Goal: Task Accomplishment & Management: Complete application form

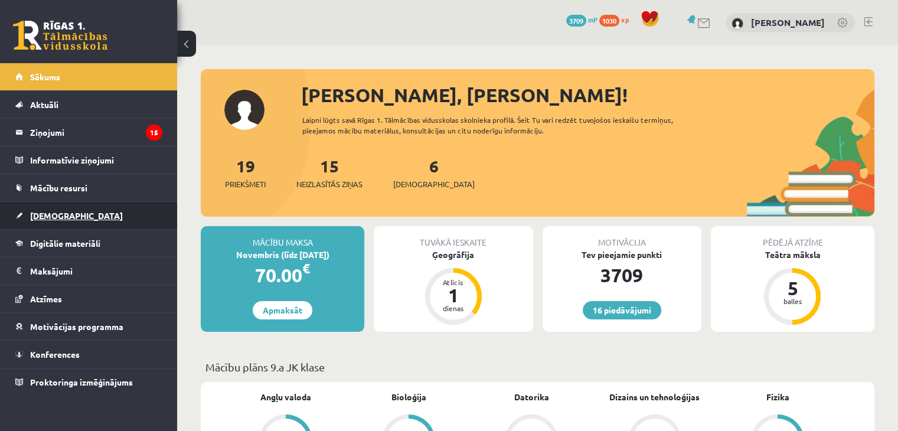
click at [90, 220] on link "[DEMOGRAPHIC_DATA]" at bounding box center [88, 215] width 147 height 27
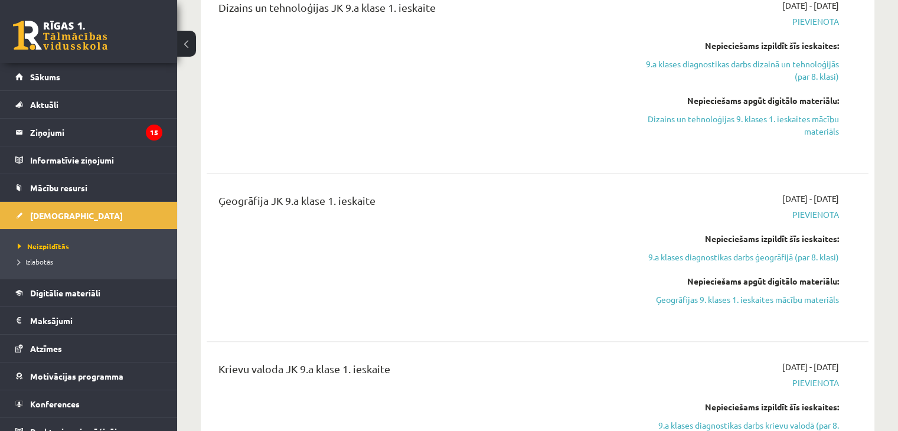
scroll to position [413, 0]
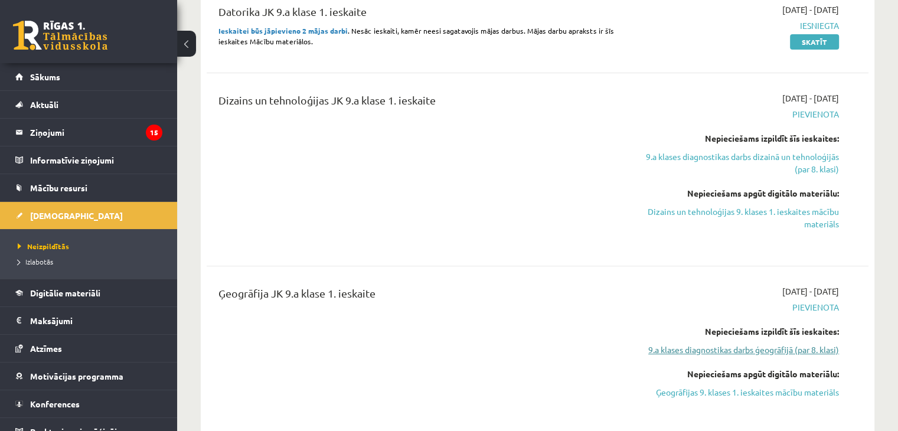
click at [741, 345] on link "9.a klases diagnostikas darbs ģeogrāfijā (par 8. klasi)" at bounding box center [741, 350] width 195 height 12
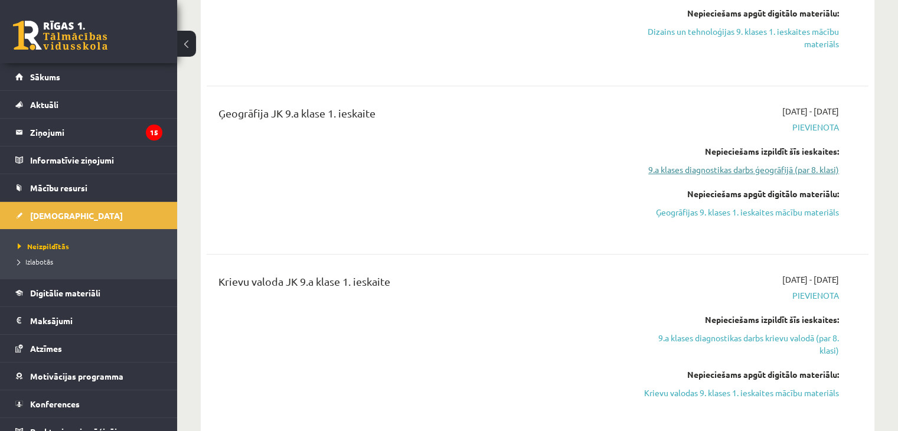
click at [717, 173] on link "9.a klases diagnostikas darbs ģeogrāfijā (par 8. klasi)" at bounding box center [741, 170] width 195 height 12
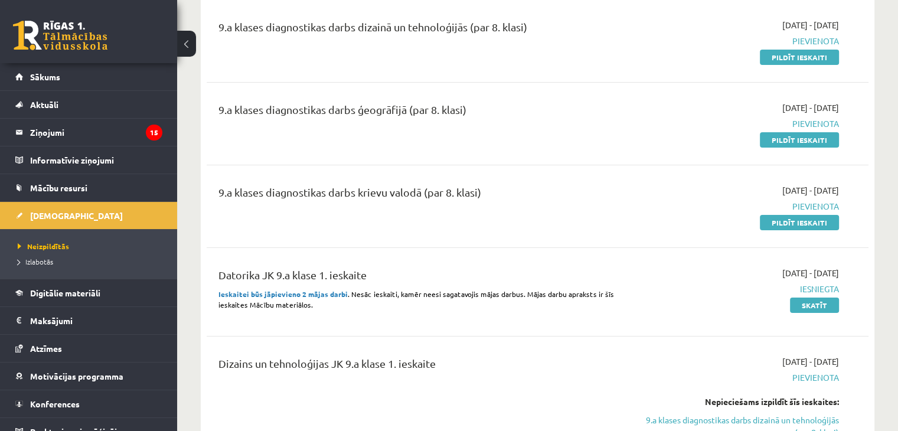
scroll to position [121, 0]
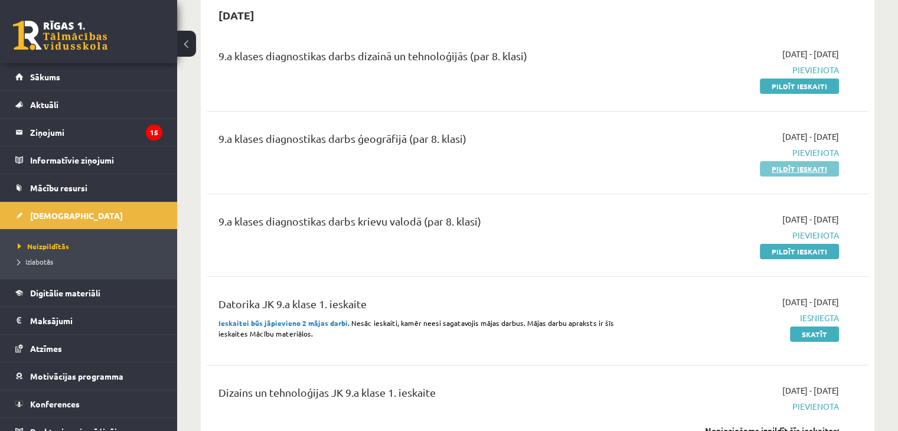
click at [804, 162] on link "Pildīt ieskaiti" at bounding box center [799, 168] width 79 height 15
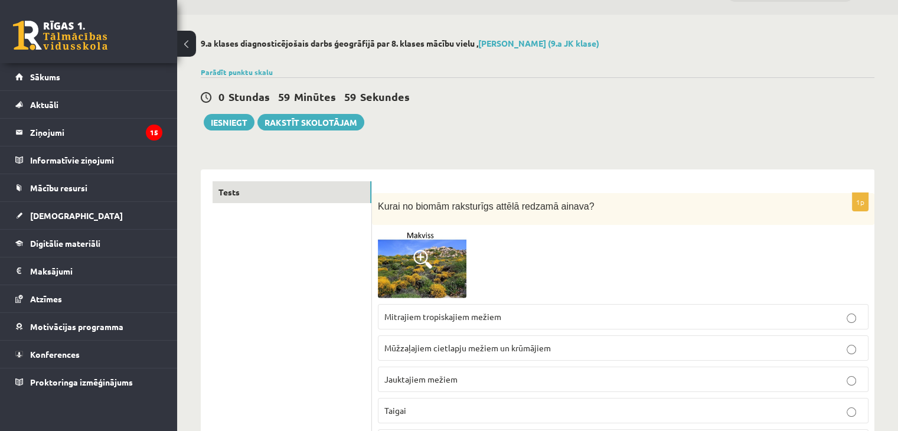
scroll to position [118, 0]
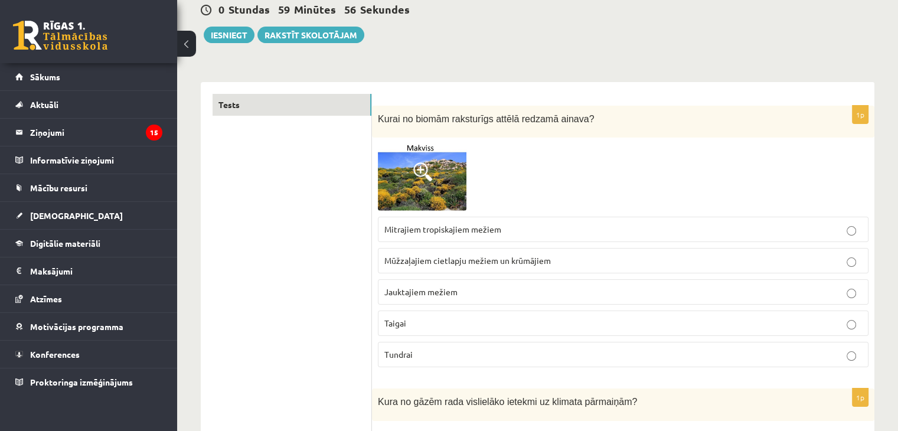
click at [462, 156] on img at bounding box center [422, 177] width 89 height 67
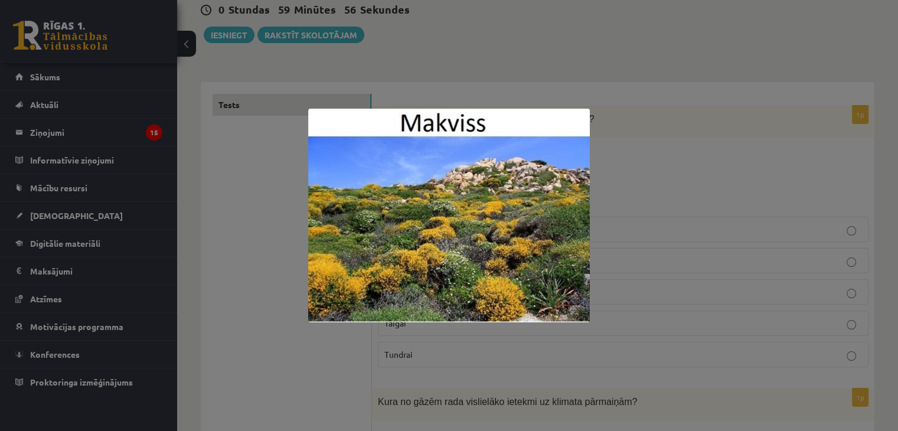
click at [658, 114] on div at bounding box center [449, 215] width 898 height 431
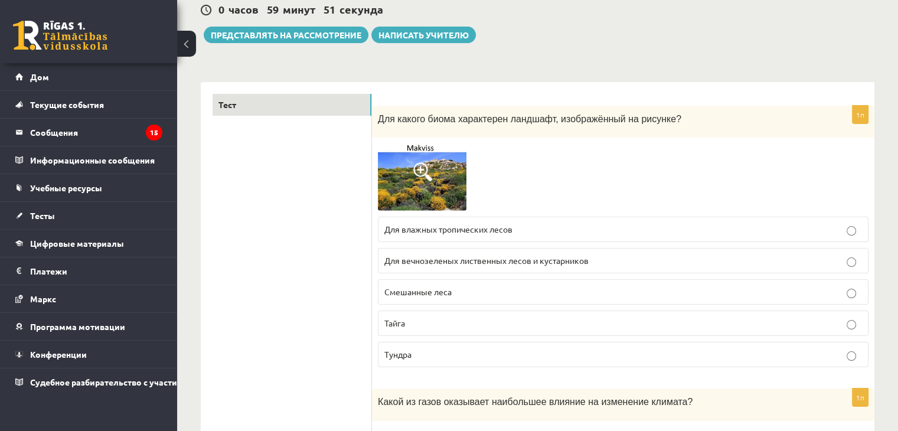
click at [432, 178] on img at bounding box center [422, 177] width 89 height 67
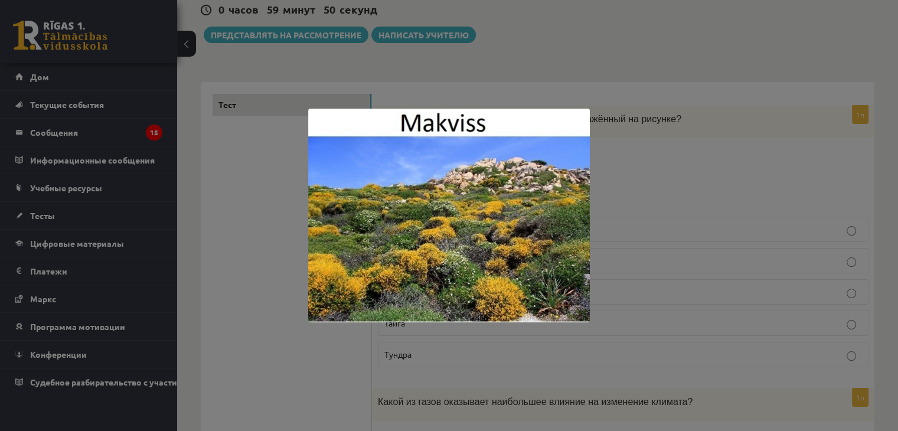
click at [672, 164] on div at bounding box center [449, 215] width 898 height 431
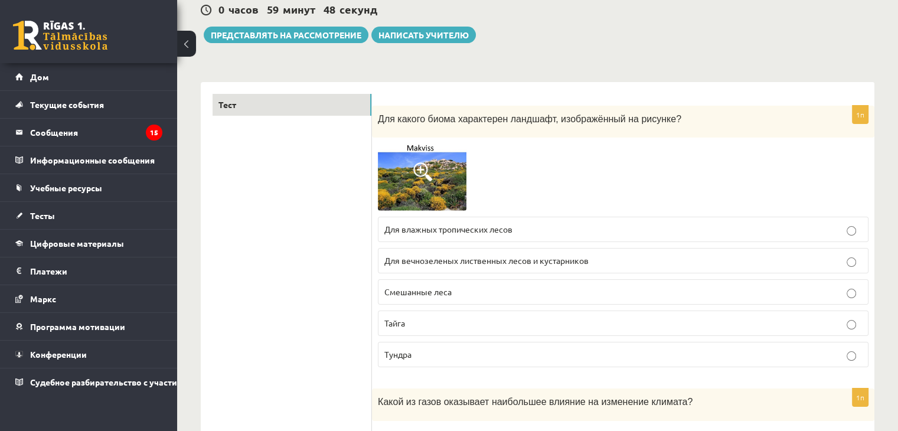
click at [430, 185] on img at bounding box center [422, 177] width 89 height 67
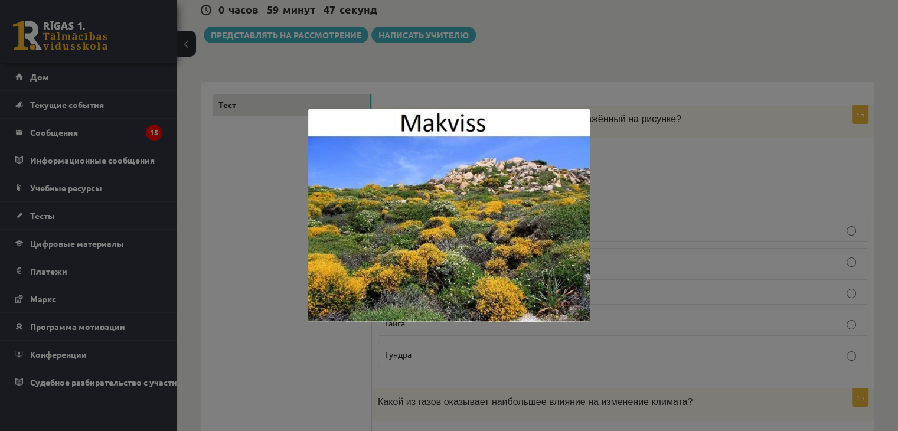
click at [658, 178] on div at bounding box center [449, 215] width 898 height 431
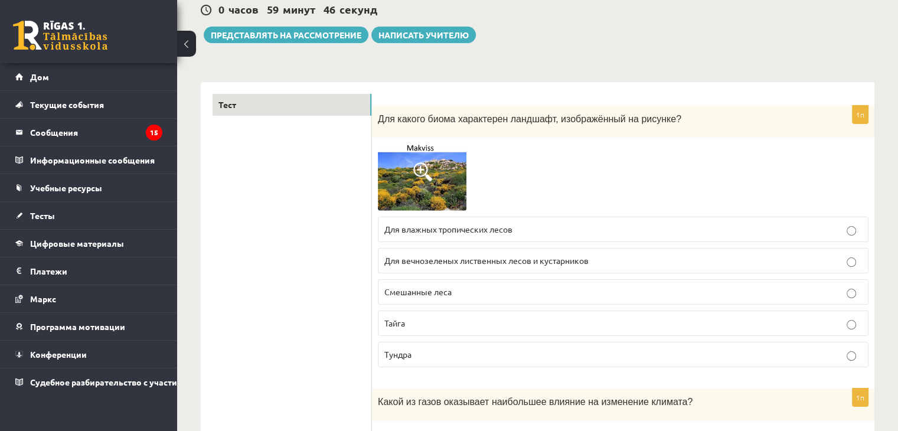
click at [463, 167] on img at bounding box center [422, 177] width 89 height 67
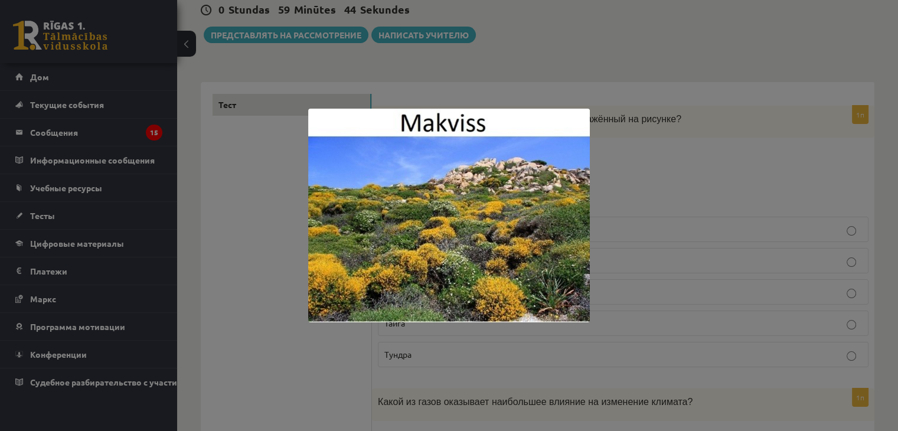
click at [630, 182] on div at bounding box center [449, 215] width 898 height 431
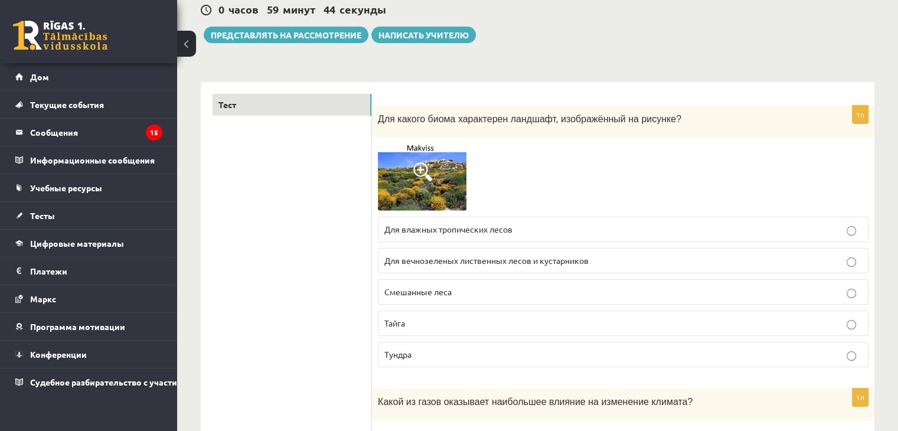
click at [460, 355] on p "Тундра" at bounding box center [623, 354] width 478 height 12
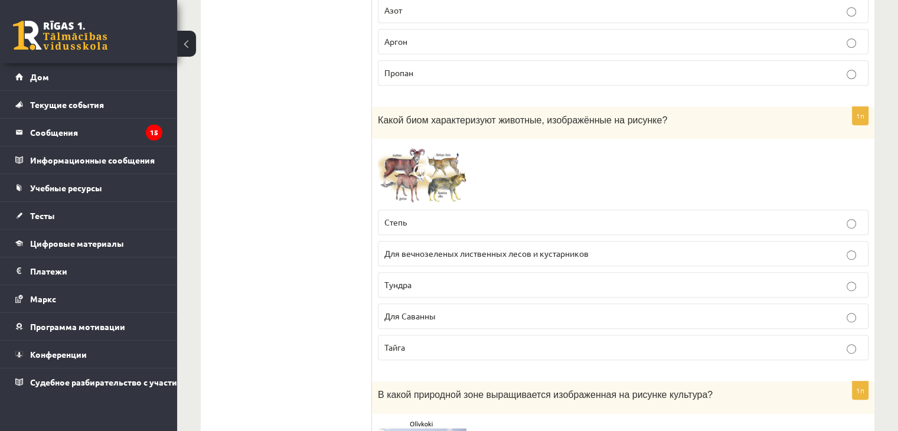
scroll to position [591, 0]
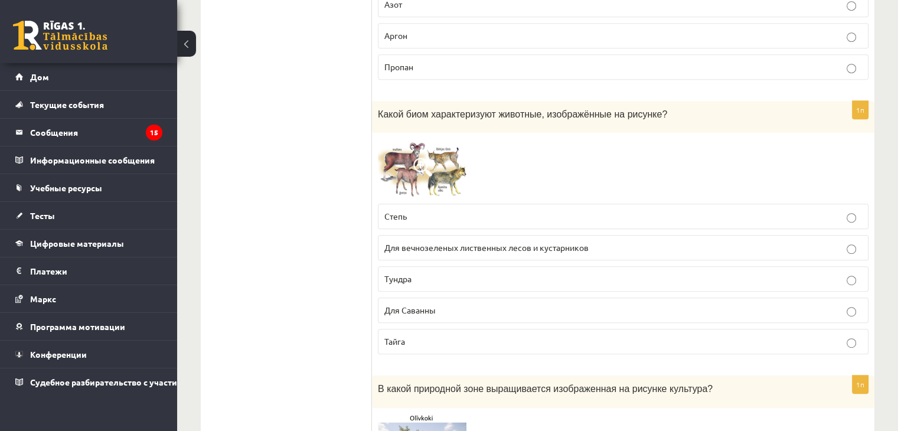
click at [455, 165] on img at bounding box center [422, 168] width 89 height 59
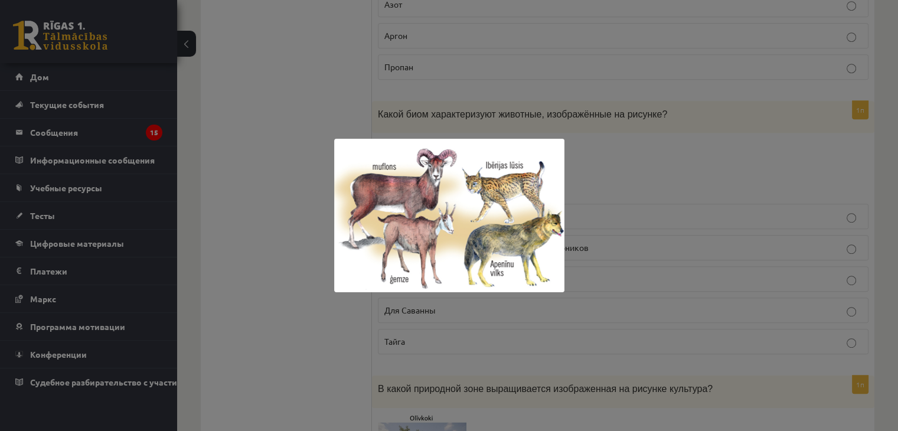
click at [302, 288] on div at bounding box center [449, 215] width 898 height 431
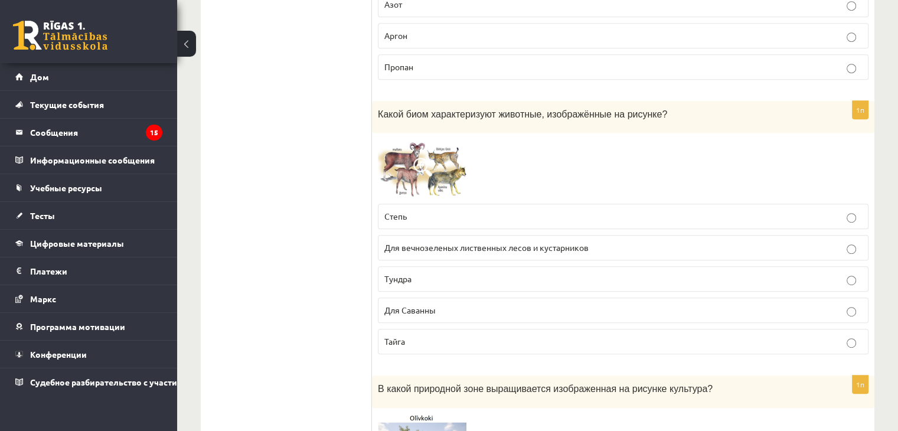
click at [418, 174] on link at bounding box center [422, 168] width 89 height 59
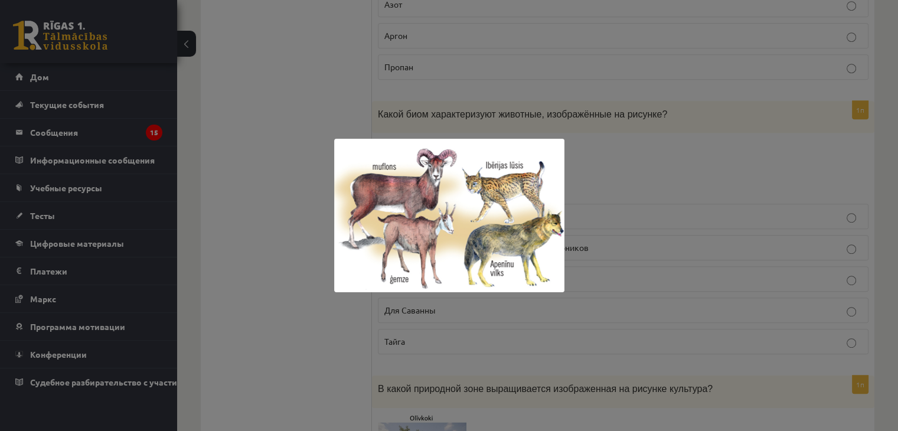
drag, startPoint x: 333, startPoint y: 343, endPoint x: 406, endPoint y: 308, distance: 80.6
click at [333, 343] on div at bounding box center [449, 215] width 898 height 431
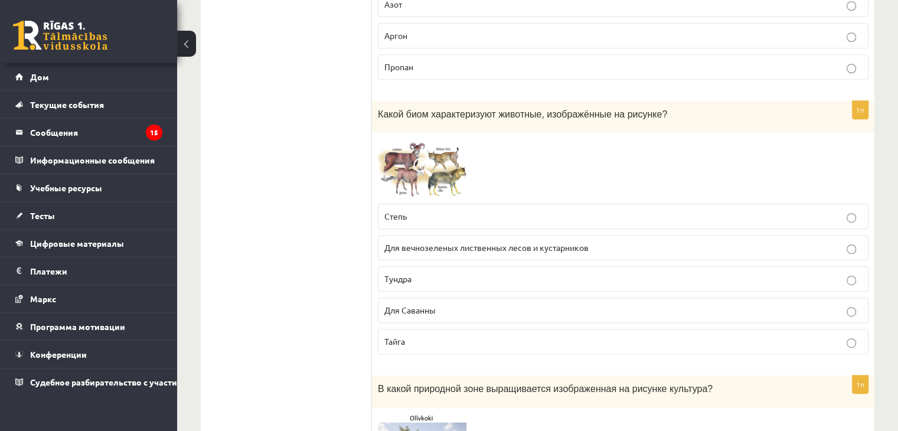
click at [445, 286] on label "Тундра" at bounding box center [623, 278] width 491 height 25
click at [444, 158] on img at bounding box center [422, 168] width 89 height 59
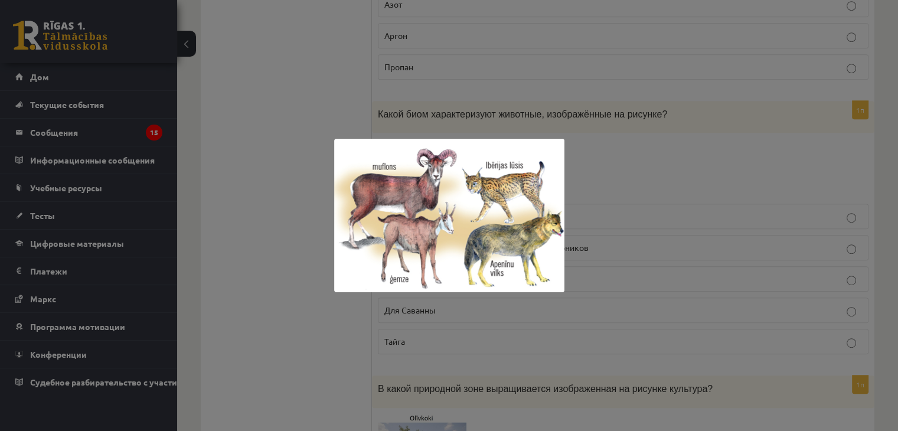
click at [288, 289] on div at bounding box center [449, 215] width 898 height 431
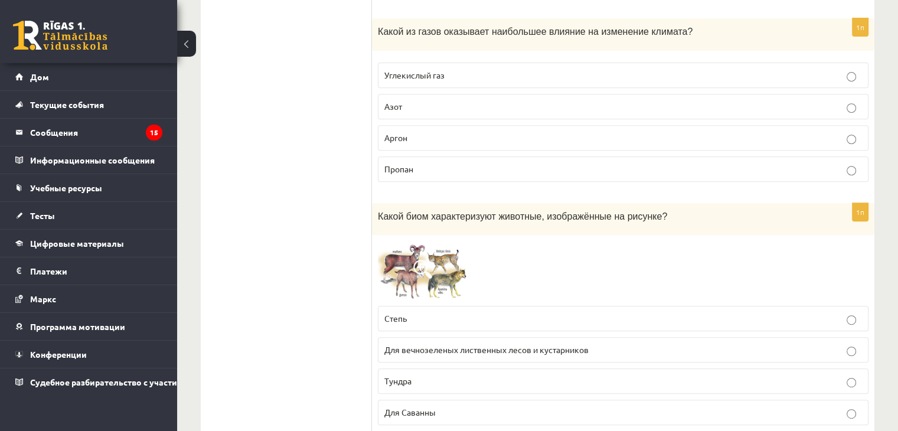
scroll to position [413, 0]
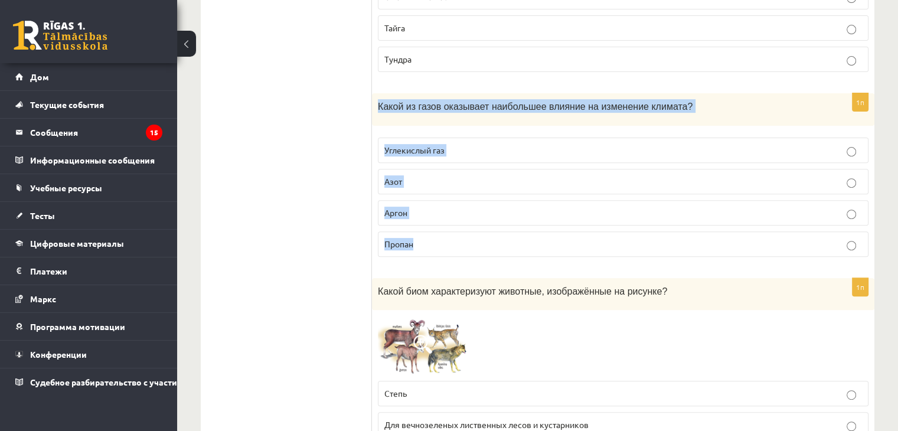
drag, startPoint x: 380, startPoint y: 102, endPoint x: 507, endPoint y: 242, distance: 188.9
click at [507, 242] on div "1п Какой из газов оказывает наибольшее влияние на изменение климата? Углекислый…" at bounding box center [623, 179] width 503 height 173
drag, startPoint x: 507, startPoint y: 242, endPoint x: 531, endPoint y: 249, distance: 25.2
click at [531, 247] on p "Пропан" at bounding box center [623, 244] width 478 height 12
copy div "Какой из газов оказывает наибольшее влияние на изменение климата? Углекислый га…"
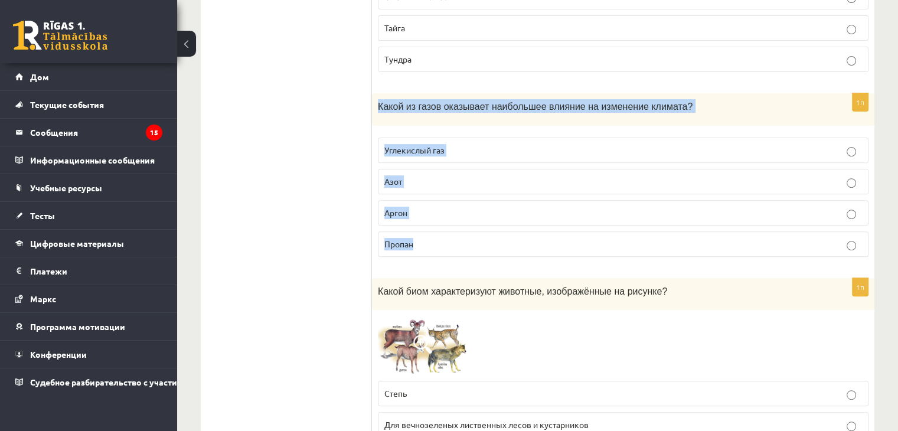
click at [457, 154] on p "Углекислый газ" at bounding box center [623, 150] width 478 height 12
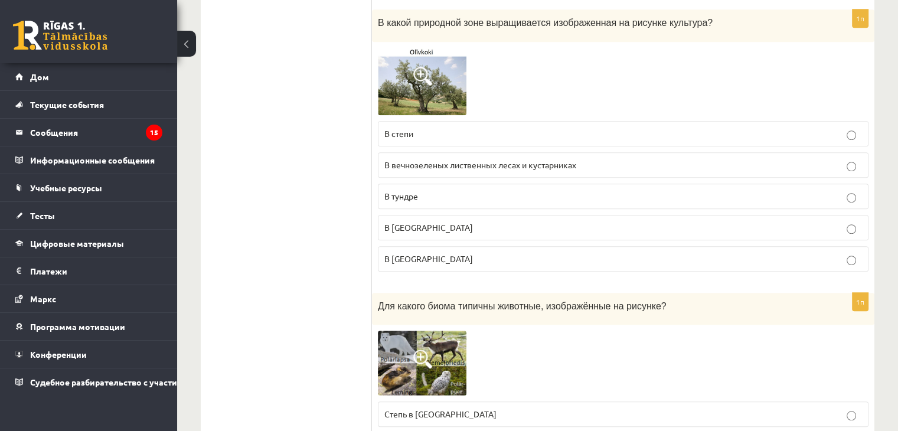
scroll to position [945, 0]
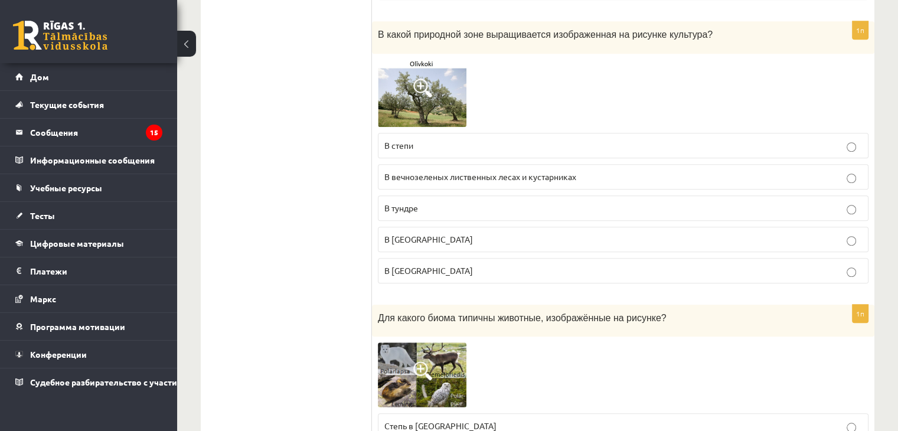
click at [430, 100] on img at bounding box center [422, 93] width 89 height 67
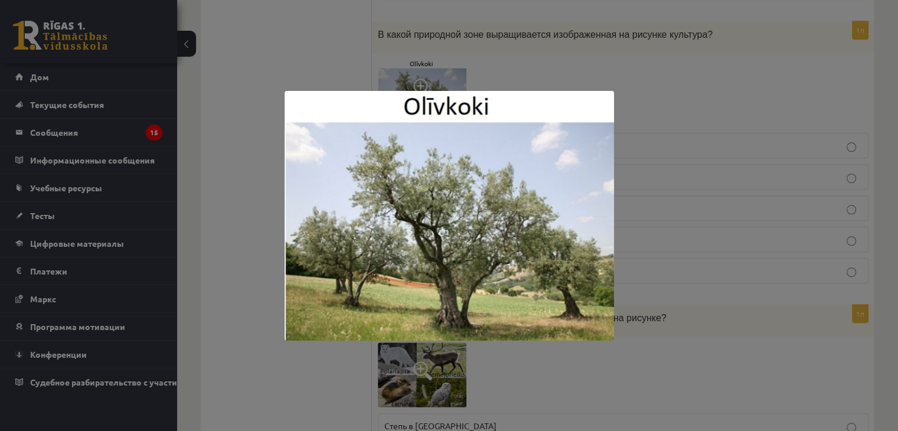
click at [267, 177] on div at bounding box center [449, 215] width 898 height 431
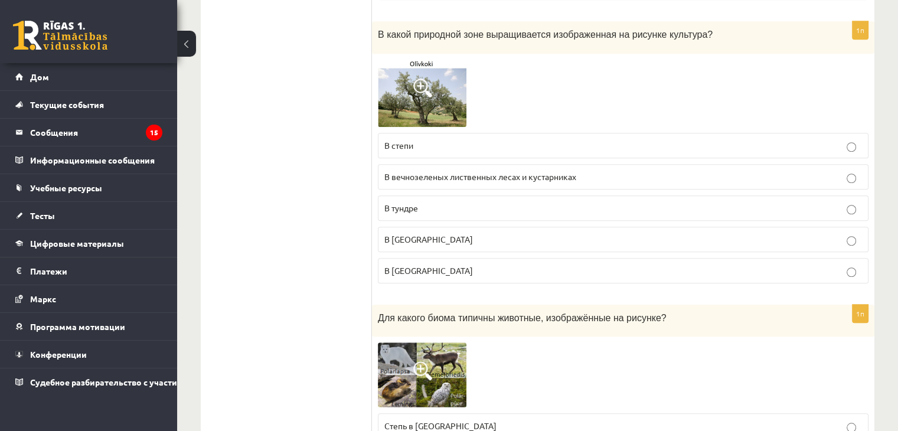
click at [397, 233] on p "В Саванне" at bounding box center [623, 239] width 478 height 12
click at [407, 112] on img at bounding box center [422, 93] width 89 height 67
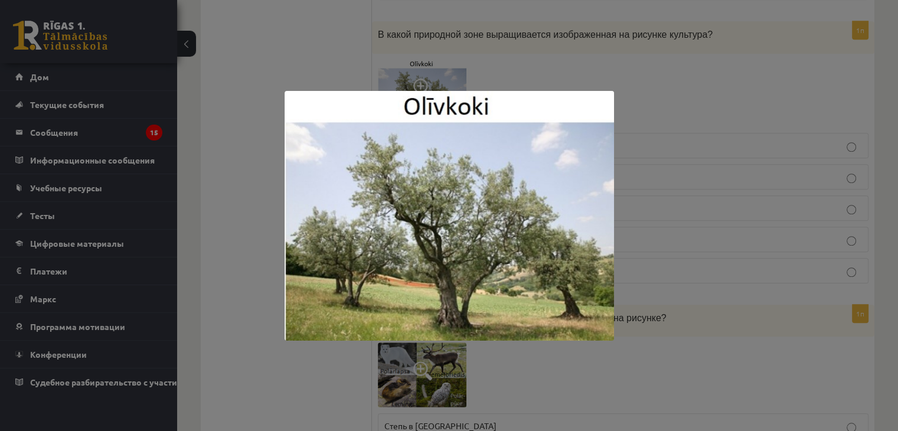
click at [265, 229] on div at bounding box center [449, 215] width 898 height 431
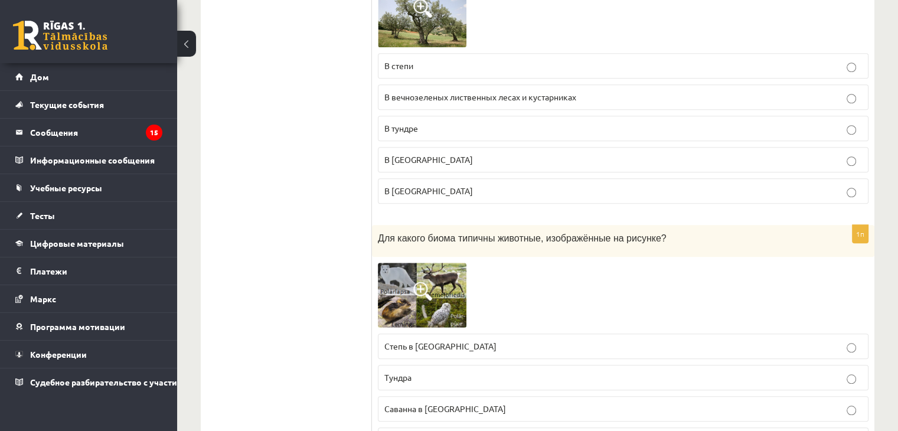
scroll to position [1181, 0]
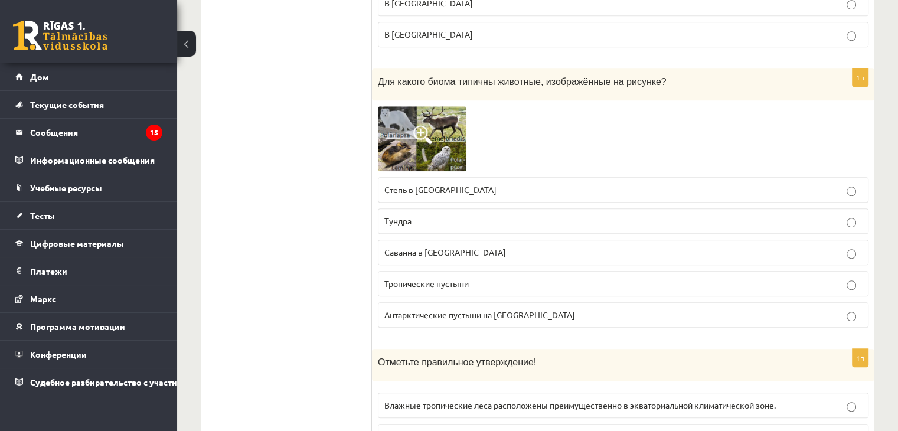
click at [409, 126] on img at bounding box center [422, 138] width 89 height 64
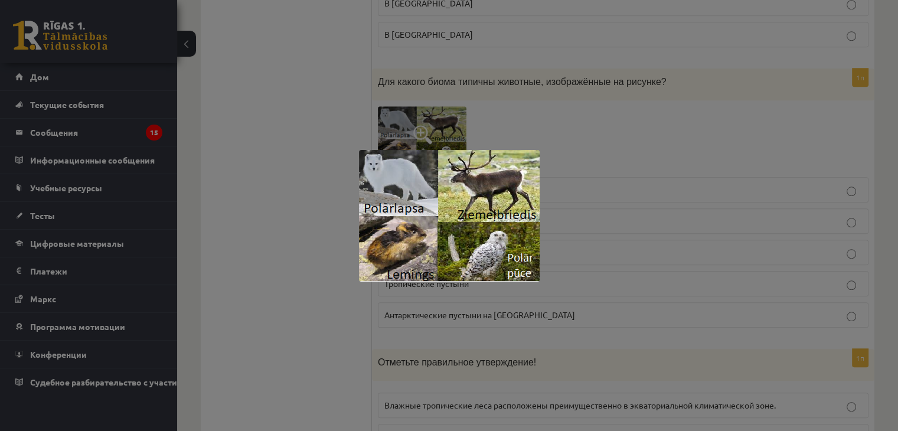
click at [285, 230] on div at bounding box center [449, 215] width 898 height 431
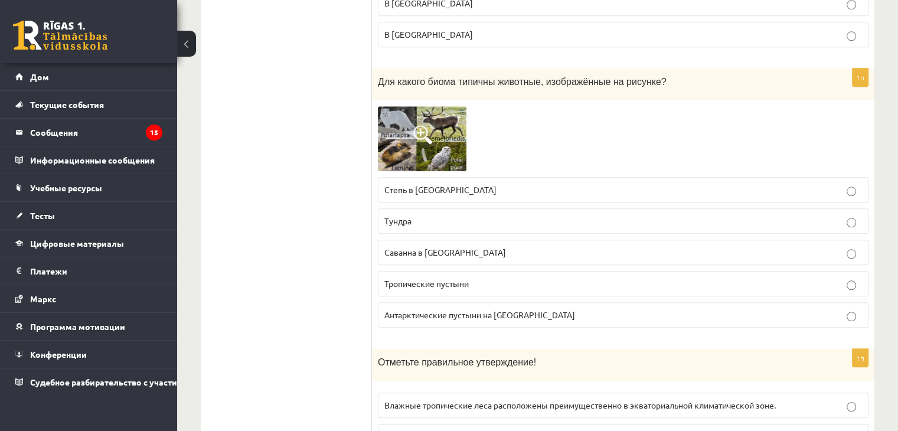
click at [401, 184] on p "Степь в Северной Америке" at bounding box center [623, 190] width 478 height 12
click at [410, 309] on font "Антарктические пустыни на Южном полюсе" at bounding box center [479, 314] width 191 height 11
click at [407, 135] on img at bounding box center [422, 138] width 89 height 64
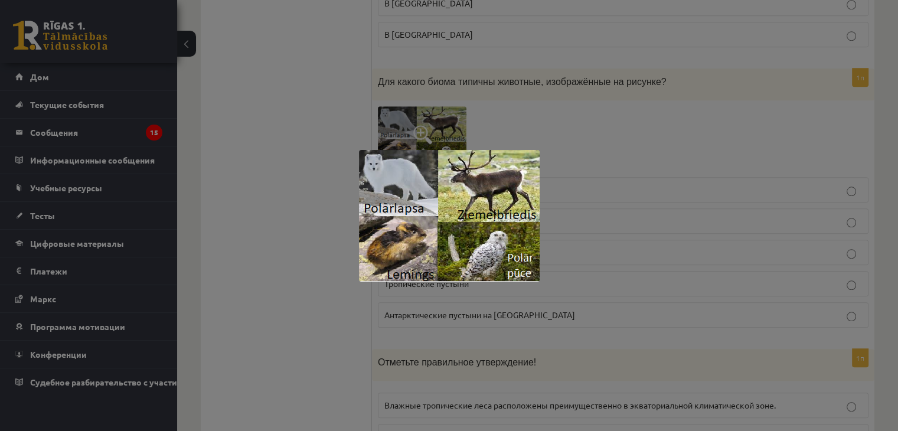
click at [335, 185] on div at bounding box center [449, 215] width 898 height 431
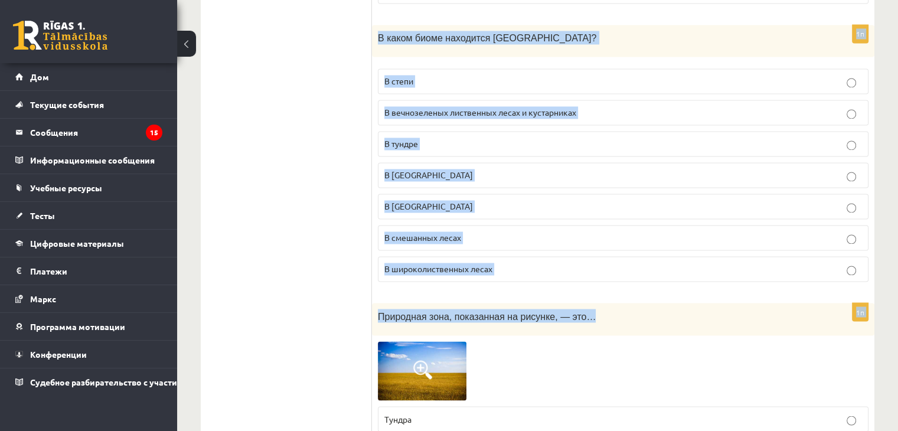
scroll to position [2067, 0]
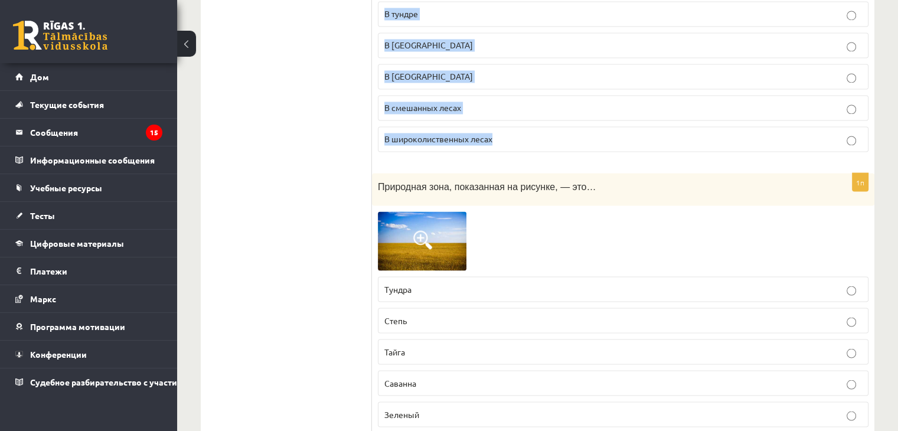
drag, startPoint x: 583, startPoint y: 224, endPoint x: 614, endPoint y: 120, distance: 108.9
copy form "Отметьте правильное утверждение! Влажные тропические леса расположены преимущес…"
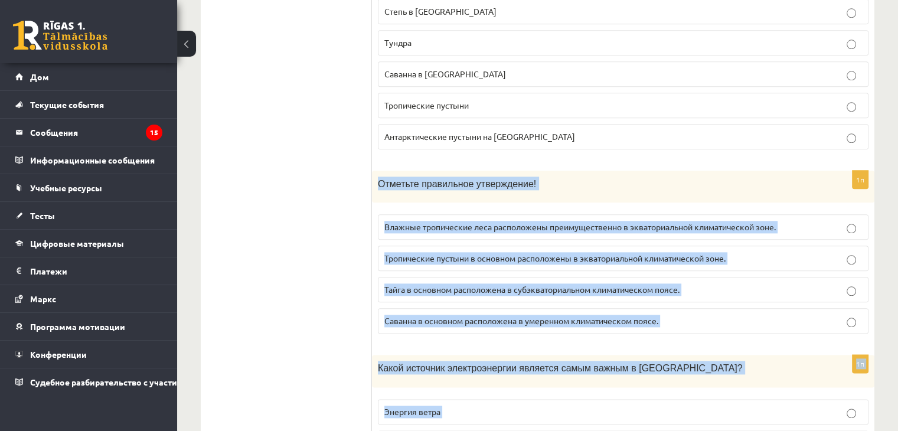
scroll to position [1358, 0]
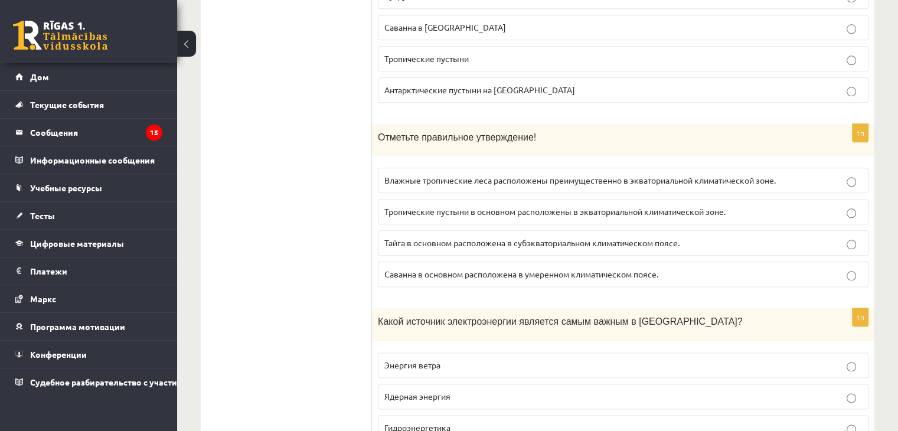
scroll to position [1417, 0]
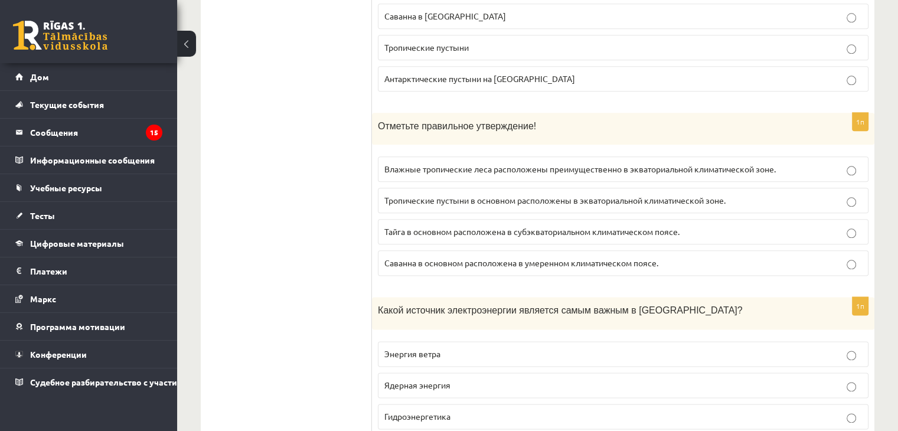
click at [423, 168] on label "Влажные тропические леса расположены преимущественно в экваториальной климатиче…" at bounding box center [623, 168] width 491 height 25
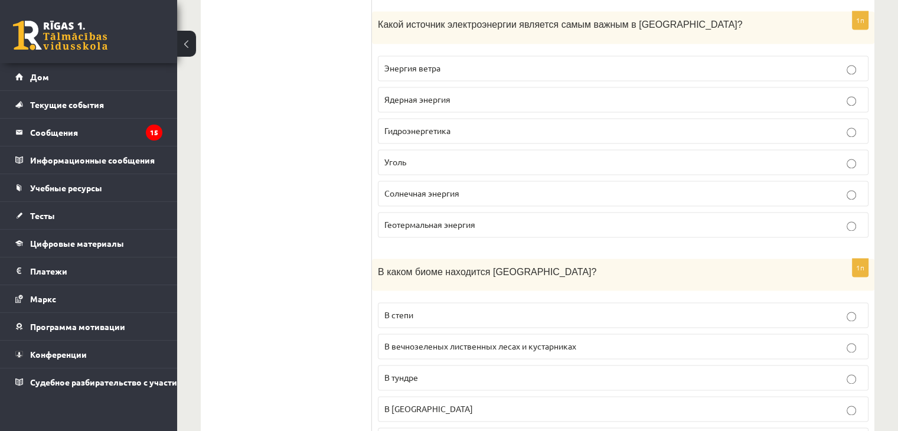
scroll to position [1713, 0]
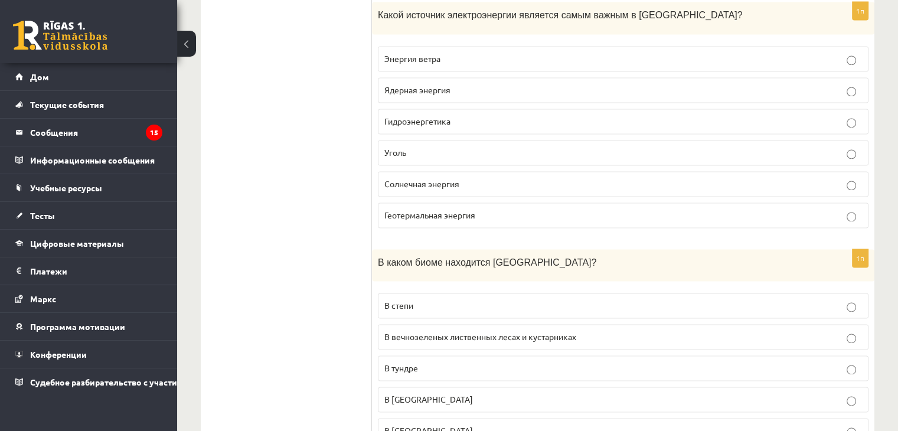
click at [415, 116] on font "Гидроэнергетика" at bounding box center [417, 121] width 66 height 11
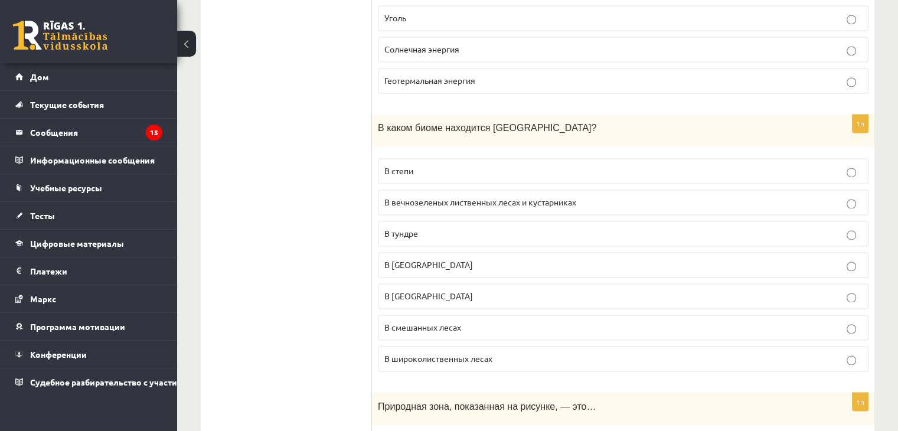
scroll to position [1890, 0]
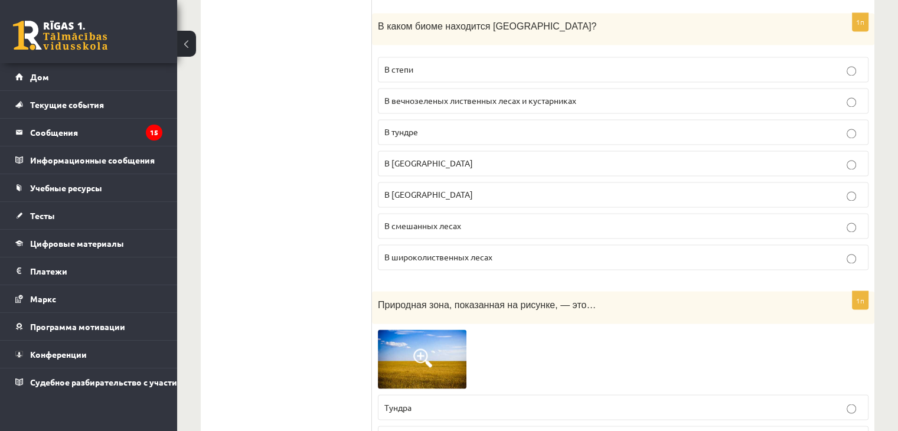
click at [442, 220] on font "В смешанных лесах" at bounding box center [422, 225] width 77 height 11
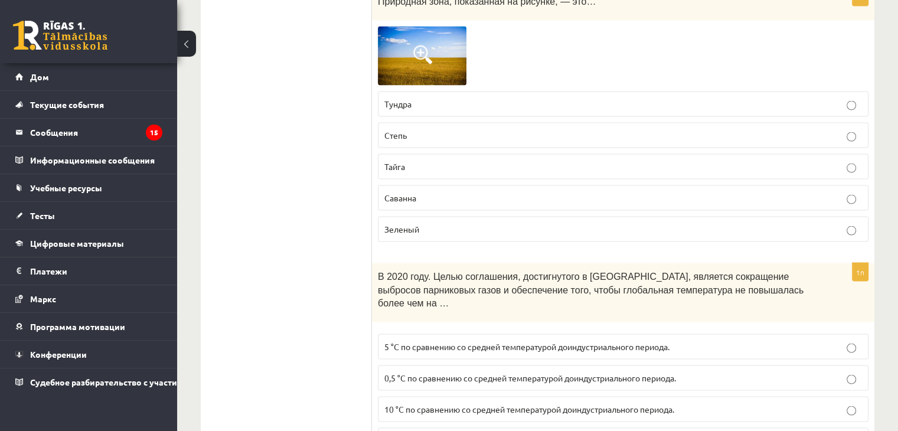
scroll to position [2185, 0]
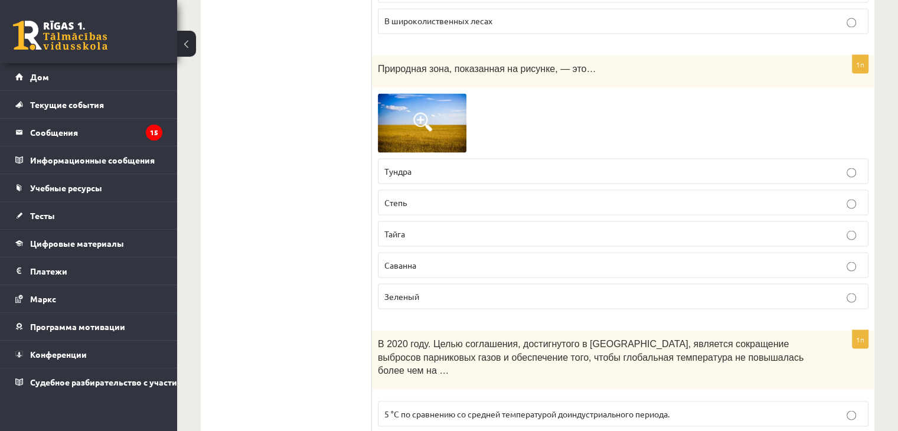
click at [436, 107] on img at bounding box center [422, 122] width 89 height 59
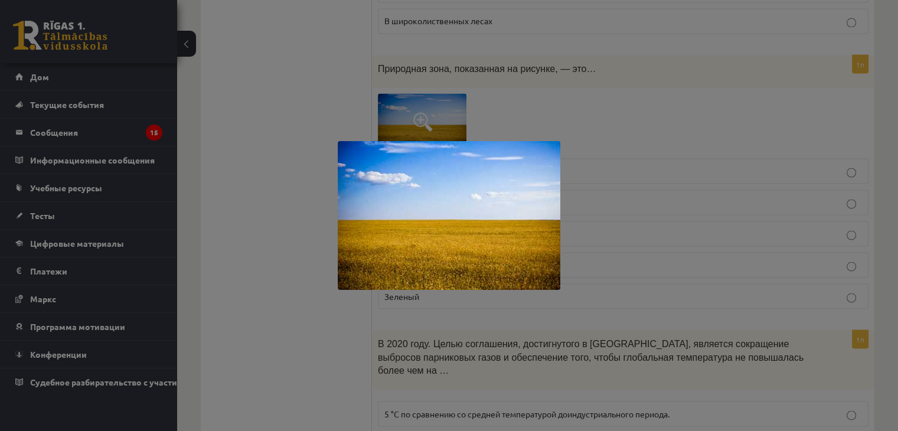
click at [279, 154] on div at bounding box center [449, 215] width 898 height 431
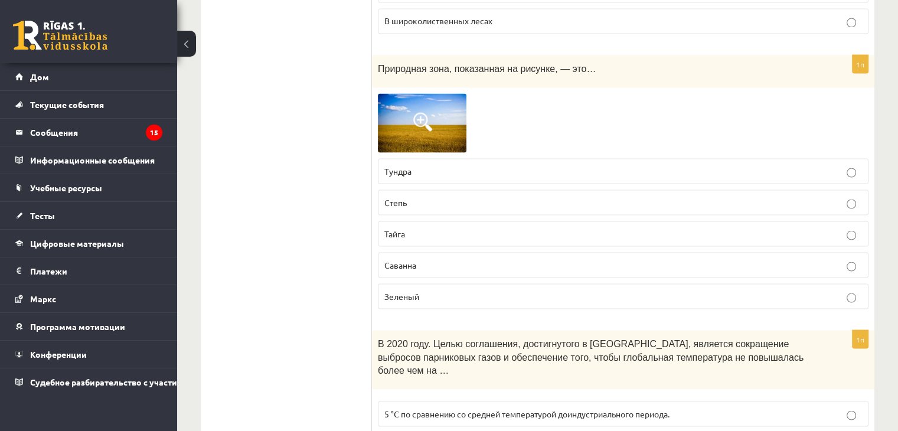
click at [406, 197] on font "Степь" at bounding box center [395, 202] width 22 height 11
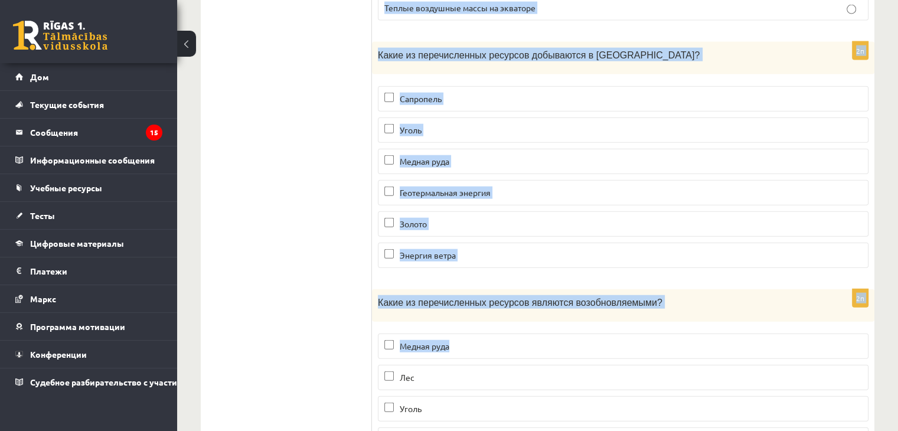
scroll to position [7219, 0]
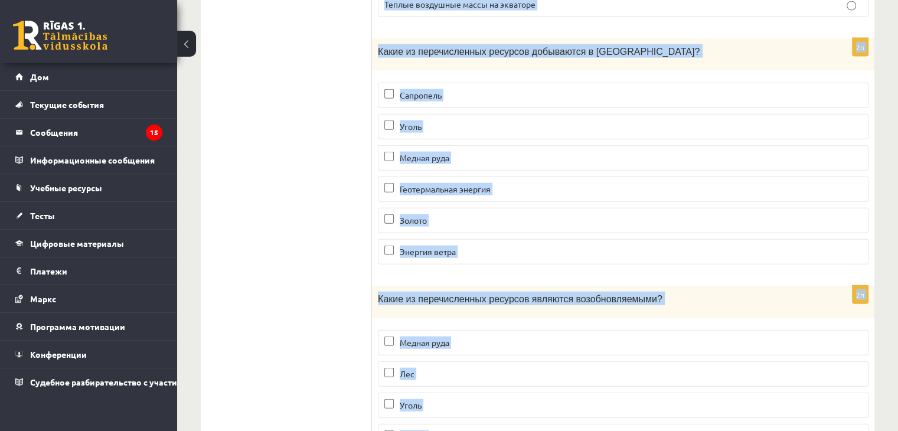
drag, startPoint x: 437, startPoint y: 173, endPoint x: 638, endPoint y: 380, distance: 288.6
copy form "В 2020 году. Целью соглашения, достигнутого в Париже, является сокращение выбро…"
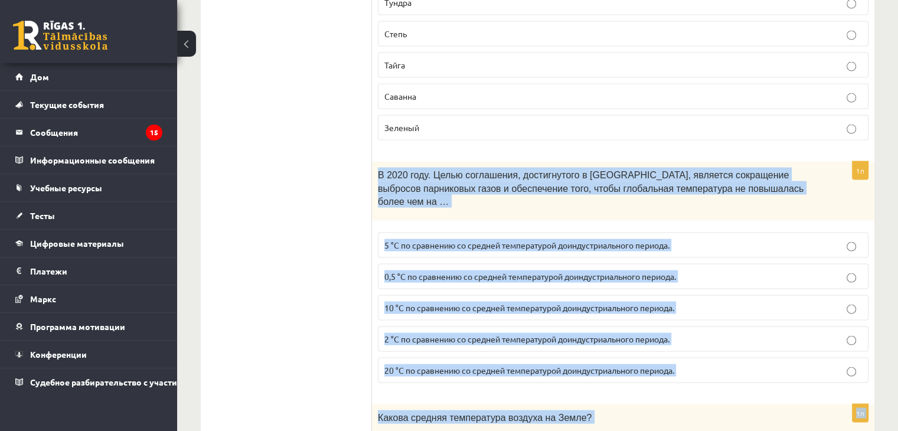
scroll to position [2435, 0]
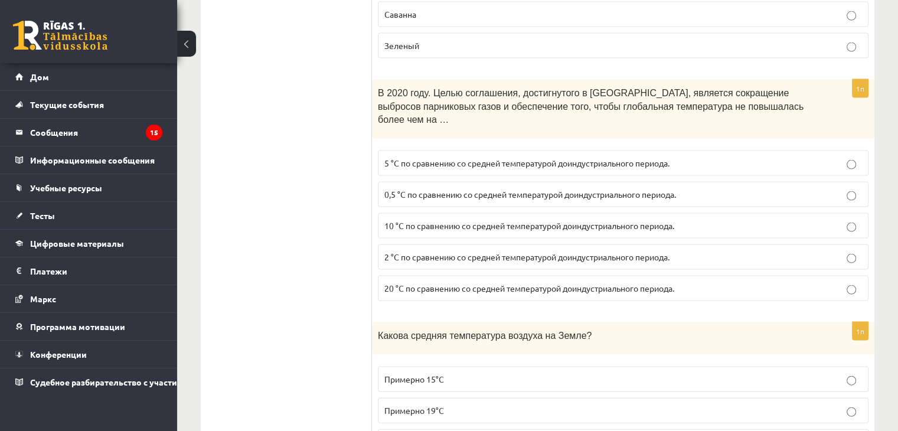
click at [401, 251] on p "2 °C по сравнению со средней температурой доиндустриального периода." at bounding box center [623, 257] width 478 height 12
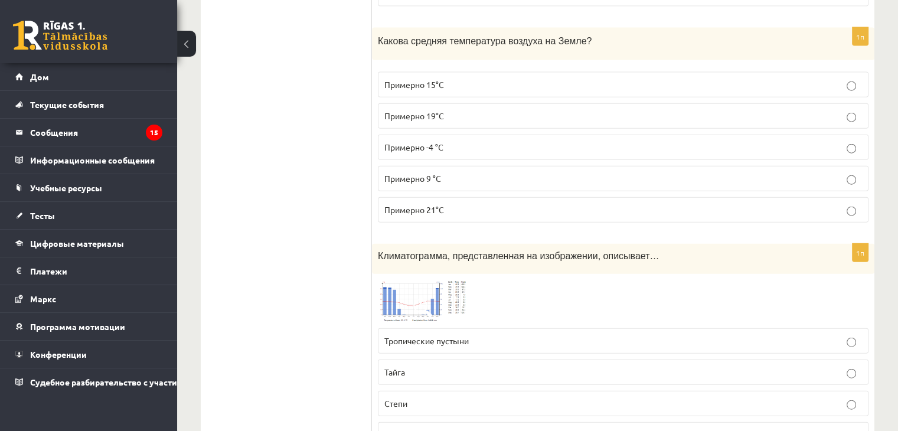
scroll to position [2731, 0]
click at [437, 71] on label "Примерно 15°С" at bounding box center [623, 83] width 491 height 25
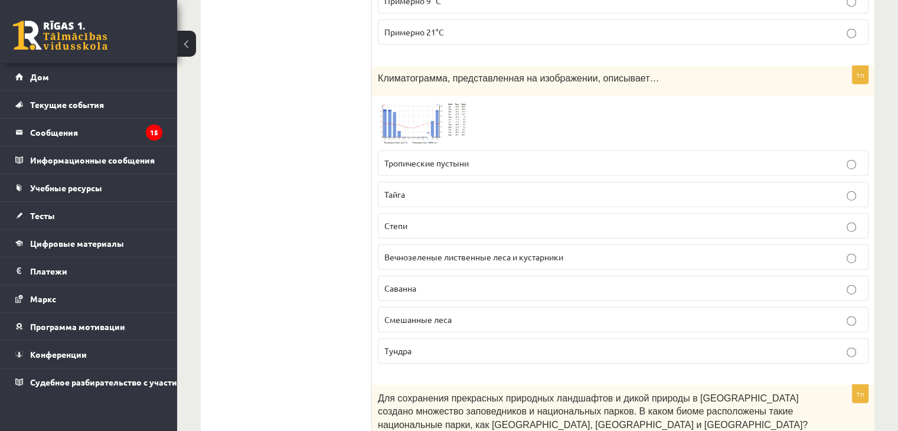
scroll to position [2908, 0]
click at [400, 276] on label "Саванна" at bounding box center [623, 288] width 491 height 25
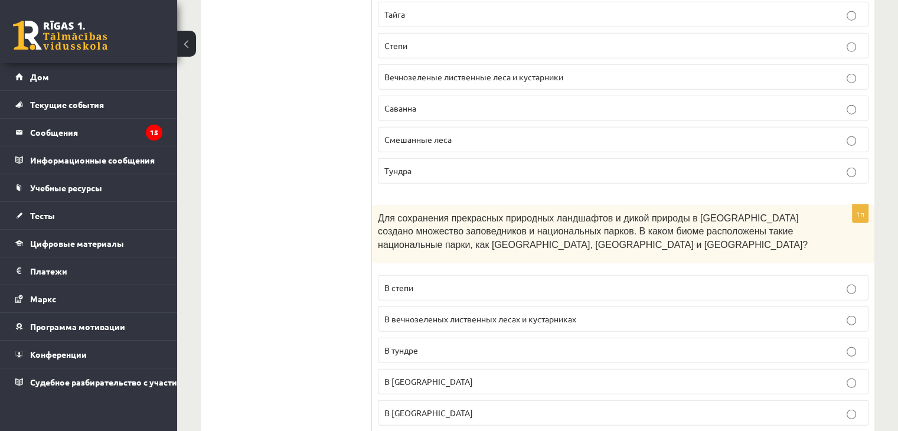
scroll to position [3085, 0]
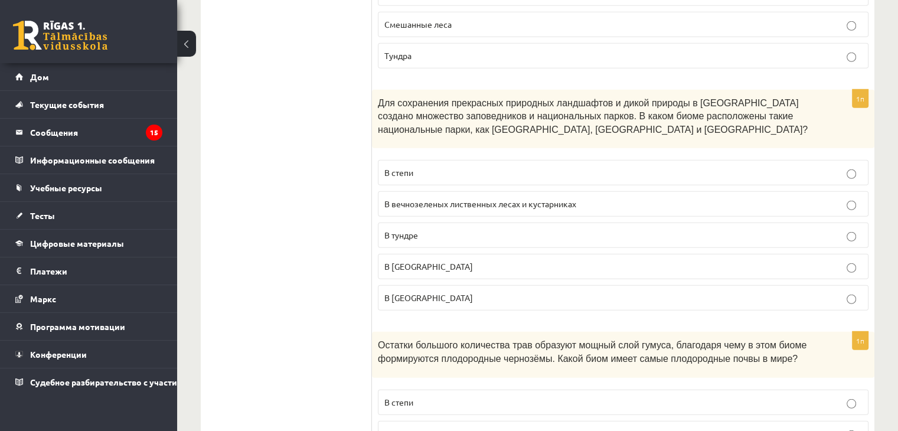
click at [435, 260] on p "В Саванне" at bounding box center [623, 266] width 478 height 12
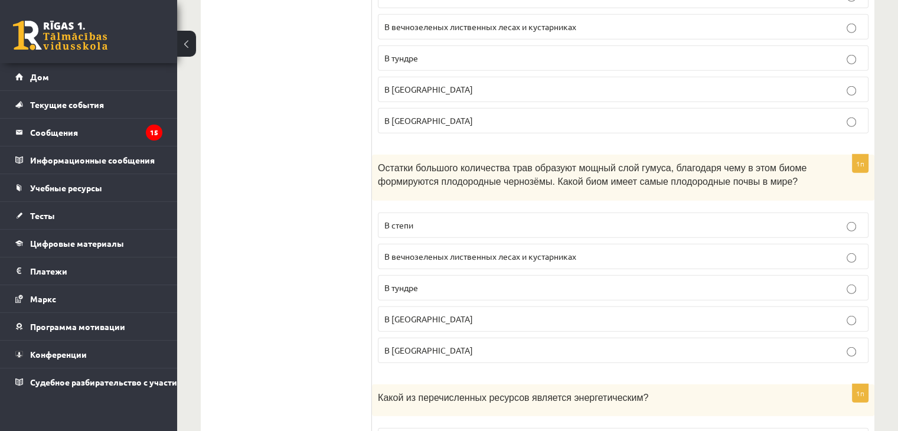
scroll to position [3439, 0]
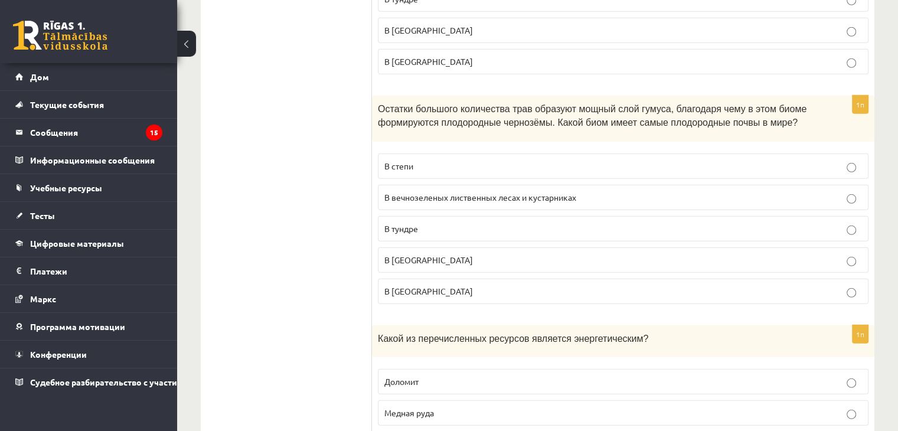
click at [407, 279] on label "В тайге" at bounding box center [623, 291] width 491 height 25
click at [397, 161] on font "В степи" at bounding box center [398, 166] width 29 height 11
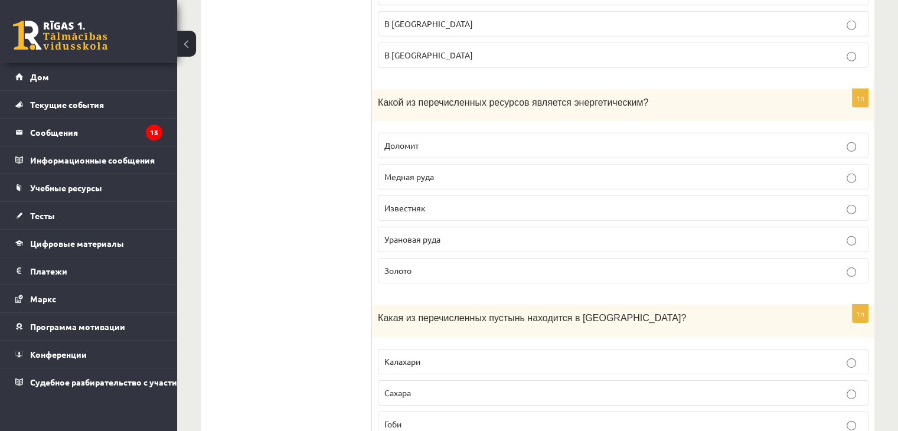
scroll to position [3676, 0]
click at [426, 234] on font "Урановая руда" at bounding box center [412, 239] width 56 height 11
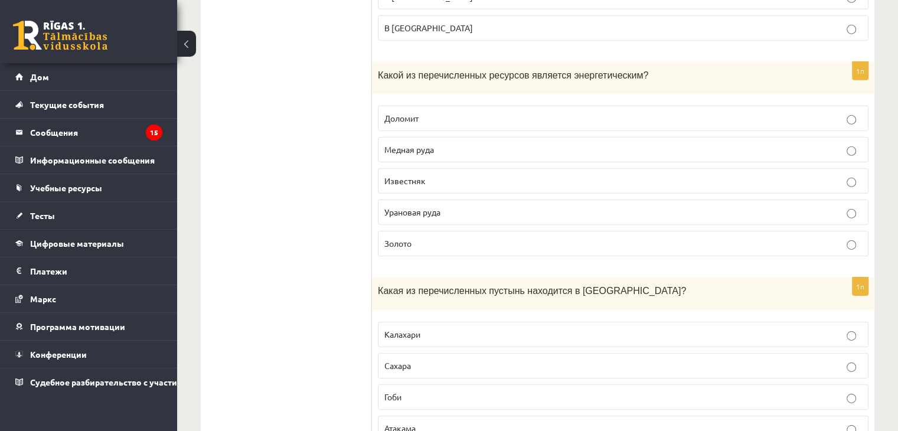
scroll to position [3853, 0]
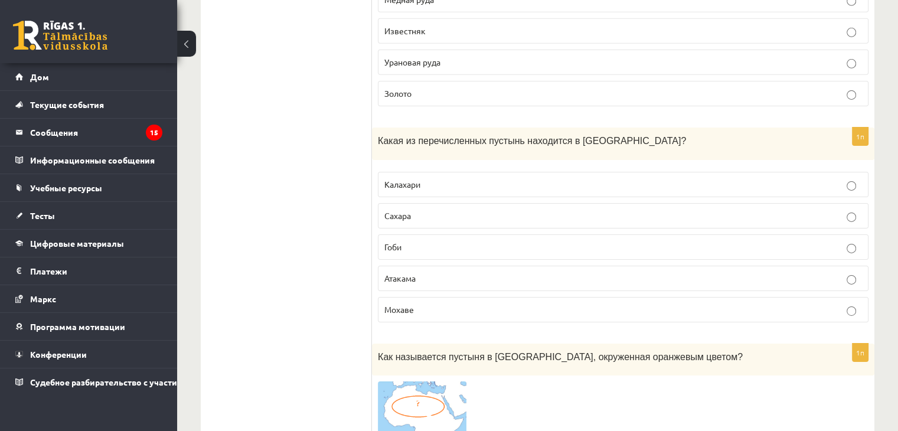
click at [416, 210] on p "Сахара" at bounding box center [623, 216] width 478 height 12
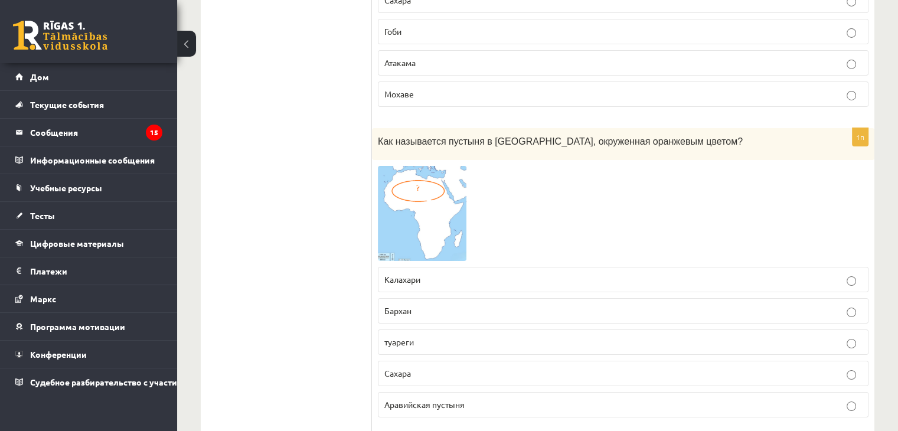
scroll to position [4089, 0]
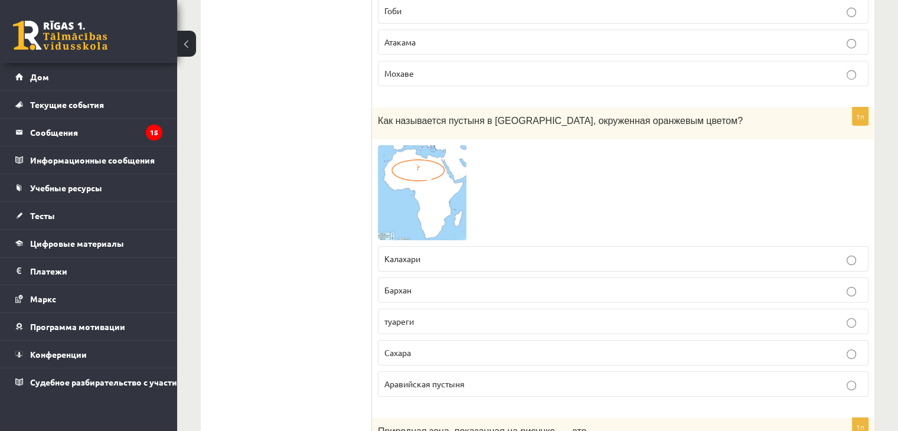
click at [394, 316] on font "туареги" at bounding box center [399, 321] width 30 height 11
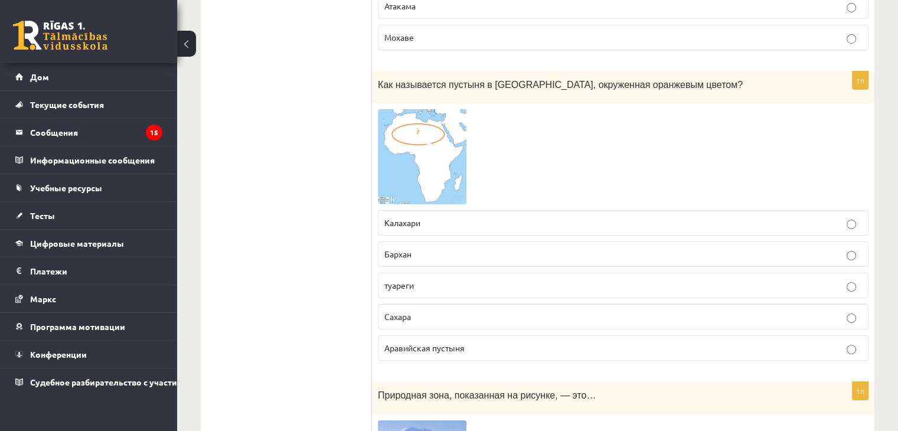
scroll to position [4207, 0]
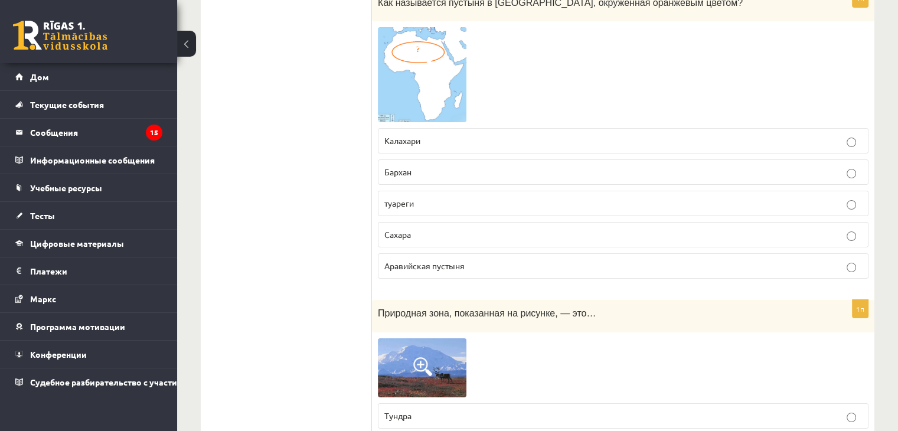
drag, startPoint x: 429, startPoint y: 142, endPoint x: 412, endPoint y: 60, distance: 84.3
click at [429, 166] on p "Бархан" at bounding box center [623, 172] width 478 height 12
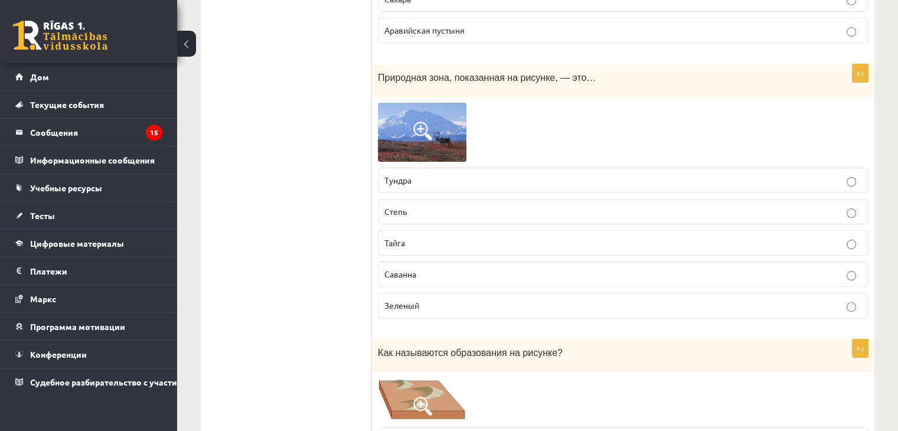
scroll to position [4443, 0]
click at [444, 292] on label "Зеленый" at bounding box center [623, 304] width 491 height 25
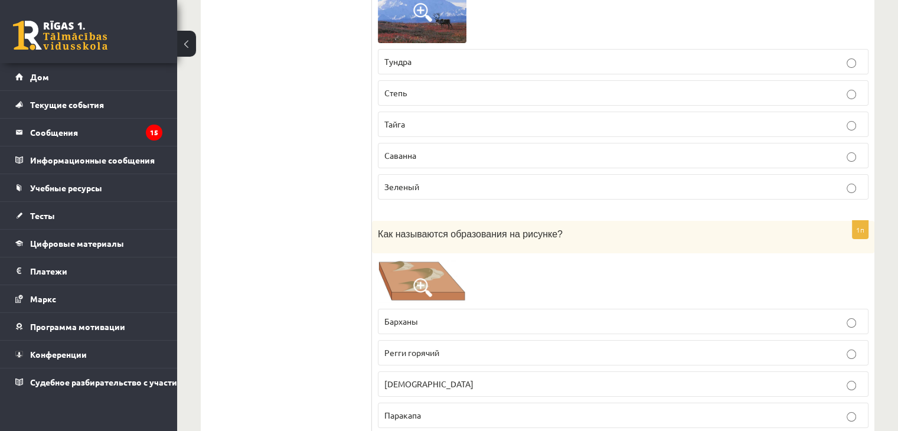
scroll to position [4620, 0]
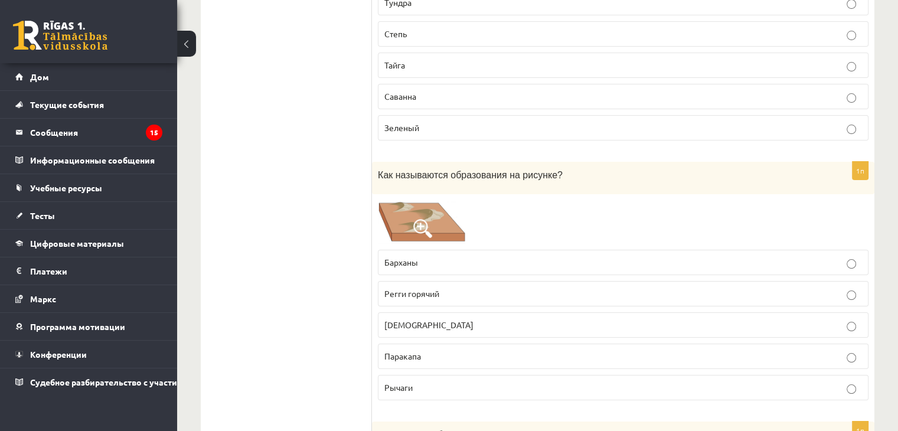
click at [428, 200] on img at bounding box center [422, 222] width 89 height 44
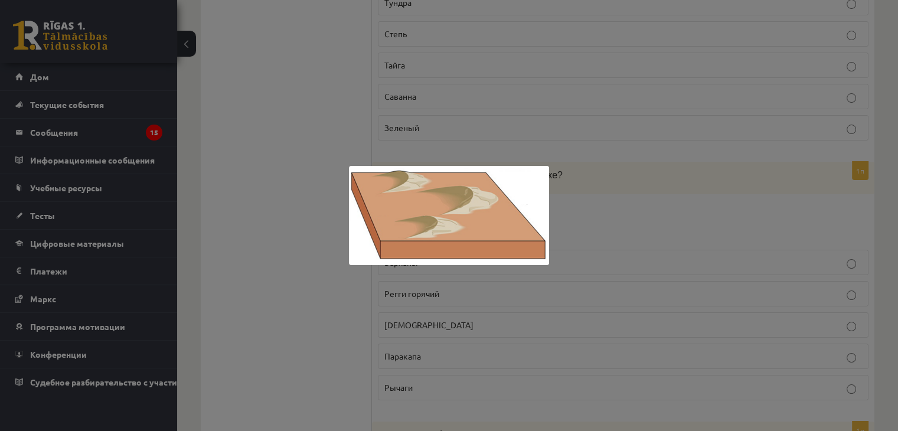
click at [276, 256] on div at bounding box center [449, 215] width 898 height 431
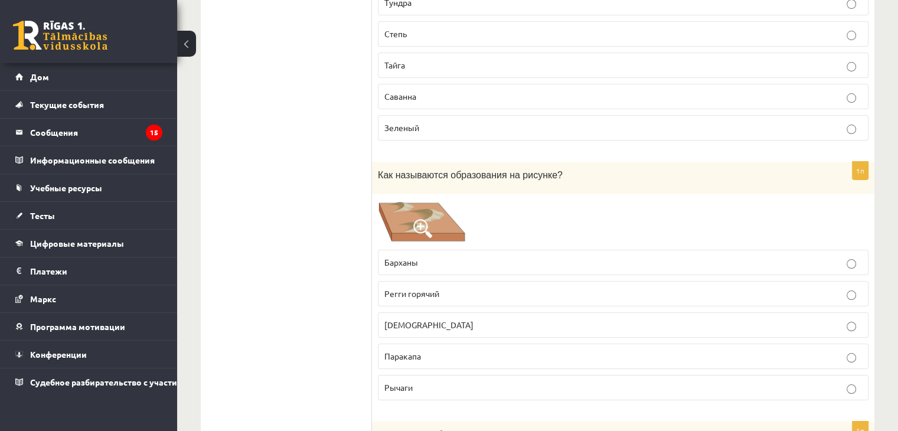
click at [422, 319] on p "Дельты" at bounding box center [623, 325] width 478 height 12
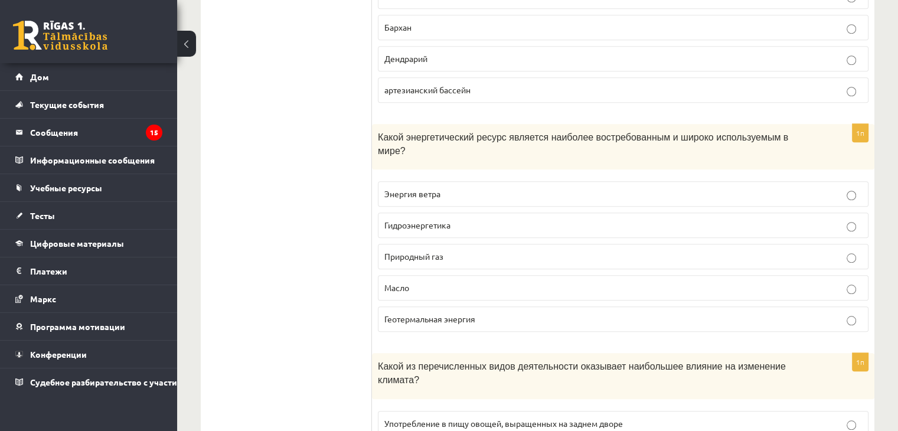
scroll to position [5506, 0]
click at [403, 249] on p "Природный газ" at bounding box center [623, 255] width 478 height 12
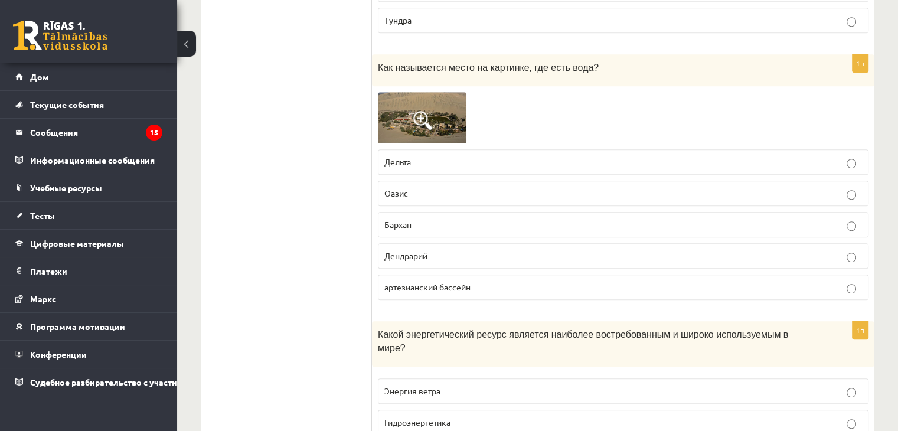
scroll to position [5270, 0]
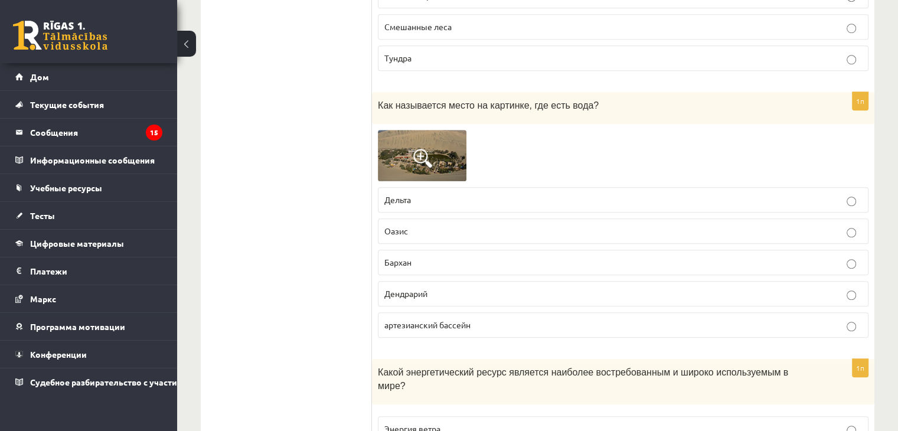
click at [416, 219] on label "Оазис" at bounding box center [623, 231] width 491 height 25
click at [416, 92] on div "Как называется место на картинке, где есть вода?" at bounding box center [623, 108] width 503 height 32
click at [394, 130] on img at bounding box center [422, 155] width 89 height 51
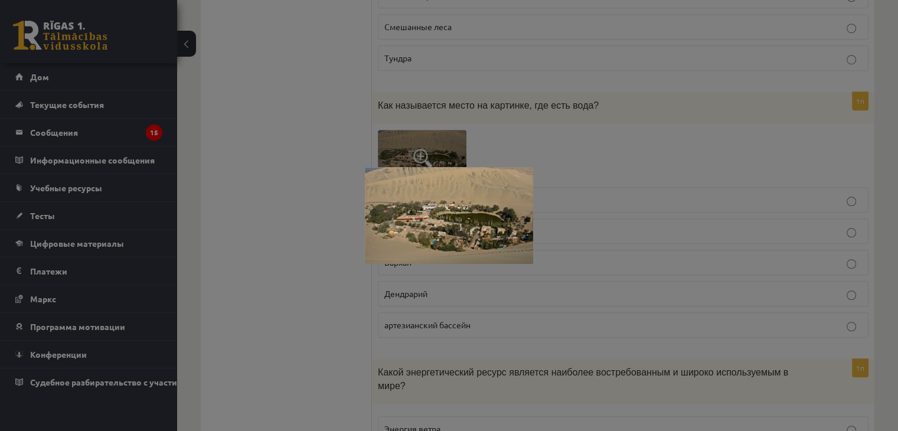
click at [289, 160] on div at bounding box center [449, 215] width 898 height 431
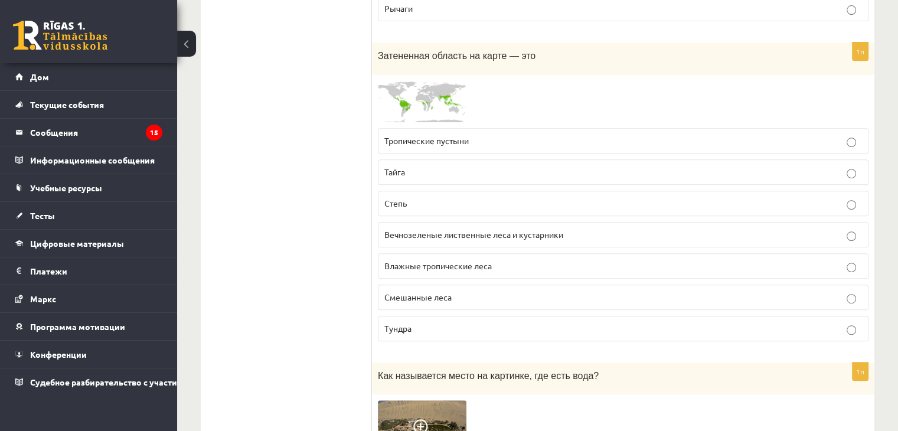
scroll to position [4975, 0]
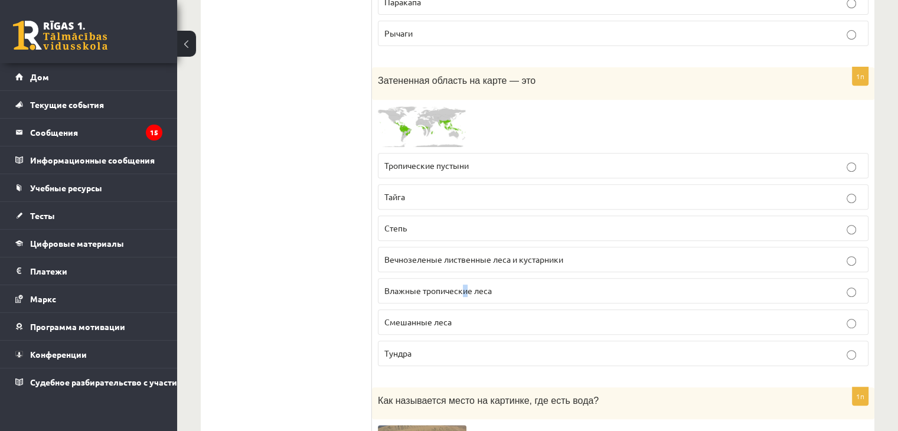
click at [464, 278] on label "Влажные тропические леса" at bounding box center [623, 290] width 491 height 25
click at [395, 278] on label "Влажные тропические леса" at bounding box center [623, 290] width 491 height 25
click at [395, 285] on font "Влажные тропические леса" at bounding box center [437, 290] width 107 height 11
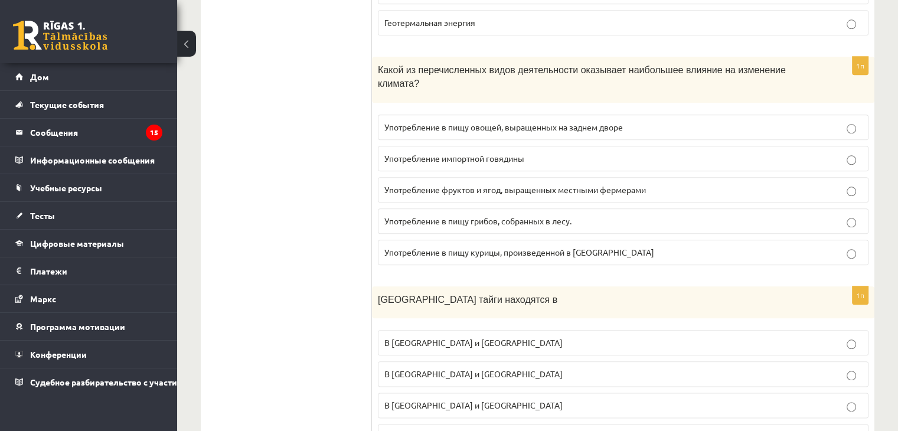
scroll to position [5802, 0]
click at [491, 153] on font "Употребление импортной говядины" at bounding box center [454, 158] width 140 height 11
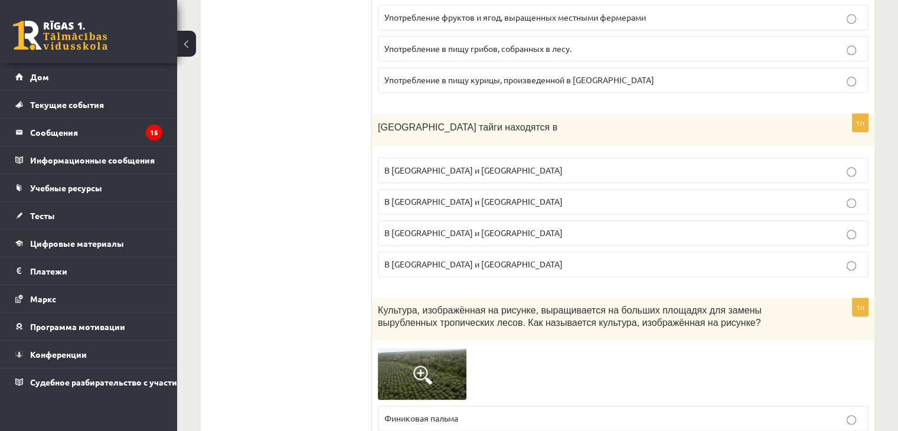
scroll to position [5979, 0]
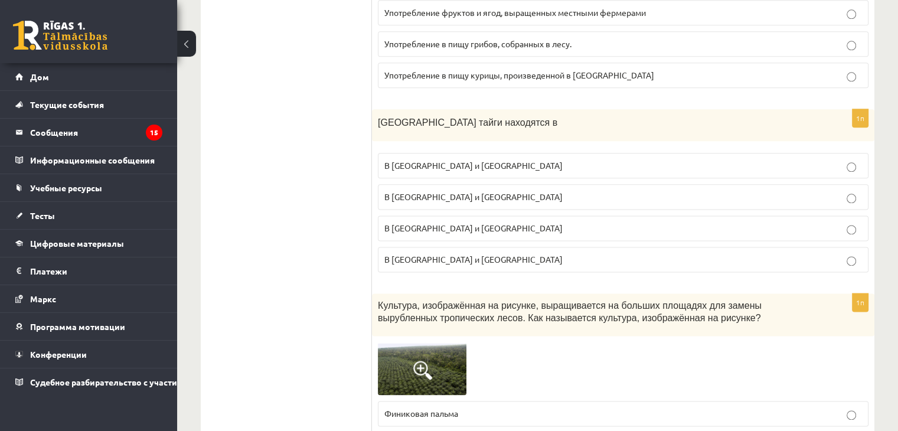
click at [424, 160] on font "В России и Канаде" at bounding box center [473, 165] width 178 height 11
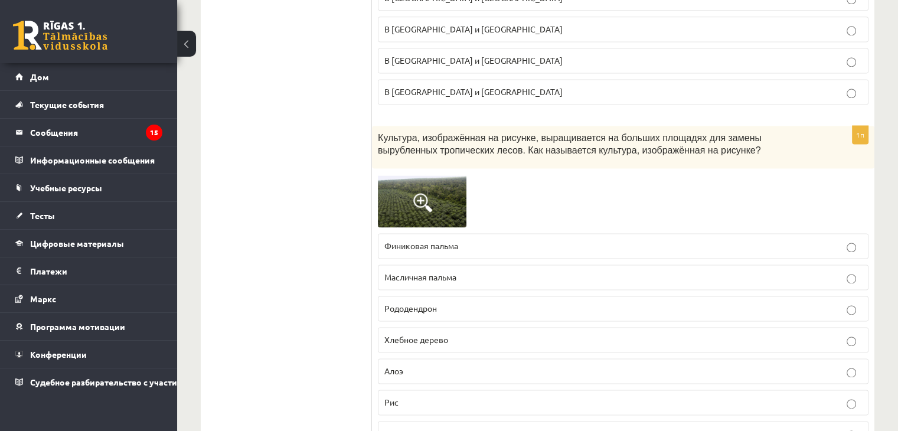
scroll to position [6156, 0]
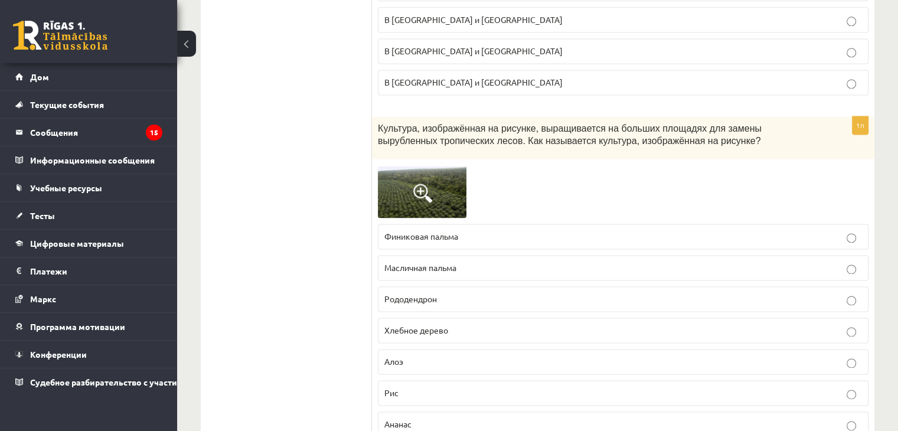
drag, startPoint x: 423, startPoint y: 204, endPoint x: 390, endPoint y: 197, distance: 33.8
click at [422, 255] on label "Масличная пальма" at bounding box center [623, 267] width 491 height 25
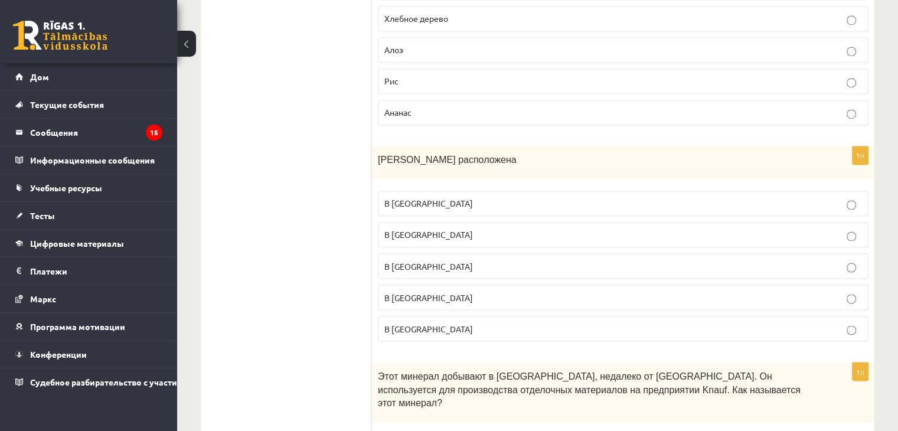
scroll to position [6510, 0]
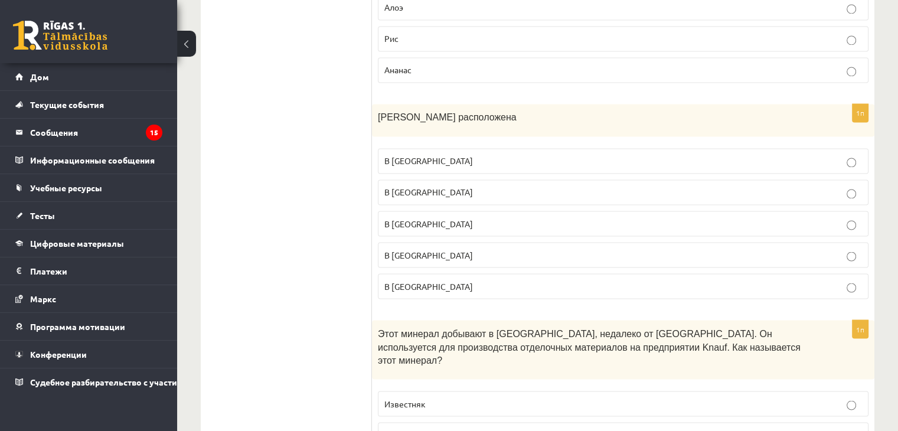
click at [453, 217] on p "В Африке" at bounding box center [623, 223] width 478 height 12
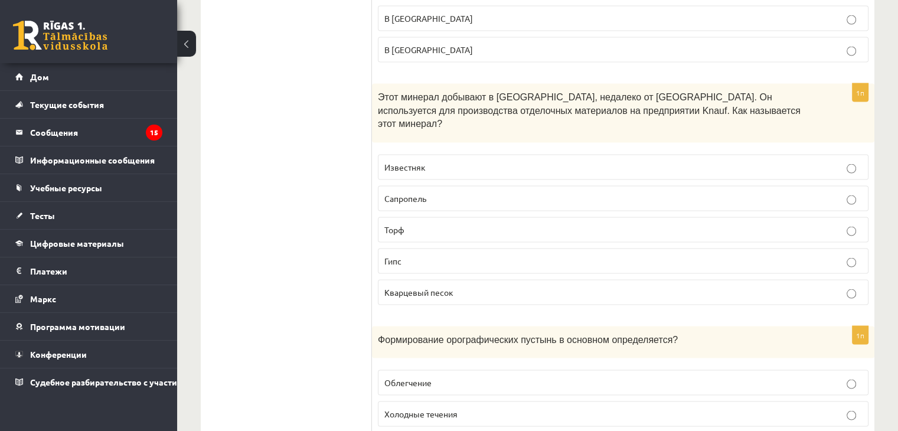
click at [419, 255] on p "Гипс" at bounding box center [623, 261] width 478 height 12
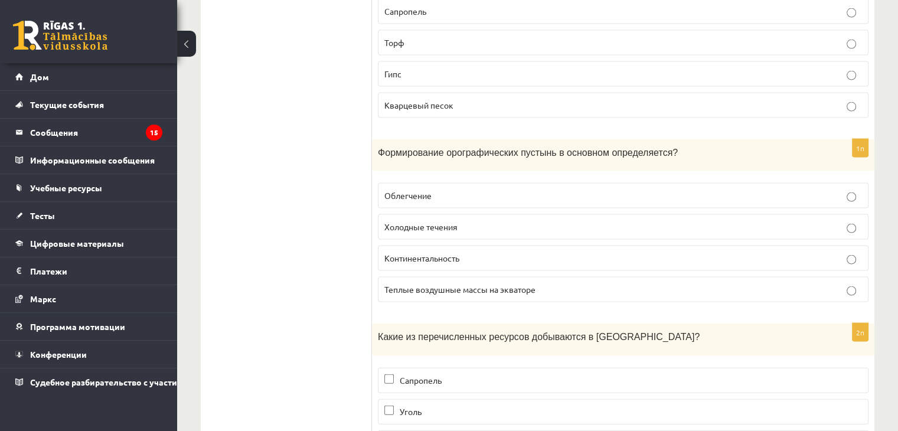
scroll to position [6983, 0]
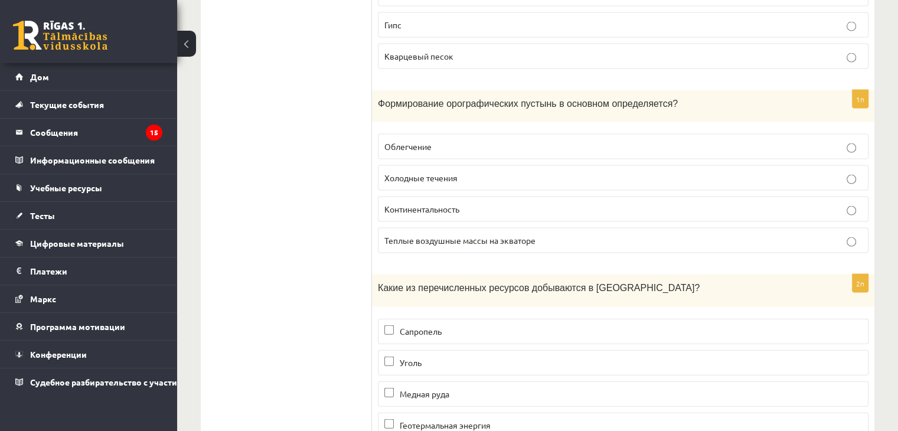
click at [418, 141] on font "Облегчение" at bounding box center [407, 146] width 47 height 11
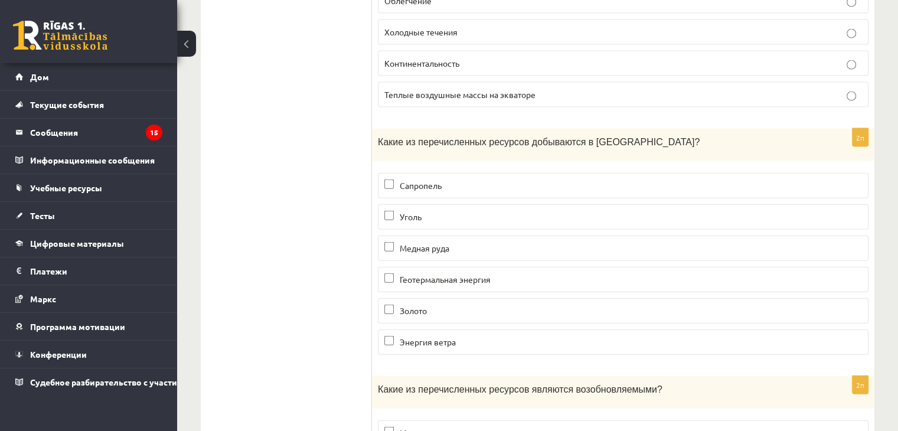
scroll to position [7160, 0]
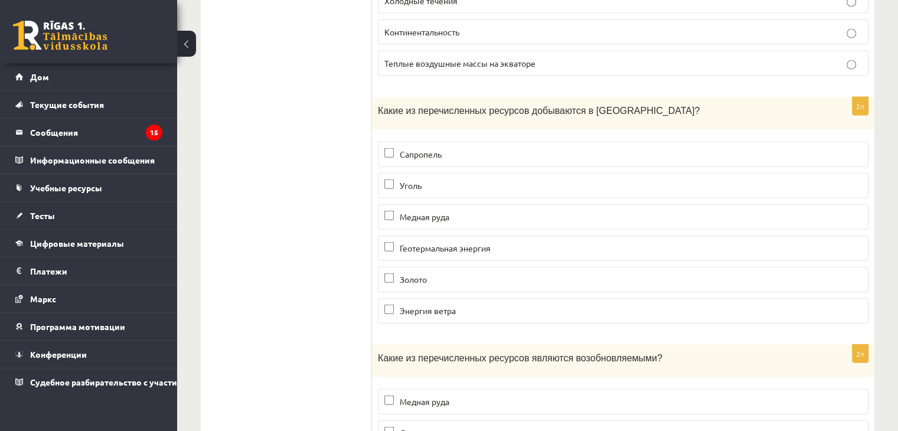
click at [397, 305] on p "Энергия ветра" at bounding box center [623, 311] width 478 height 12
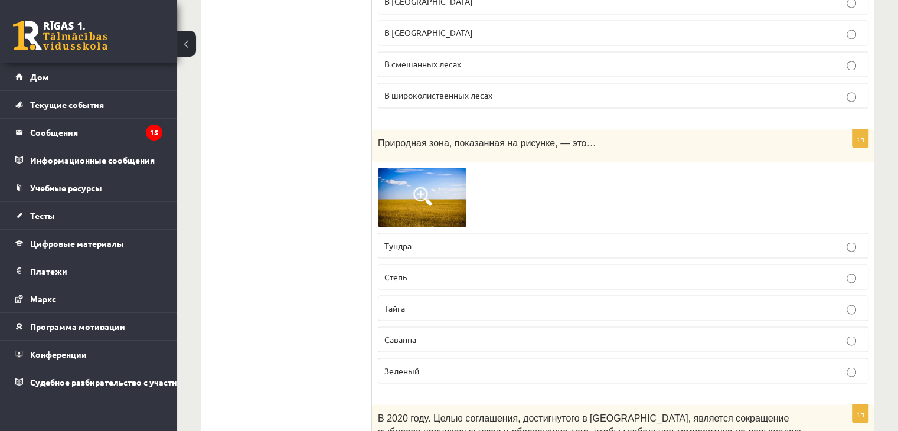
scroll to position [0, 0]
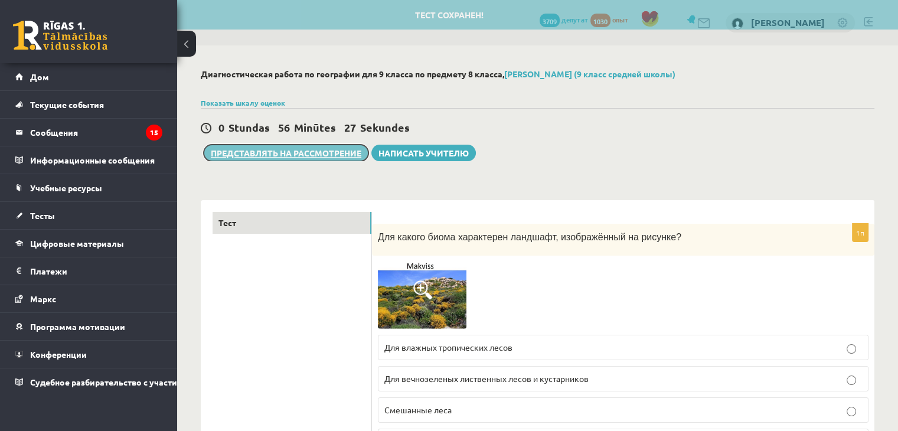
click at [298, 151] on font "Представлять на рассмотрение" at bounding box center [286, 153] width 151 height 11
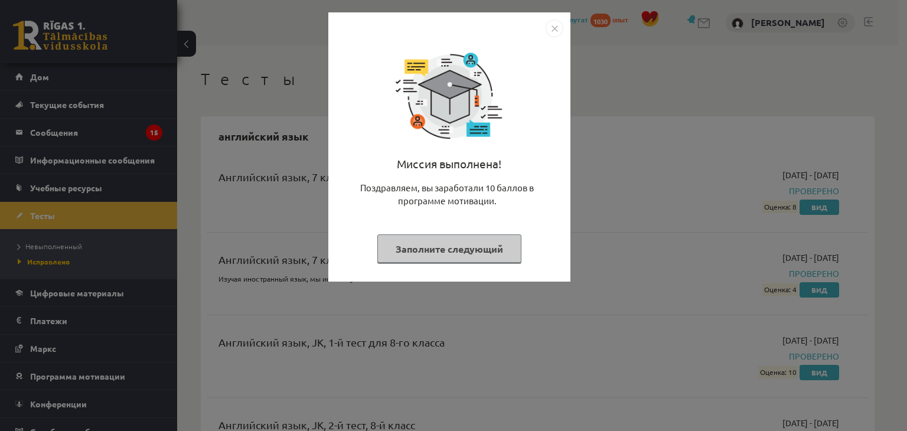
click at [436, 249] on font "Заполните следующий" at bounding box center [449, 249] width 107 height 12
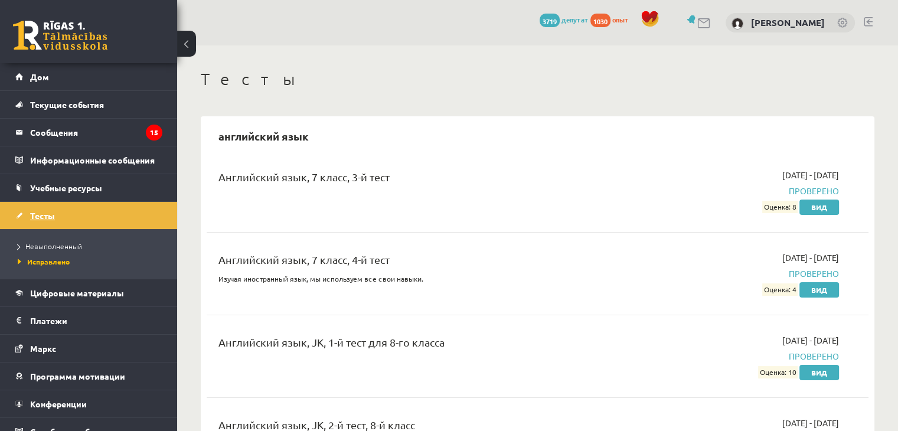
click at [116, 216] on link "Тесты" at bounding box center [88, 215] width 147 height 27
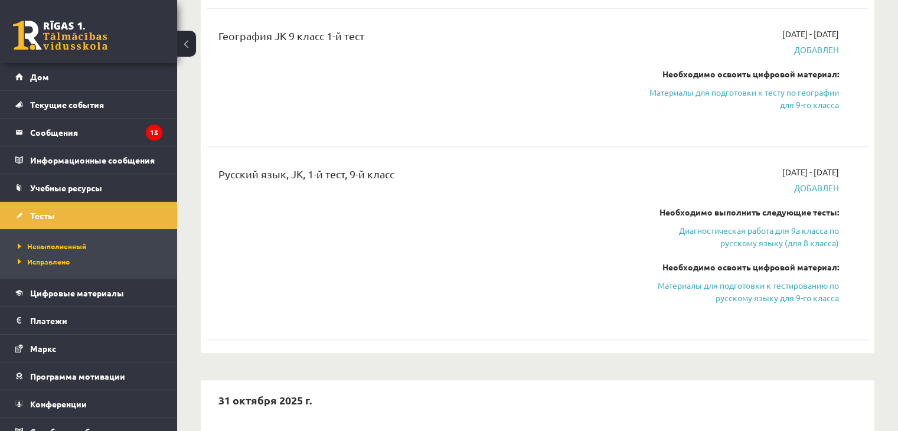
scroll to position [591, 0]
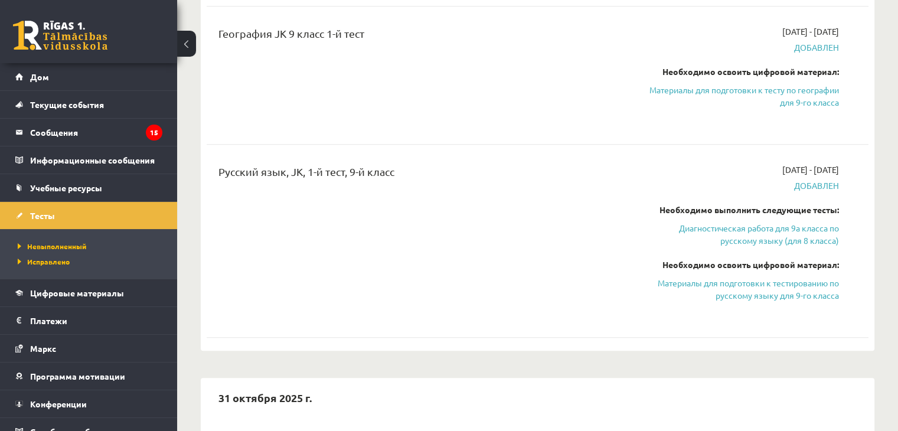
drag, startPoint x: 771, startPoint y: 90, endPoint x: 503, endPoint y: 67, distance: 269.1
click at [771, 90] on font "Материалы для подготовки к тесту по географии для 9-го класса" at bounding box center [745, 95] width 190 height 23
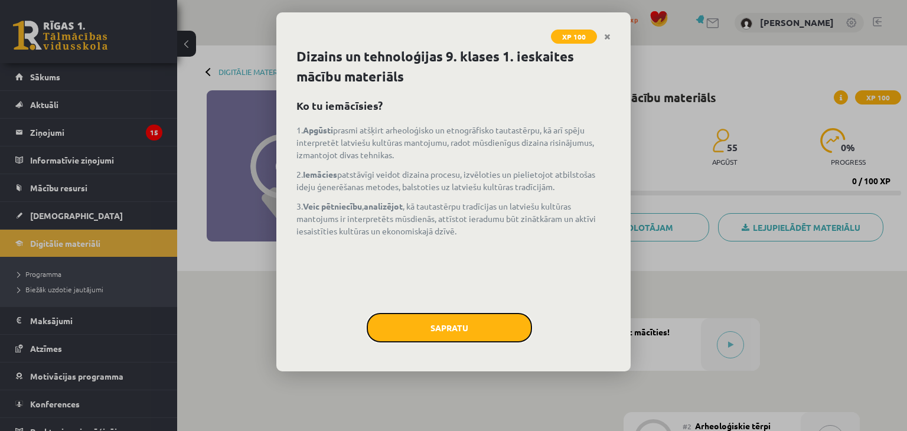
click at [442, 340] on button "Sapratu" at bounding box center [449, 328] width 165 height 30
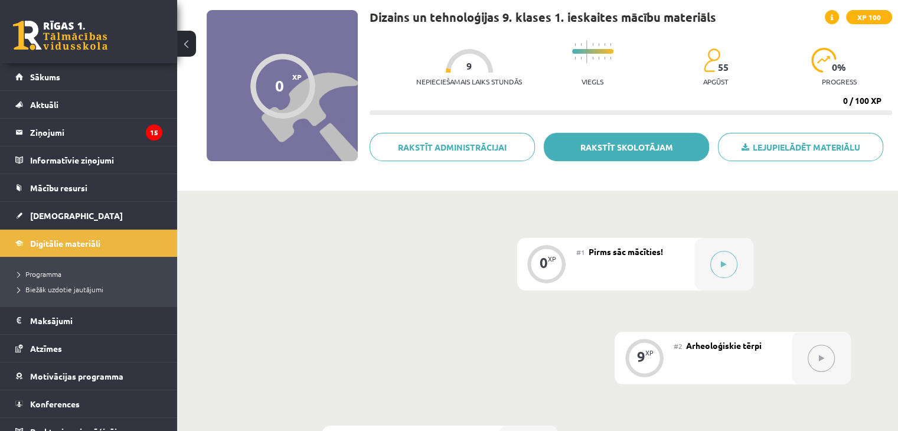
scroll to position [71, 0]
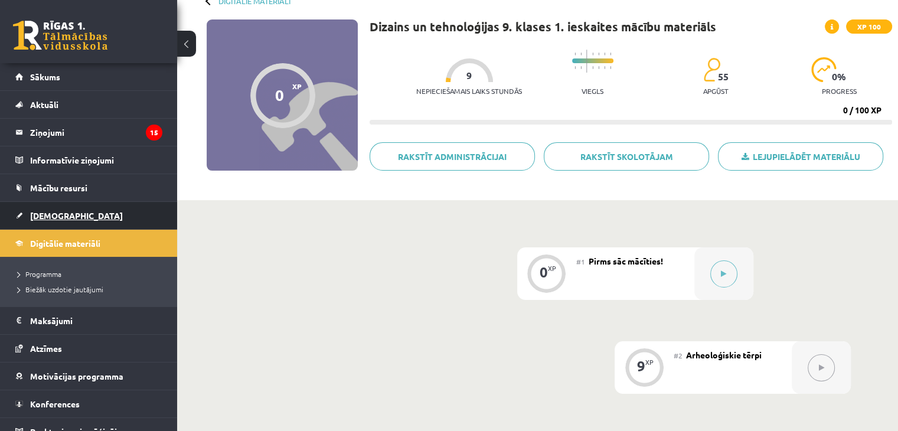
click at [100, 219] on link "[DEMOGRAPHIC_DATA]" at bounding box center [88, 215] width 147 height 27
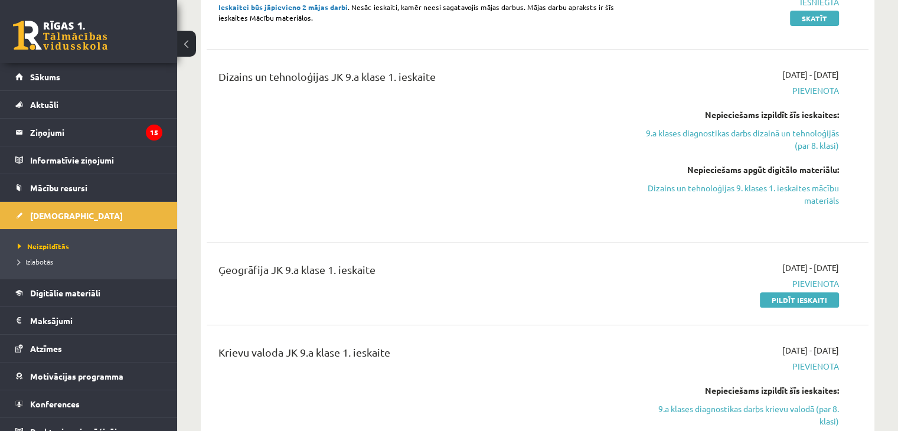
scroll to position [118, 0]
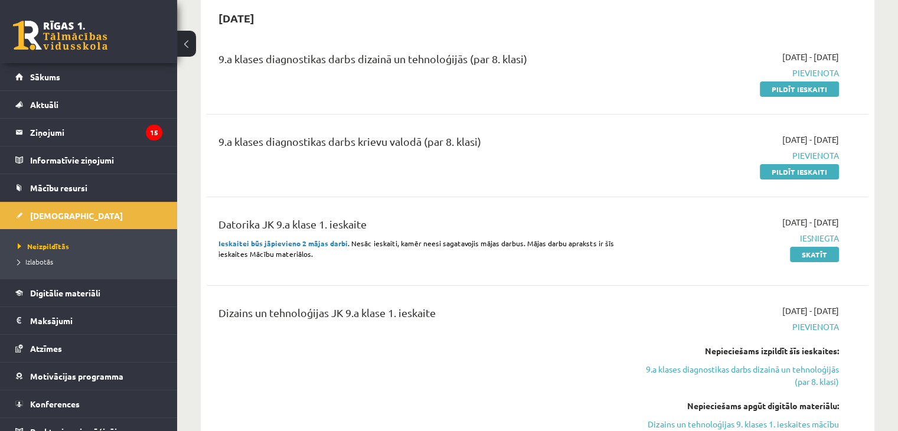
click at [803, 81] on div "2025-10-01 - 2025-10-15 Pievienota Pildīt ieskaiti" at bounding box center [741, 73] width 213 height 44
click at [799, 93] on link "Pildīt ieskaiti" at bounding box center [799, 88] width 79 height 15
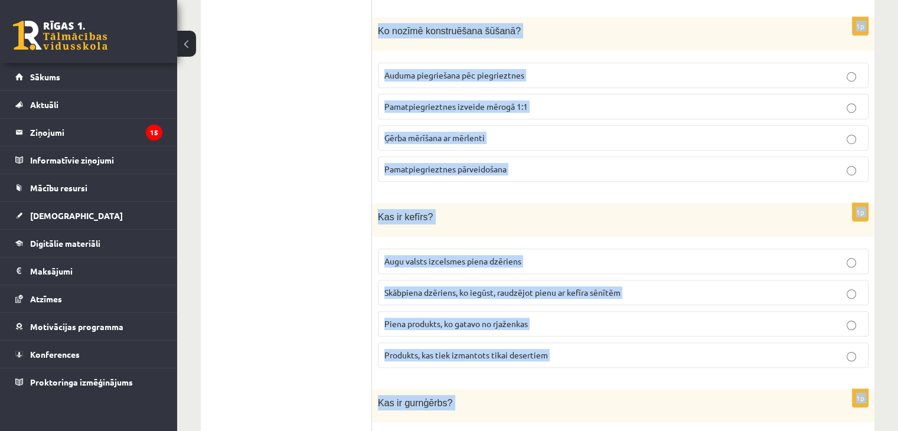
scroll to position [5327, 0]
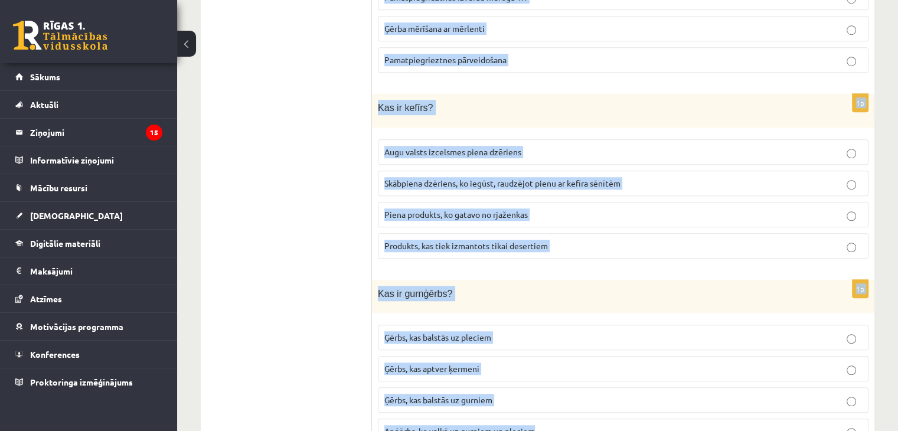
drag, startPoint x: 378, startPoint y: 57, endPoint x: 578, endPoint y: 374, distance: 374.7
copy form "Kas ir MDF plāksnes? Augsta, vidēja un zema blīvuma kokšķiedru plātnes Tērauda …"
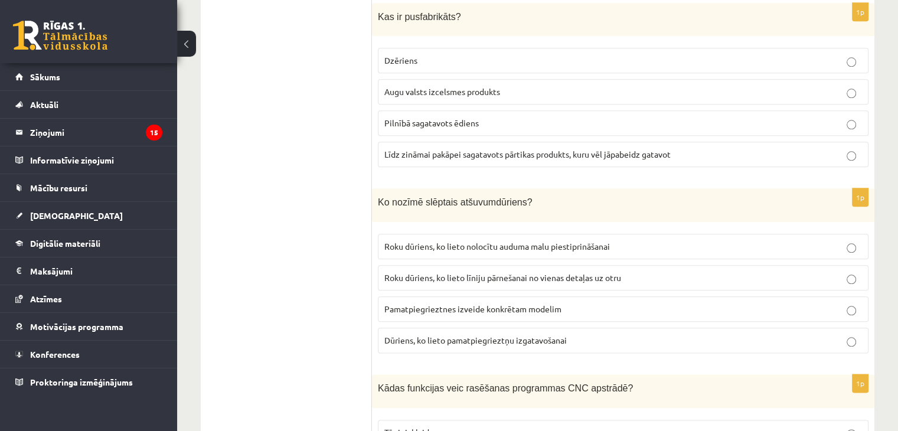
scroll to position [0, 0]
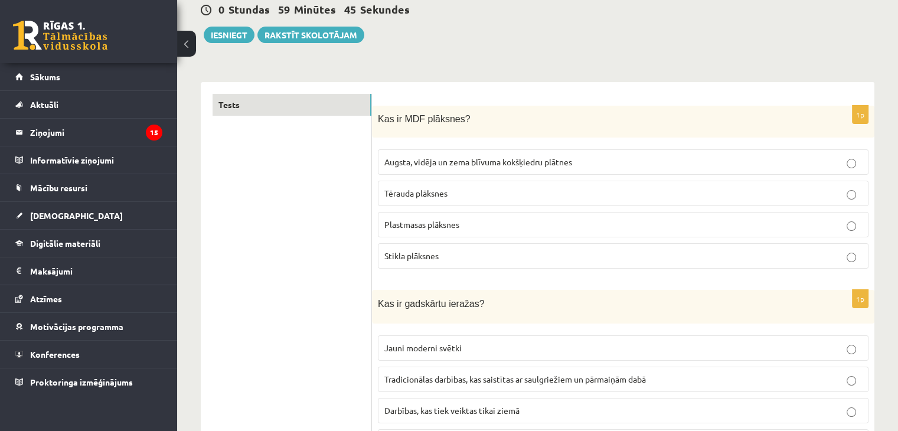
click at [418, 153] on label "Augsta, vidēja un zema blīvuma kokšķiedru plātnes" at bounding box center [623, 161] width 491 height 25
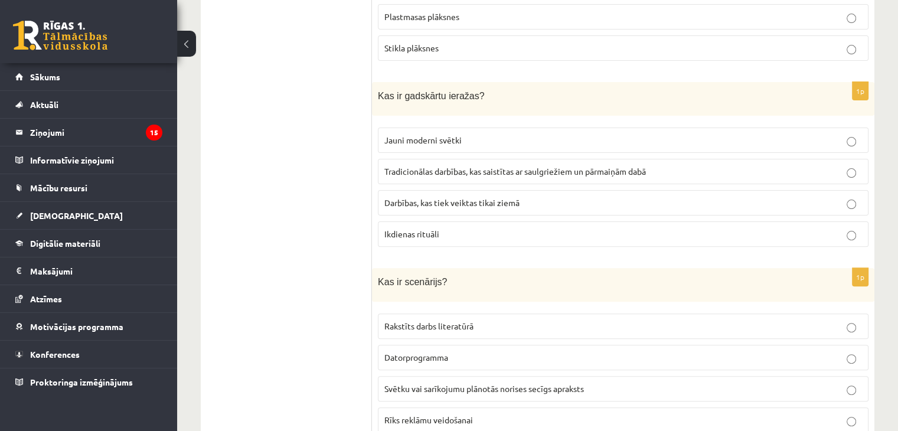
scroll to position [354, 0]
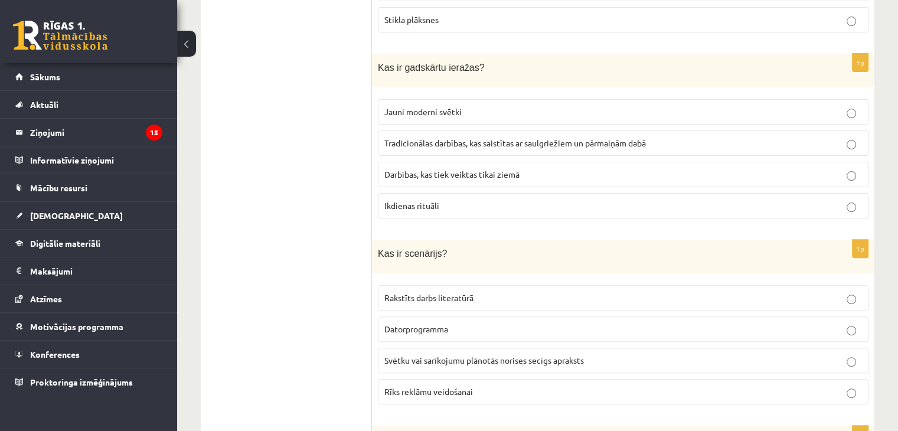
click at [409, 141] on span "Tradicionālas darbības, kas saistītas ar saulgriežiem un pārmaiņām dabā" at bounding box center [515, 143] width 262 height 11
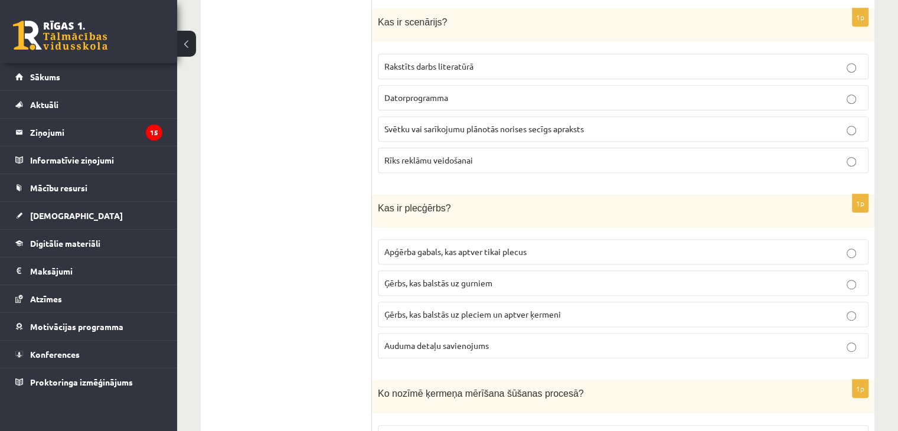
scroll to position [591, 0]
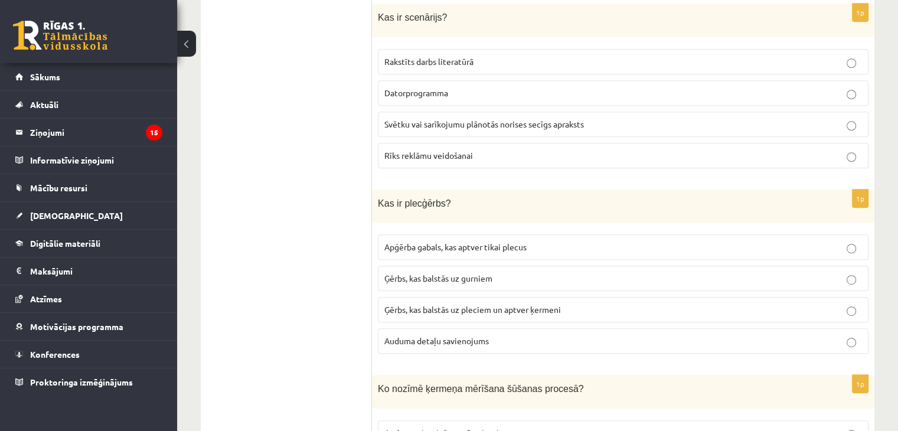
click at [421, 118] on p "Svētku vai sarīkojumu plānotās norises secīgs apraksts" at bounding box center [623, 124] width 478 height 12
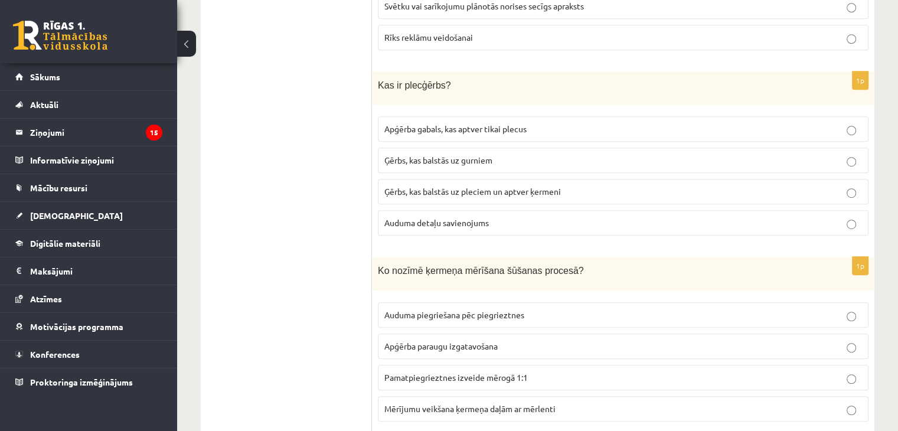
click at [397, 186] on span "Ģērbs, kas balstās uz pleciem un aptver ķermeni" at bounding box center [472, 191] width 177 height 11
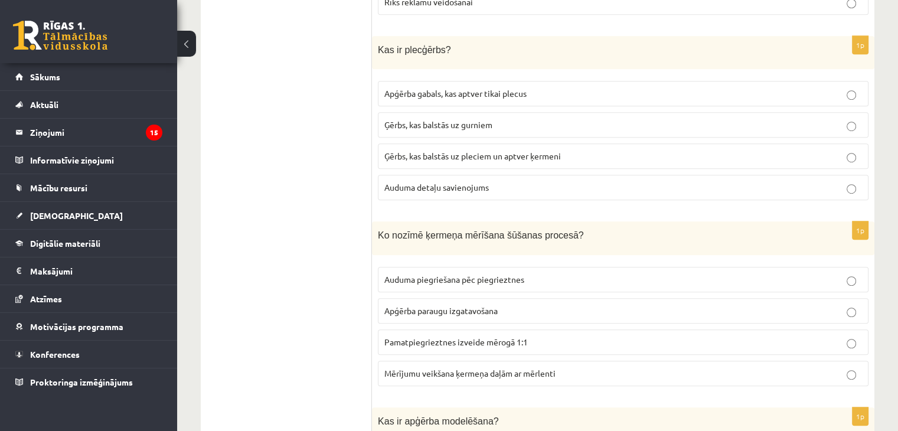
scroll to position [827, 0]
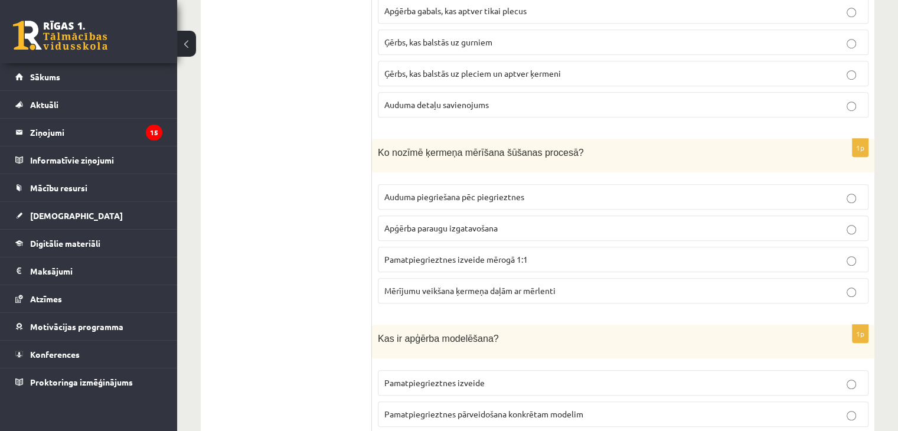
drag, startPoint x: 437, startPoint y: 248, endPoint x: 426, endPoint y: 237, distance: 15.9
click at [437, 254] on span "Pamatpiegrieztnes izveide mērogā 1:1" at bounding box center [456, 259] width 144 height 11
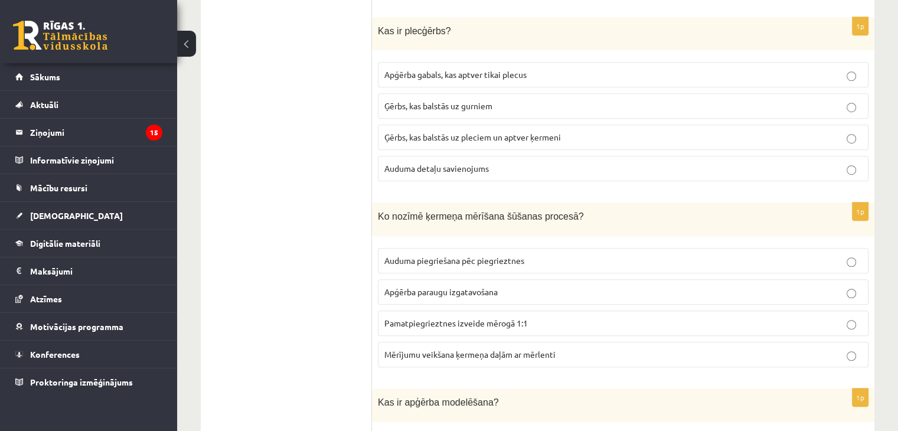
scroll to position [768, 0]
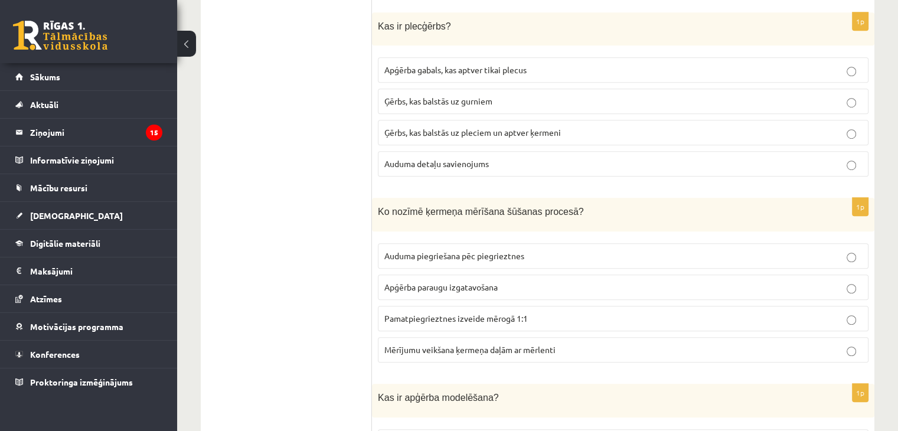
click at [405, 344] on span "Mērījumu veikšana ķermeņa daļām ar mērlenti" at bounding box center [469, 349] width 171 height 11
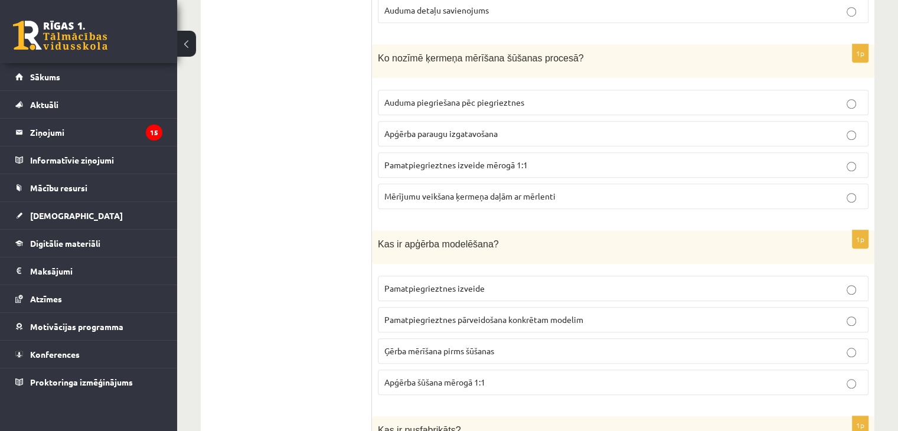
scroll to position [945, 0]
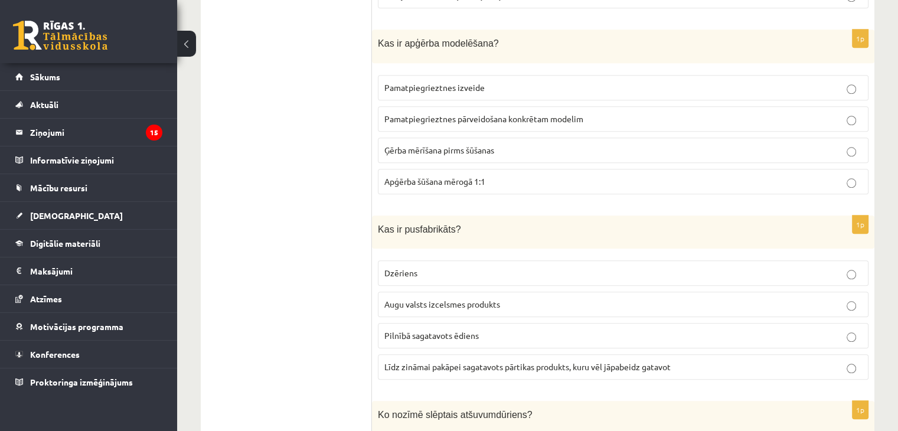
click at [429, 113] on span "Pamatpiegrieztnes pārveidošana konkrētam modelim" at bounding box center [483, 118] width 199 height 11
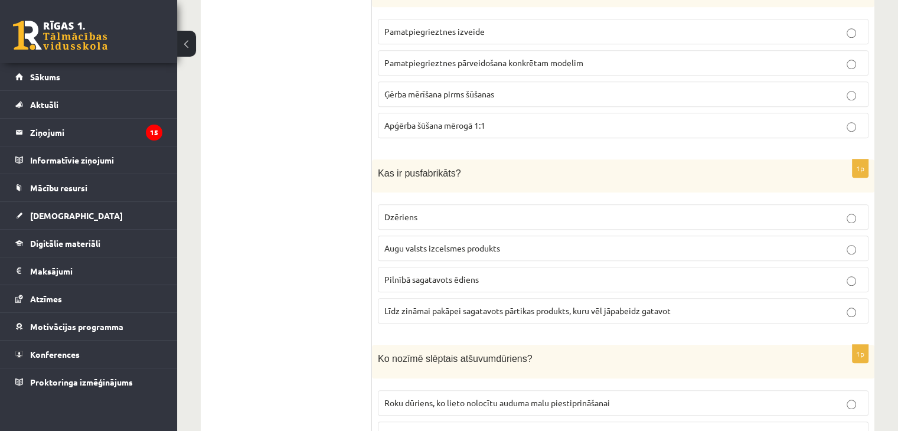
scroll to position [1181, 0]
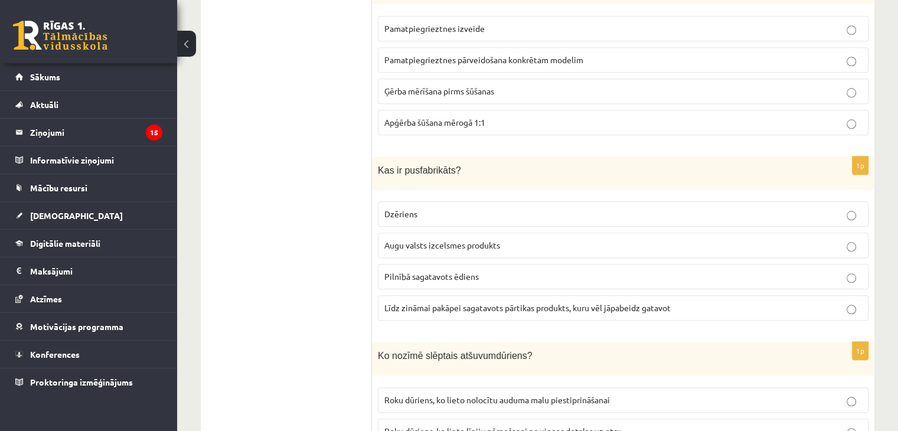
click at [416, 302] on span "Līdz zināmai pakāpei sagatavots pārtikas produkts, kuru vēl jāpabeidz gatavot" at bounding box center [527, 307] width 286 height 11
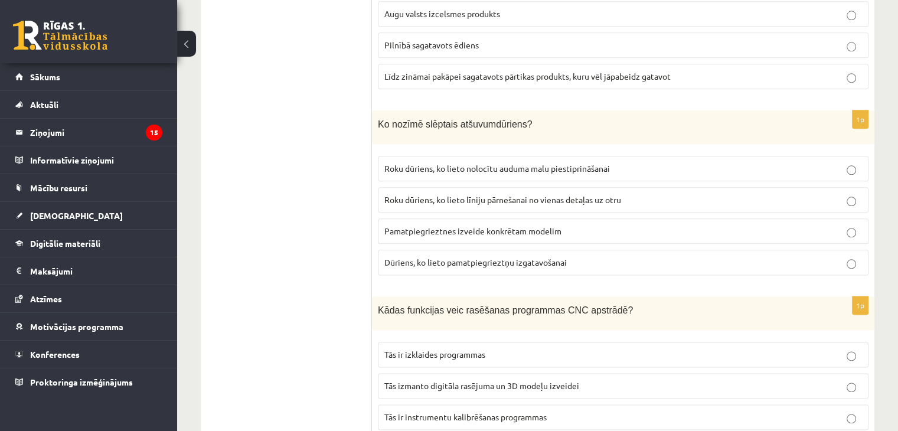
scroll to position [1417, 0]
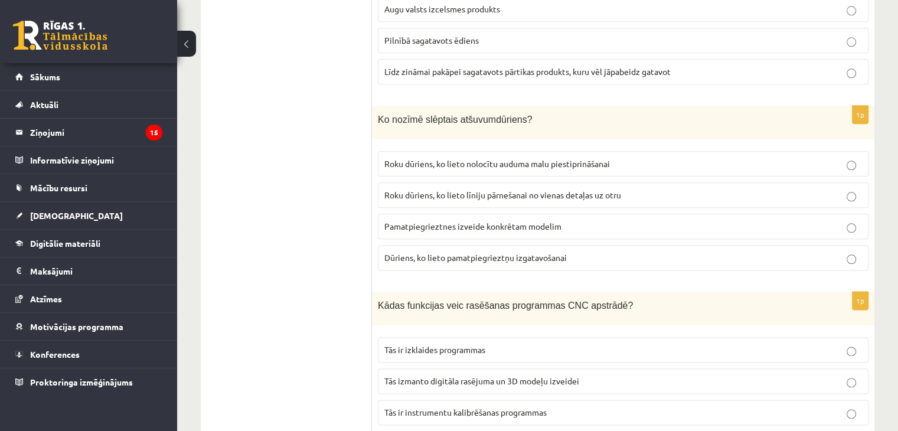
click at [501, 158] on span "Roku dūriens, ko lieto nolocītu auduma malu piestiprināšanai" at bounding box center [497, 163] width 226 height 11
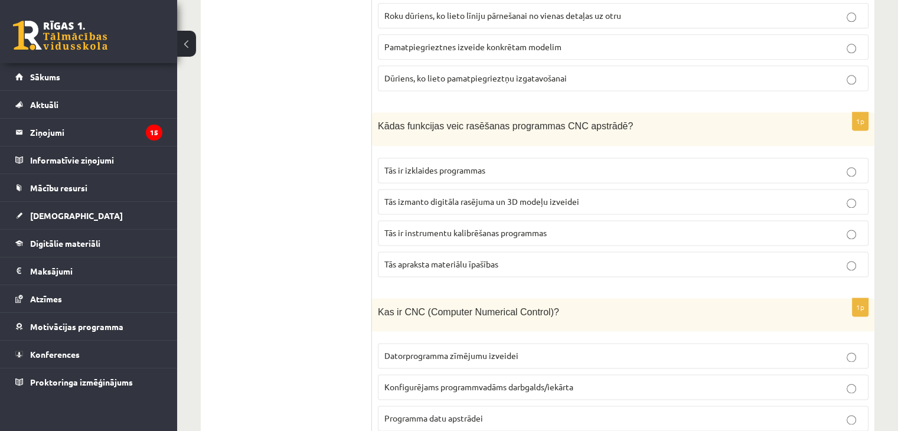
scroll to position [1594, 0]
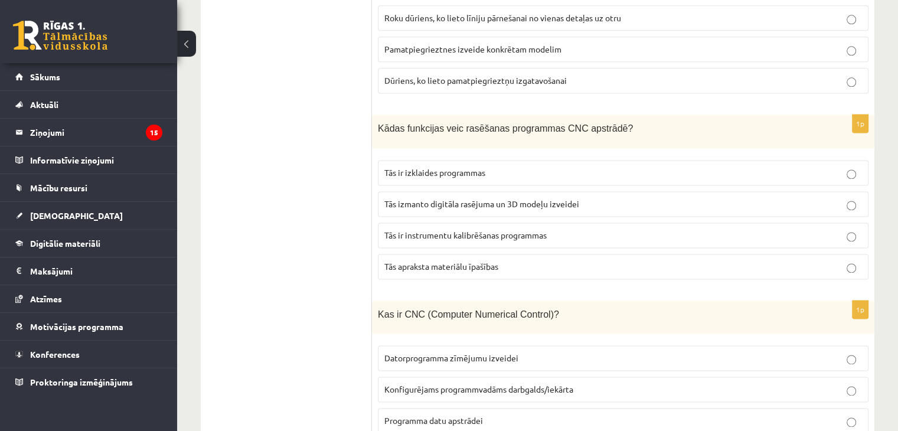
click at [406, 198] on span "Tās izmanto digitāla rasējuma un 3D modeļu izveidei" at bounding box center [481, 203] width 195 height 11
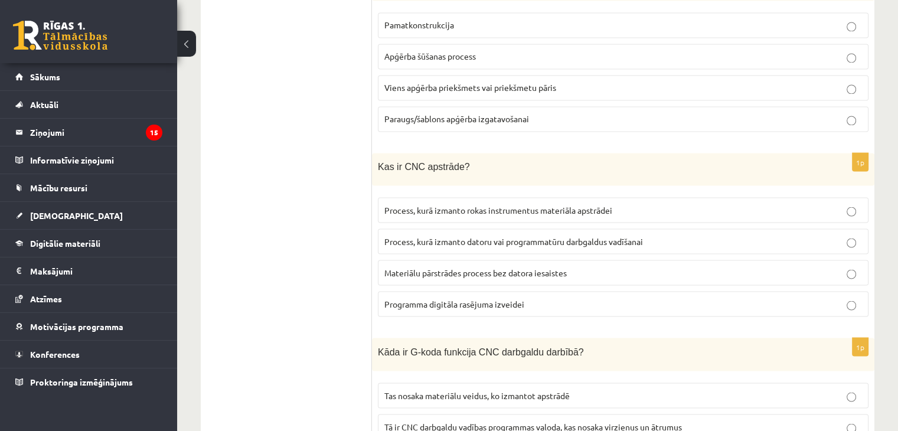
scroll to position [2126, 0]
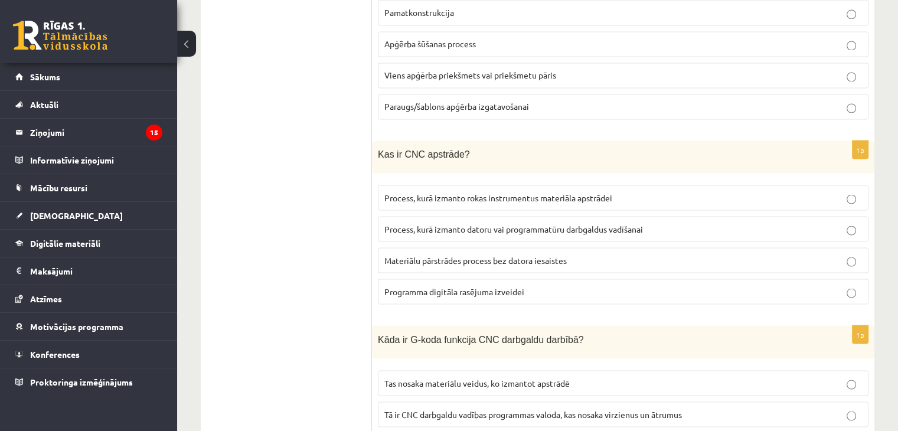
click at [397, 191] on p "Process, kurā izmanto rokas instrumentus materiāla apstrādei" at bounding box center [623, 197] width 478 height 12
drag, startPoint x: 534, startPoint y: 207, endPoint x: 439, endPoint y: 173, distance: 101.1
click at [534, 223] on span "Process, kurā izmanto datoru vai programmatūru darbgaldus vadīšanai" at bounding box center [513, 228] width 259 height 11
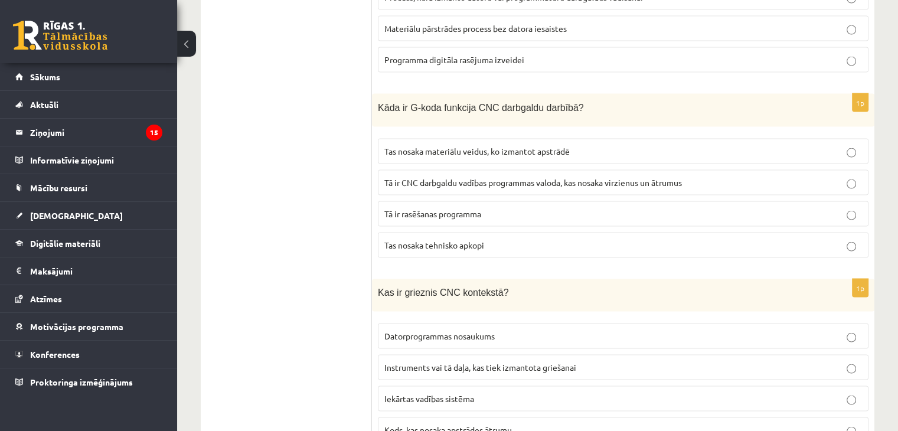
scroll to position [2362, 0]
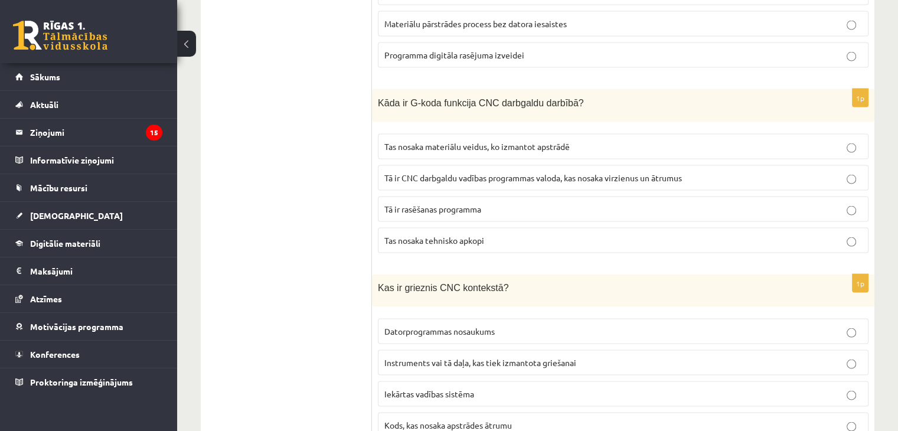
click at [422, 165] on label "Tā ir CNC darbgaldu vadības programmas valoda, kas nosaka virzienus un ātrumus" at bounding box center [623, 177] width 491 height 25
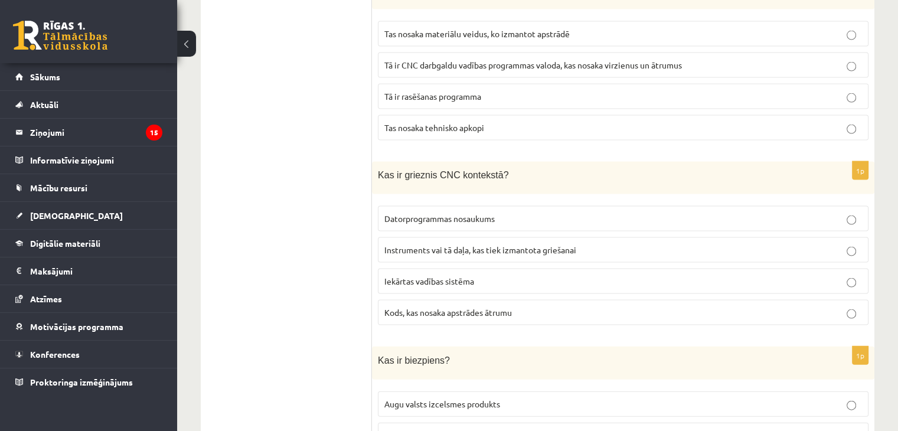
scroll to position [2539, 0]
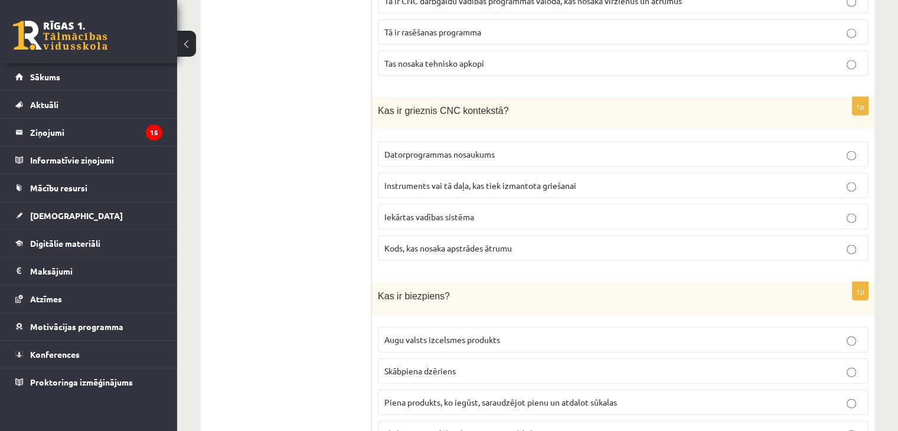
click at [446, 173] on label "Instruments vai tā daļa, kas tiek izmantota griešanai" at bounding box center [623, 185] width 491 height 25
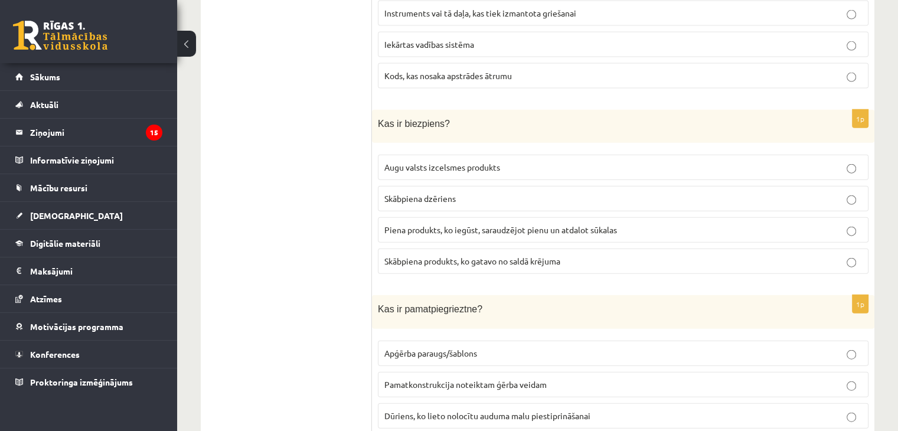
scroll to position [2717, 0]
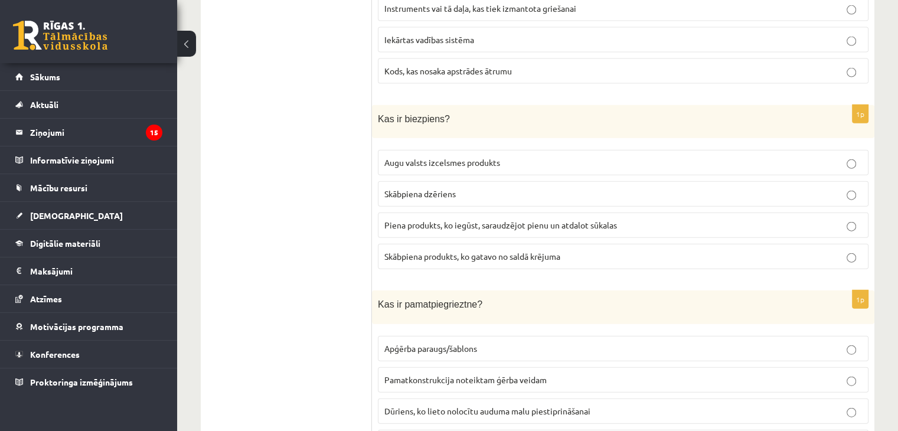
click at [424, 220] on span "Piena produkts, ko iegūst, saraudzējot pienu un atdalot sūkalas" at bounding box center [500, 225] width 233 height 11
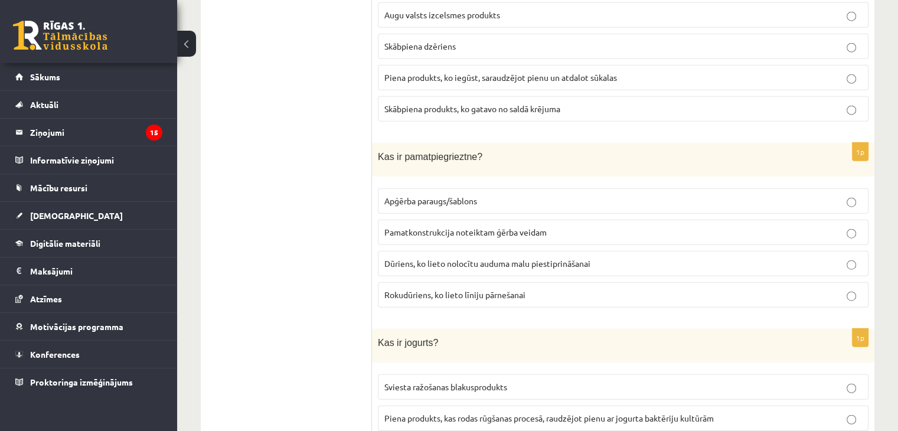
scroll to position [2953, 0]
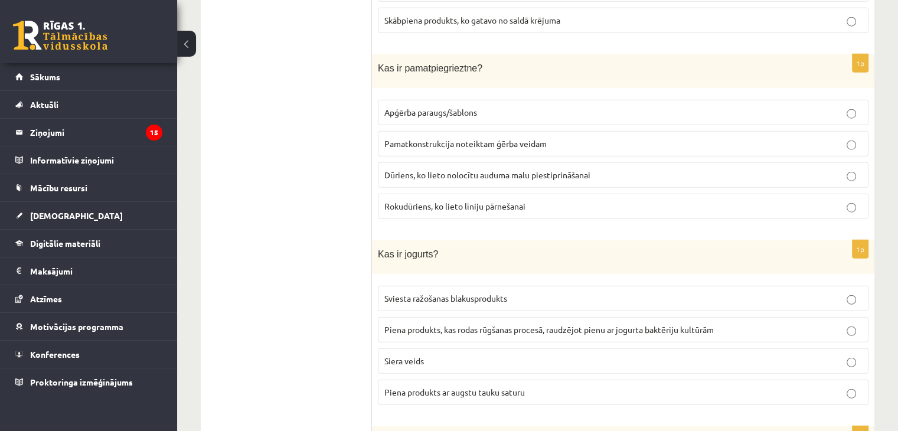
click at [402, 194] on label "Rokudūriens, ko lieto līniju pārnešanai" at bounding box center [623, 206] width 491 height 25
click at [409, 138] on span "Pamatkonstrukcija noteiktam ģērba veidam" at bounding box center [465, 143] width 162 height 11
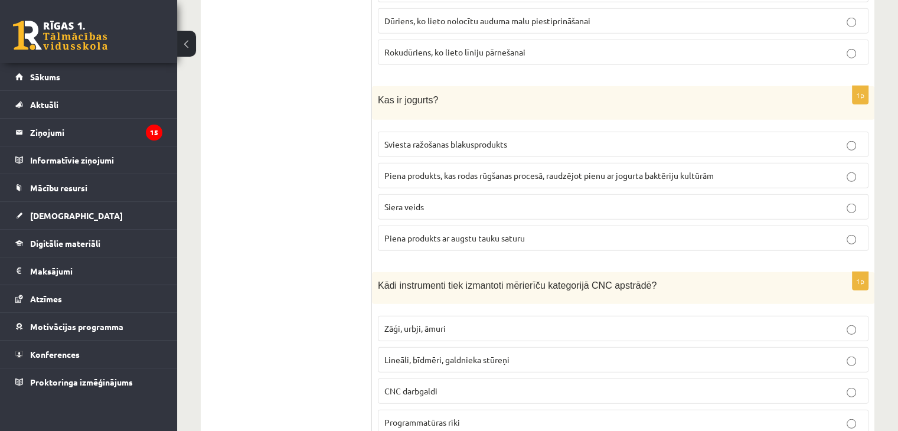
scroll to position [3130, 0]
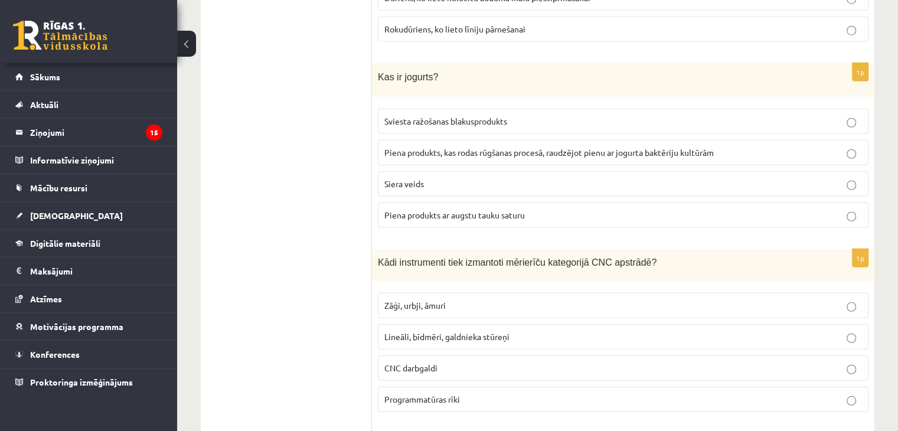
click at [407, 147] on span "Piena produkts, kas rodas rūgšanas procesā, raudzējot pienu ar jogurta baktērij…" at bounding box center [549, 152] width 330 height 11
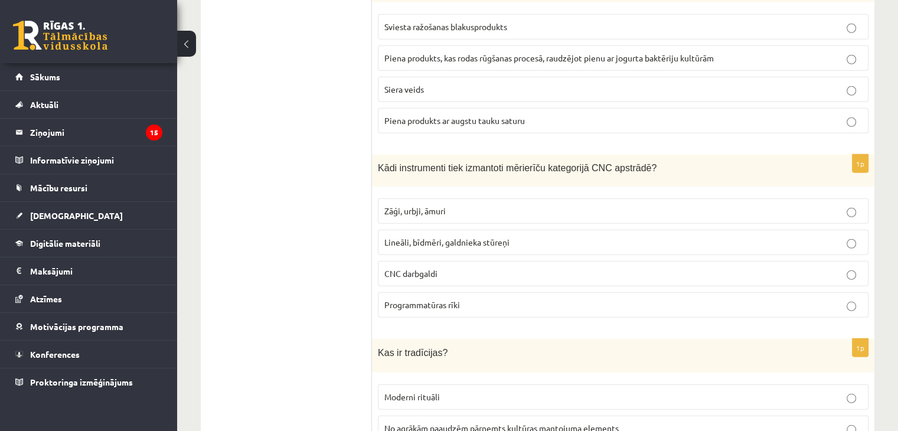
scroll to position [3248, 0]
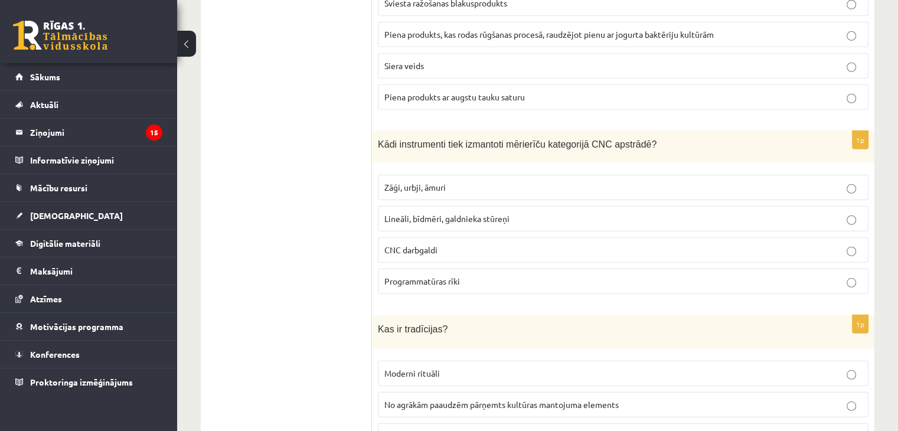
click at [425, 213] on span "Lineāli, bīdmēri, galdnieka stūreņi" at bounding box center [446, 218] width 125 height 11
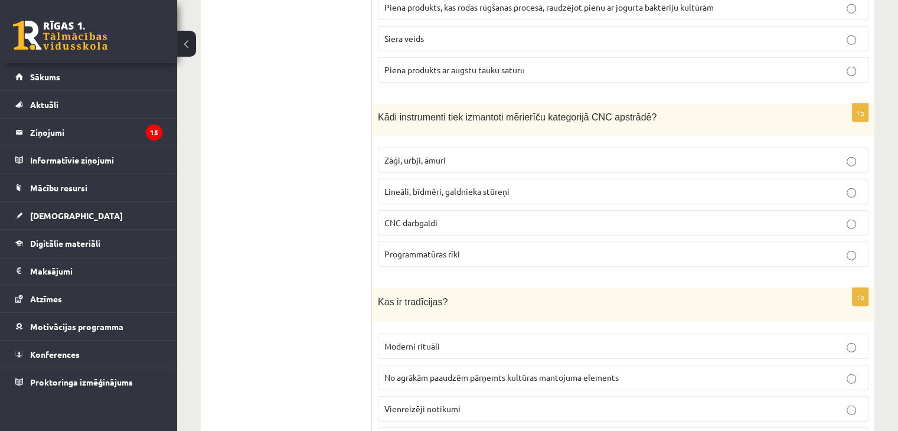
scroll to position [3366, 0]
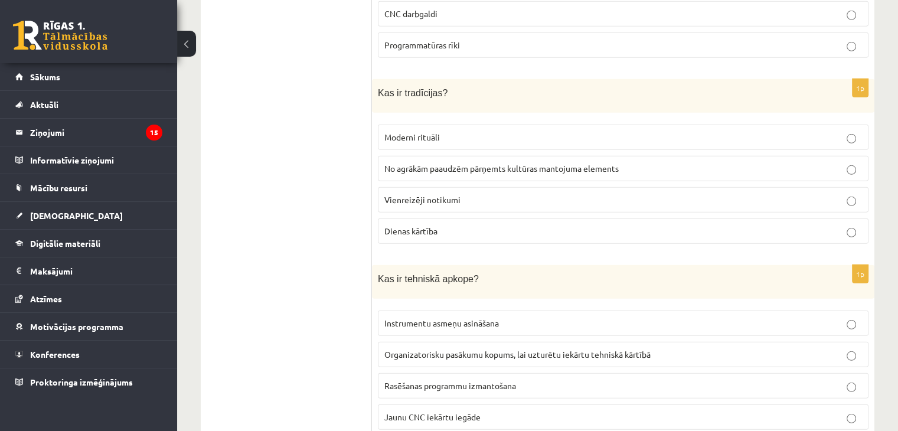
click at [416, 156] on label "No agrākām paaudzēm pārņemts kultūras mantojuma elements" at bounding box center [623, 168] width 491 height 25
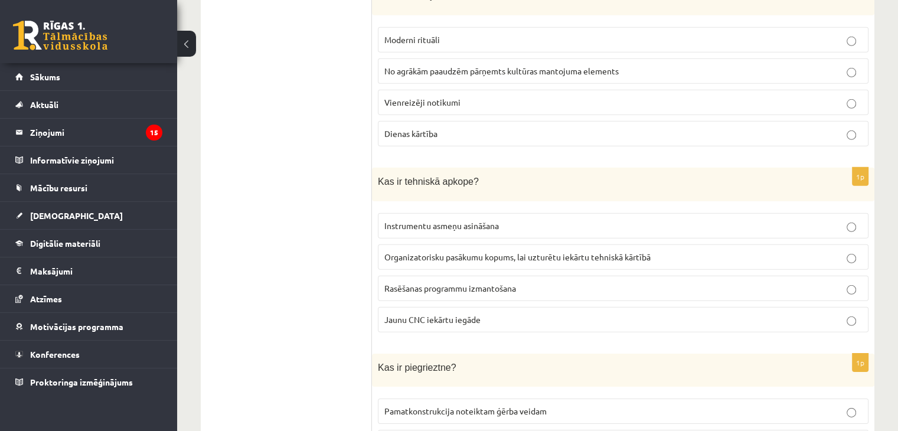
scroll to position [3602, 0]
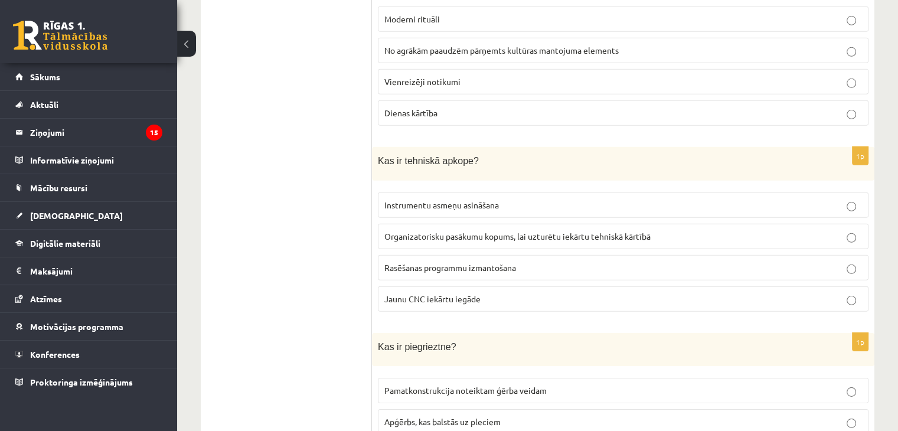
click at [397, 231] on span "Organizatorisku pasākumu kopums, lai uzturētu iekārtu tehniskā kārtībā" at bounding box center [517, 236] width 266 height 11
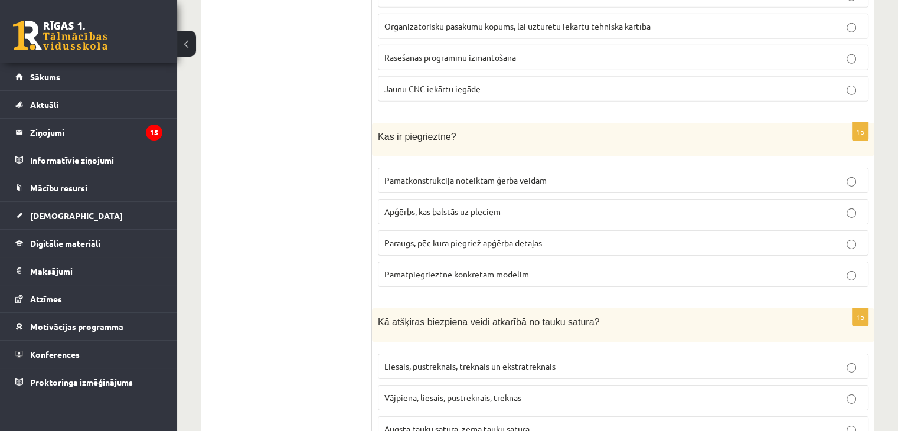
scroll to position [3839, 0]
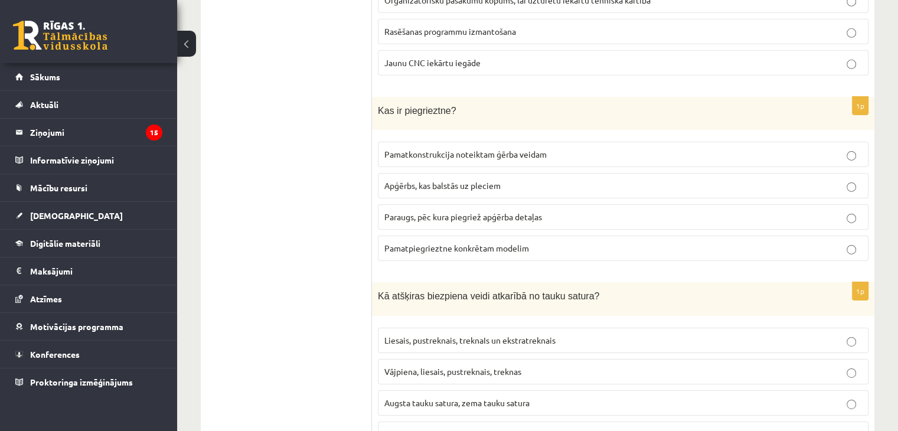
click at [407, 149] on span "Pamatkonstrukcija noteiktam ģērba veidam" at bounding box center [465, 154] width 162 height 11
click at [400, 211] on p "Paraugs, pēc kura piegriež apģērba detaļas" at bounding box center [623, 217] width 478 height 12
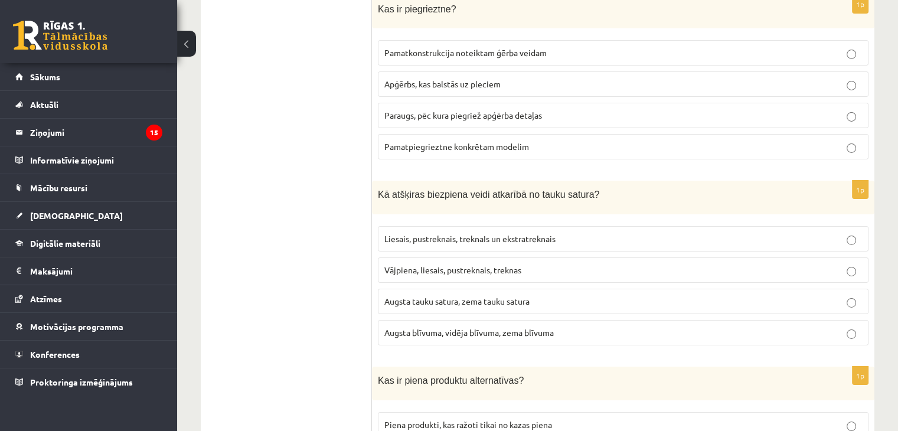
scroll to position [3957, 0]
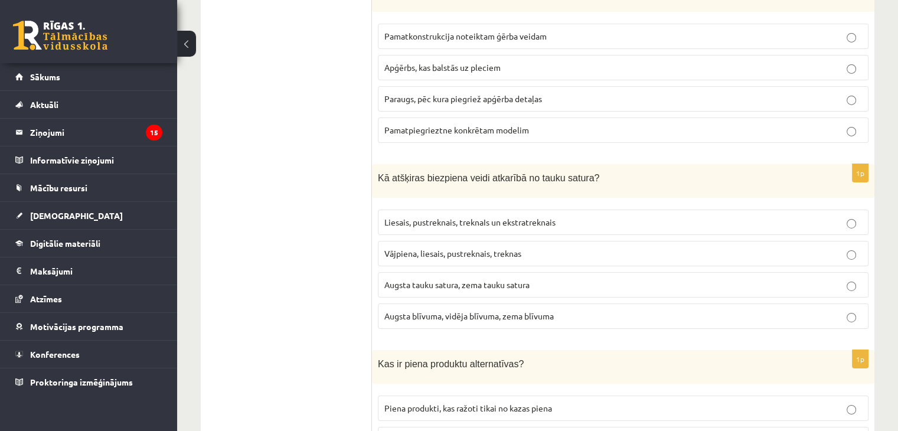
click at [400, 216] on p "Liesais, pustreknais, treknaIs un ekstratreknais" at bounding box center [623, 222] width 478 height 12
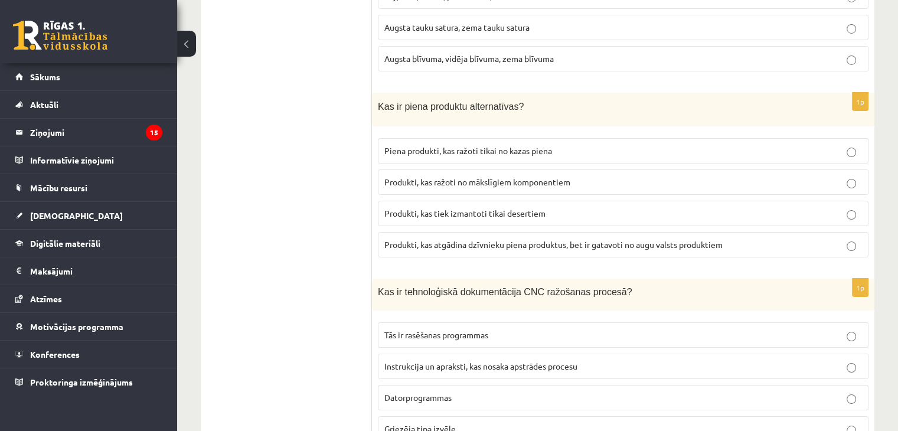
scroll to position [4252, 0]
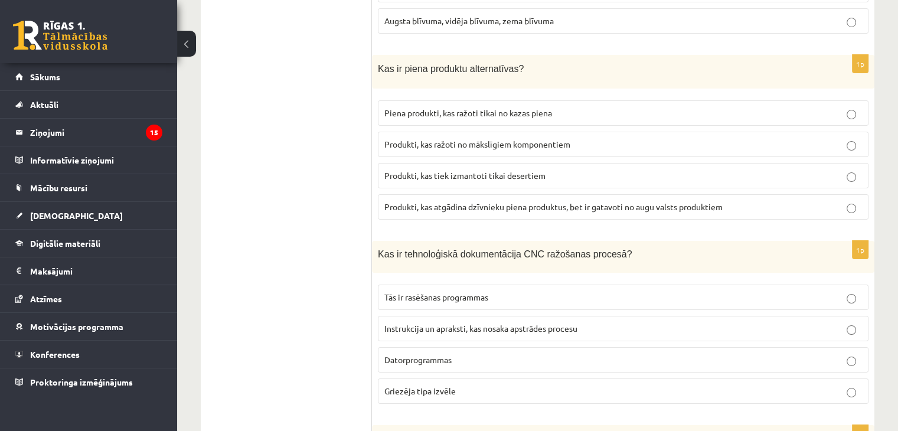
click at [402, 170] on span "Produkti, kas tiek izmantoti tikai desertiem" at bounding box center [464, 175] width 161 height 11
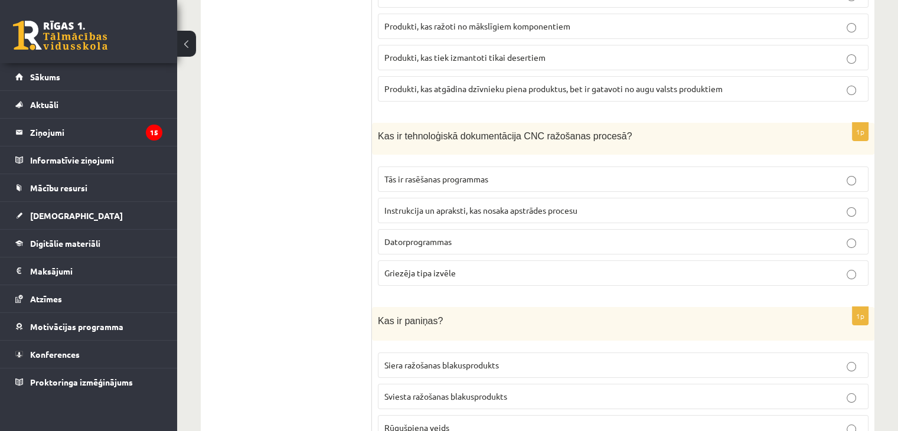
click at [396, 205] on span "Instrukcija un apraksti, kas nosaka apstrādes procesu" at bounding box center [480, 210] width 193 height 11
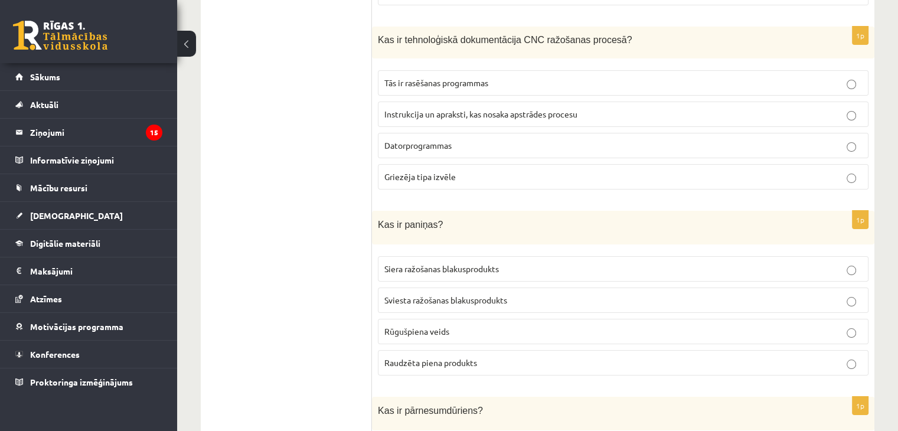
scroll to position [4488, 0]
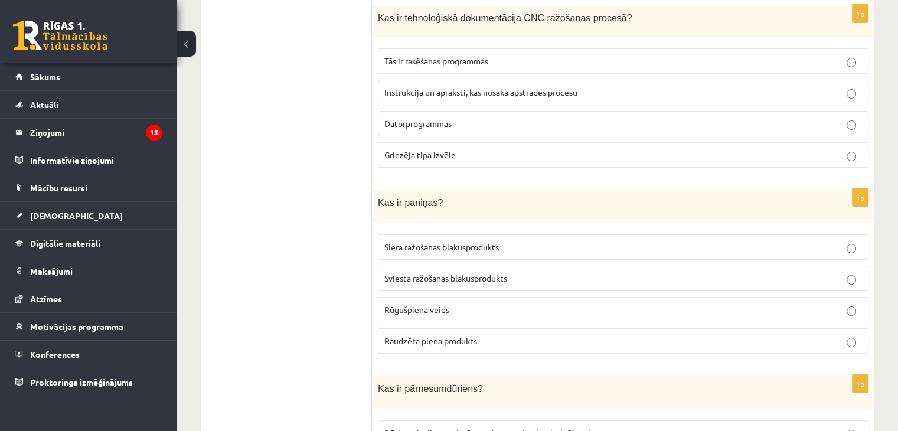
click at [420, 273] on span "Sviesta ražošanas blakusprodukts" at bounding box center [445, 278] width 123 height 11
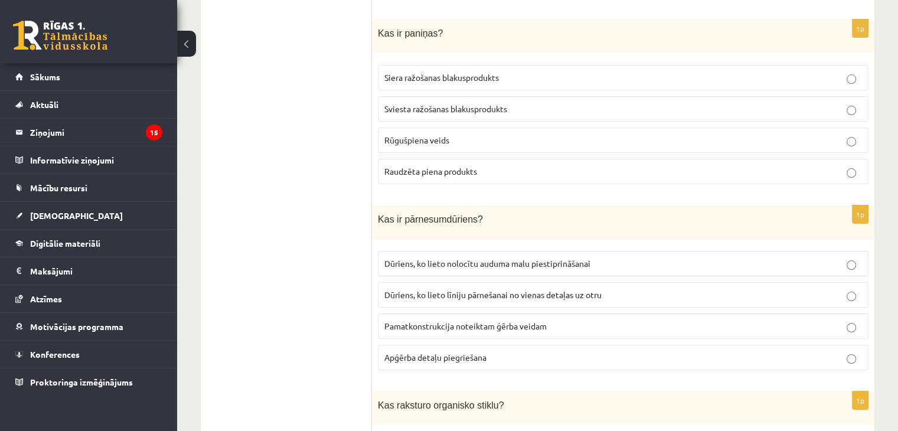
scroll to position [4665, 0]
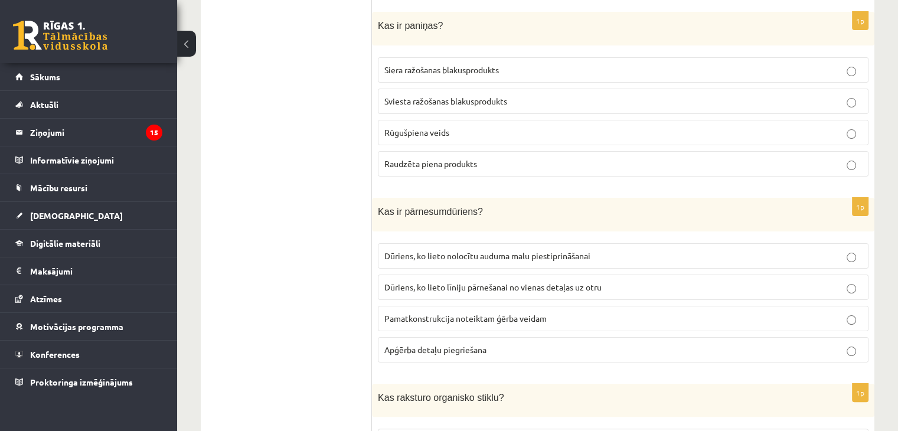
click at [430, 243] on label "Dūriens, ko lieto nolocītu auduma malu piestiprināšanai" at bounding box center [623, 255] width 491 height 25
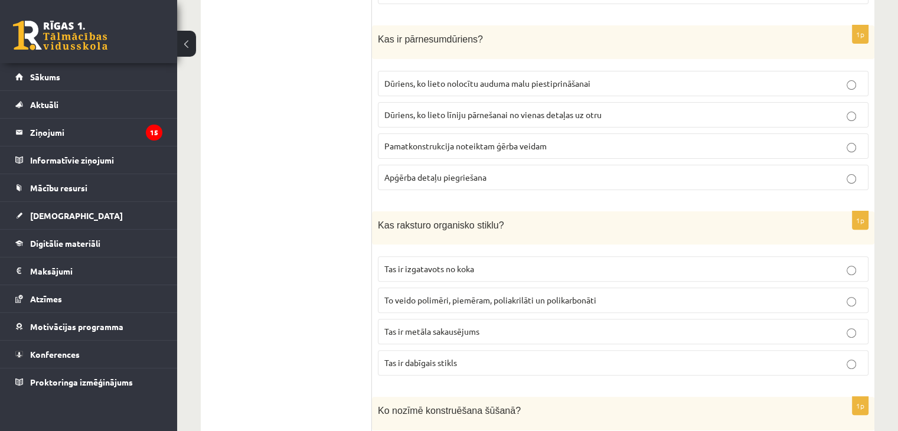
scroll to position [4842, 0]
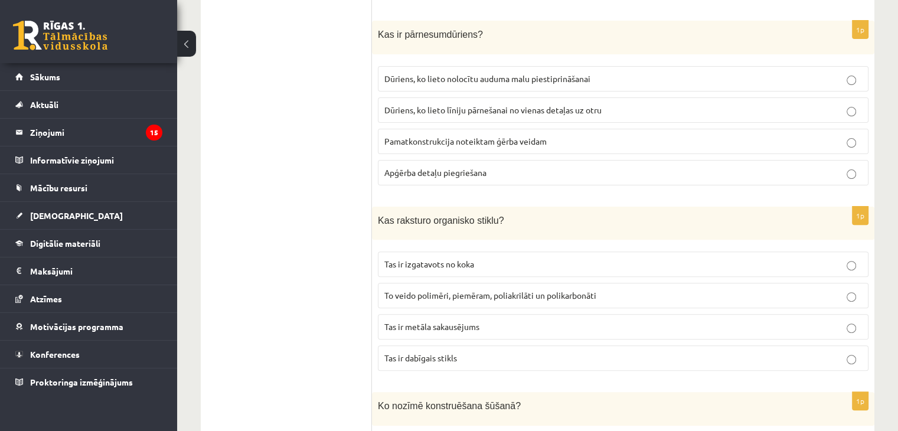
click at [406, 290] on span "To veido polimēri, piemēram, poliakrilāti un polikarbonāti" at bounding box center [490, 295] width 212 height 11
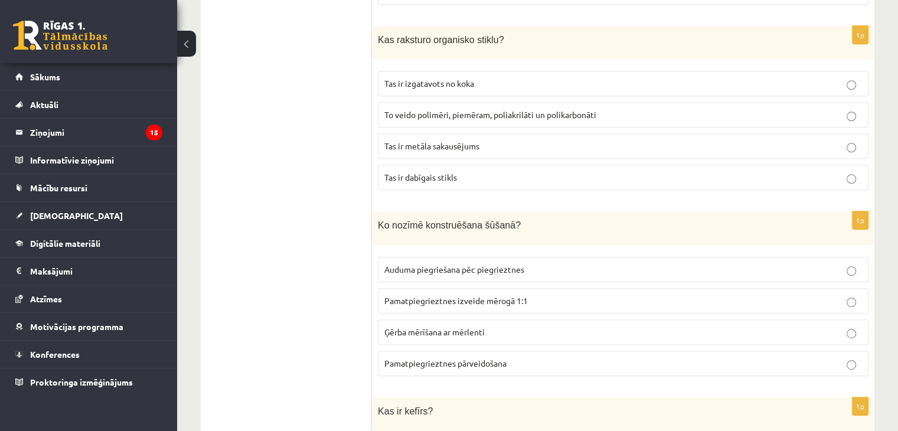
scroll to position [5020, 0]
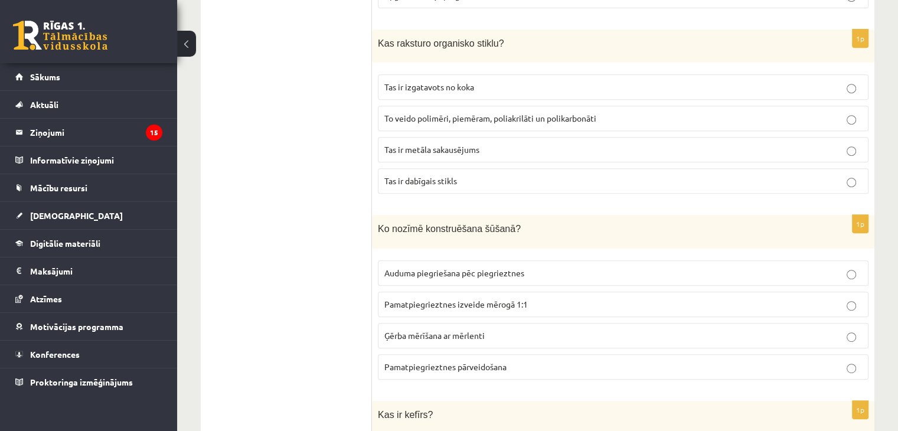
click at [406, 361] on span "Pamatpiegrieztnes pārveidošana" at bounding box center [445, 366] width 122 height 11
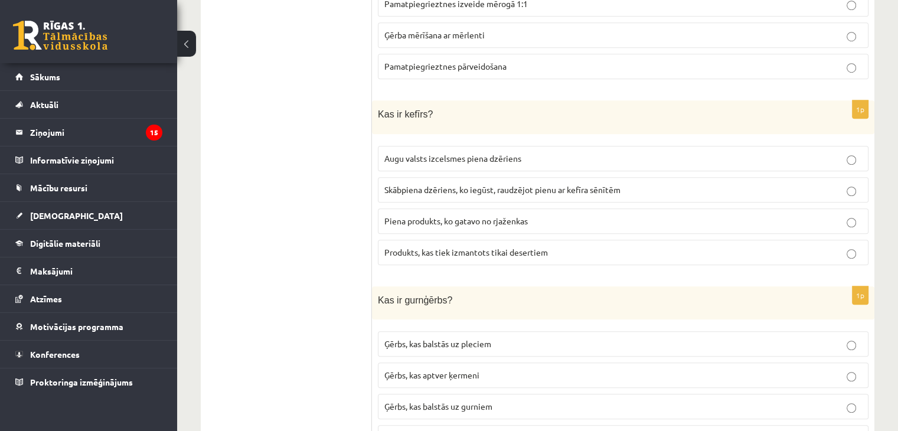
scroll to position [5327, 0]
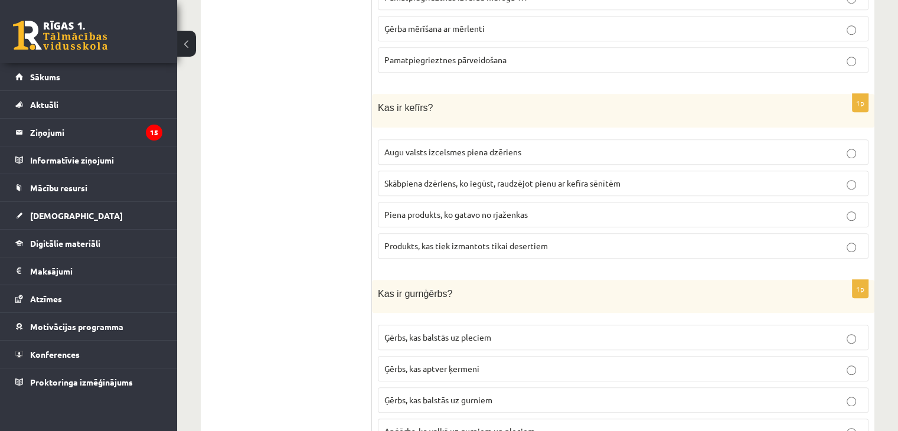
click at [420, 178] on span "Skābpiena dzēriens, ko iegūst, raudzējot pienu ar kefīra sēnītēm" at bounding box center [502, 183] width 236 height 11
click at [441, 387] on label "Ģērbs, kas balstās uz gurniem" at bounding box center [623, 399] width 491 height 25
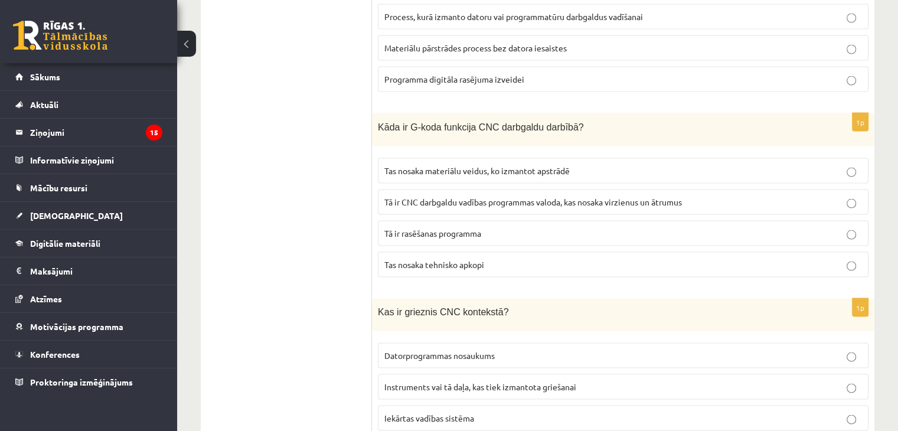
scroll to position [0, 0]
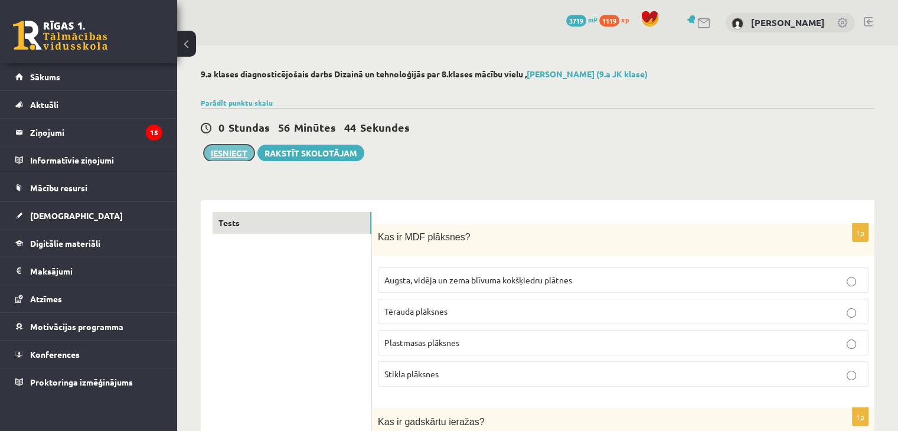
click at [241, 156] on button "Iesniegt" at bounding box center [229, 153] width 51 height 17
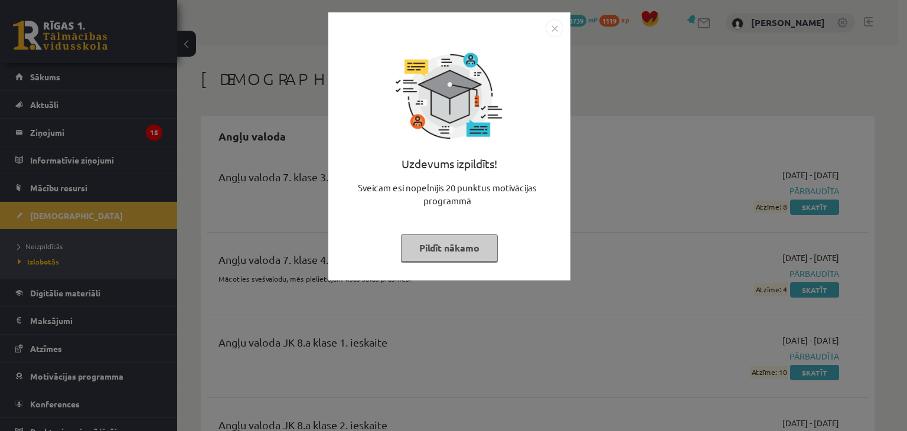
click at [107, 218] on div "Uzdevums izpildīts! Sveicam esi nopelnījis 20 punktus motivācijas programmā Pil…" at bounding box center [453, 215] width 907 height 431
click at [413, 246] on button "Pildīt nākamo" at bounding box center [449, 247] width 97 height 27
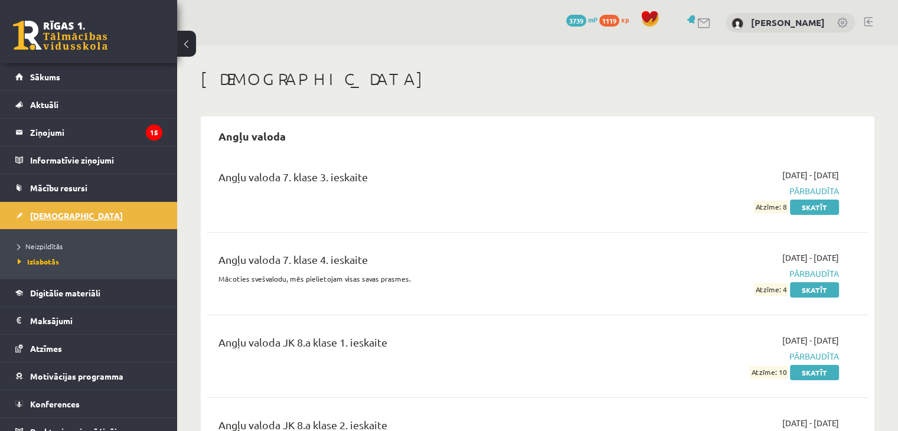
click at [87, 220] on link "[DEMOGRAPHIC_DATA]" at bounding box center [88, 215] width 147 height 27
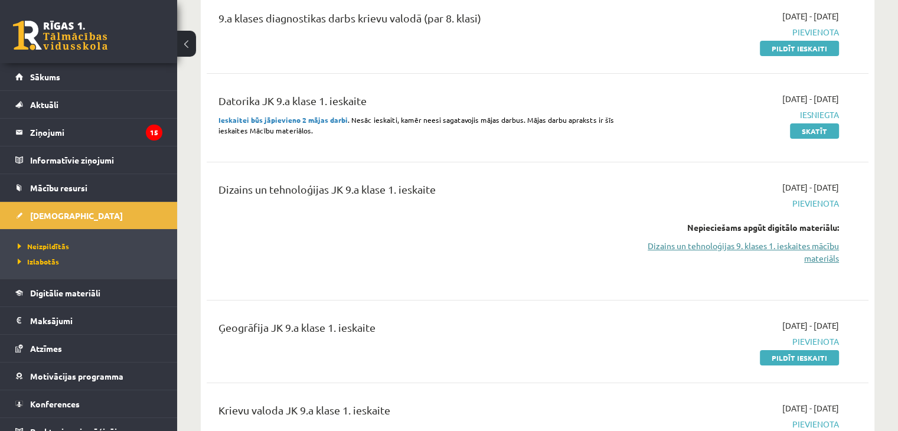
scroll to position [295, 0]
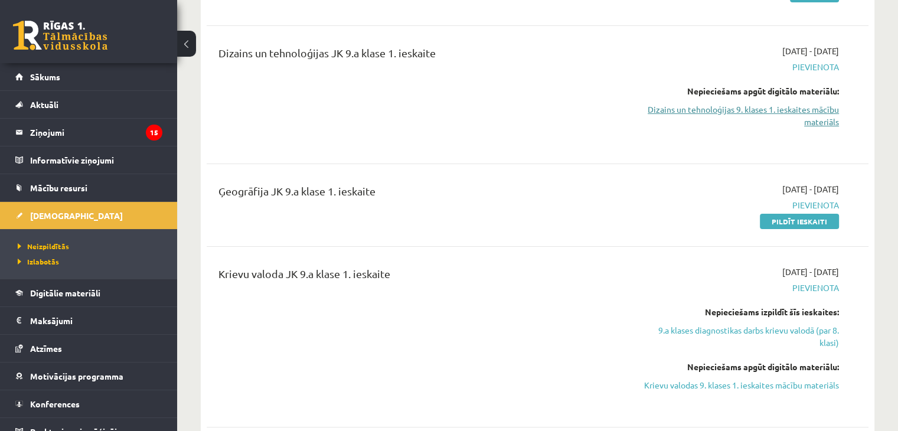
click at [703, 109] on link "Dizains un tehnoloģijas 9. klases 1. ieskaites mācību materiāls" at bounding box center [741, 115] width 195 height 25
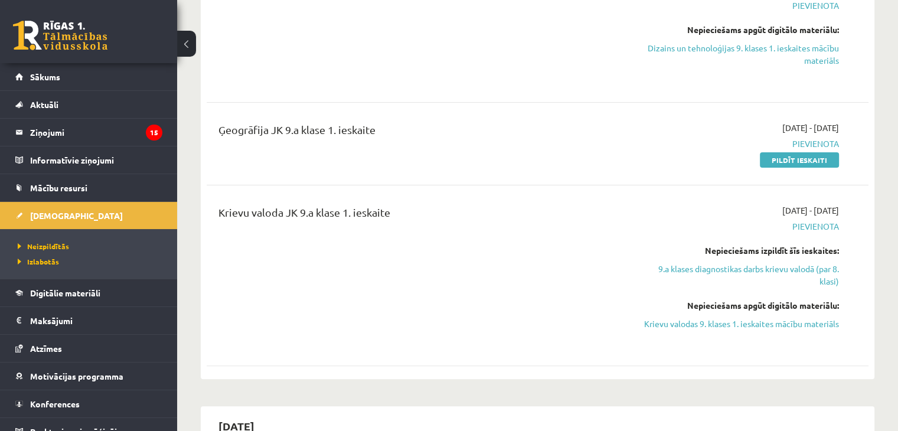
scroll to position [354, 0]
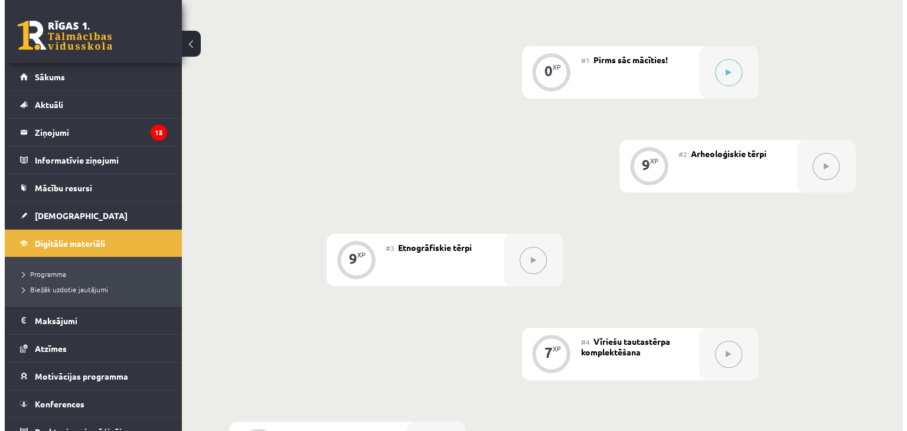
scroll to position [295, 0]
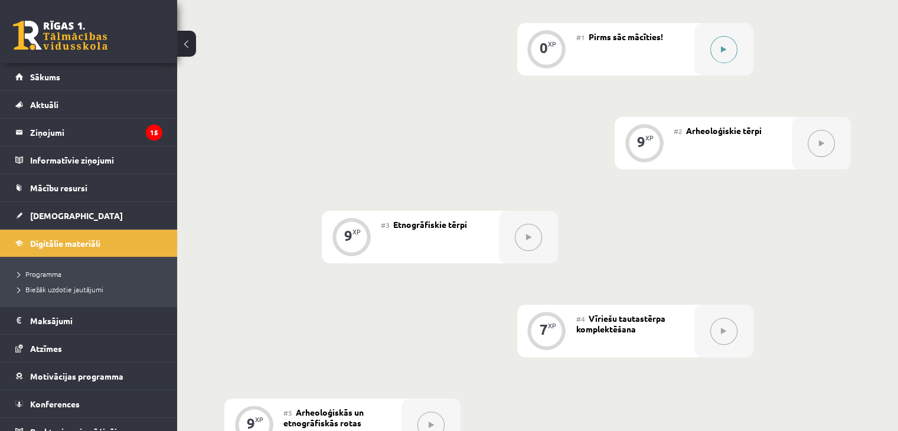
click at [713, 50] on button at bounding box center [723, 49] width 27 height 27
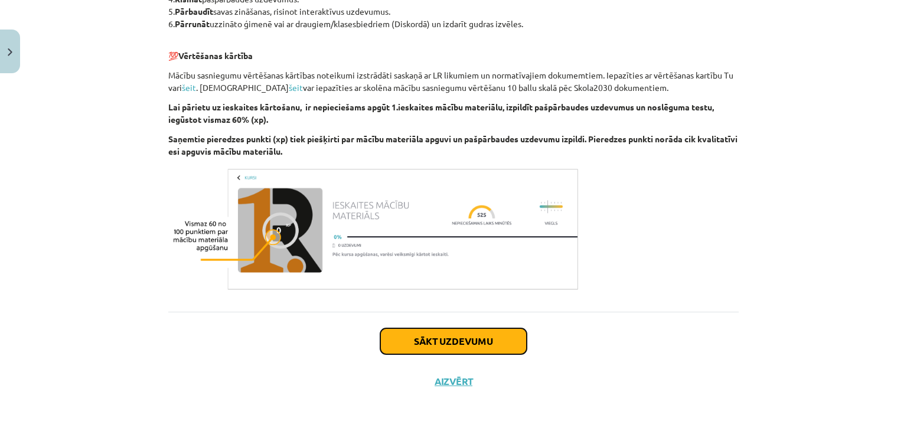
click at [490, 337] on button "Sākt uzdevumu" at bounding box center [453, 341] width 146 height 26
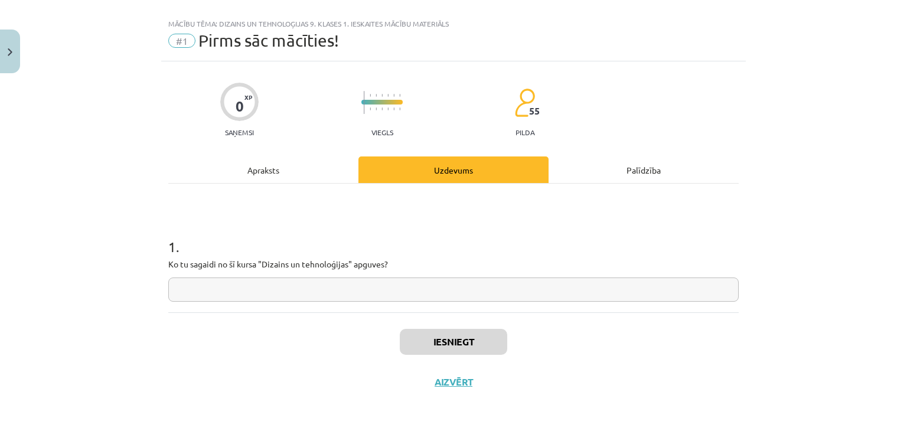
click at [441, 303] on div "1 . Ko tu sagaidi no šī kursa "Dizains un tehnoloģijas" apguves?" at bounding box center [453, 248] width 570 height 129
click at [440, 296] on input "text" at bounding box center [453, 290] width 570 height 24
type input "*"
click at [424, 325] on div "Iesniegt Aizvērt" at bounding box center [453, 353] width 570 height 83
click at [416, 352] on button "Iesniegt" at bounding box center [453, 342] width 107 height 26
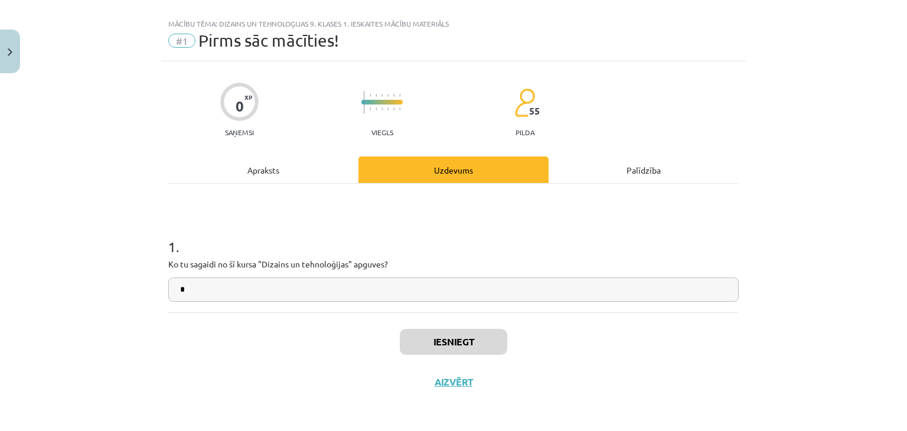
click at [81, 108] on div "Mācību tēma: Dizains un tehnoloģijas 9. klases 1. ieskaites mācību materiāls #1…" at bounding box center [453, 215] width 907 height 431
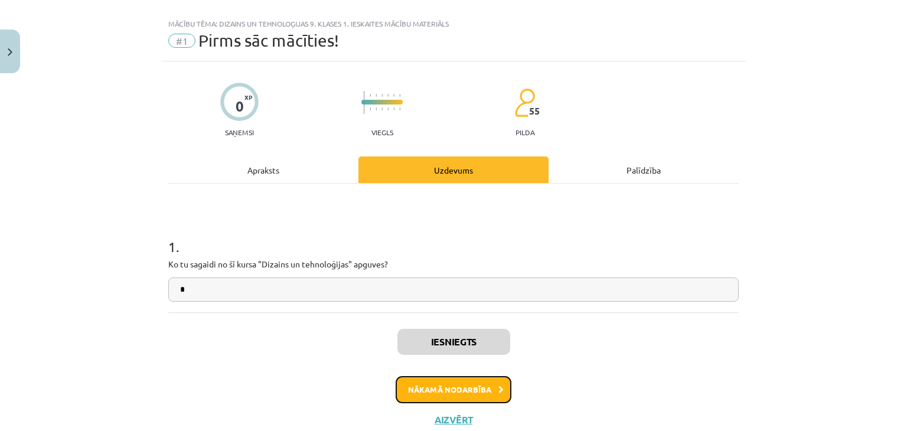
click at [423, 385] on button "Nākamā nodarbība" at bounding box center [454, 389] width 116 height 27
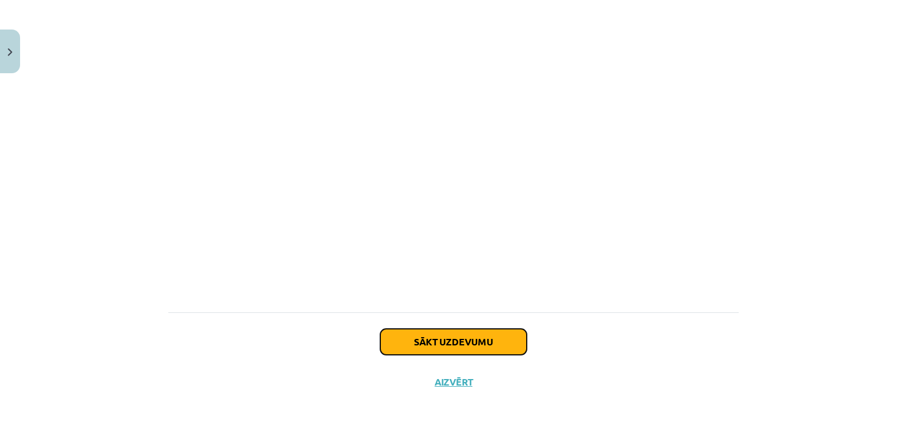
click at [413, 349] on button "Sākt uzdevumu" at bounding box center [453, 342] width 146 height 26
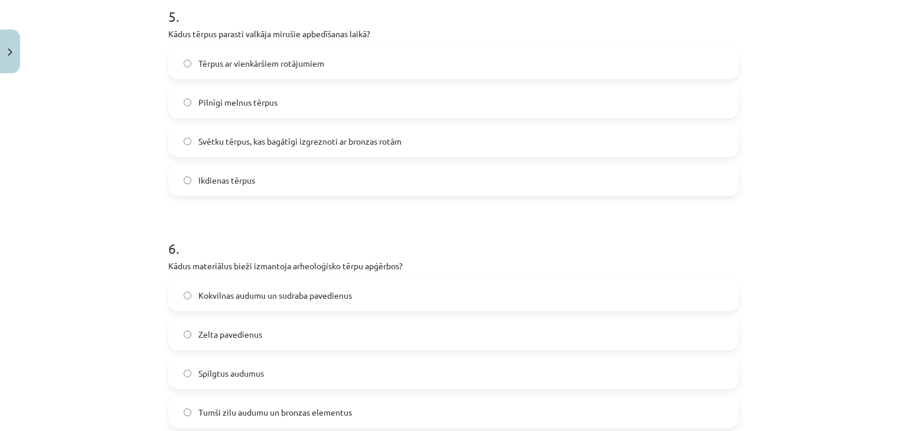
scroll to position [2005, 0]
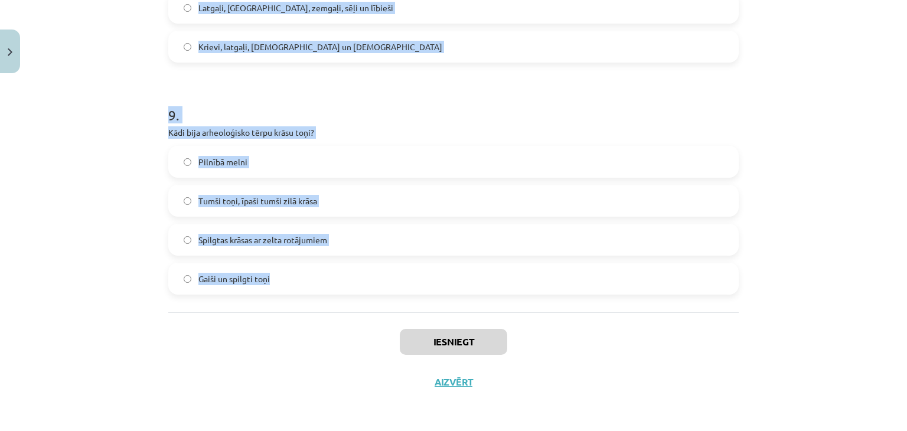
drag, startPoint x: 197, startPoint y: 286, endPoint x: 346, endPoint y: 278, distance: 149.0
click at [346, 278] on div "Mācību tēma: Dizains un tehnoloģijas 9. klases 1. ieskaites mācību materiāls #2…" at bounding box center [453, 215] width 907 height 431
copy form "1 . Kura veida ciltis bija zināmas Latvijas teritorijā 7.-13. gadsimtā? Romiešu…"
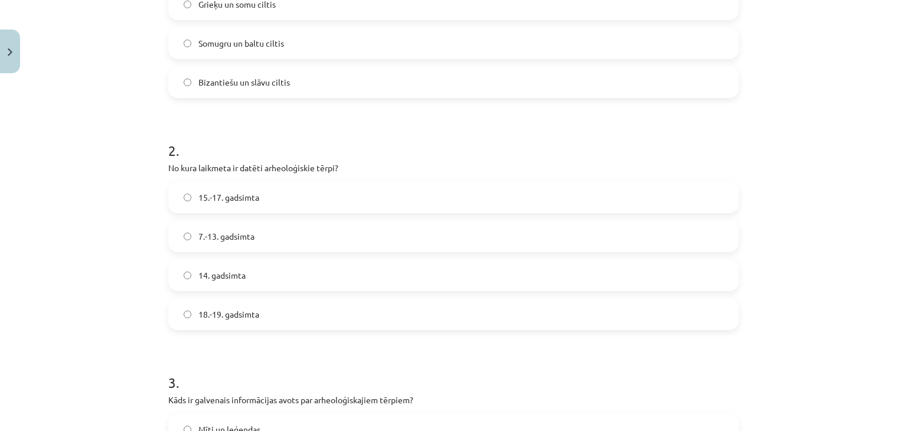
scroll to position [354, 0]
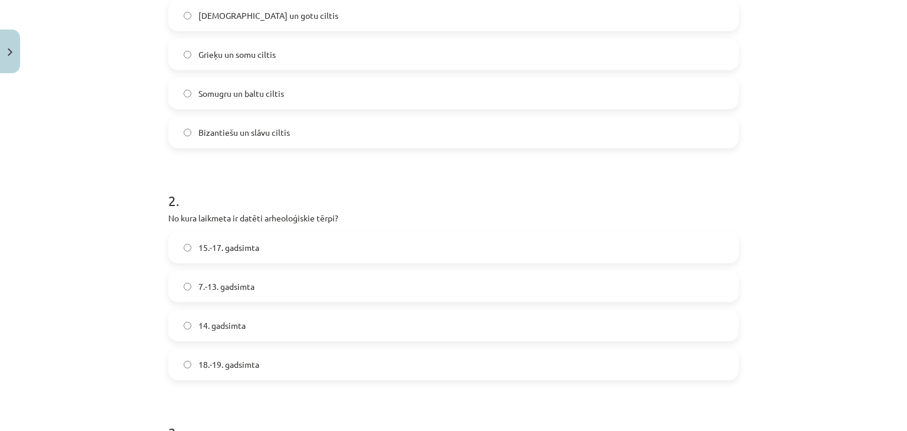
drag, startPoint x: 226, startPoint y: 103, endPoint x: 196, endPoint y: 102, distance: 30.1
click at [225, 102] on label "Somugru un baltu ciltis" at bounding box center [453, 94] width 568 height 30
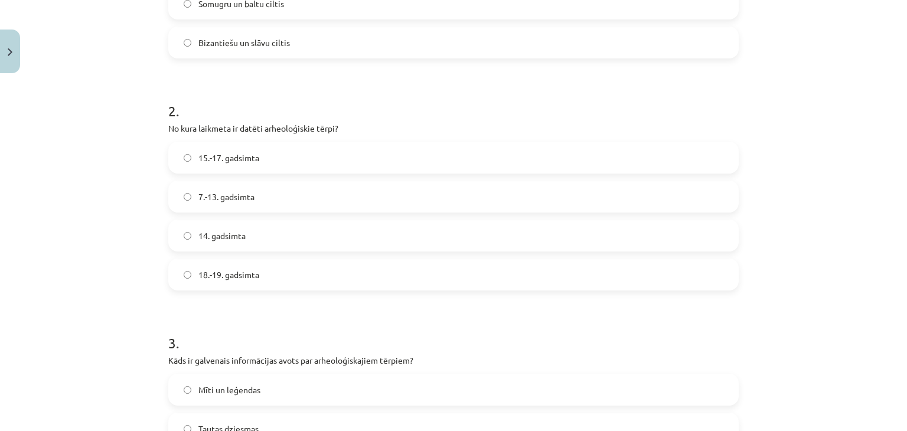
scroll to position [413, 0]
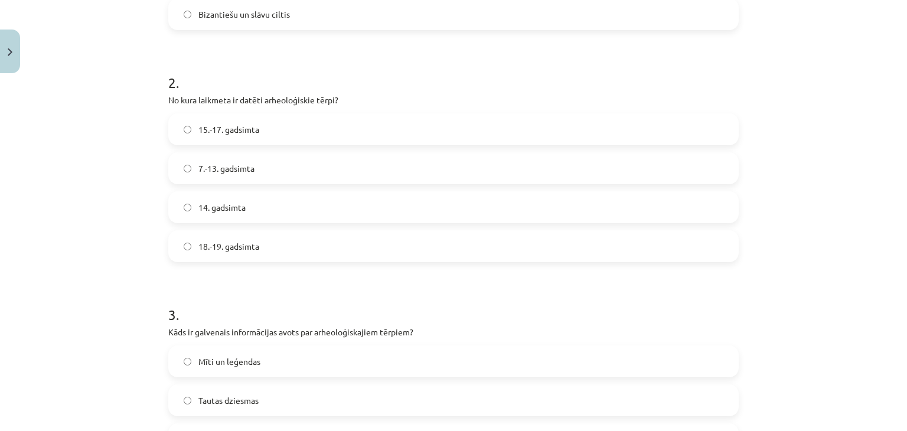
click at [215, 168] on span "7.-13. gadsimta" at bounding box center [226, 168] width 56 height 12
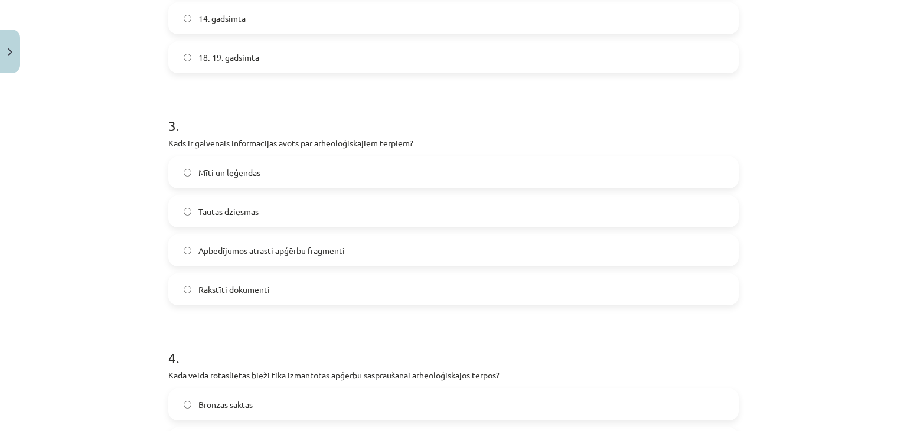
scroll to position [650, 0]
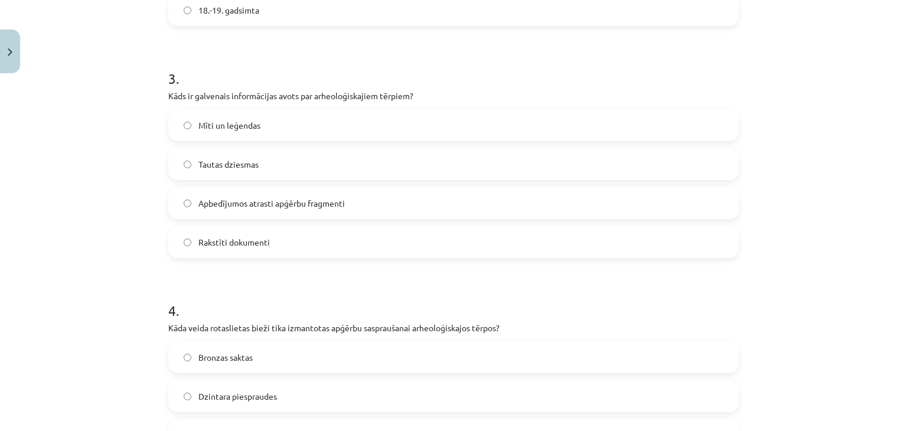
click at [211, 200] on span "Apbedījumos atrasti apģērbu fragmenti" at bounding box center [271, 203] width 146 height 12
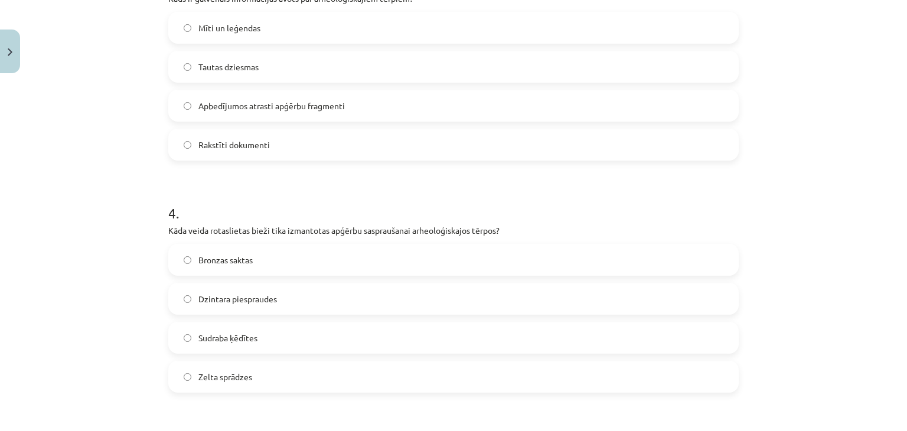
scroll to position [768, 0]
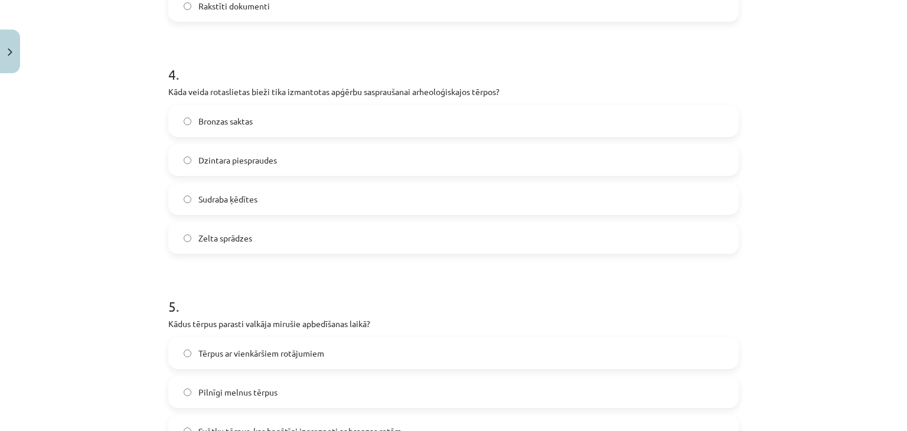
click at [229, 111] on label "Bronzas saktas" at bounding box center [453, 121] width 568 height 30
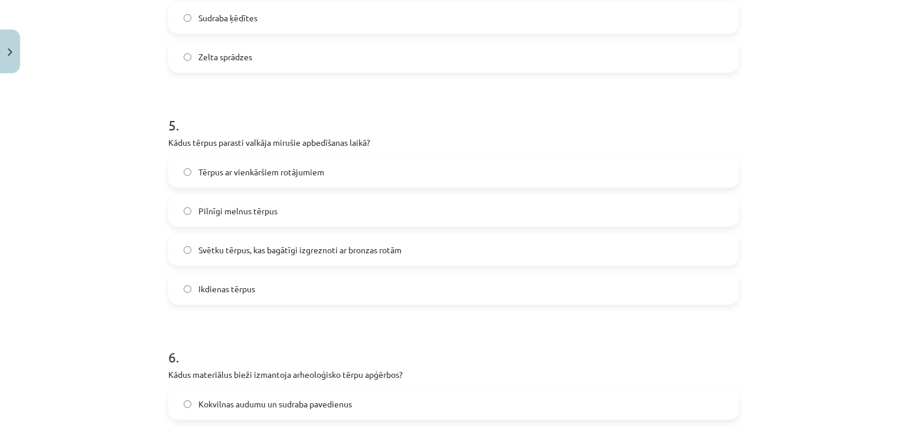
scroll to position [1122, 0]
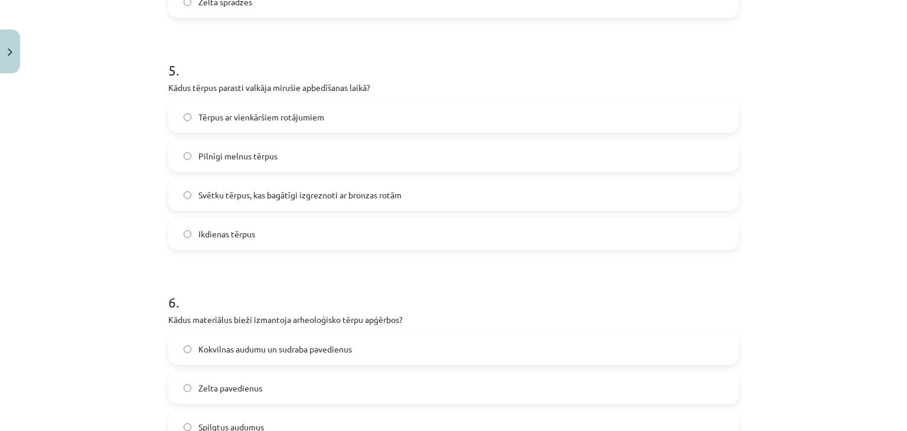
click at [228, 198] on span "Svētku tērpus, kas bagātīgi izgreznoti ar bronzas rotām" at bounding box center [299, 195] width 203 height 12
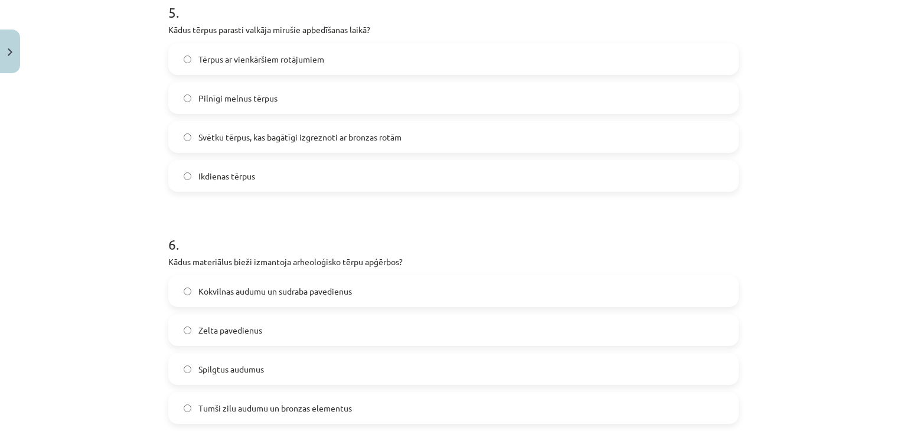
scroll to position [1358, 0]
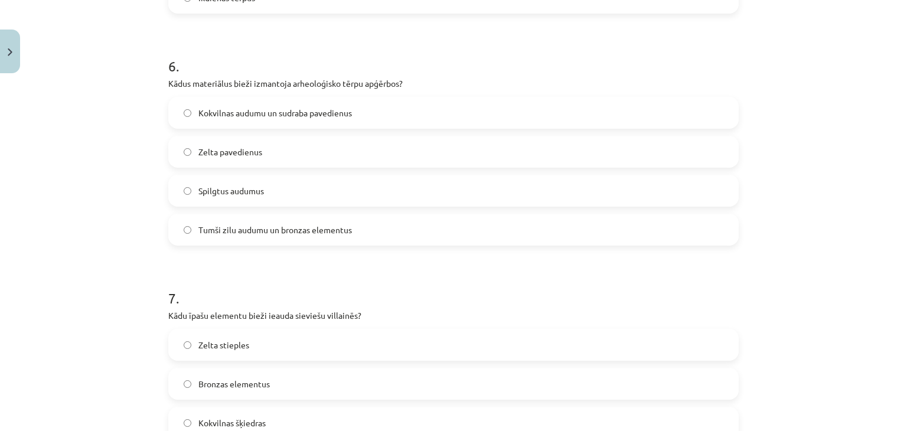
click at [229, 227] on span "Tumši zilu audumu un bronzas elementus" at bounding box center [275, 230] width 154 height 12
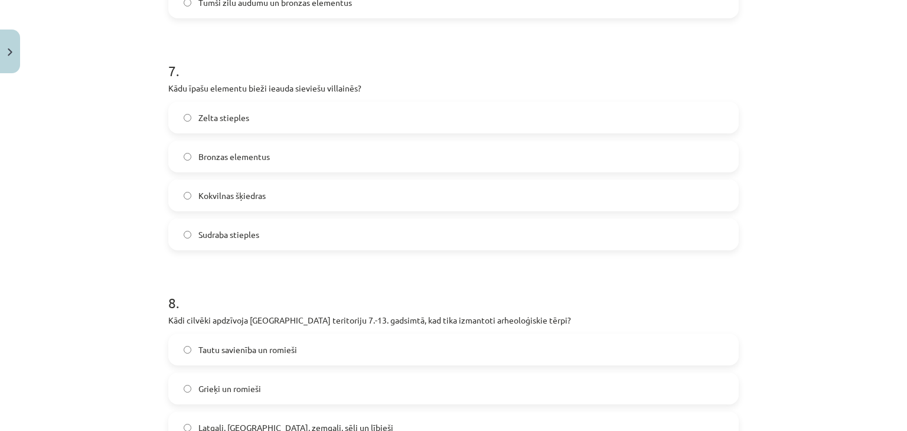
scroll to position [1594, 0]
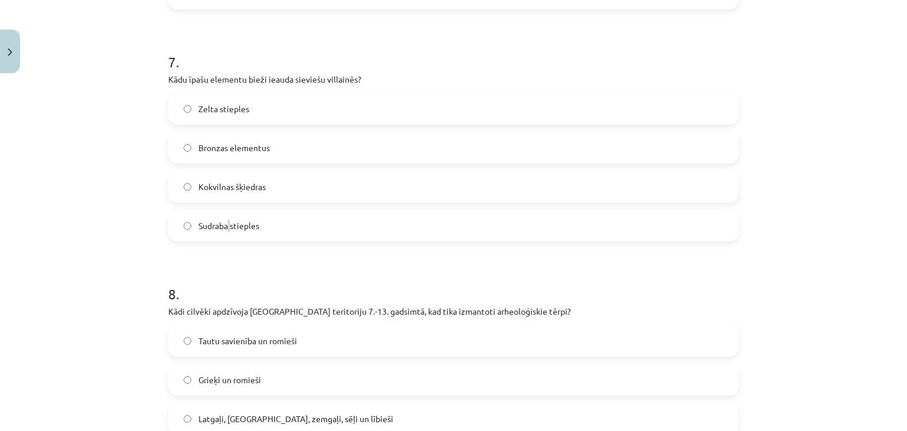
click at [226, 220] on span "Sudraba stieples" at bounding box center [228, 226] width 61 height 12
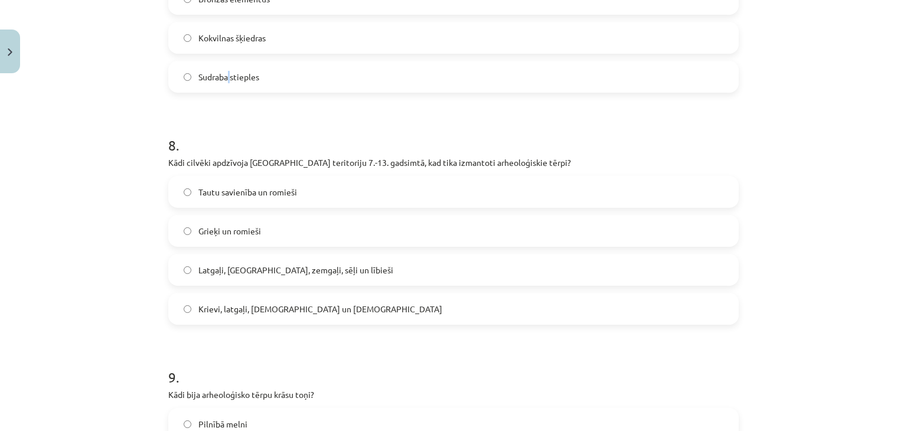
scroll to position [1772, 0]
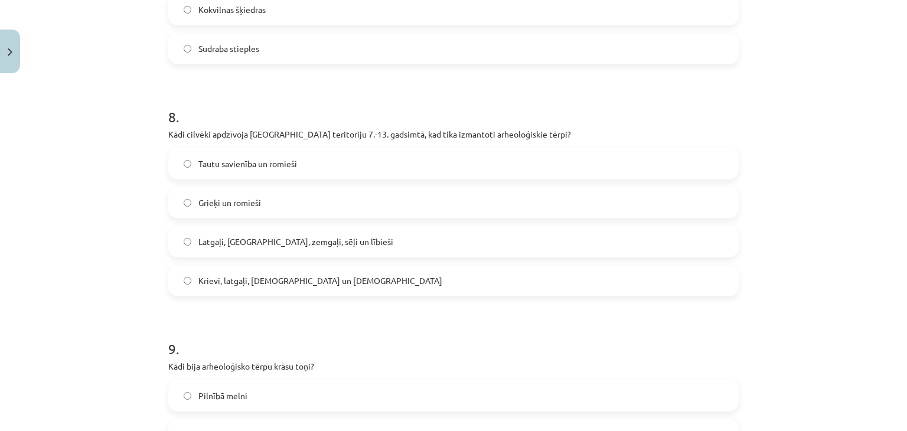
click at [233, 236] on span "Latgaļi, kurši, zemgaļi, sēļi un lībieši" at bounding box center [295, 242] width 195 height 12
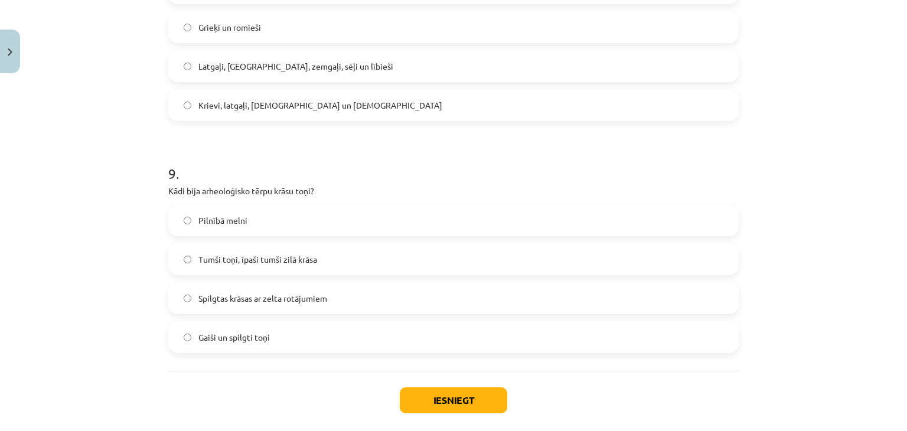
scroll to position [1949, 0]
click at [265, 265] on label "Tumši toņi, īpaši tumši zilā krāsa" at bounding box center [453, 258] width 568 height 30
click at [441, 403] on button "Iesniegt" at bounding box center [453, 399] width 107 height 26
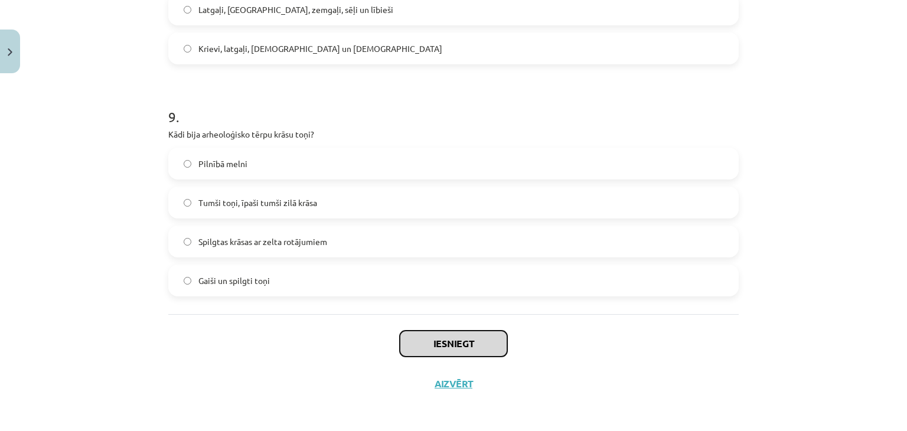
scroll to position [2005, 0]
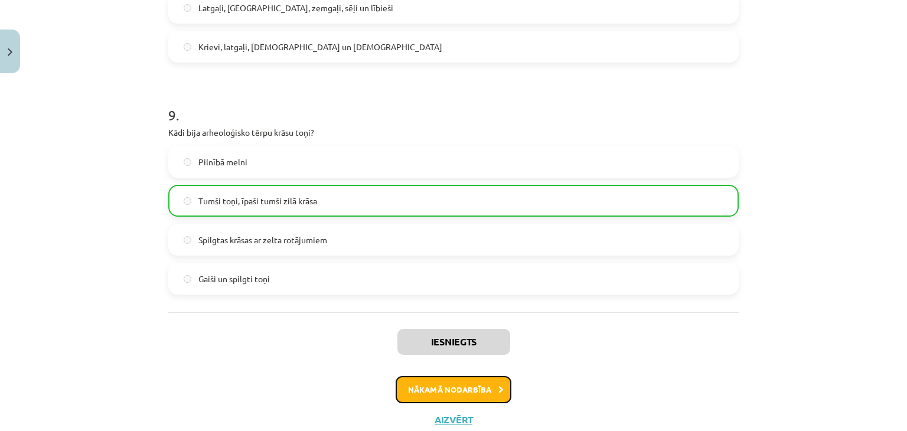
click at [488, 394] on button "Nākamā nodarbība" at bounding box center [454, 389] width 116 height 27
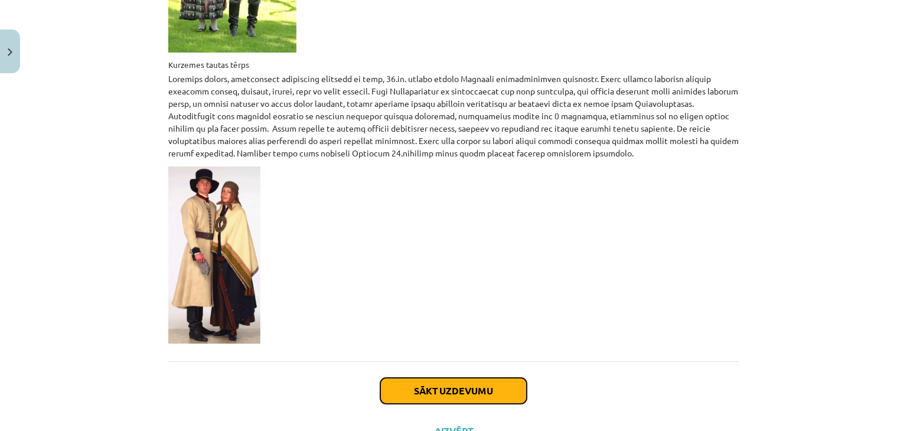
click at [408, 378] on button "Sākt uzdevumu" at bounding box center [453, 391] width 146 height 26
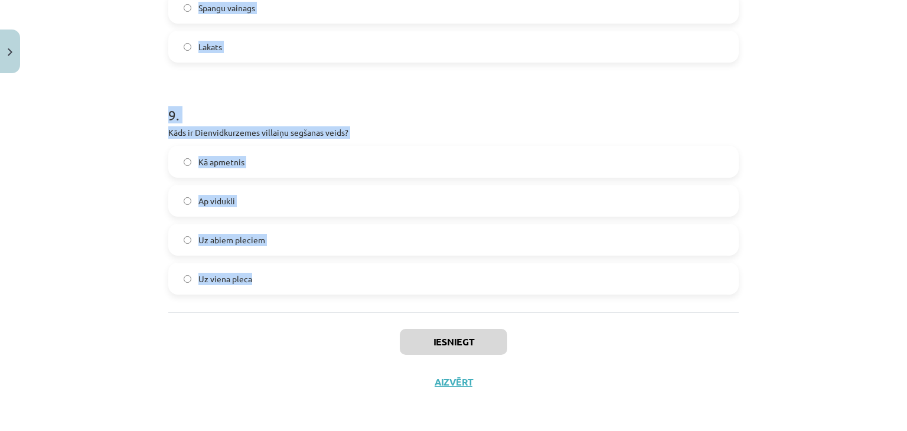
drag, startPoint x: 156, startPoint y: 236, endPoint x: 347, endPoint y: 284, distance: 197.2
copy form "1 . Kura sieviešu apģērba sastāvdaļa Augšzemē bija garāka nekā citos novados? G…"
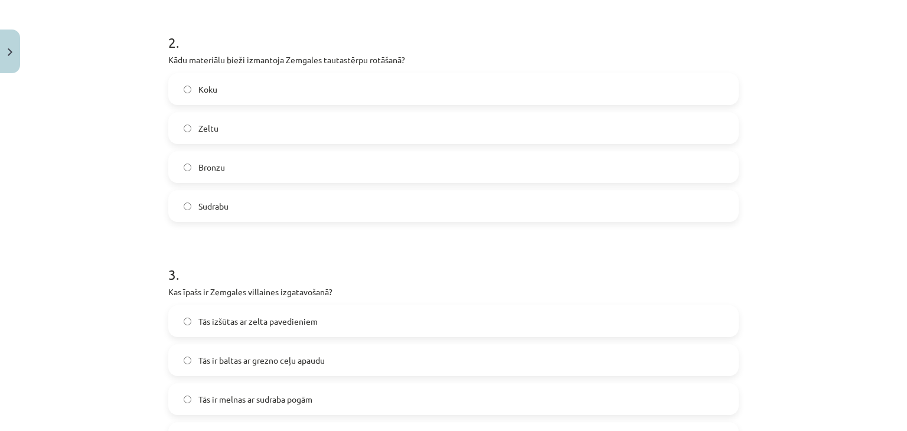
scroll to position [0, 0]
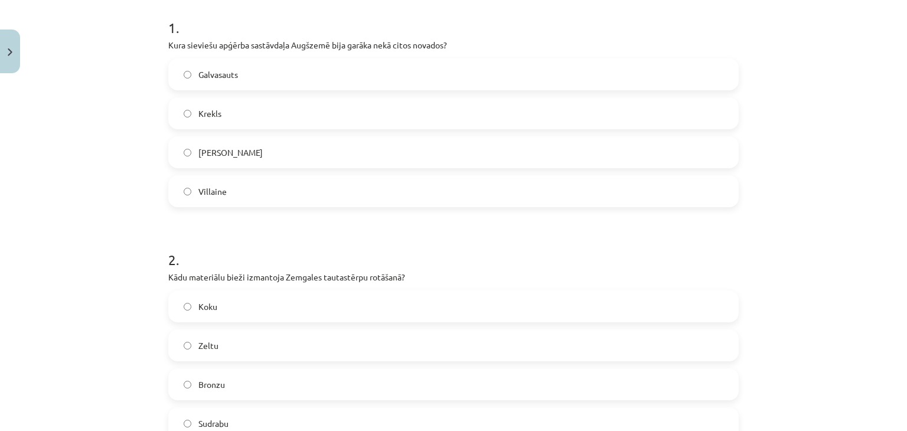
click at [196, 174] on div "Galvasauts Krekls Josta Villaine" at bounding box center [453, 132] width 570 height 149
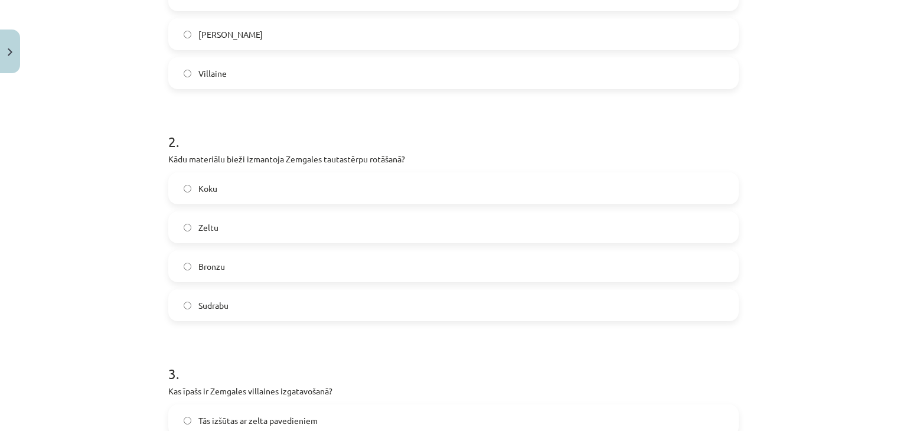
drag, startPoint x: 218, startPoint y: 86, endPoint x: 177, endPoint y: 89, distance: 41.5
click at [218, 85] on label "Villaine" at bounding box center [453, 73] width 568 height 30
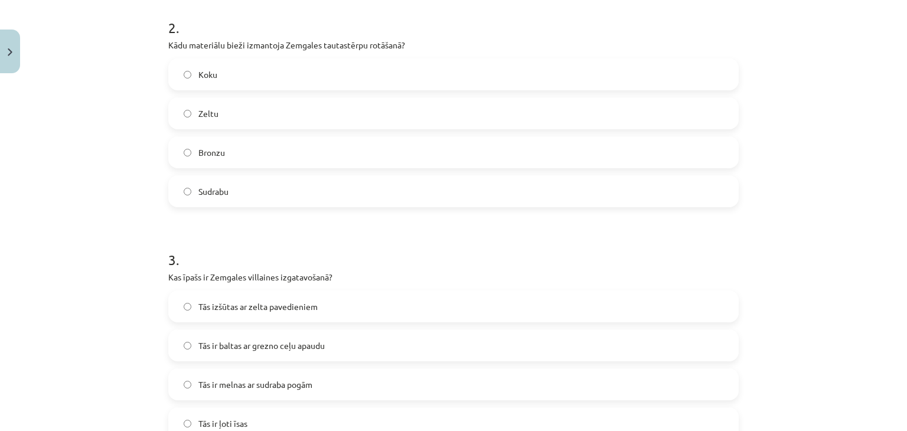
scroll to position [472, 0]
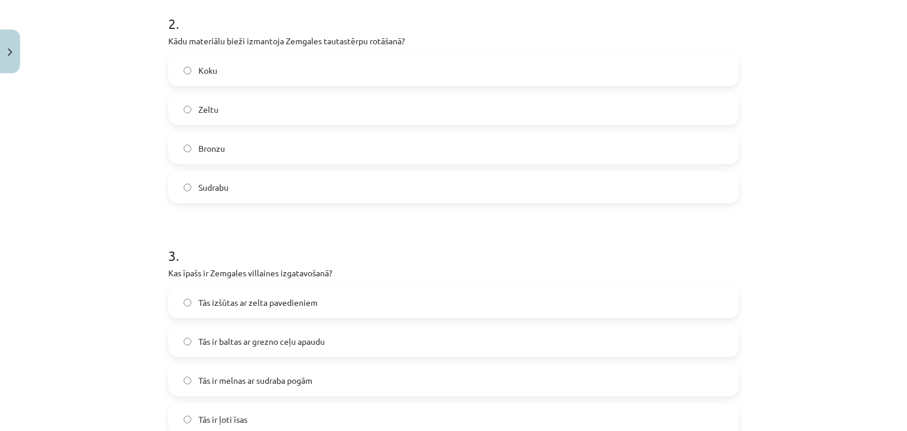
click at [202, 192] on span "Sudrabu" at bounding box center [213, 187] width 30 height 12
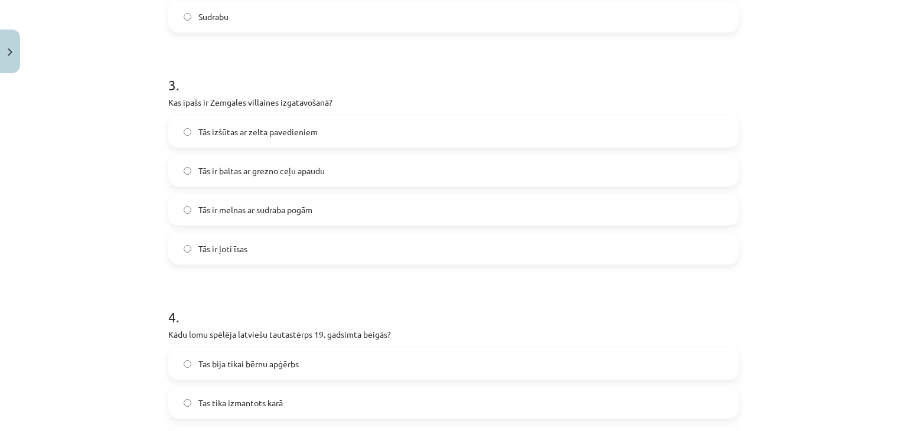
scroll to position [709, 0]
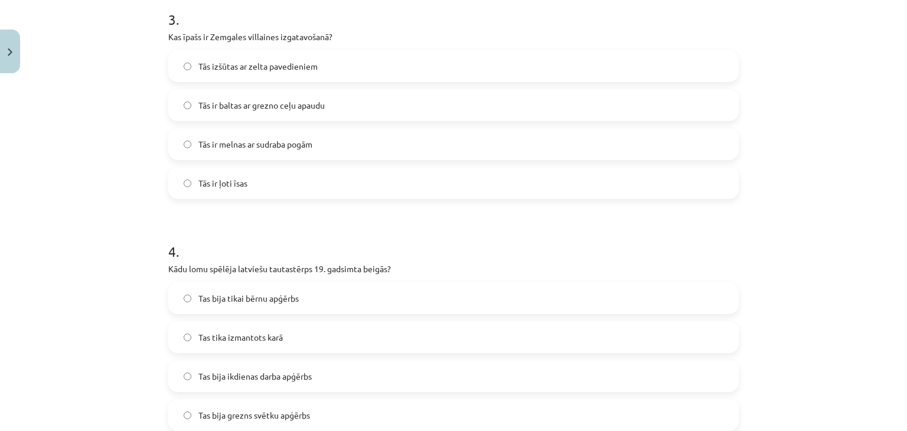
click at [222, 100] on span "Tās ir baltas ar grezno ceļu apaudu" at bounding box center [261, 105] width 126 height 12
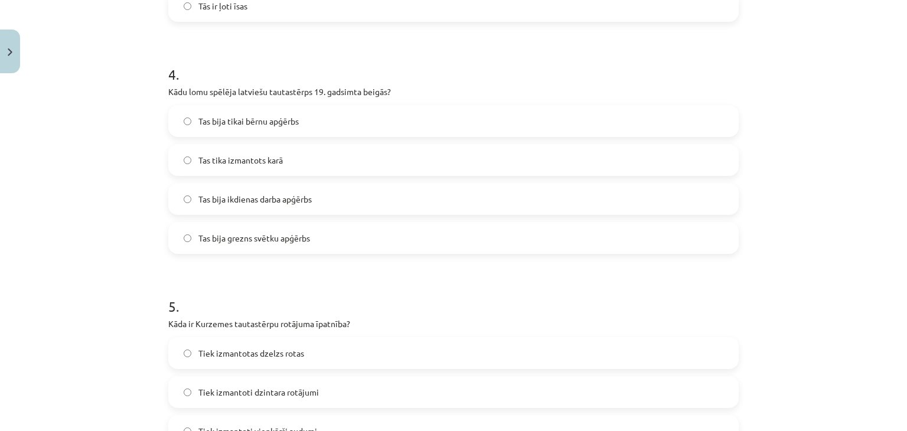
click at [213, 194] on span "Tas bija ikdienas darba apģērbs" at bounding box center [254, 199] width 113 height 12
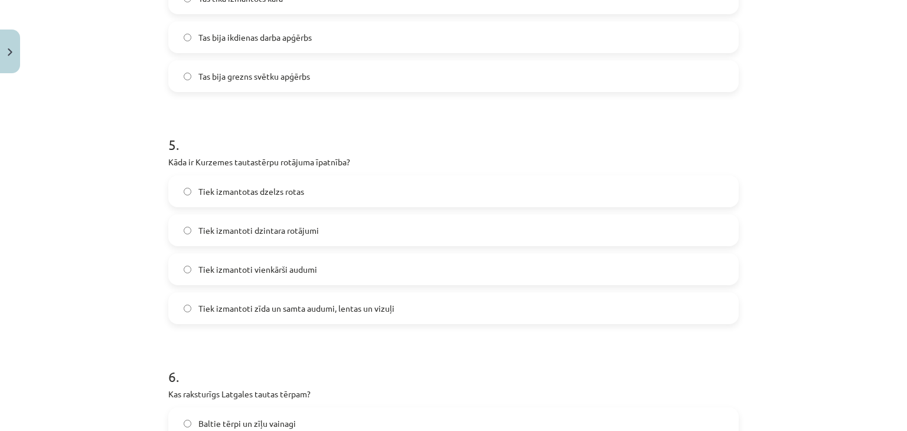
scroll to position [1063, 0]
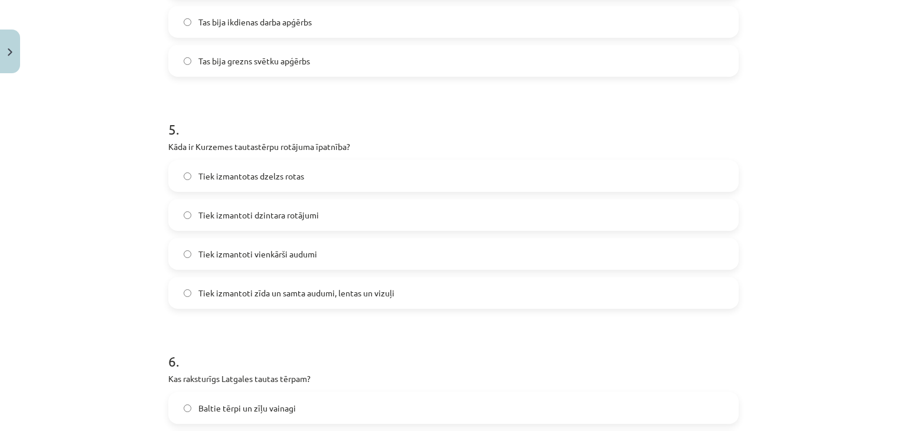
click at [265, 64] on span "Tas bija grezns svētku apģērbs" at bounding box center [254, 61] width 112 height 12
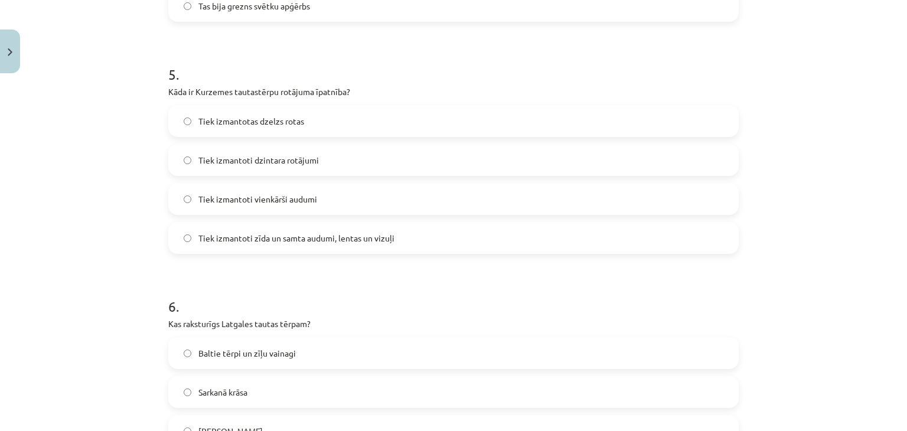
scroll to position [1181, 0]
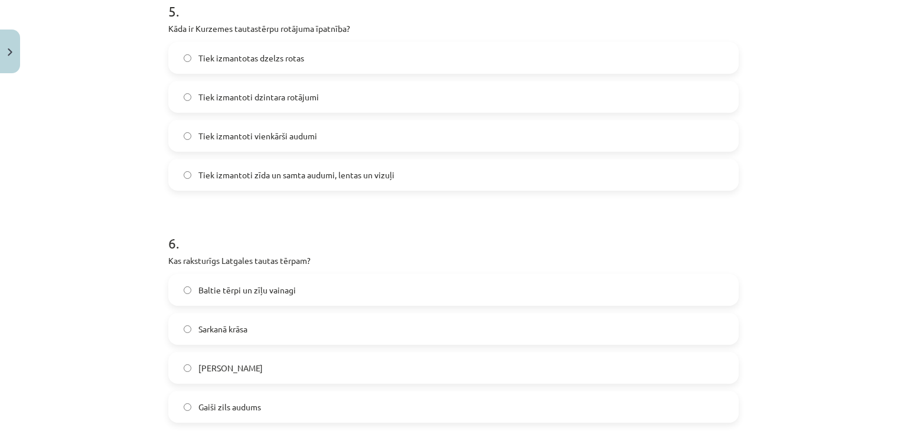
click at [293, 53] on span "Tiek izmantotas dzelzs rotas" at bounding box center [251, 58] width 106 height 12
click at [292, 163] on label "Tiek izmantoti zīda un samta audumi, lentas un vizuļi" at bounding box center [453, 175] width 568 height 30
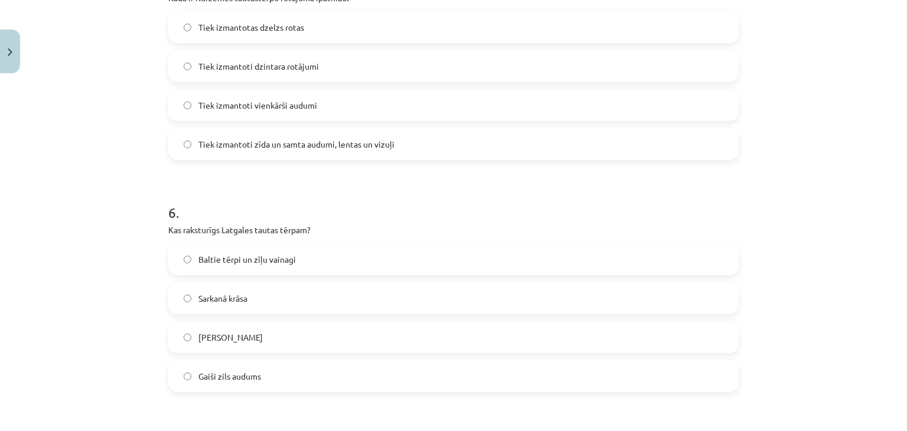
scroll to position [1299, 0]
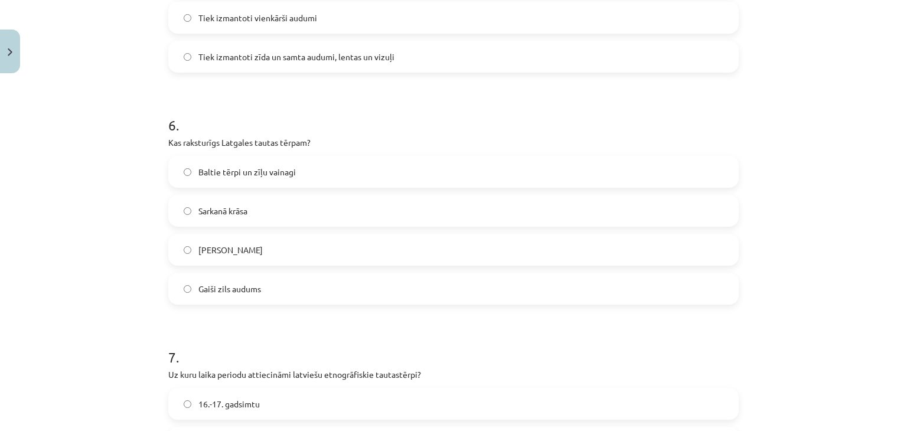
click at [245, 204] on label "Sarkanā krāsa" at bounding box center [453, 211] width 568 height 30
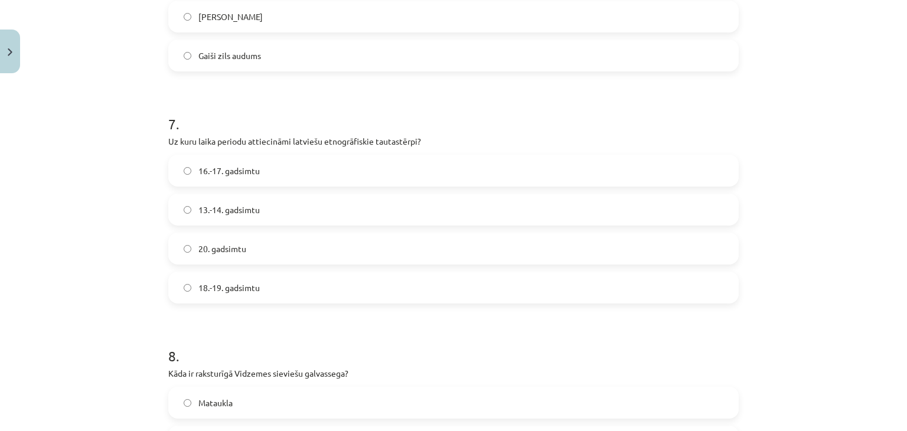
scroll to position [1535, 0]
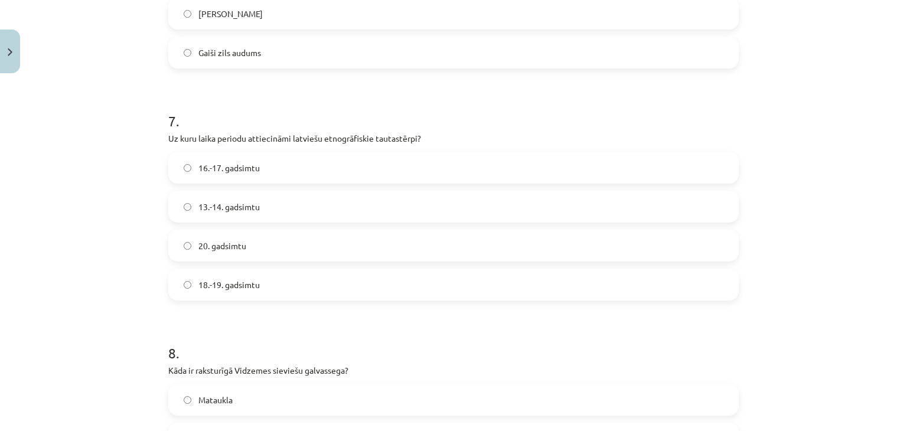
click at [258, 279] on label "18.-19. gadsimtu" at bounding box center [453, 285] width 568 height 30
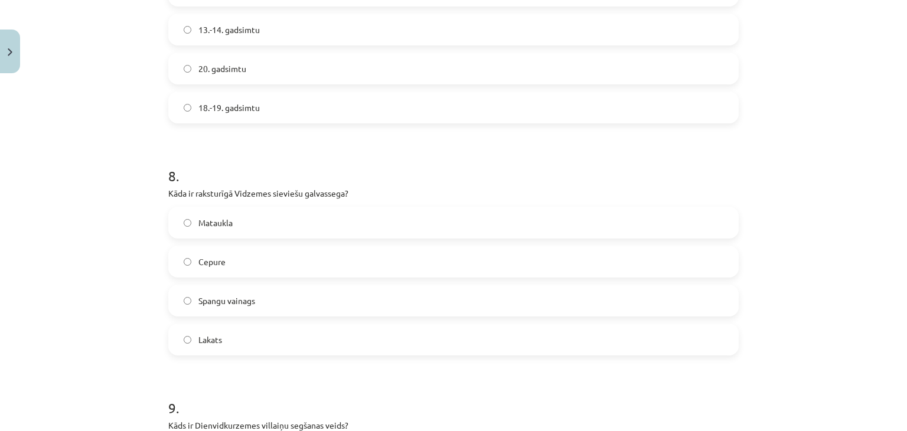
drag, startPoint x: 233, startPoint y: 310, endPoint x: 299, endPoint y: 223, distance: 110.0
click at [233, 308] on label "Spangu vainags" at bounding box center [453, 301] width 568 height 30
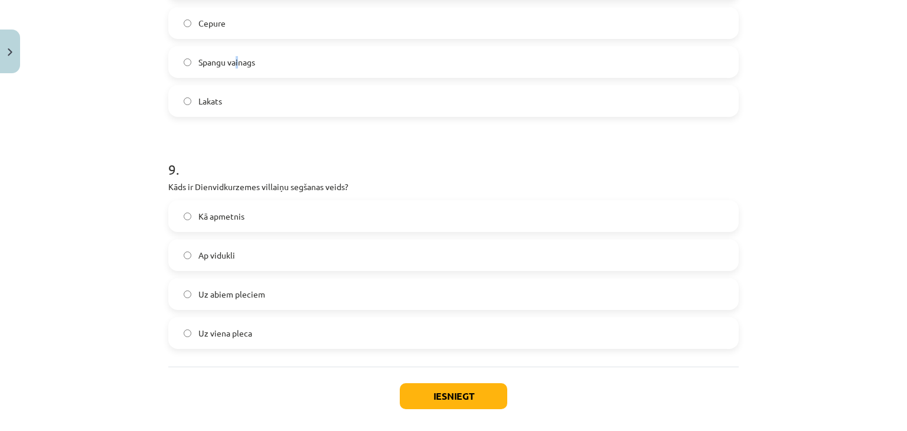
scroll to position [1946, 0]
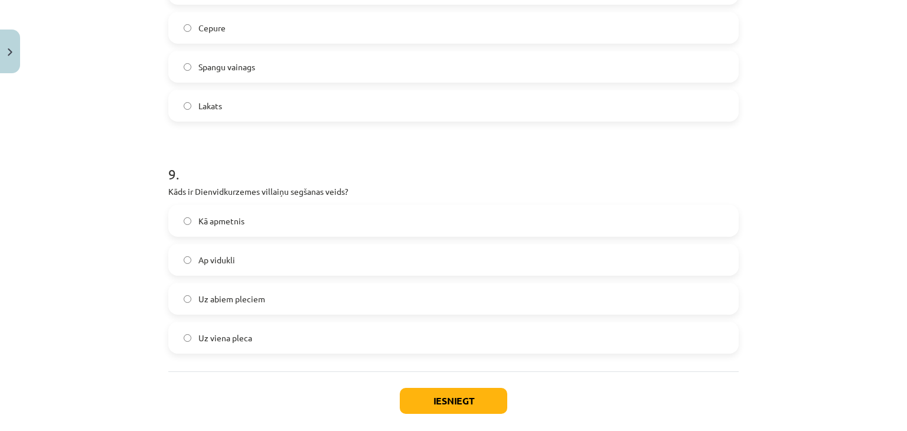
click at [200, 75] on label "Spangu vainags" at bounding box center [453, 67] width 568 height 30
click at [273, 306] on label "Uz abiem pleciem" at bounding box center [453, 299] width 568 height 30
click at [442, 414] on div "Iesniegt Aizvērt" at bounding box center [453, 412] width 570 height 83
click at [428, 400] on button "Iesniegt" at bounding box center [453, 401] width 107 height 26
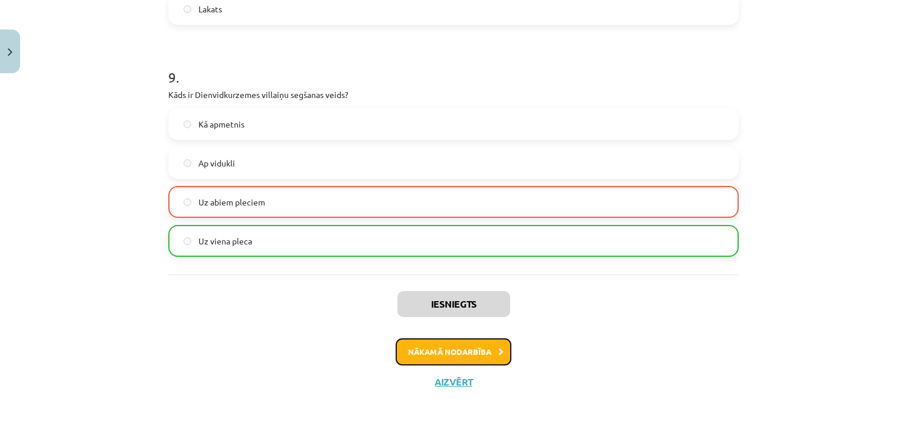
click at [465, 349] on button "Nākamā nodarbība" at bounding box center [454, 351] width 116 height 27
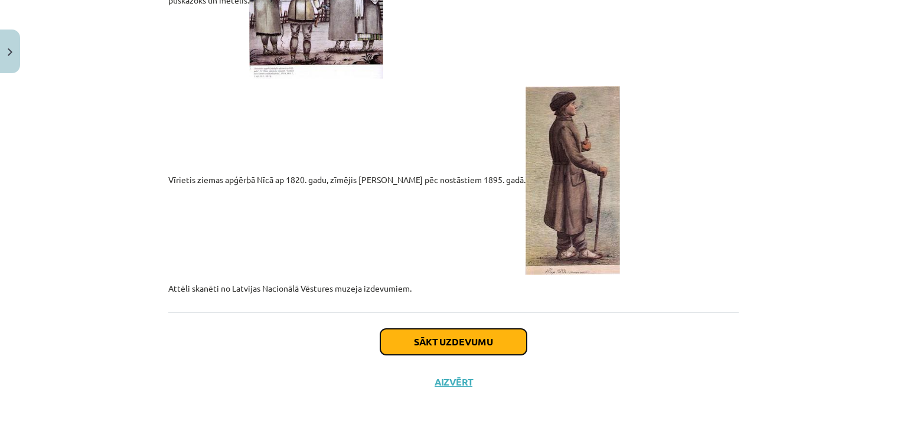
click at [403, 334] on button "Sākt uzdevumu" at bounding box center [453, 342] width 146 height 26
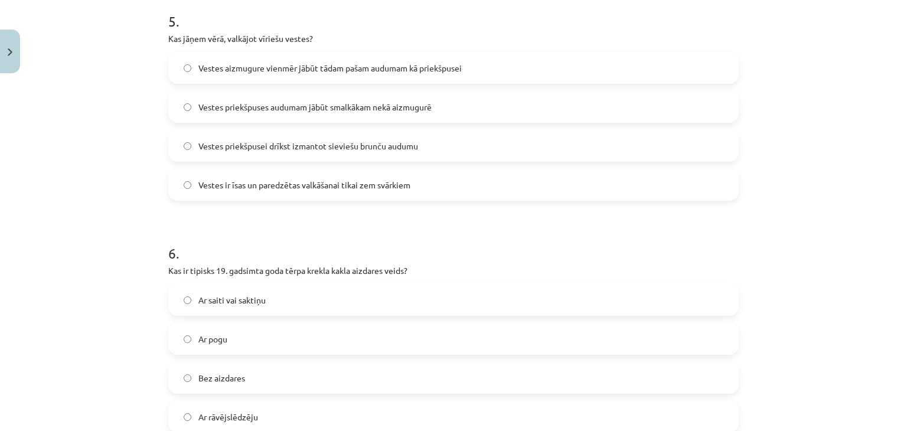
scroll to position [1542, 0]
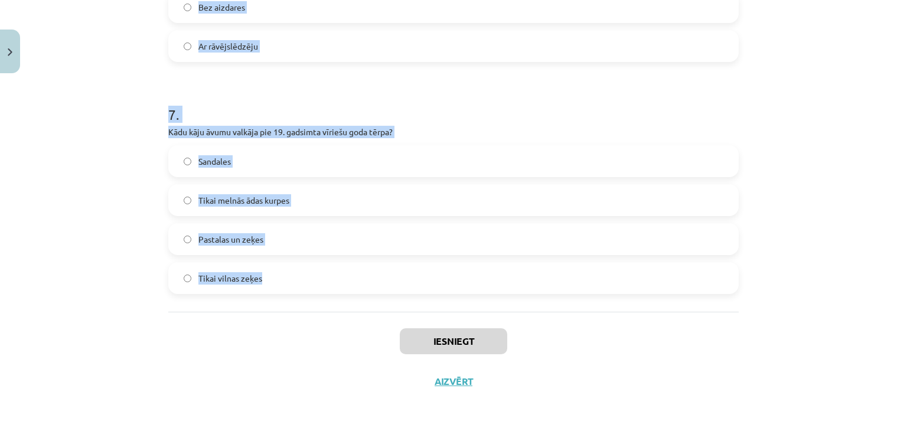
drag, startPoint x: 221, startPoint y: 351, endPoint x: 319, endPoint y: 275, distance: 124.5
click at [319, 275] on div "Mācību tēma: Dizains un tehnoloģijas 9. klases 1. ieskaites mācību materiāls #4…" at bounding box center [453, 215] width 907 height 431
copy form "Kura apģērba daļa ir obligāta pie jebkura vīrieša tērpa ārpus telpām? Zeķes Svā…"
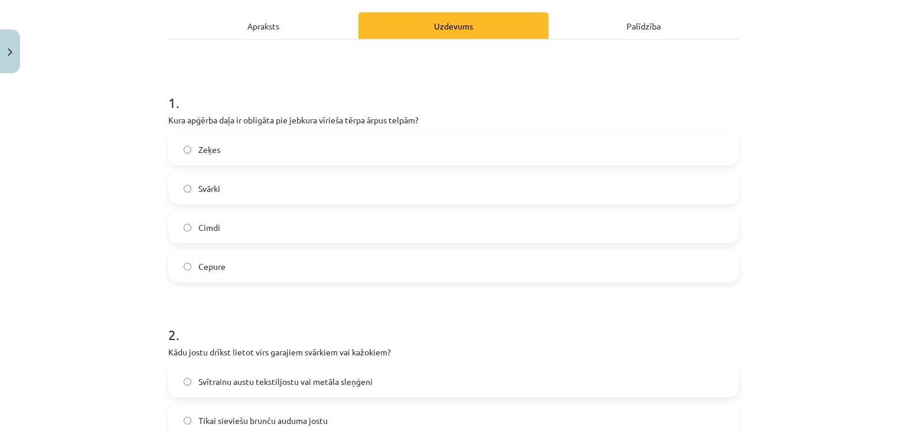
scroll to position [177, 0]
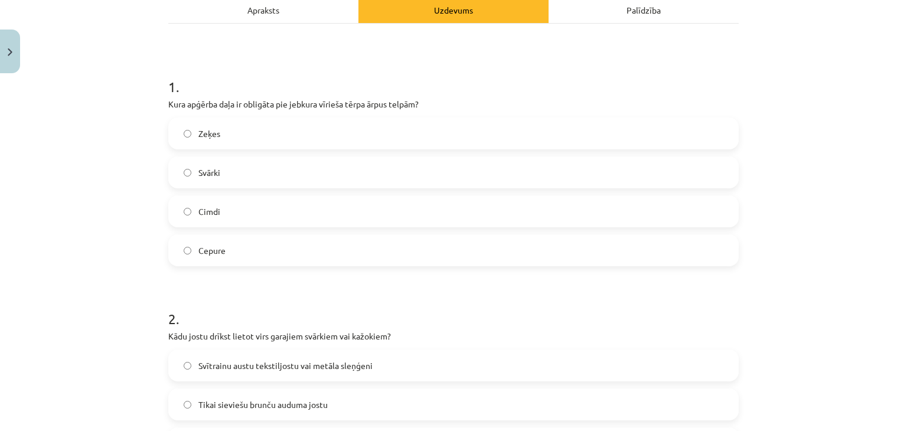
click at [217, 249] on span "Cepure" at bounding box center [211, 250] width 27 height 12
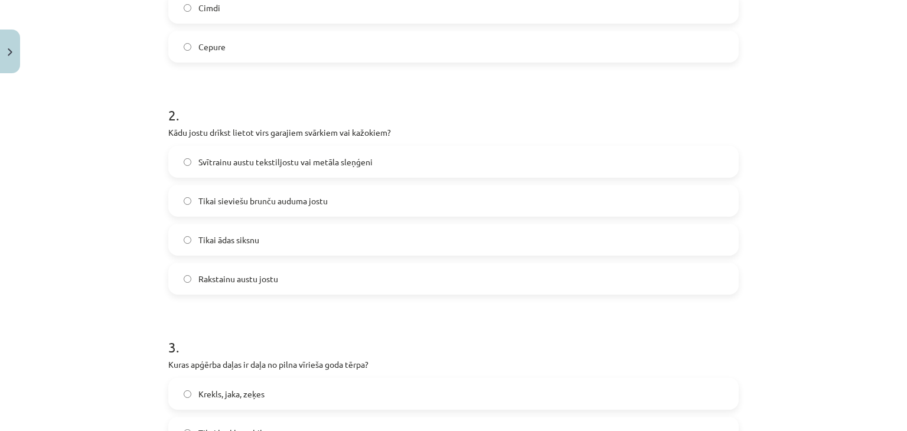
scroll to position [413, 0]
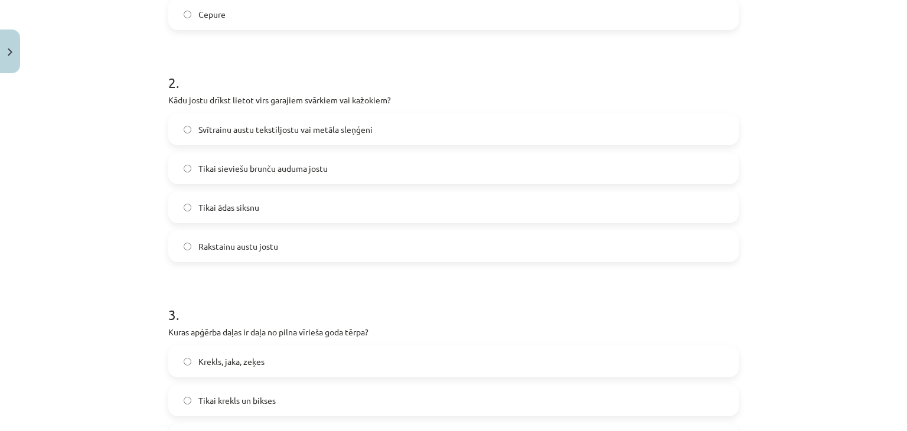
click at [244, 136] on label "Svītrainu austu tekstiljostu vai metāla sleņģeni" at bounding box center [453, 130] width 568 height 30
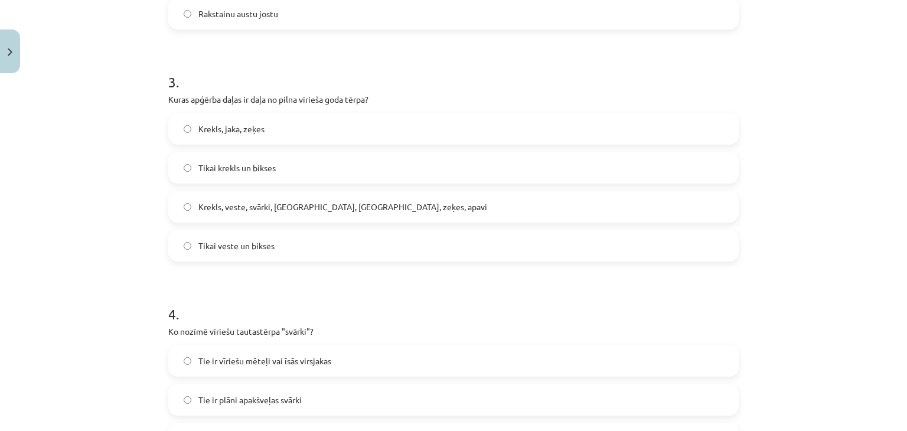
scroll to position [650, 0]
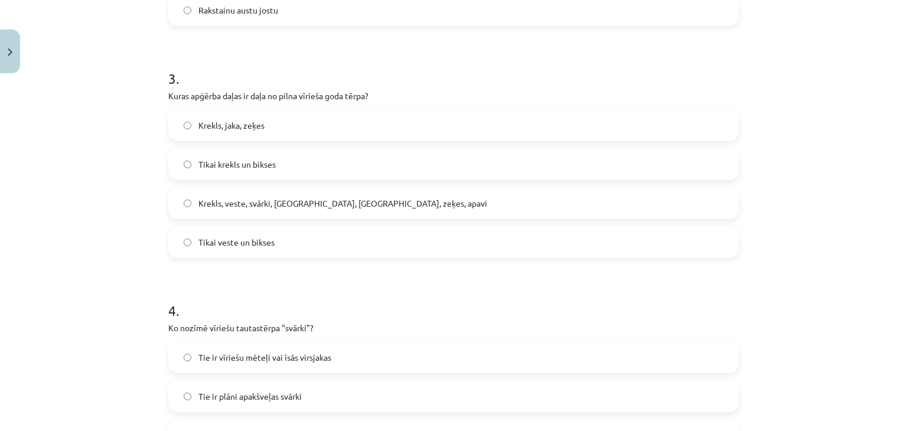
click at [229, 201] on span "Krekls, veste, svārki, cepure, josta, zeķes, apavi" at bounding box center [342, 203] width 289 height 12
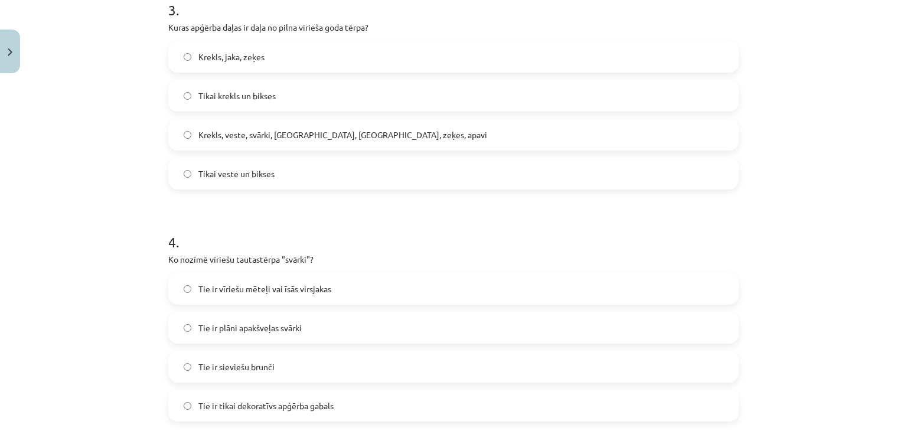
scroll to position [827, 0]
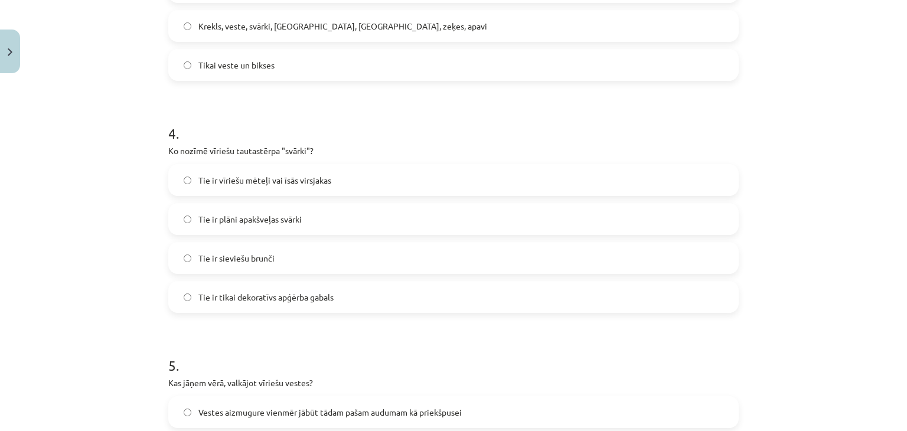
click at [283, 176] on span "Tie ir vīriešu mēteļi vai īsās virsjakas" at bounding box center [264, 180] width 133 height 12
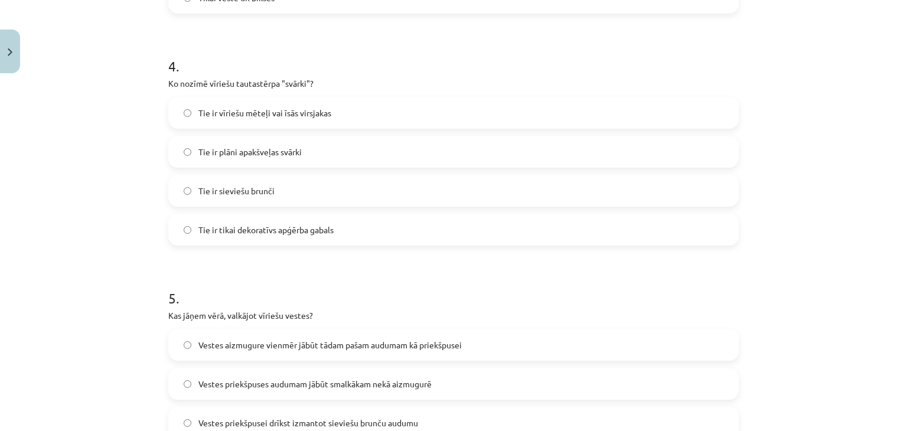
scroll to position [1063, 0]
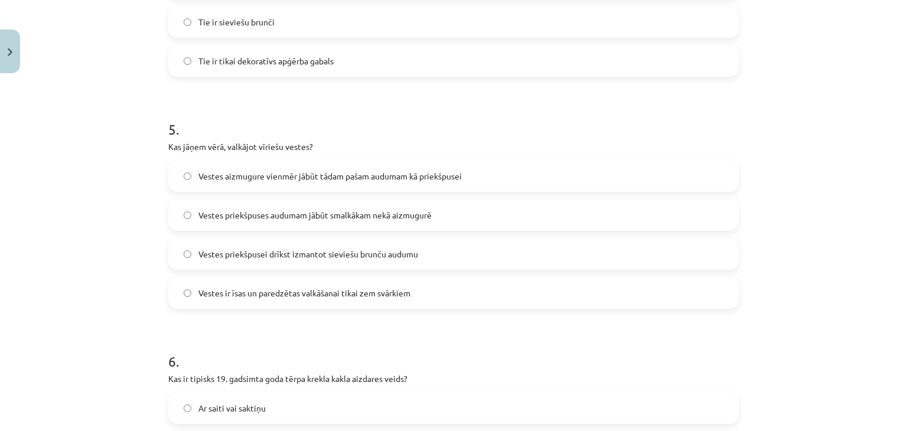
click at [323, 175] on span "Vestes aizmugure vienmēr jābūt tādam pašam audumam kā priekšpusei" at bounding box center [329, 176] width 263 height 12
click at [324, 211] on span "Vestes priekšpuses audumam jābūt smalkākam nekā aizmugurē" at bounding box center [314, 215] width 233 height 12
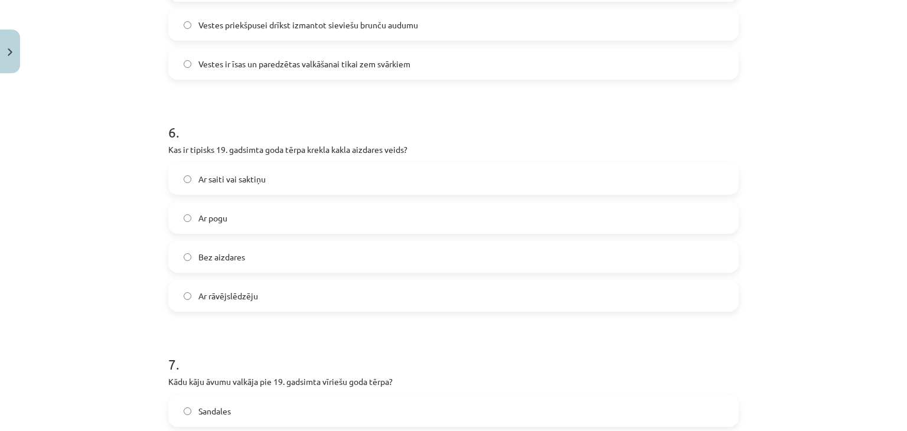
scroll to position [1299, 0]
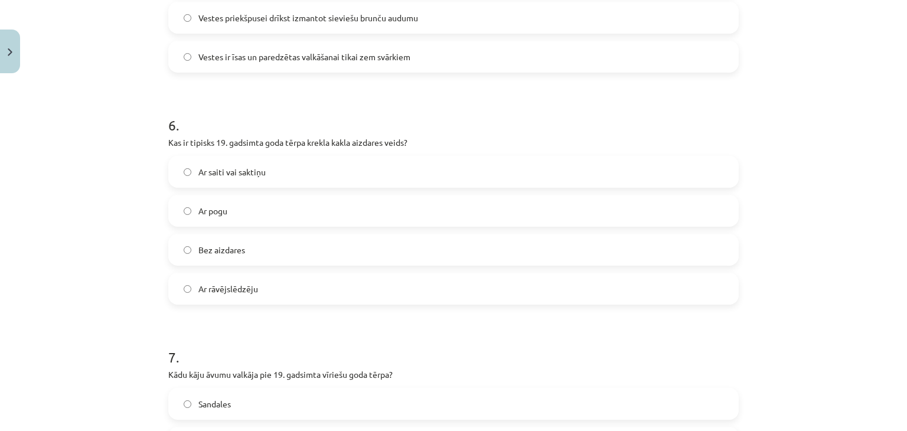
click at [207, 168] on span "Ar saiti vai saktiņu" at bounding box center [231, 172] width 67 height 12
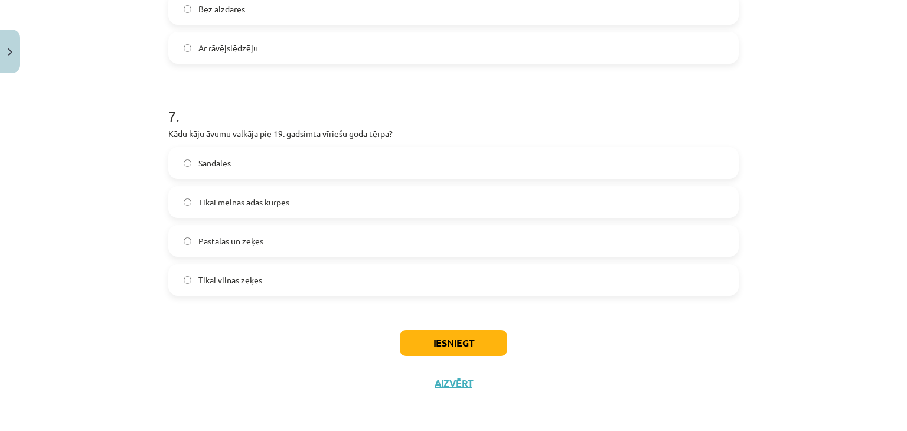
scroll to position [1542, 0]
click at [266, 230] on label "Pastalas un zeķes" at bounding box center [453, 239] width 568 height 30
click at [471, 349] on button "Iesniegt" at bounding box center [453, 341] width 107 height 26
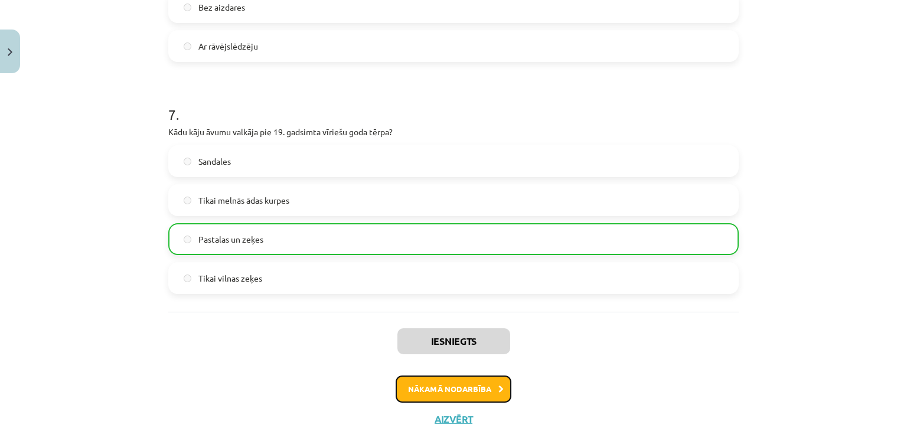
click at [416, 387] on button "Nākamā nodarbība" at bounding box center [454, 389] width 116 height 27
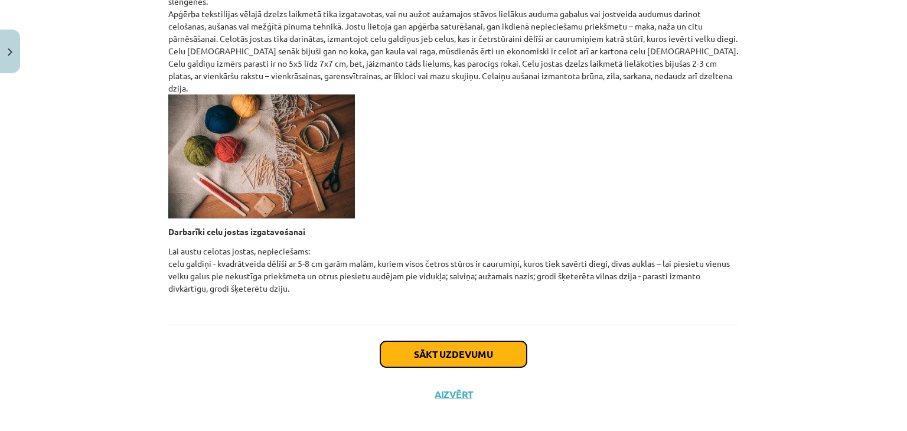
click at [400, 341] on button "Sākt uzdevumu" at bounding box center [453, 354] width 146 height 26
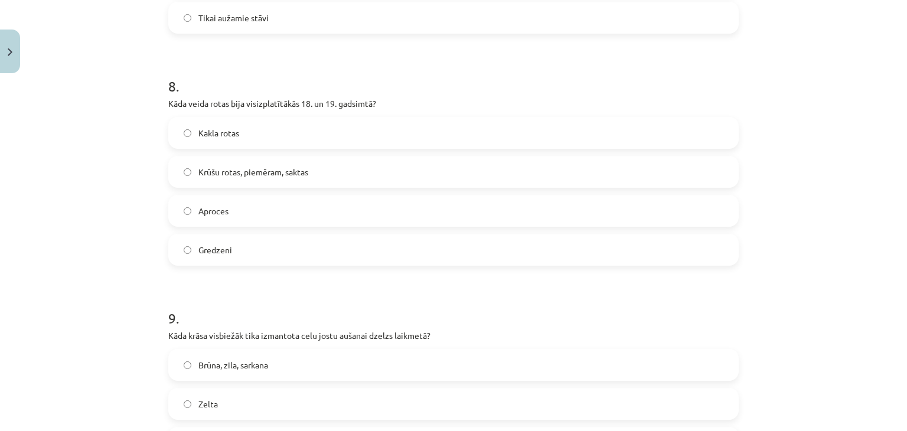
scroll to position [2005, 0]
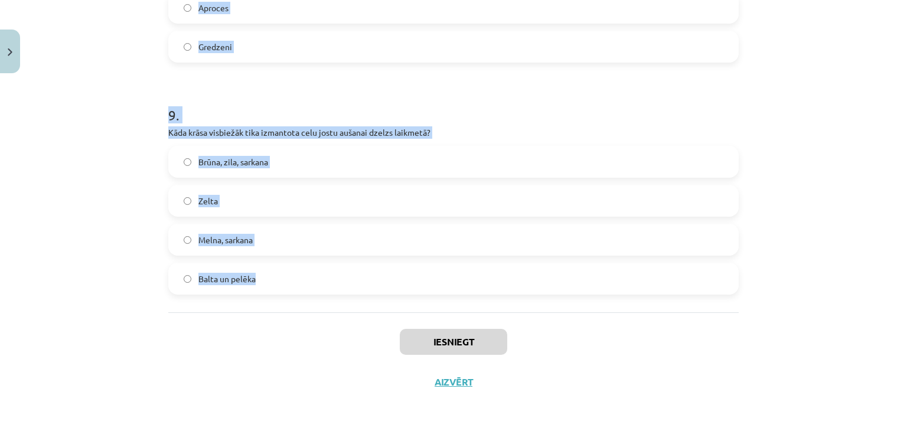
drag, startPoint x: 169, startPoint y: 239, endPoint x: 313, endPoint y: 288, distance: 152.4
copy form ". Kā var atšķirt misiņu no bronzas pēc rotu izgatavošanas tehnikas? Misiņam ir …"
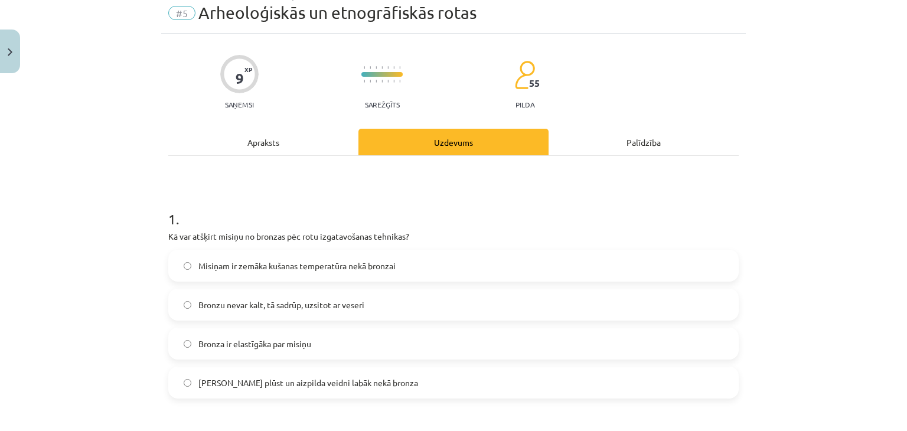
scroll to position [177, 0]
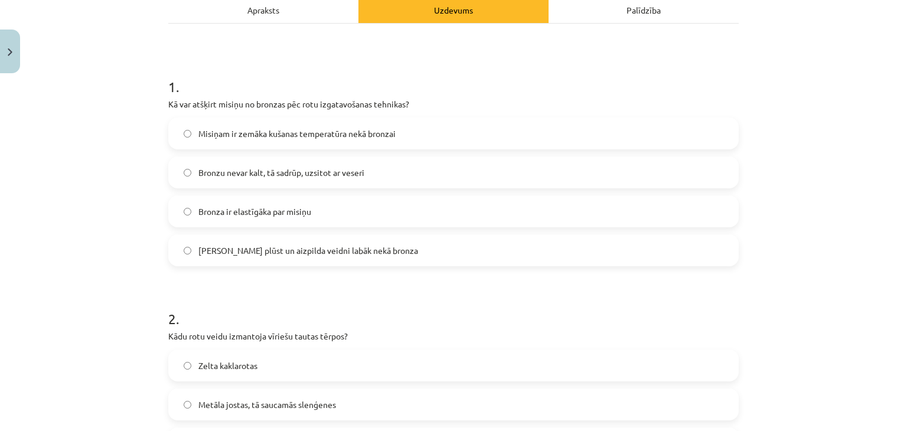
drag, startPoint x: 242, startPoint y: 132, endPoint x: 250, endPoint y: 120, distance: 14.3
click at [241, 132] on span "Misiņam ir zemāka kušanas temperatūra nekā bronzai" at bounding box center [296, 134] width 197 height 12
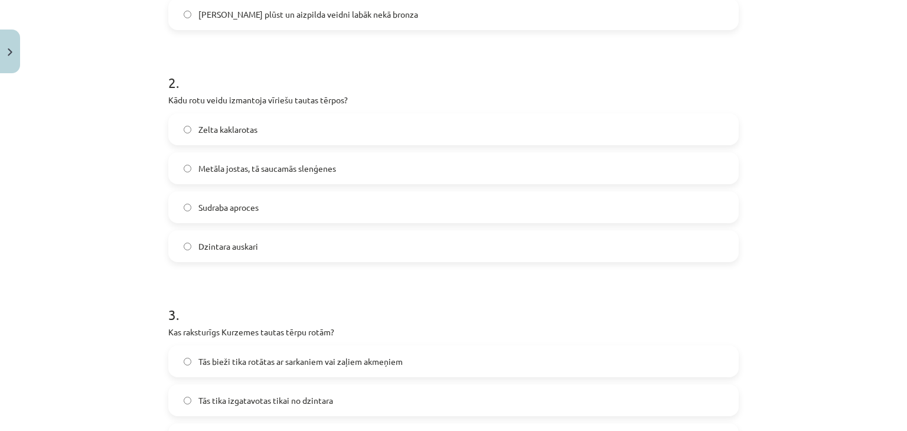
click at [211, 156] on label "Metāla jostas, tā saucamās slenģenes" at bounding box center [453, 169] width 568 height 30
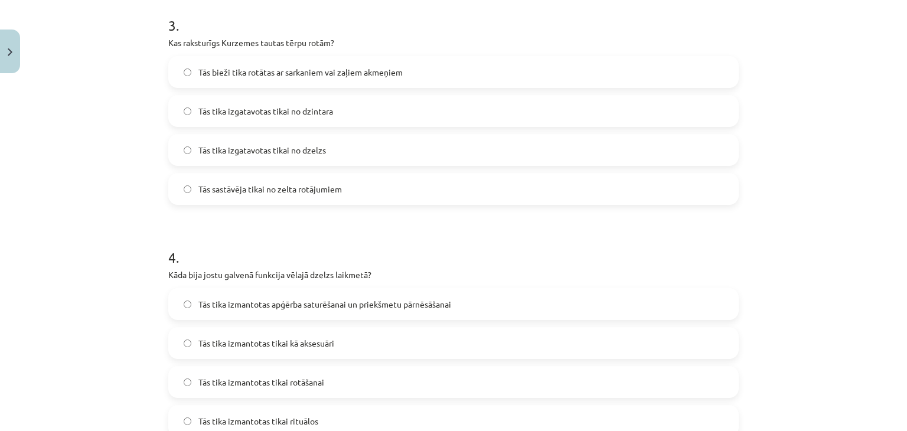
scroll to position [709, 0]
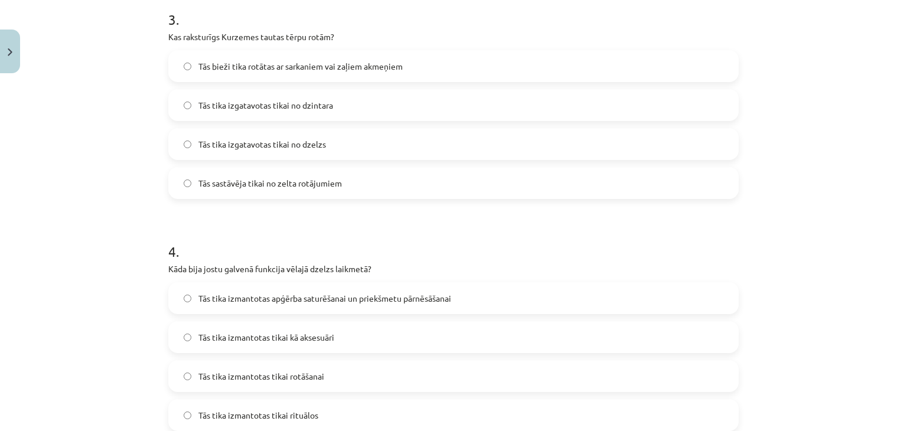
click at [272, 60] on span "Tās bieži tika rotātas ar sarkaniem vai zaļiem akmeņiem" at bounding box center [300, 66] width 204 height 12
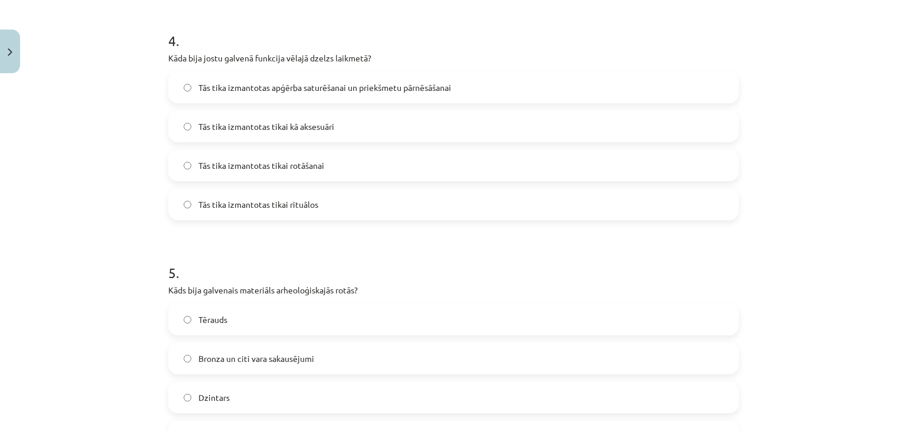
scroll to position [945, 0]
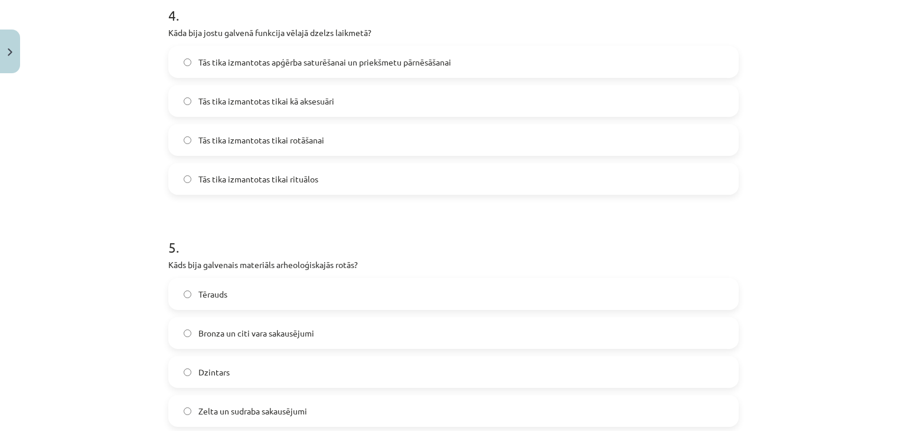
drag, startPoint x: 245, startPoint y: 67, endPoint x: 263, endPoint y: 53, distance: 22.3
click at [246, 66] on span "Tās tika izmantotas apģērba saturēšanai un priekšmetu pārnēsāšanai" at bounding box center [324, 62] width 253 height 12
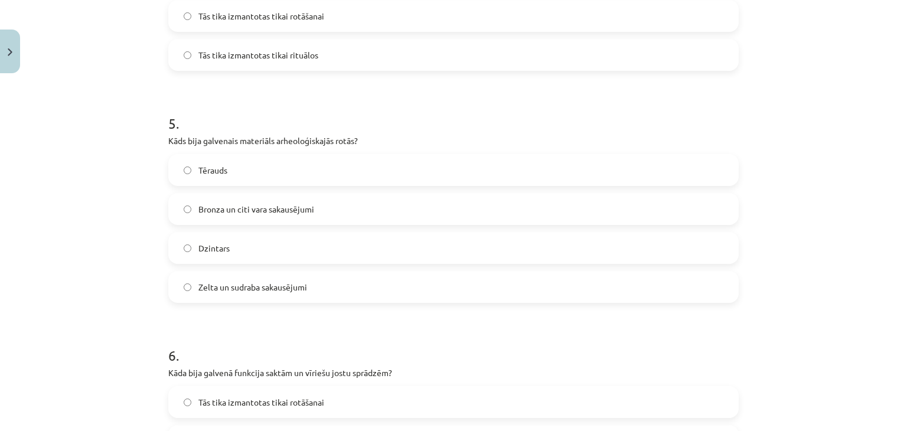
scroll to position [1122, 0]
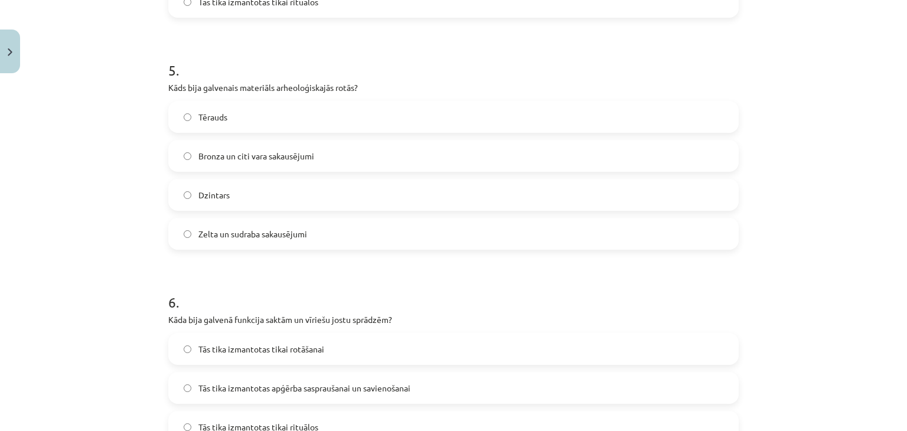
click at [209, 226] on label "Zelta un sudraba sakausējumi" at bounding box center [453, 234] width 568 height 30
click at [210, 159] on span "Bronza un citi vara sakausējumi" at bounding box center [256, 156] width 116 height 12
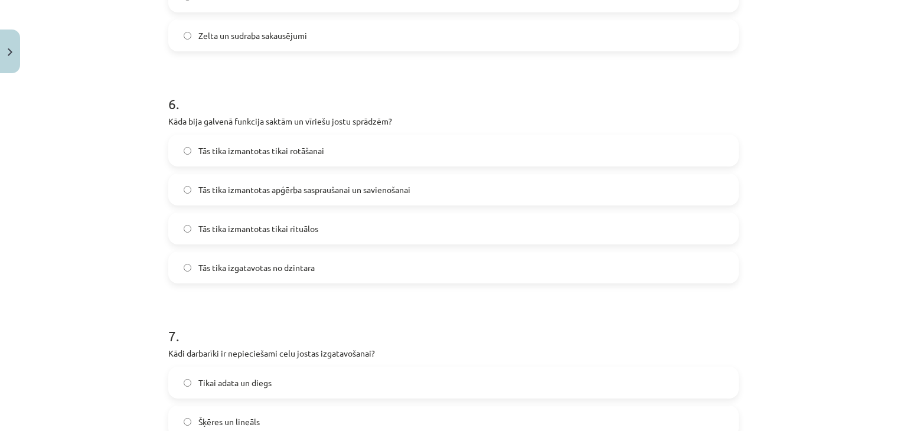
scroll to position [1358, 0]
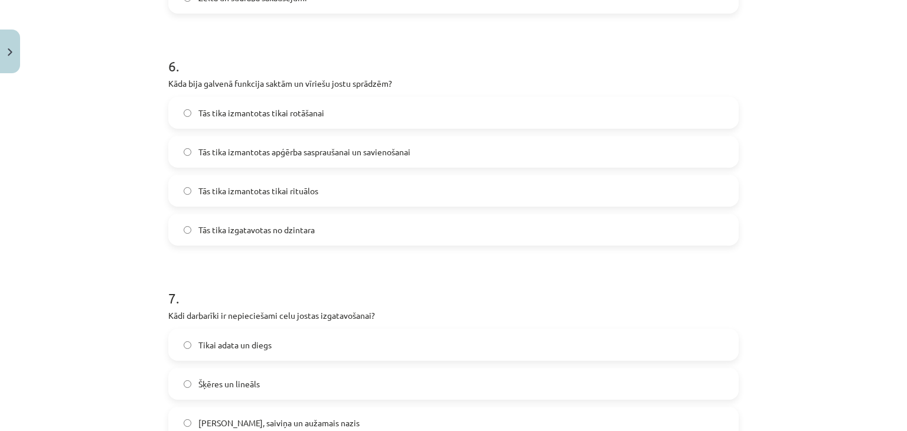
click at [200, 110] on span "Tās tika izmantotas tikai rotāšanai" at bounding box center [261, 113] width 126 height 12
click at [276, 148] on span "Tās tika izmantotas apģērba saspraušanai un savienošanai" at bounding box center [304, 152] width 212 height 12
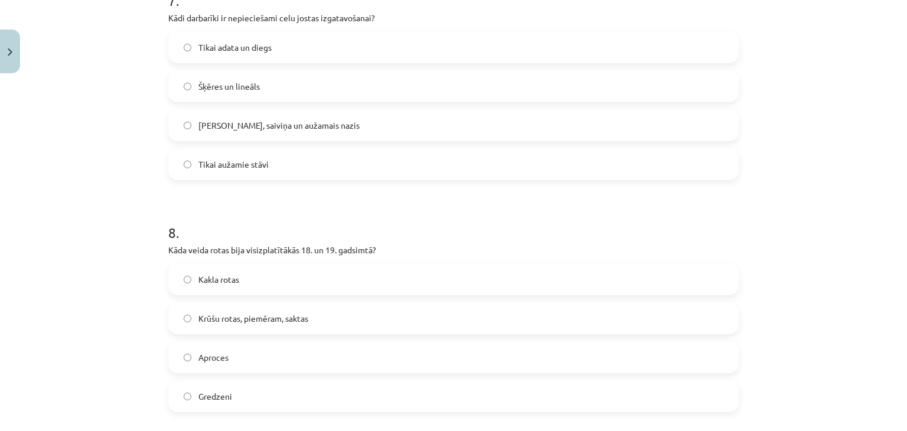
scroll to position [1654, 0]
click at [266, 318] on span "Krūšu rotas, piemēram, saktas" at bounding box center [253, 321] width 110 height 12
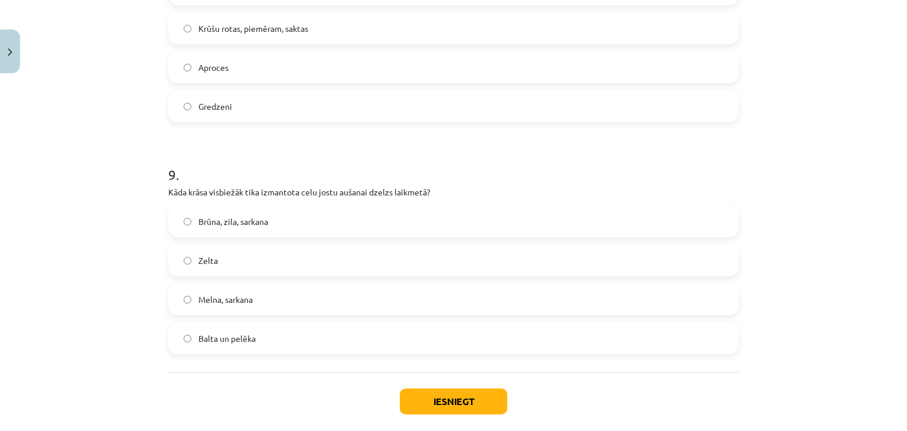
scroll to position [1949, 0]
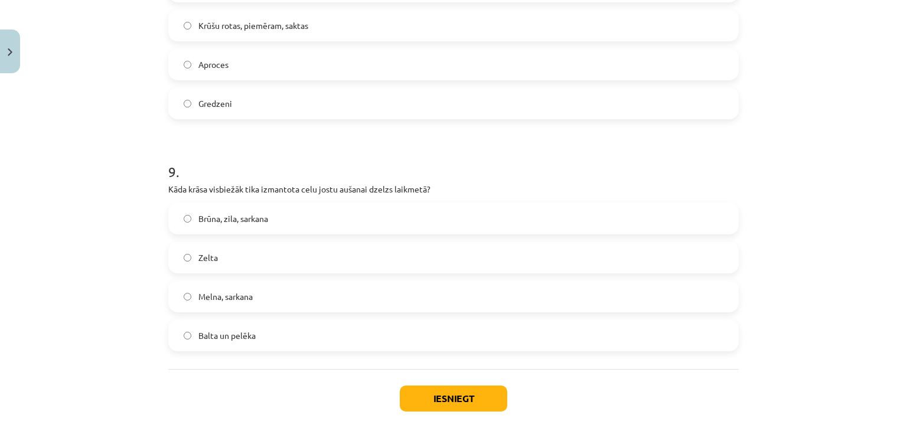
click at [241, 343] on label "Balta un pelēka" at bounding box center [453, 336] width 568 height 30
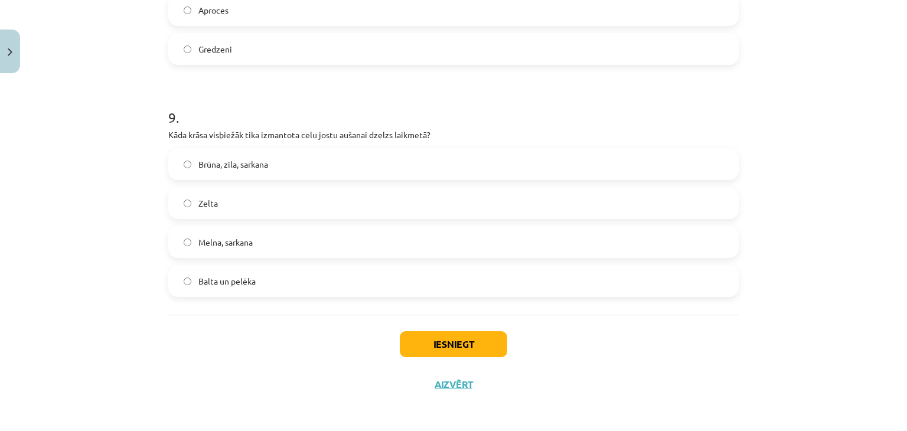
scroll to position [2005, 0]
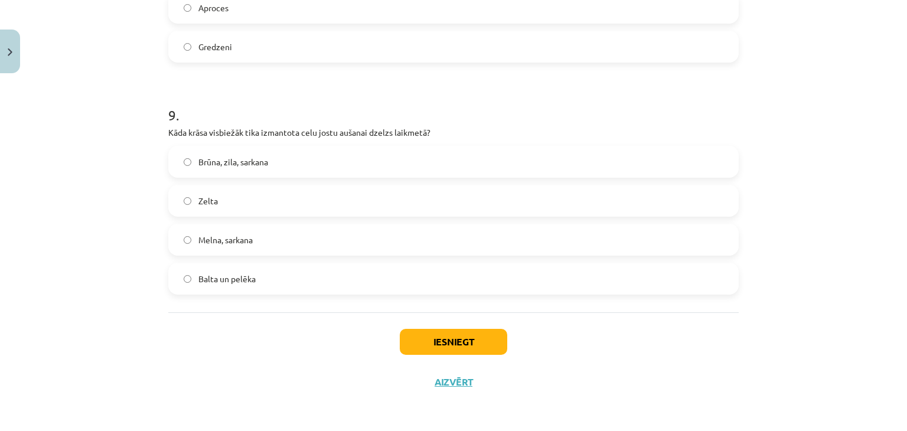
click at [250, 145] on div "9 . Kāda krāsa visbiežāk tika izmantota celu jostu aušanai dzelzs laikmetā? Brū…" at bounding box center [453, 190] width 570 height 208
click at [325, 166] on label "Brūna, zila, sarkana" at bounding box center [453, 162] width 568 height 30
click at [402, 341] on button "Iesniegt" at bounding box center [453, 342] width 107 height 26
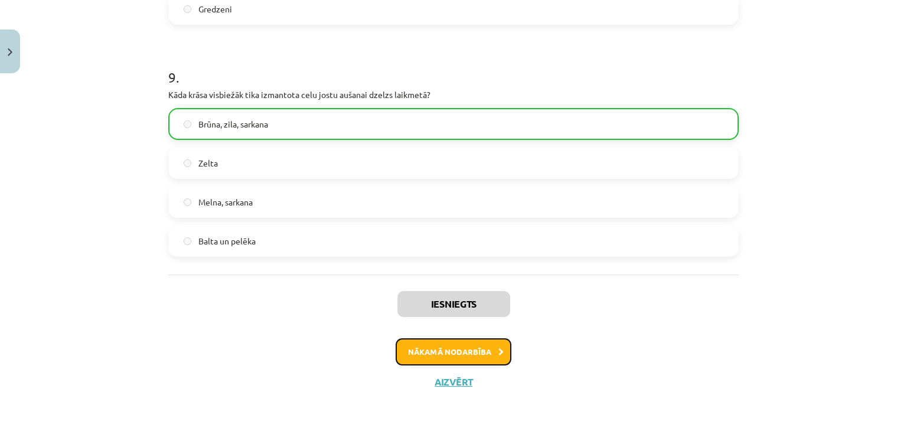
click at [437, 362] on button "Nākamā nodarbība" at bounding box center [454, 351] width 116 height 27
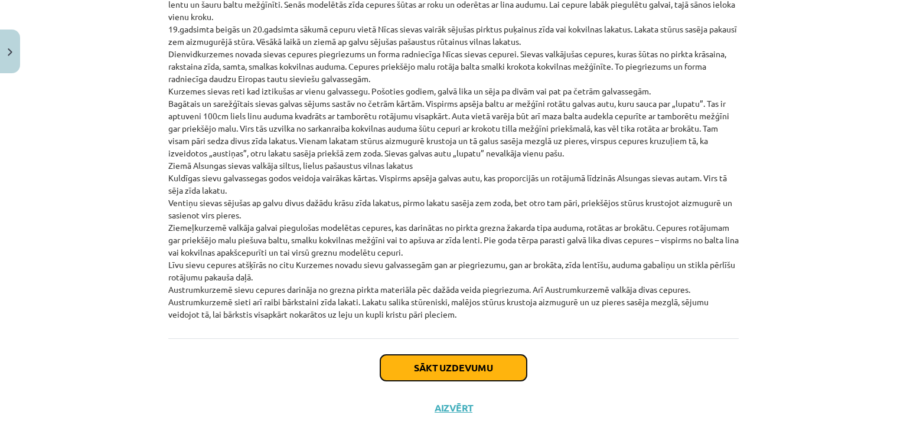
click at [410, 355] on button "Sākt uzdevumu" at bounding box center [453, 368] width 146 height 26
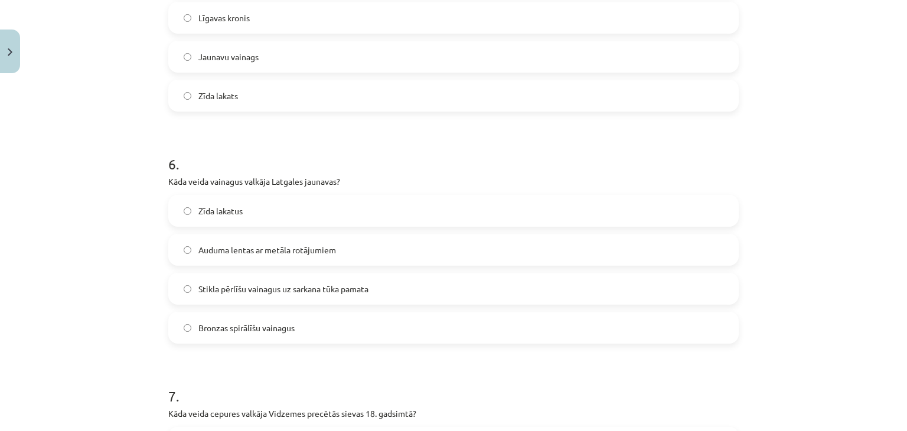
scroll to position [1542, 0]
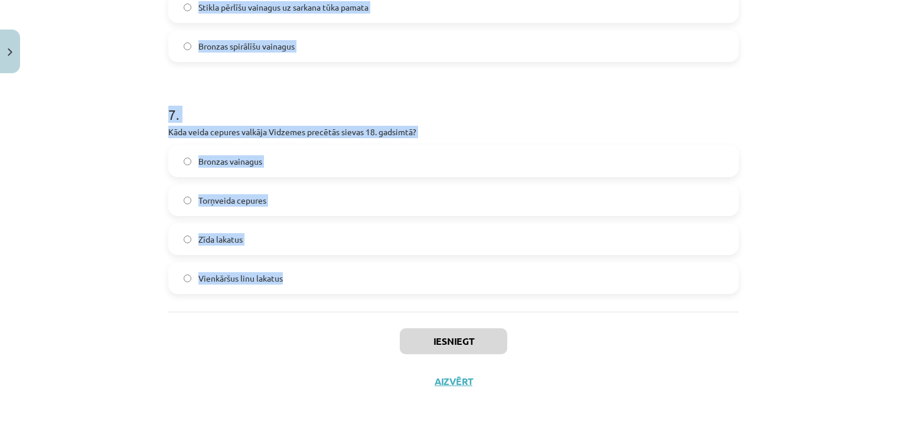
drag, startPoint x: 159, startPoint y: 256, endPoint x: 309, endPoint y: 270, distance: 150.7
click at [306, 275] on div "Mācību tēma: Dizains un tehnoloģijas 9. klases 1. ieskaites mācību materiāls #6…" at bounding box center [453, 215] width 907 height 431
copy form "1 . Kādus materiālus izmantoja zemajiem ādas apaviem? Miecētu liellopa, teļa, k…"
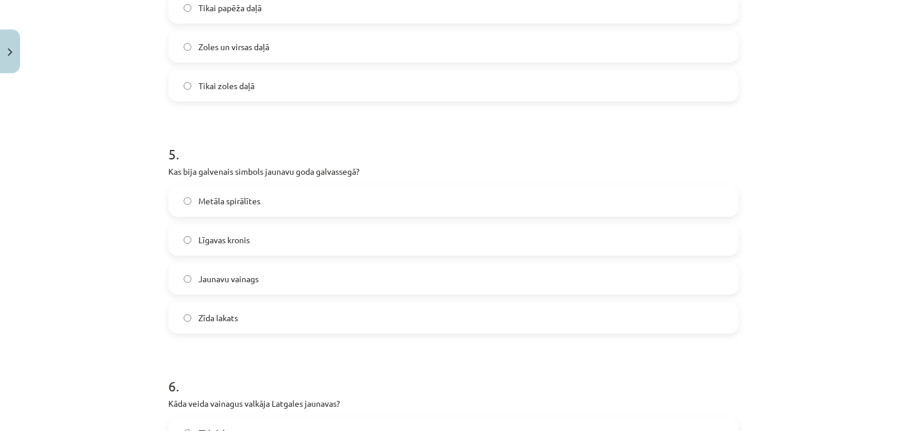
scroll to position [0, 0]
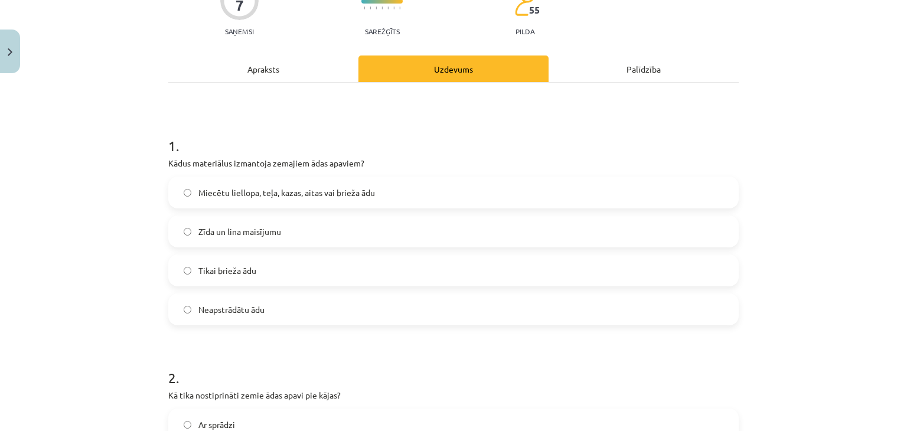
click at [172, 187] on label "Miecētu liellopa, teļa, kazas, aitas vai brieža ādu" at bounding box center [453, 193] width 568 height 30
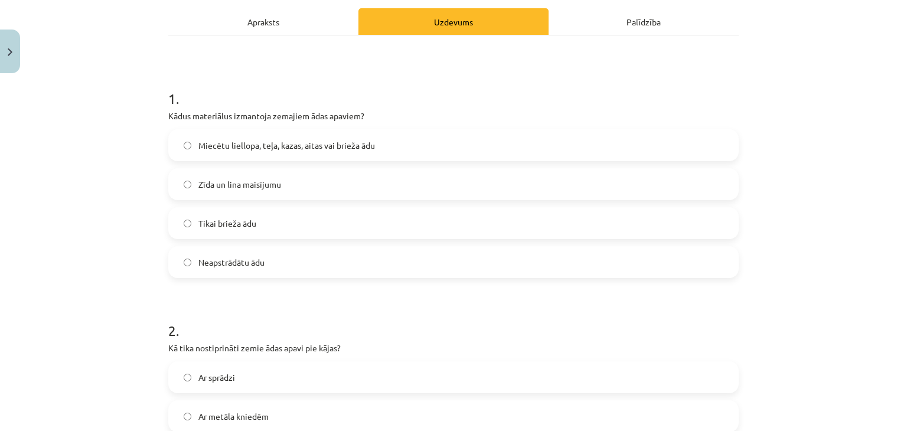
scroll to position [295, 0]
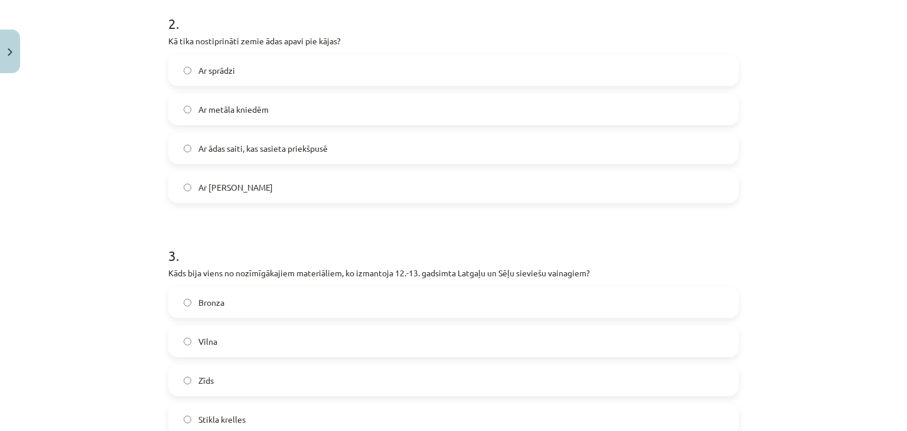
click at [194, 139] on label "Ar ādas saiti, kas sasieta priekšpusē" at bounding box center [453, 148] width 568 height 30
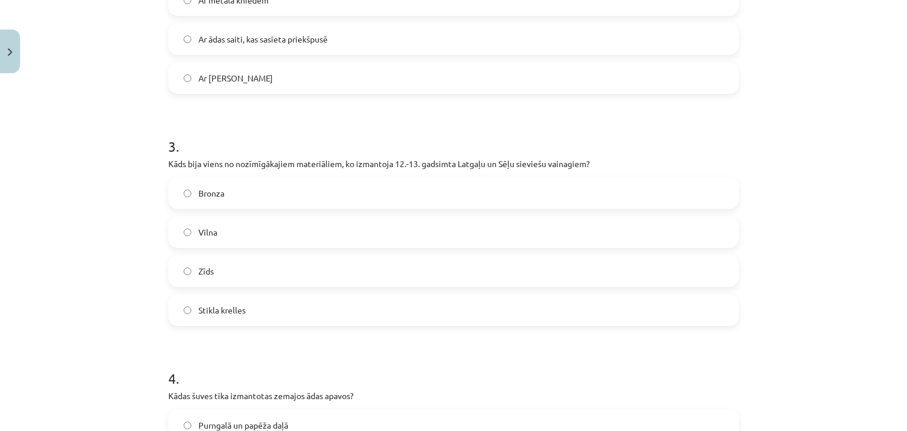
scroll to position [591, 0]
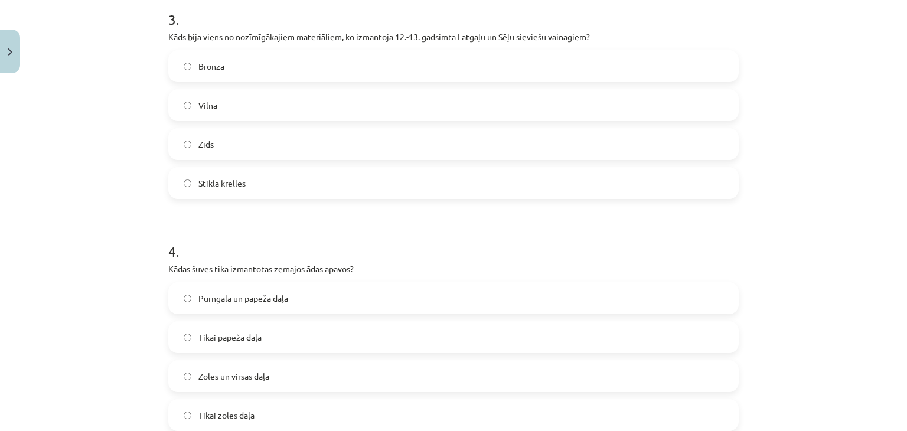
click at [233, 185] on span "Stikla krelles" at bounding box center [221, 183] width 47 height 12
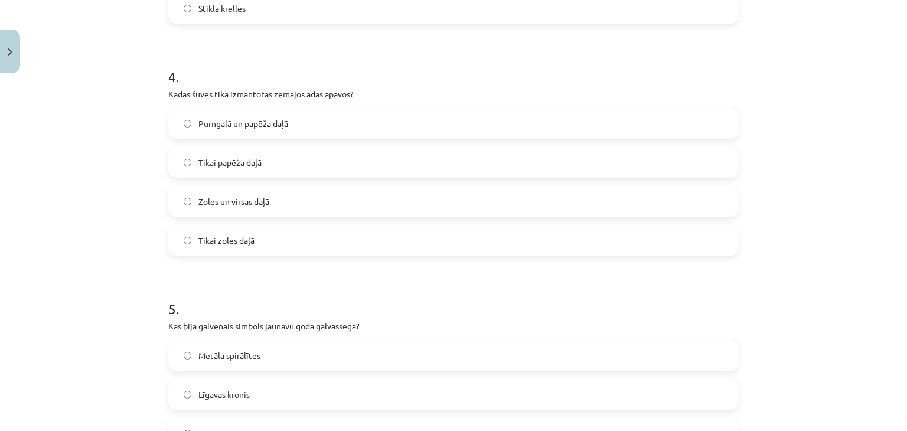
scroll to position [886, 0]
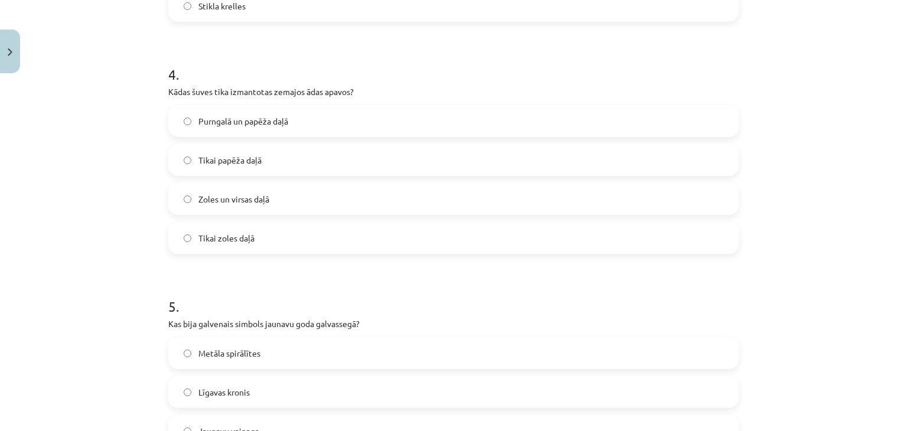
click at [233, 158] on span "Tikai papēža daļā" at bounding box center [229, 160] width 63 height 12
click at [230, 197] on span "Zoles un virsas daļā" at bounding box center [233, 199] width 71 height 12
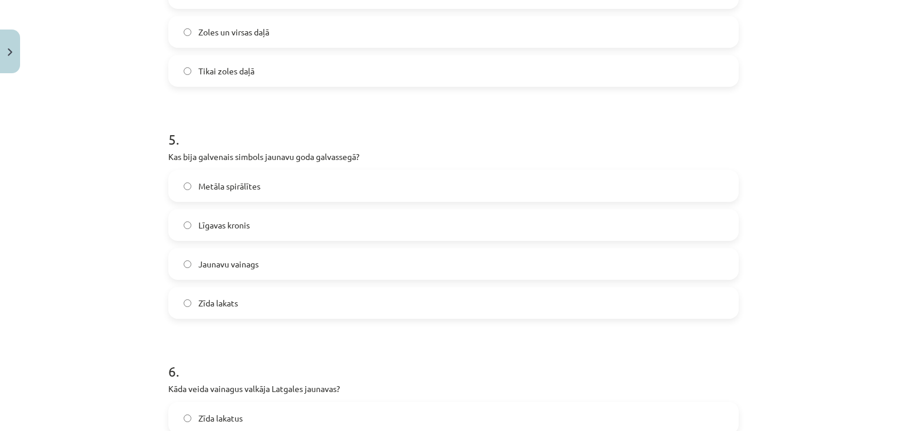
scroll to position [1063, 0]
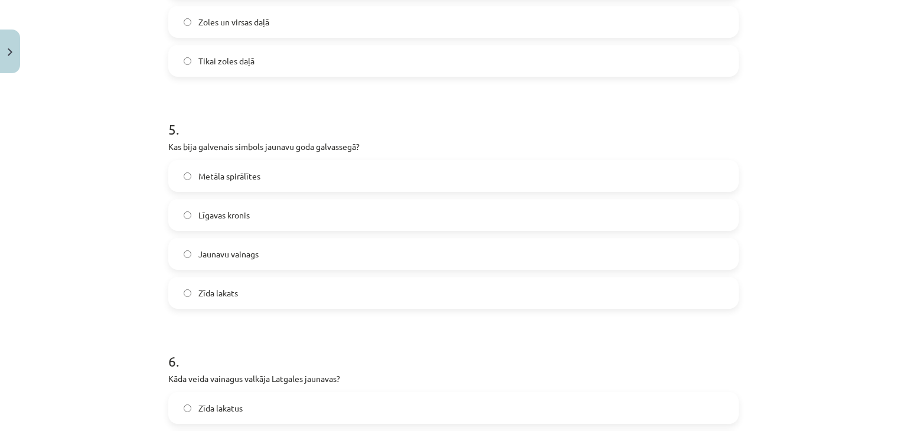
click at [219, 255] on span "Jaunavu vainags" at bounding box center [228, 254] width 60 height 12
click at [219, 288] on span "Zīda lakats" at bounding box center [218, 293] width 40 height 12
click at [246, 242] on label "Jaunavu vainags" at bounding box center [453, 254] width 568 height 30
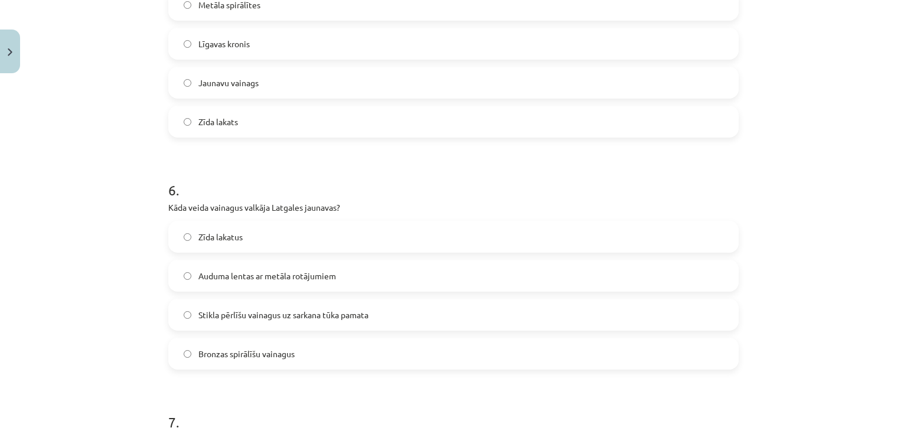
scroll to position [1240, 0]
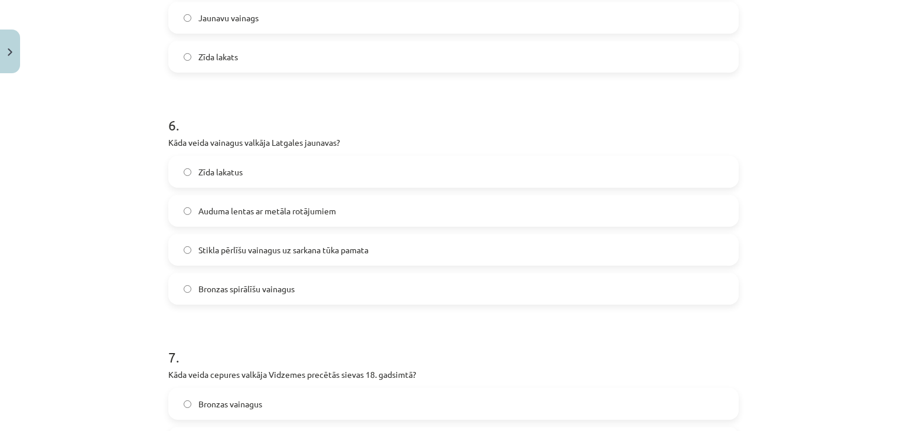
click at [255, 254] on span "Stikla pērlīšu vainagus uz sarkana tūka pamata" at bounding box center [283, 250] width 170 height 12
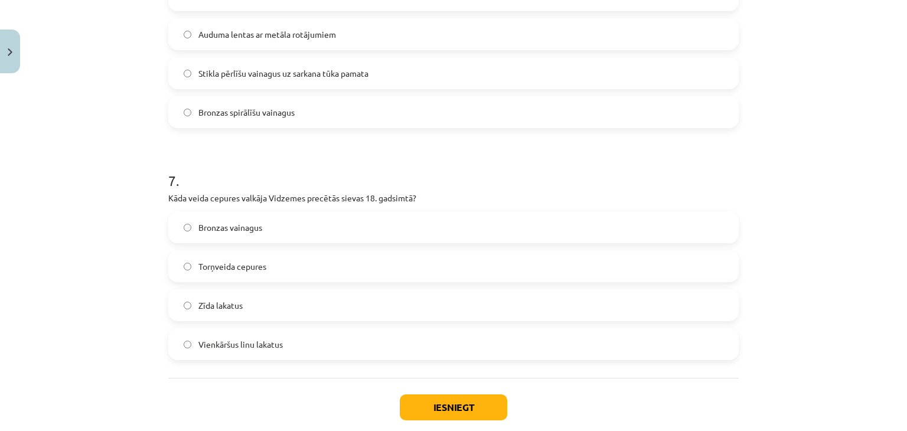
scroll to position [1476, 0]
click at [257, 341] on span "Vienkāršus linu lakatus" at bounding box center [240, 344] width 84 height 12
click at [259, 247] on div "Bronzas vainagus Torņveida cepures Zīda lakatus Vienkāršus linu lakatus" at bounding box center [453, 285] width 570 height 149
click at [263, 259] on label "Torņveida cepures" at bounding box center [453, 266] width 568 height 30
click at [431, 413] on button "Iesniegt" at bounding box center [453, 407] width 107 height 26
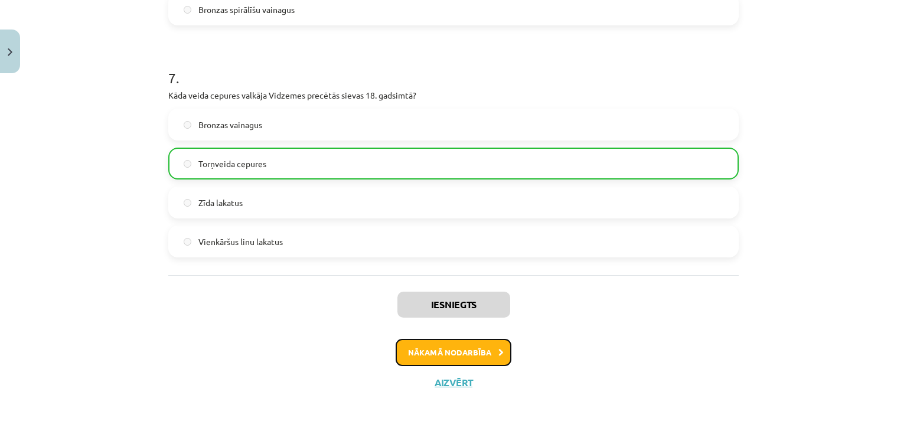
click at [420, 349] on button "Nākamā nodarbība" at bounding box center [454, 352] width 116 height 27
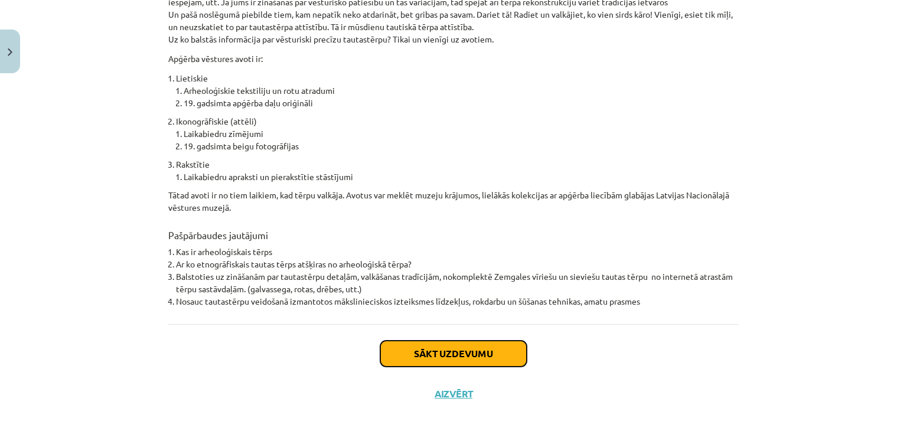
click at [419, 341] on button "Sākt uzdevumu" at bounding box center [453, 354] width 146 height 26
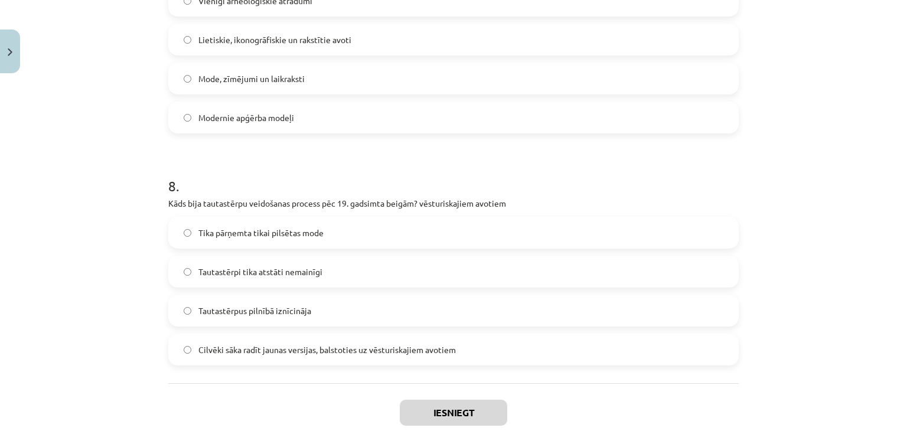
scroll to position [1774, 0]
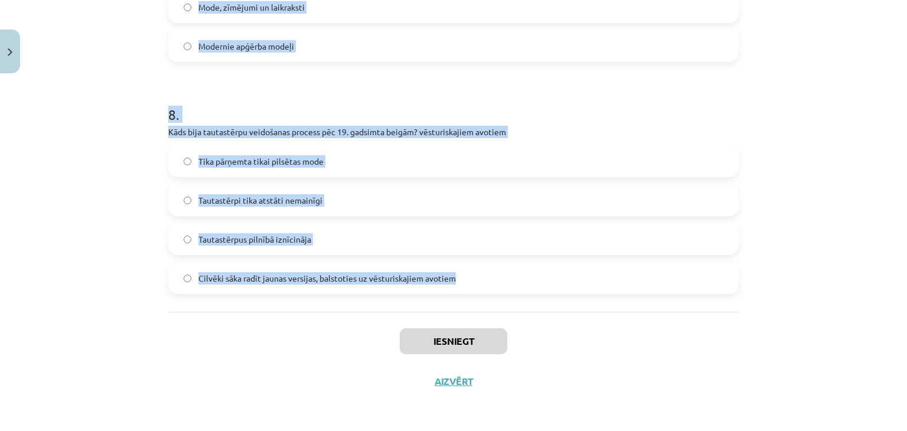
drag, startPoint x: 159, startPoint y: 241, endPoint x: 467, endPoint y: 283, distance: 311.1
copy form "1 . Kāda ir galvenā atšķirība starp radoši veidotiem tautastērpiem un rekonstru…"
click at [189, 178] on div "Tika pārņemta tikai pilsētas mode Tautastērpi tika atstāti nemainīgi Tautastērp…" at bounding box center [453, 219] width 570 height 149
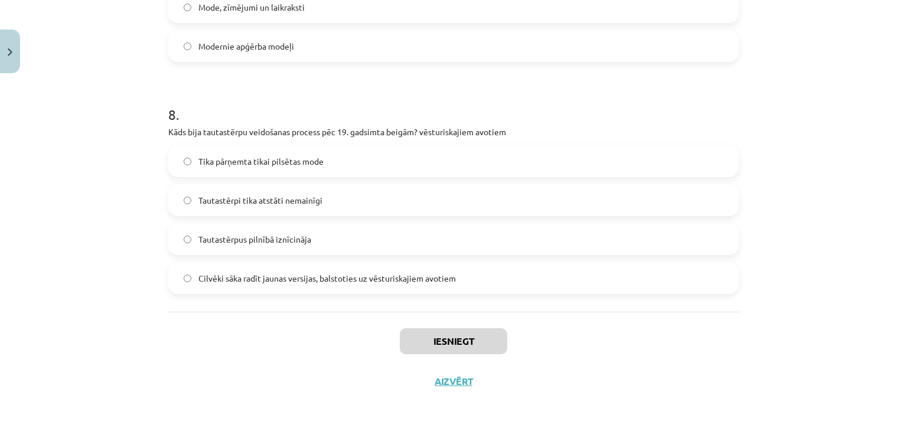
click at [189, 188] on label "Tautastērpi tika atstāti nemainīgi" at bounding box center [453, 200] width 568 height 30
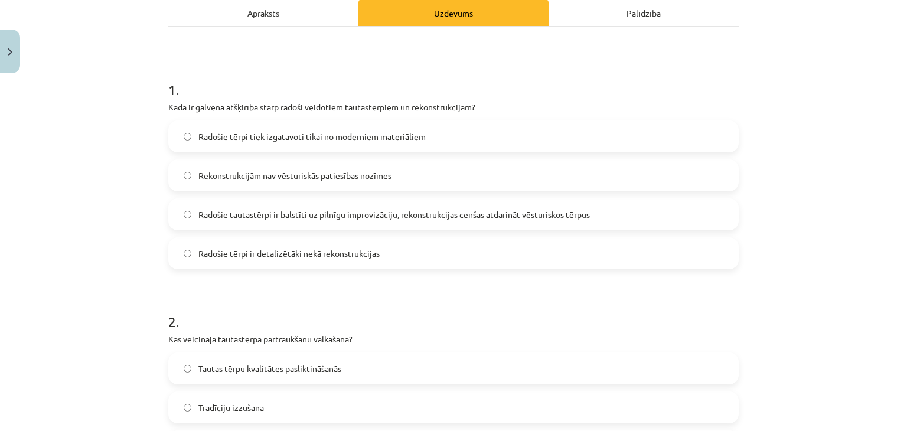
scroll to position [177, 0]
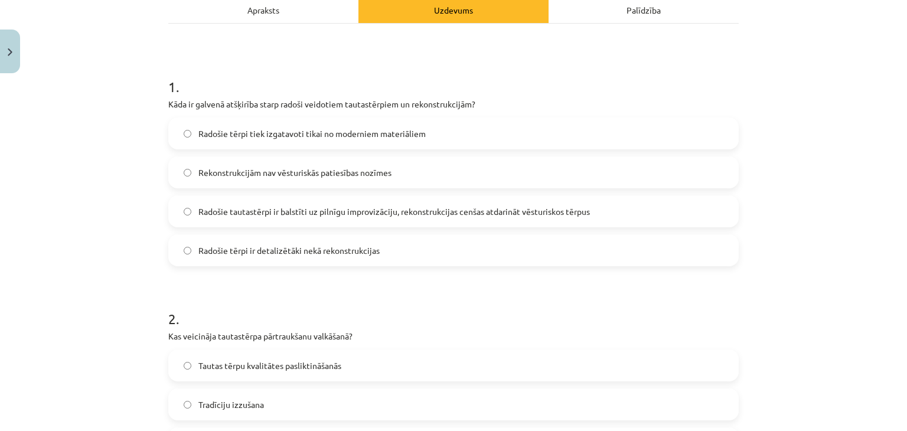
click at [198, 136] on span "Radošie tērpi tiek izgatavoti tikai no moderniem materiāliem" at bounding box center [311, 134] width 227 height 12
click at [503, 214] on span "Radošie tautastērpi ir balstīti uz pilnīgu improvizāciju, rekonstrukcijas cenša…" at bounding box center [394, 212] width 392 height 12
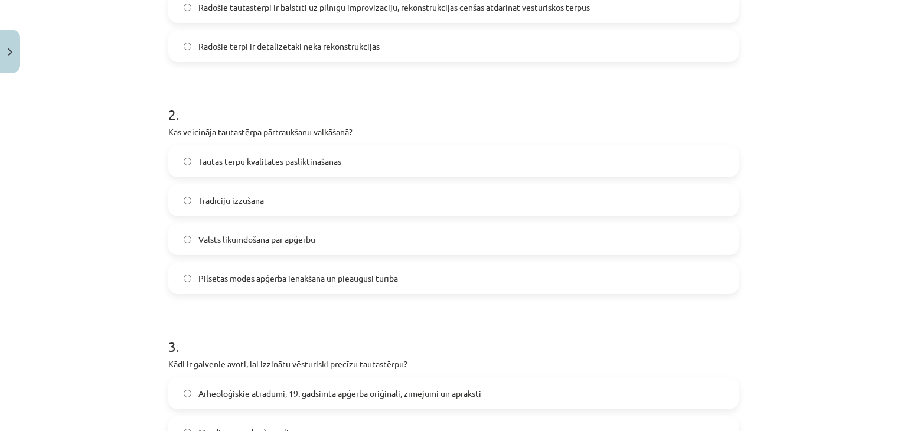
scroll to position [472, 0]
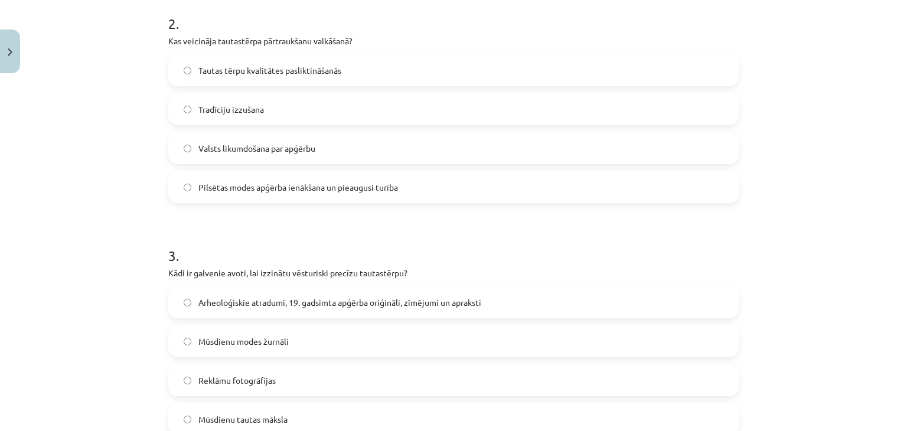
click at [205, 175] on label "Pilsētas modes apģērba ienākšana un pieaugusi turība" at bounding box center [453, 187] width 568 height 30
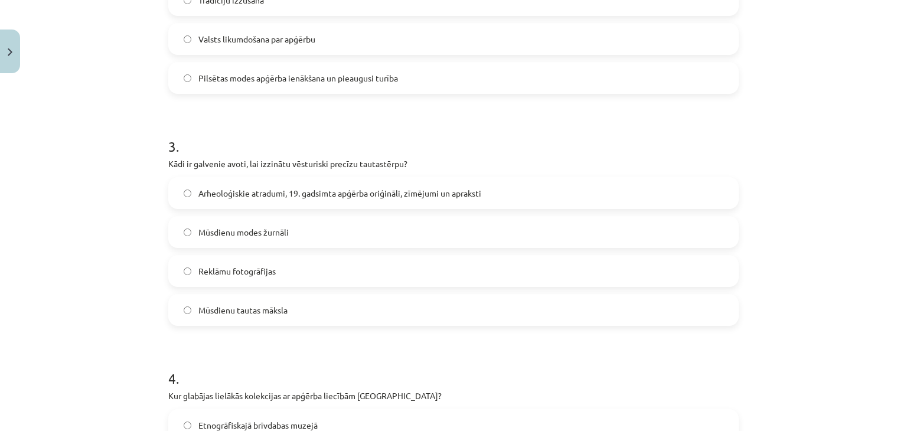
scroll to position [591, 0]
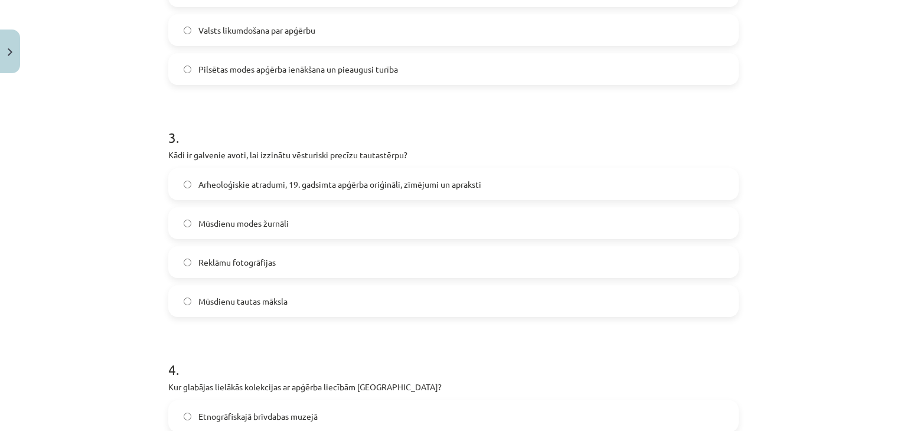
click at [229, 186] on span "Arheoloģiskie atradumi, 19. gadsimta apģērba oriģināli, zīmējumi un apraksti" at bounding box center [339, 184] width 283 height 12
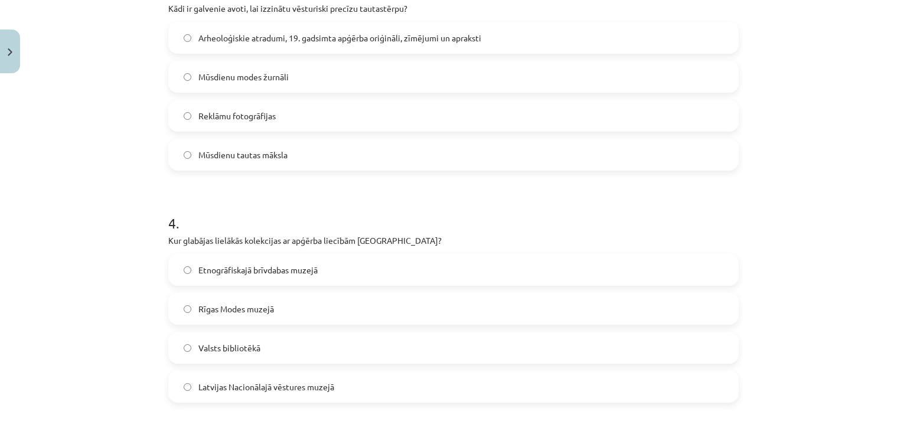
scroll to position [827, 0]
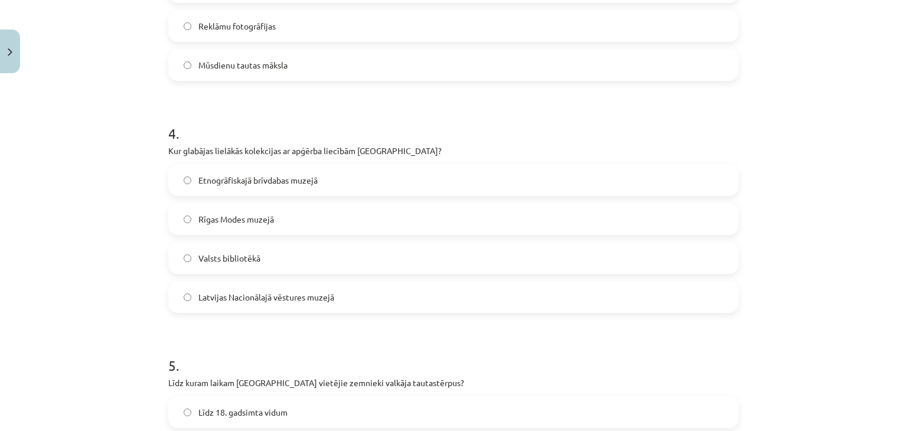
click at [236, 187] on label "Etnogrāfiskajā brīvdabas muzejā" at bounding box center [453, 180] width 568 height 30
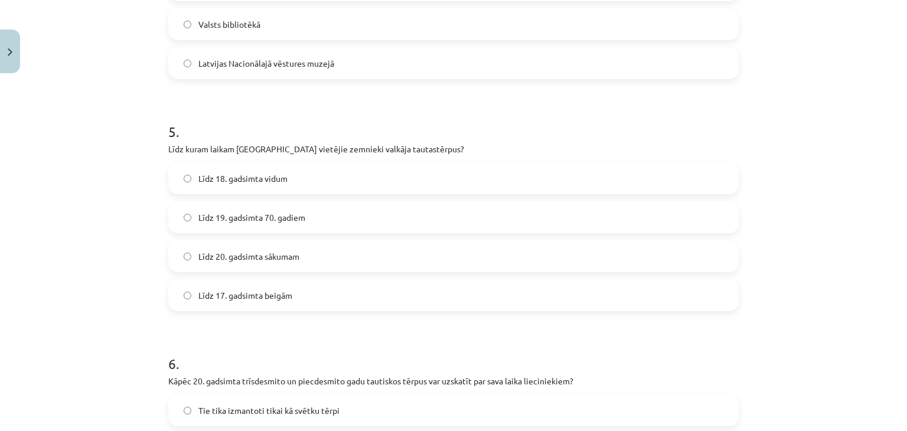
scroll to position [1063, 0]
click at [246, 256] on span "Līdz 20. gadsimta sākumam" at bounding box center [248, 254] width 101 height 12
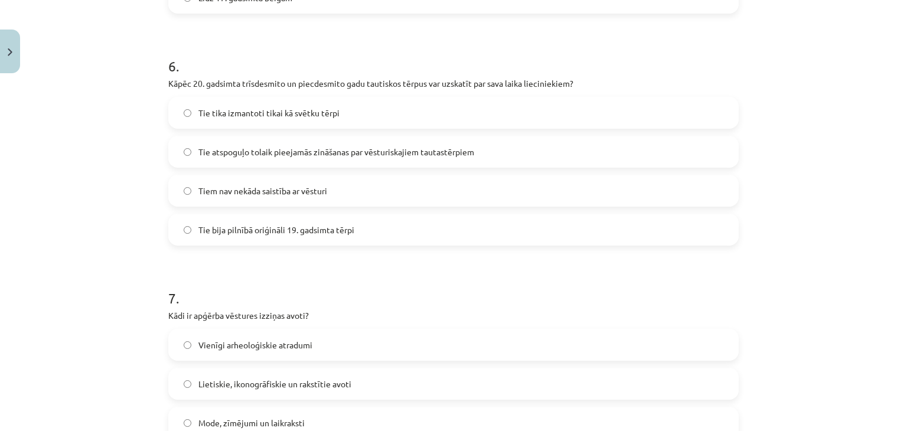
click at [246, 151] on span "Tie atspoguļo tolaik pieejamās zināšanas par vēsturiskajiem tautastērpiem" at bounding box center [336, 152] width 276 height 12
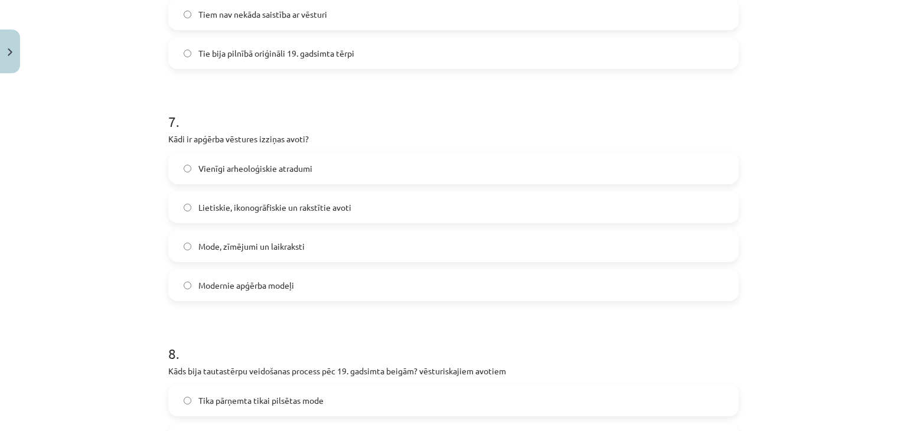
scroll to position [1535, 0]
click at [224, 206] on span "Lietiskie, ikonogrāfiskie un rakstītie avoti" at bounding box center [274, 207] width 153 height 12
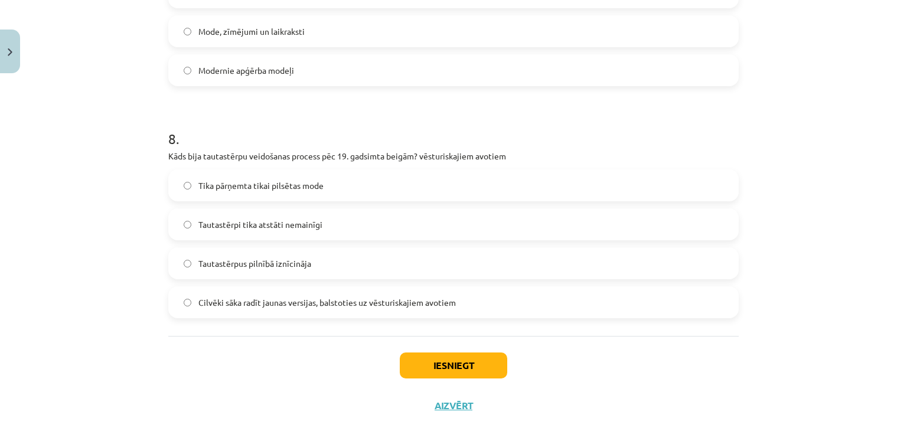
scroll to position [1772, 0]
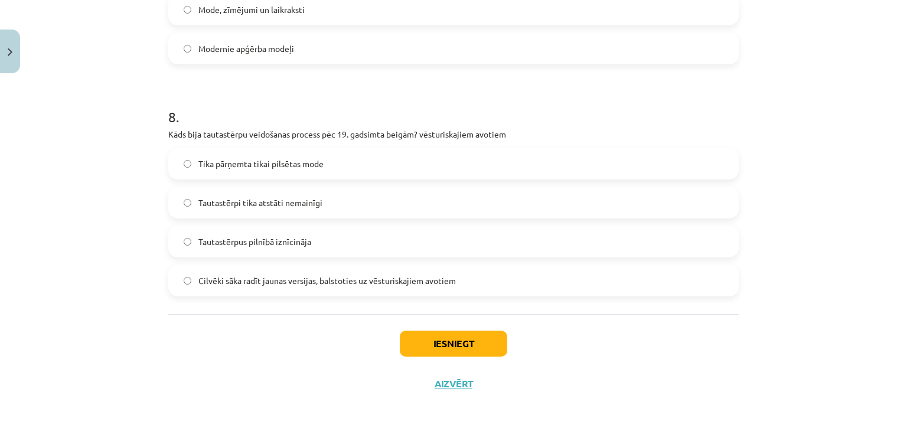
click at [249, 267] on label "Cilvēki sāka radīt jaunas versijas, balstoties uz vēsturiskajiem avotiem" at bounding box center [453, 281] width 568 height 30
click at [400, 326] on div "Iesniegt Aizvērt" at bounding box center [453, 355] width 570 height 83
click at [411, 345] on button "Iesniegt" at bounding box center [453, 344] width 107 height 26
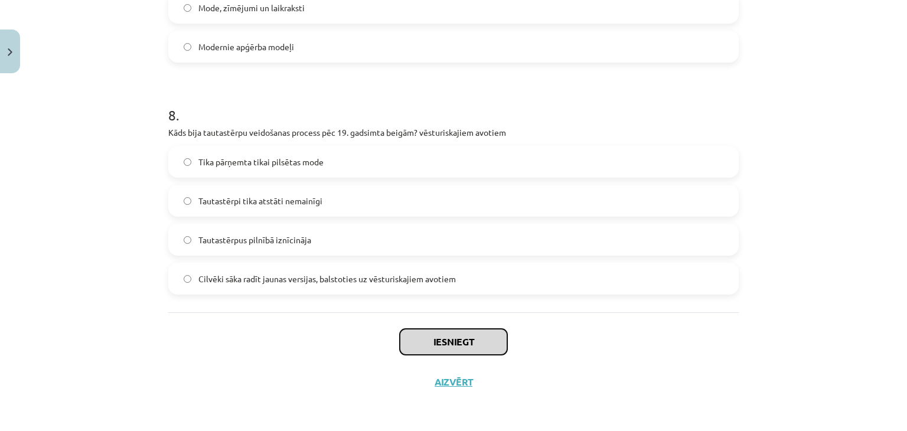
scroll to position [1774, 0]
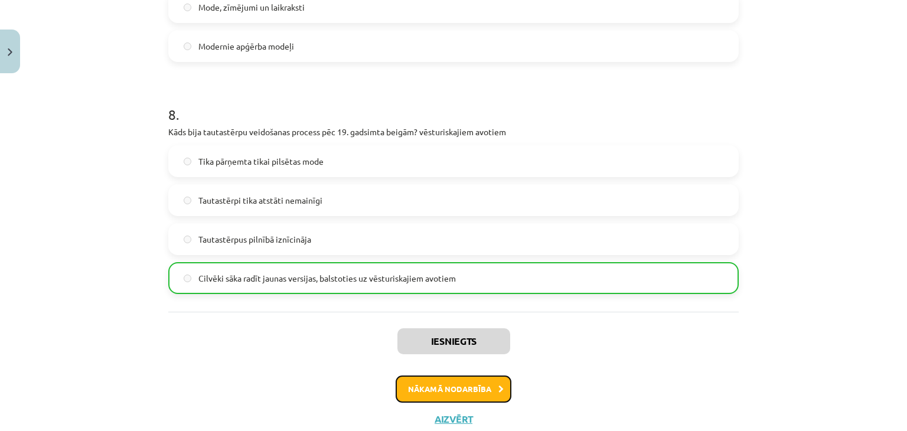
click at [431, 380] on button "Nākamā nodarbība" at bounding box center [454, 389] width 116 height 27
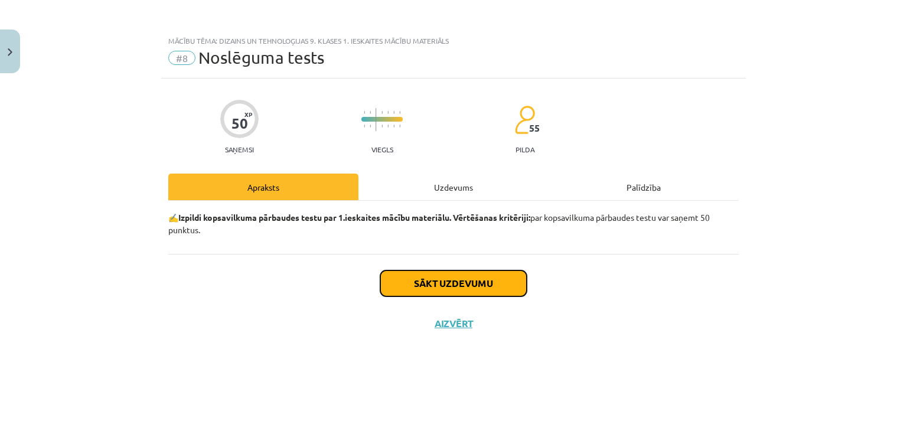
click at [390, 286] on button "Sākt uzdevumu" at bounding box center [453, 283] width 146 height 26
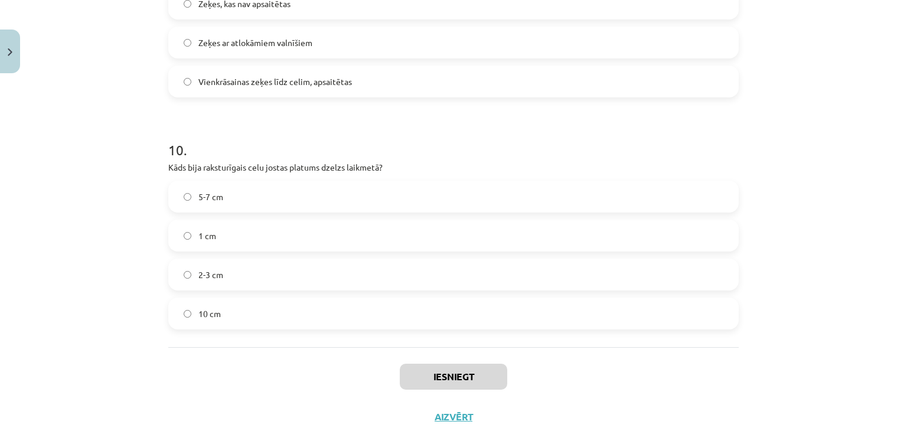
scroll to position [2238, 0]
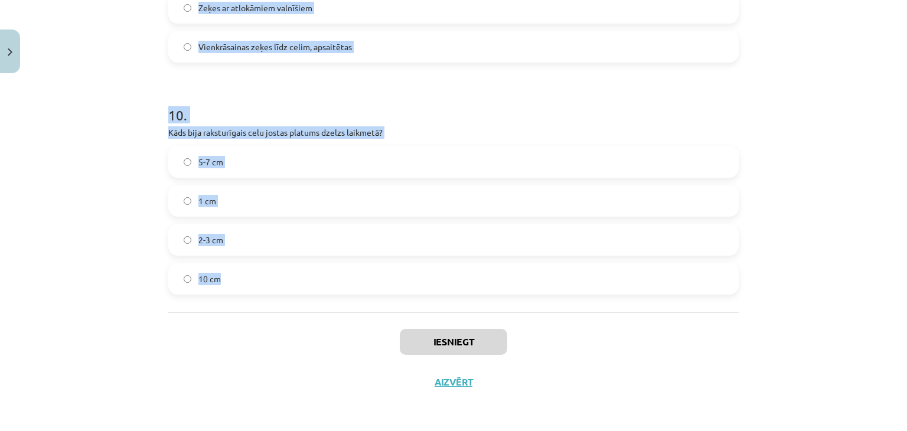
drag, startPoint x: 164, startPoint y: 27, endPoint x: 334, endPoint y: 273, distance: 299.4
copy form "1 . Kā valkāja matauklu Ziemeļvidzemē? Matauklas gals tika piesiets ap kājām Ma…"
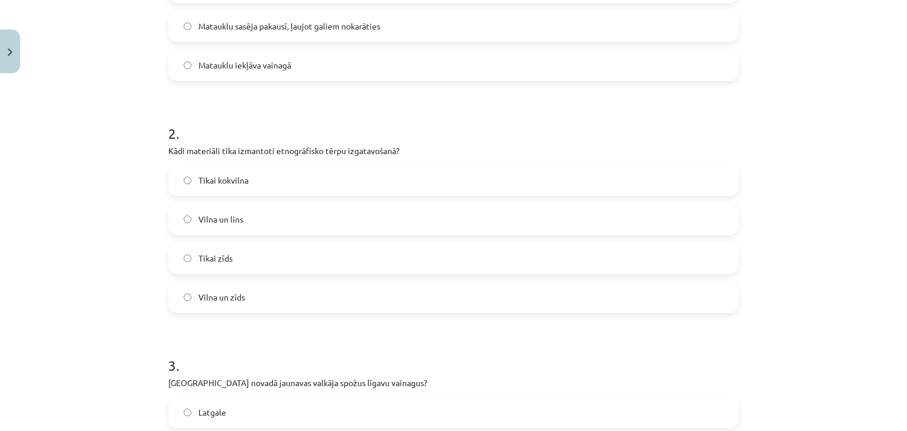
scroll to position [0, 0]
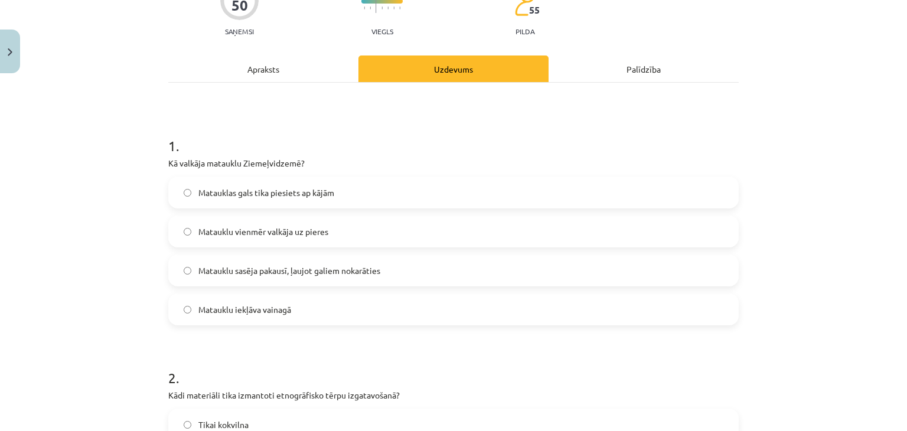
click at [187, 191] on label "Matauklas gals tika piesiets ap kājām" at bounding box center [453, 193] width 568 height 30
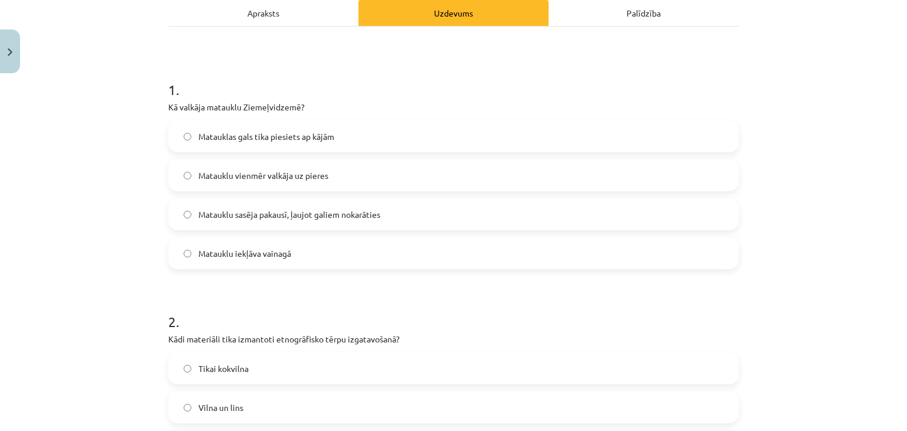
scroll to position [177, 0]
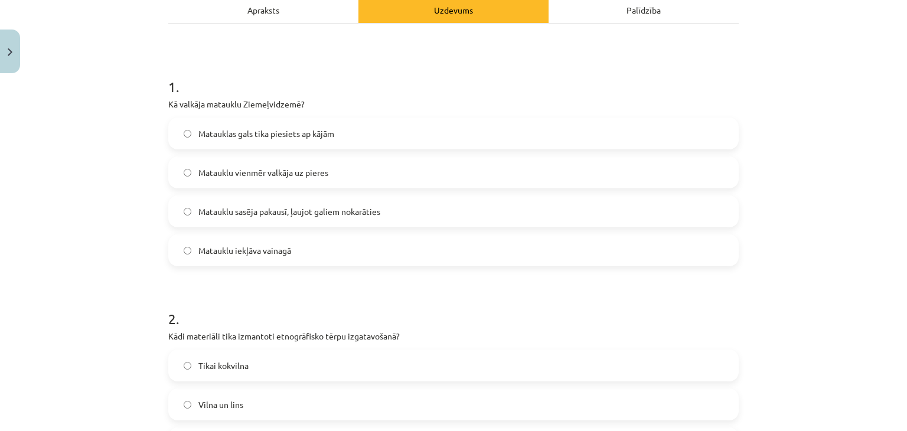
click at [307, 223] on label "Matauklu sasēja pakausī, ļaujot galiem nokarāties" at bounding box center [453, 212] width 568 height 30
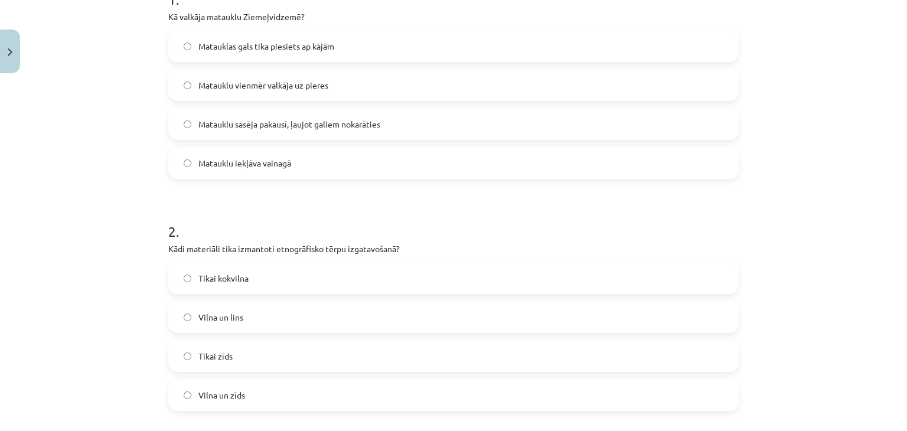
scroll to position [413, 0]
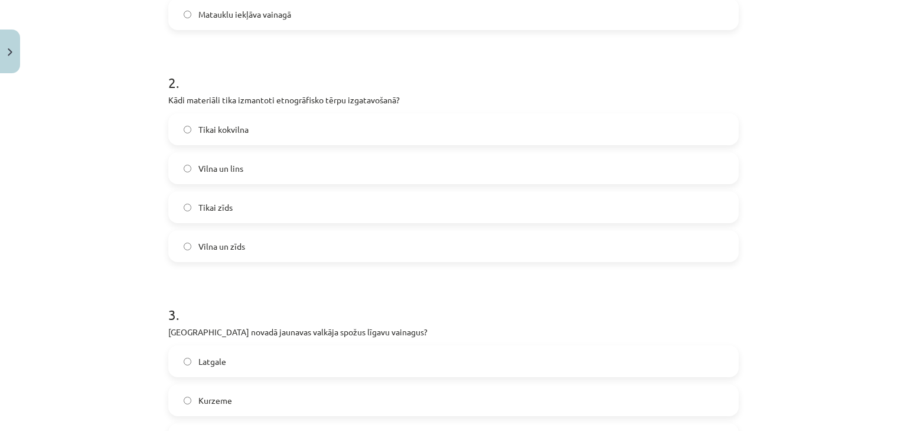
drag, startPoint x: 189, startPoint y: 229, endPoint x: 189, endPoint y: 238, distance: 9.4
click at [189, 229] on div "Tikai kokvilna Vilna un lins Tikai zīds Vilna un zīds" at bounding box center [453, 187] width 570 height 149
click at [192, 246] on label "Vilna un zīds" at bounding box center [453, 246] width 568 height 30
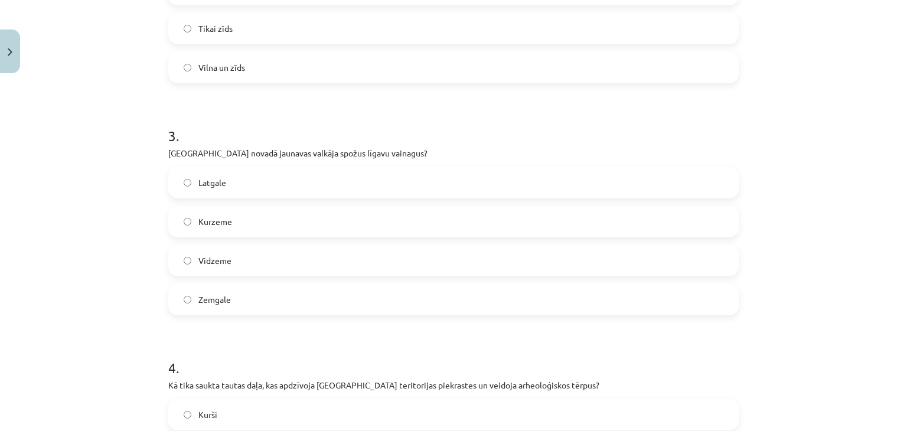
scroll to position [650, 0]
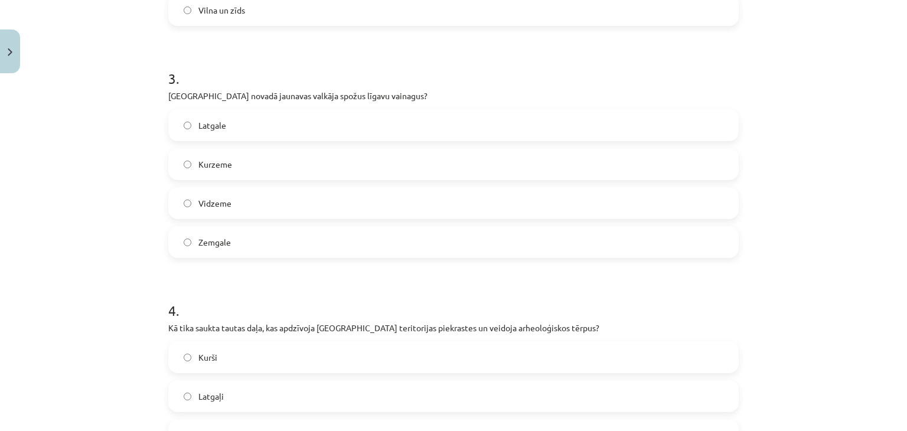
click at [214, 115] on label "Latgale" at bounding box center [453, 125] width 568 height 30
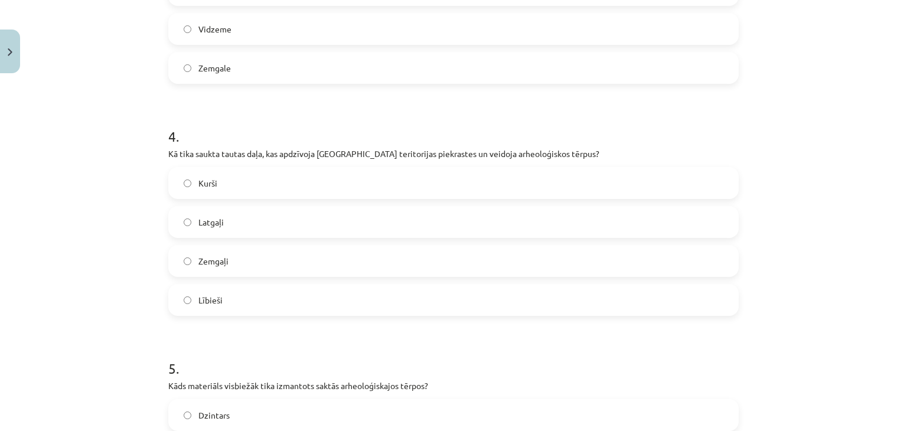
scroll to position [827, 0]
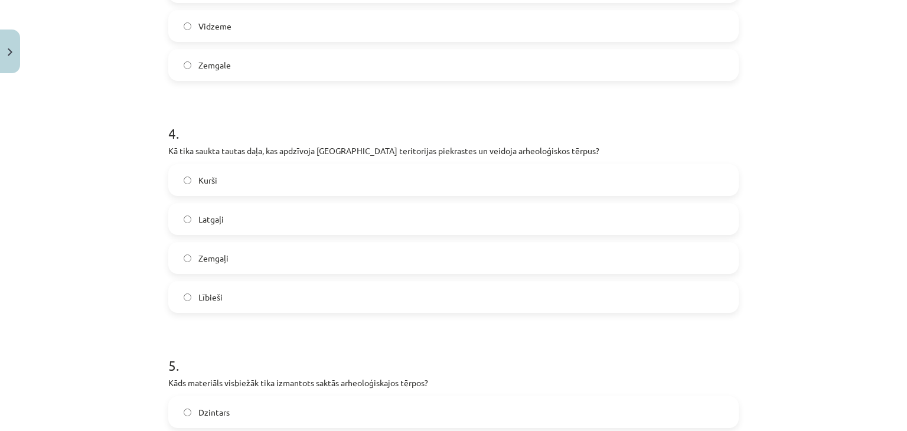
click at [221, 265] on label "Zemgaļi" at bounding box center [453, 258] width 568 height 30
click at [221, 292] on label "Lībieši" at bounding box center [453, 297] width 568 height 30
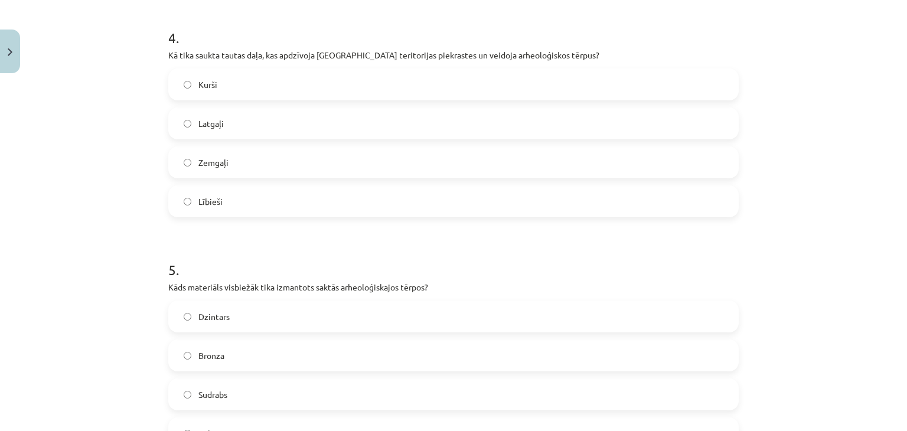
scroll to position [945, 0]
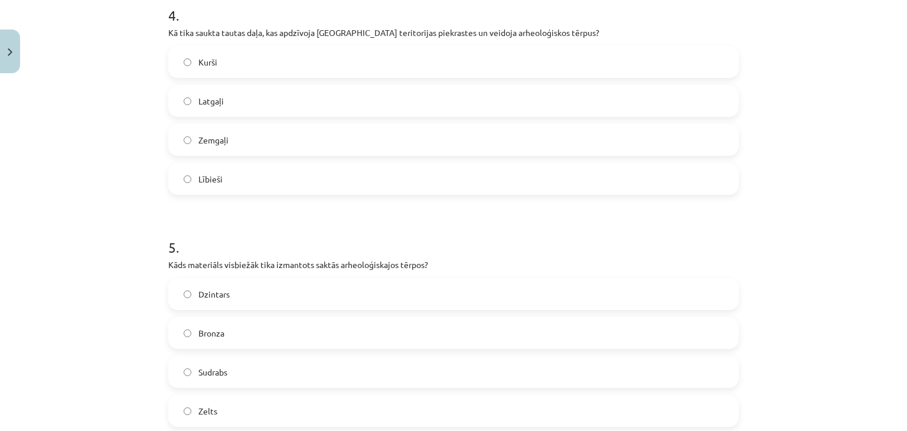
click at [241, 79] on div "Kurši Latgaļi Zemgaļi Lībieši" at bounding box center [453, 120] width 570 height 149
click at [239, 61] on label "Kurši" at bounding box center [453, 62] width 568 height 30
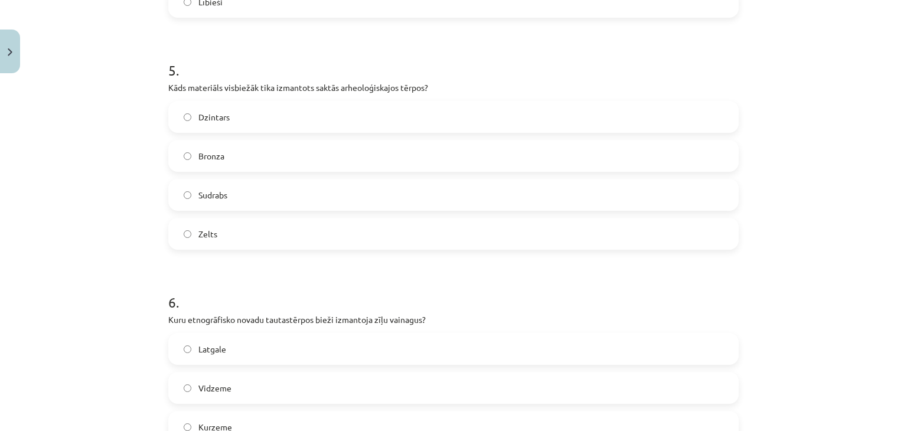
click at [222, 151] on label "Bronza" at bounding box center [453, 156] width 568 height 30
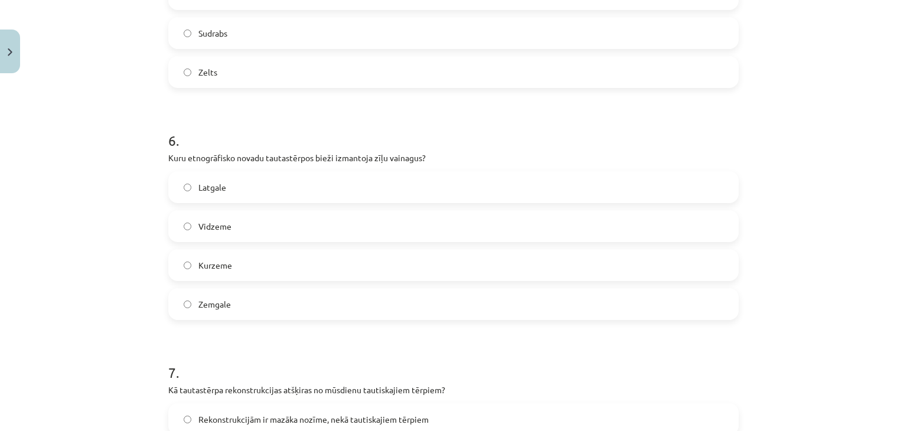
scroll to position [1299, 0]
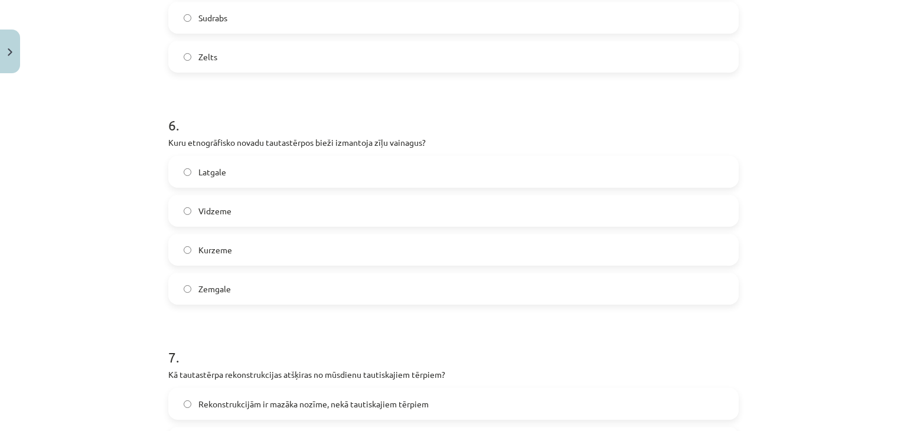
click at [228, 214] on label "Vidzeme" at bounding box center [453, 211] width 568 height 30
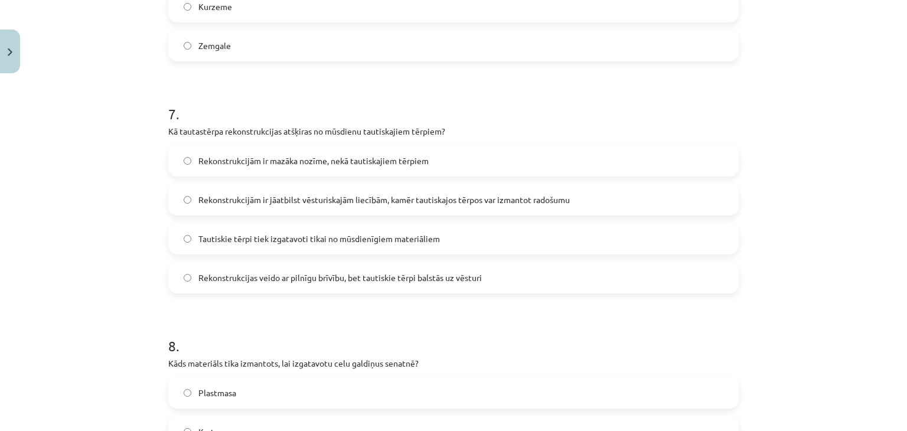
scroll to position [1594, 0]
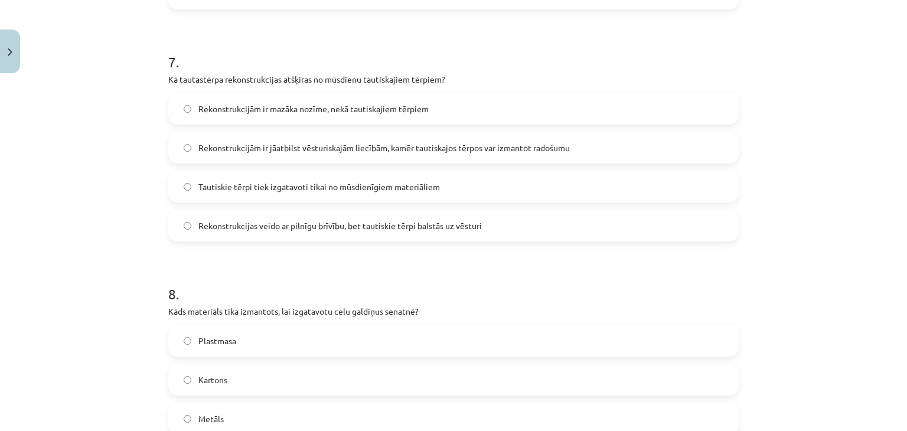
click at [442, 150] on span "Rekonstrukcijām ir jāatbilst vēsturiskajām liecībām, kamēr tautiskajos tērpos v…" at bounding box center [383, 148] width 371 height 12
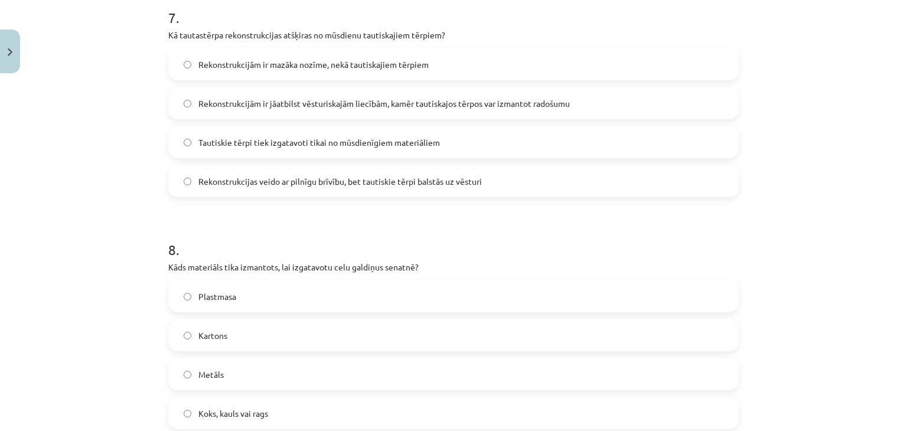
scroll to position [1772, 0]
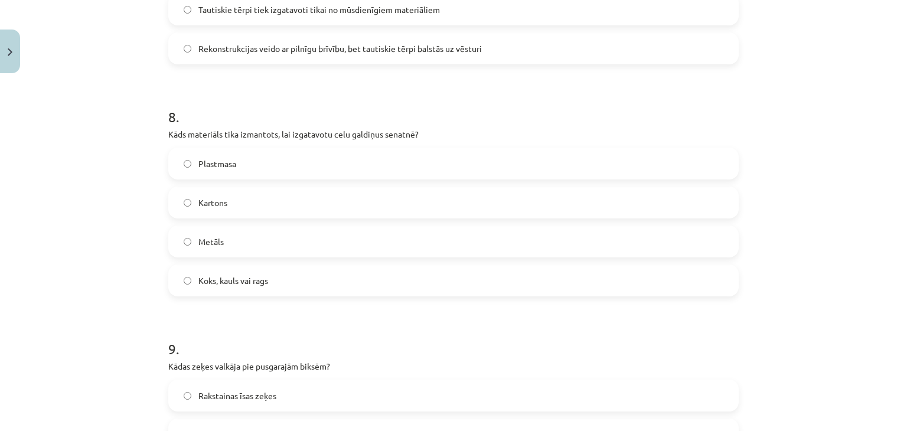
click at [220, 239] on label "Metāls" at bounding box center [453, 242] width 568 height 30
click at [229, 268] on label "Koks, kauls vai rags" at bounding box center [453, 281] width 568 height 30
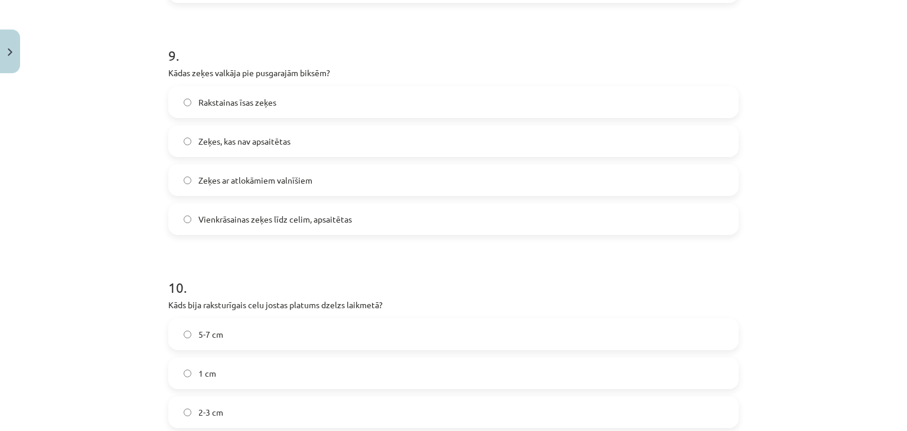
scroll to position [2067, 0]
click at [277, 228] on label "Vienkrāsainas zeķes līdz celim, apsaitētas" at bounding box center [453, 218] width 568 height 30
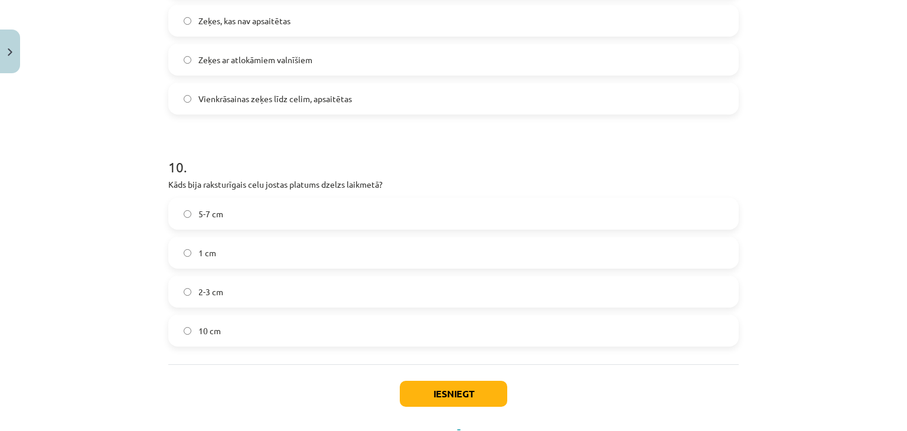
scroll to position [2238, 0]
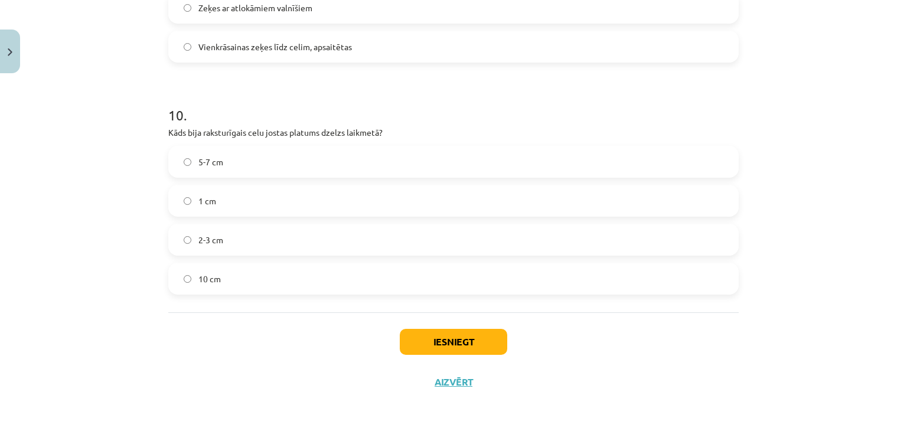
click at [259, 163] on label "5-7 cm" at bounding box center [453, 162] width 568 height 30
click at [439, 342] on button "Iesniegt" at bounding box center [453, 342] width 107 height 26
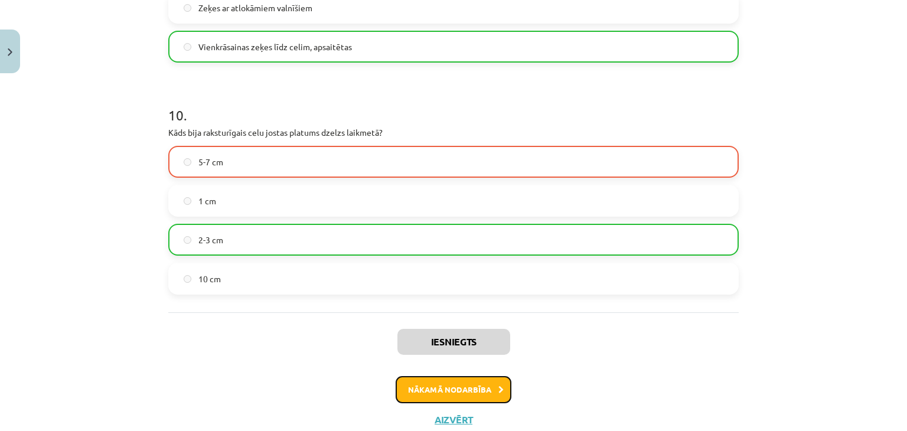
click at [420, 386] on button "Nākamā nodarbība" at bounding box center [454, 389] width 116 height 27
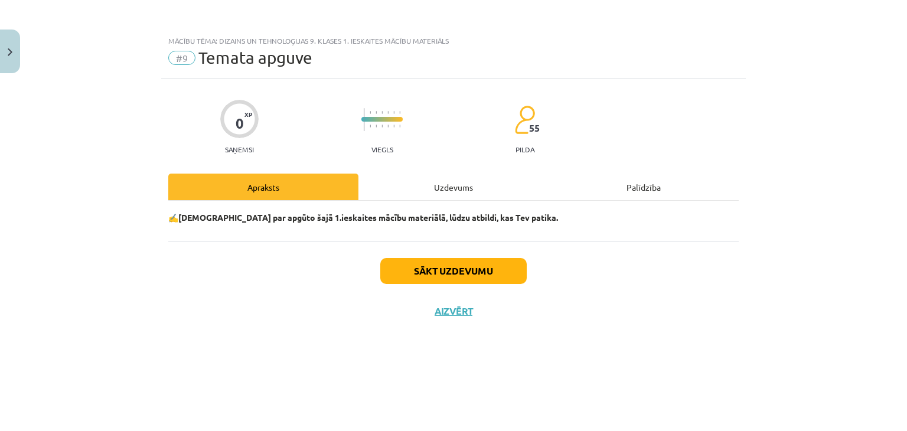
scroll to position [0, 0]
click at [412, 274] on button "Sākt uzdevumu" at bounding box center [453, 271] width 146 height 26
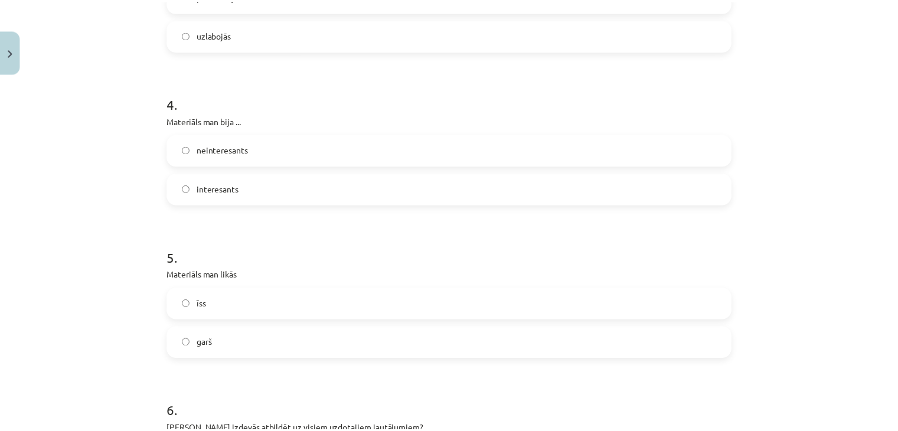
scroll to position [1003, 0]
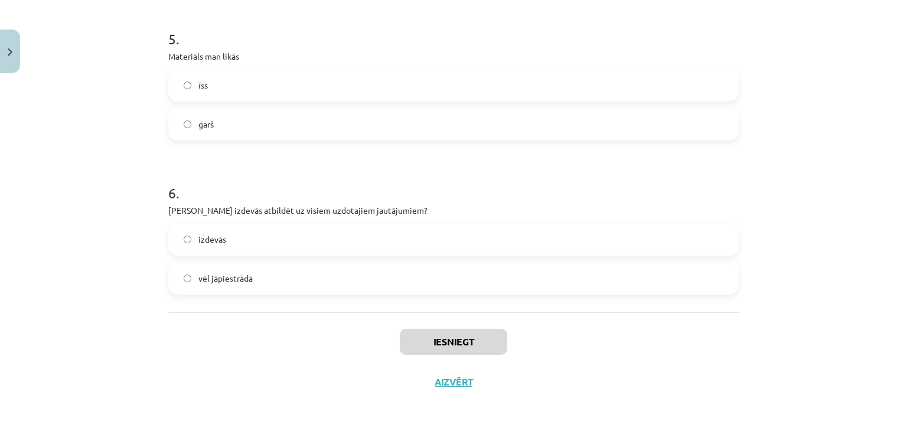
click at [294, 286] on label "vēl jāpiestrādā" at bounding box center [453, 279] width 568 height 30
click at [404, 342] on button "Iesniegt" at bounding box center [453, 342] width 107 height 26
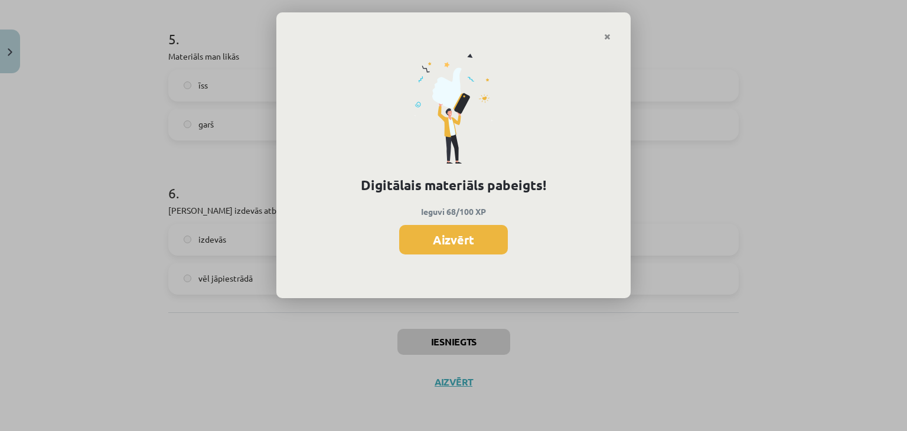
click at [431, 251] on button "Aizvērt" at bounding box center [453, 240] width 109 height 30
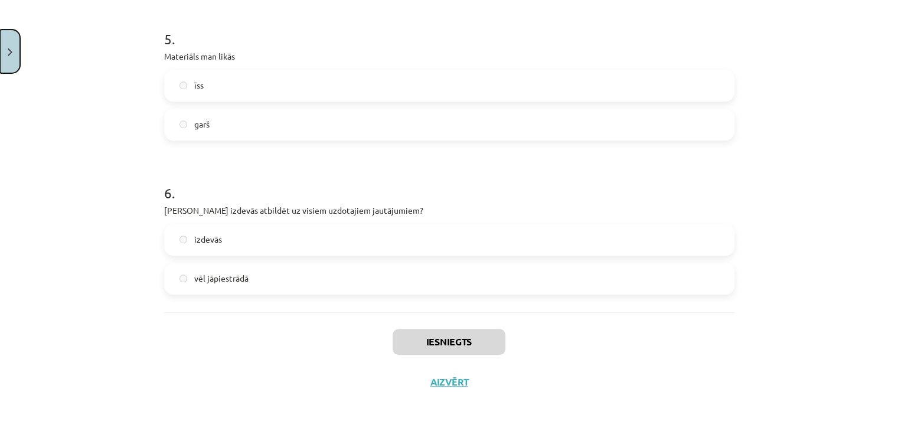
click at [0, 60] on button "Close" at bounding box center [10, 52] width 20 height 44
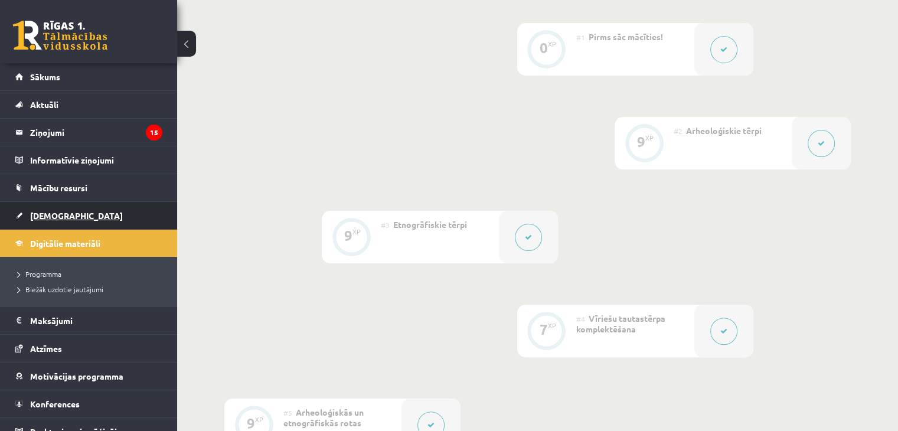
click at [118, 220] on link "[DEMOGRAPHIC_DATA]" at bounding box center [88, 215] width 147 height 27
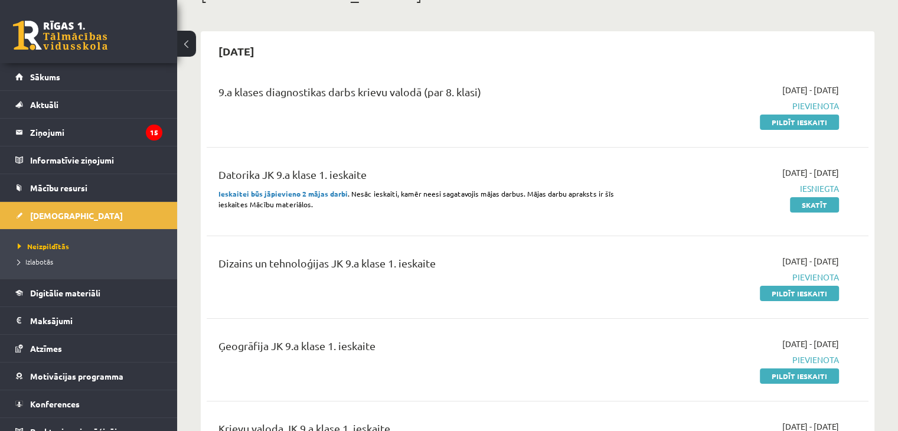
scroll to position [118, 0]
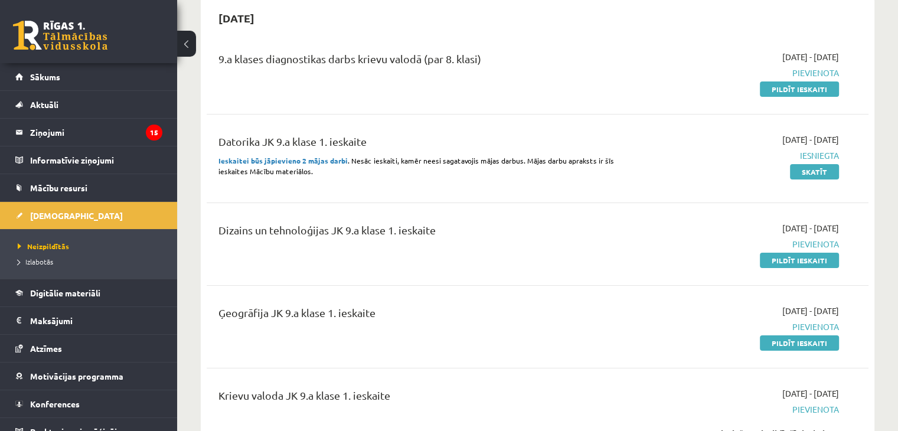
drag, startPoint x: 324, startPoint y: 315, endPoint x: 319, endPoint y: 330, distance: 15.3
drag, startPoint x: 319, startPoint y: 330, endPoint x: 285, endPoint y: 302, distance: 44.9
click at [276, 313] on div "Ģeogrāfija JK 9.a klase 1. ieskaite" at bounding box center [423, 316] width 408 height 22
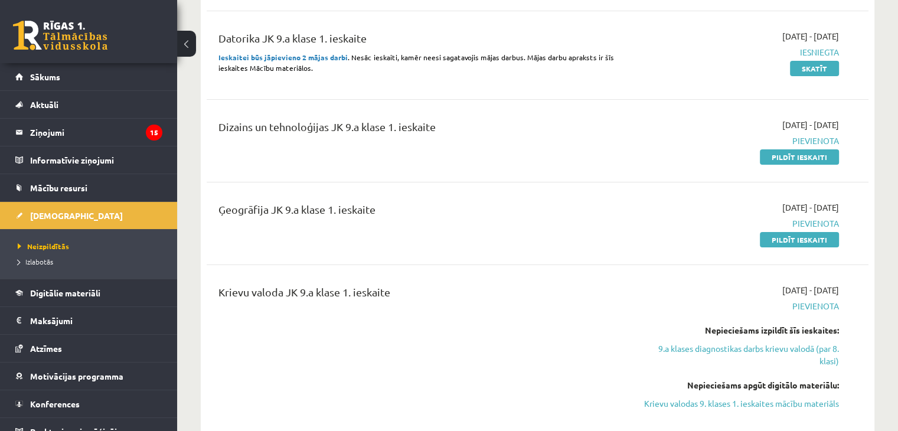
scroll to position [236, 0]
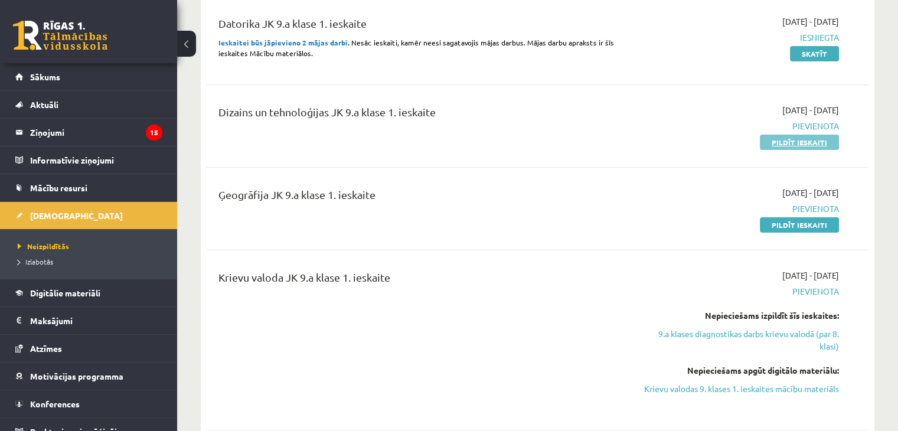
click at [786, 144] on link "Pildīt ieskaiti" at bounding box center [799, 142] width 79 height 15
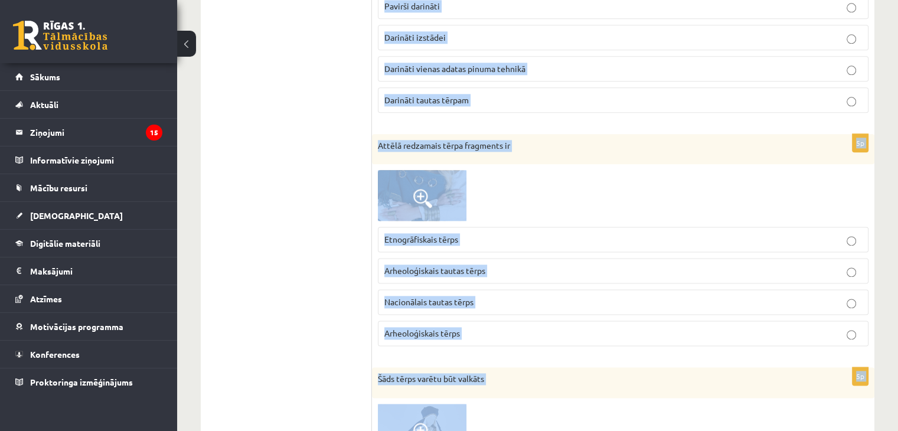
scroll to position [1760, 0]
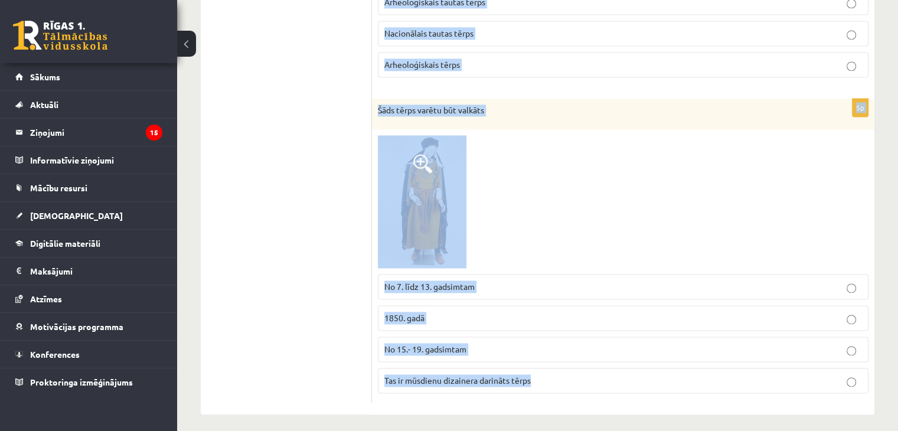
drag, startPoint x: 373, startPoint y: 110, endPoint x: 557, endPoint y: 380, distance: 326.0
copy form "Lore ip dolorsitamet conse adipi? Elitse Doeiu Temp incididun Utlabore 7e Do ma…"
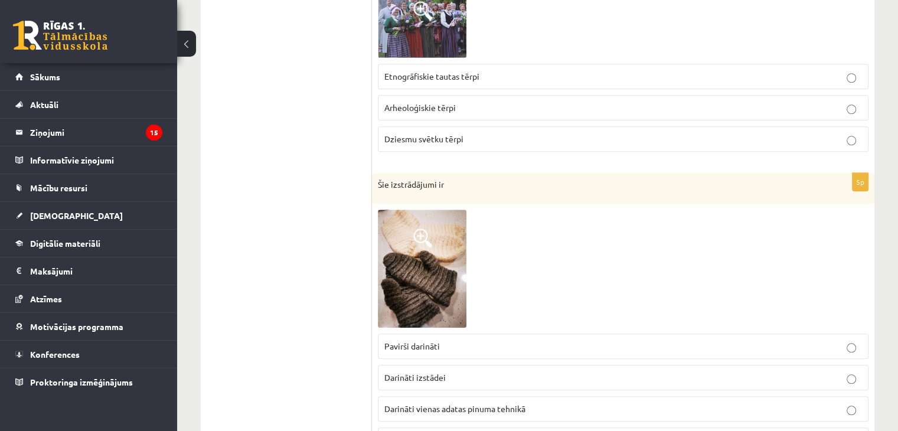
scroll to position [0, 0]
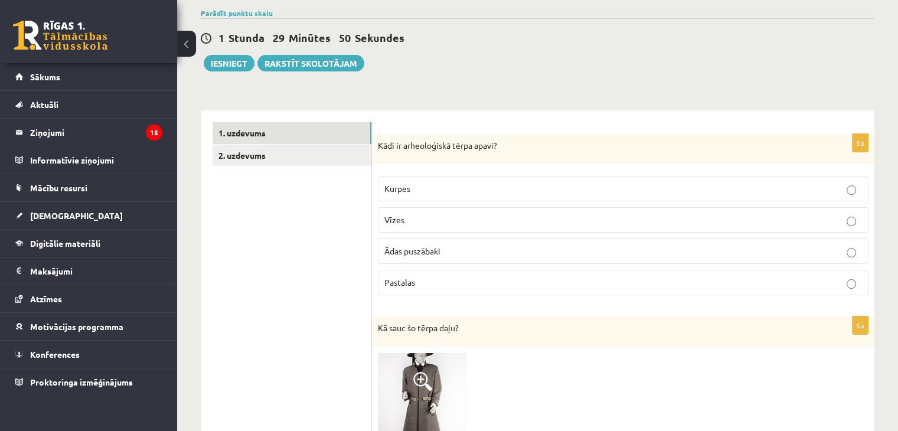
click at [399, 270] on label "Pastalas" at bounding box center [623, 282] width 491 height 25
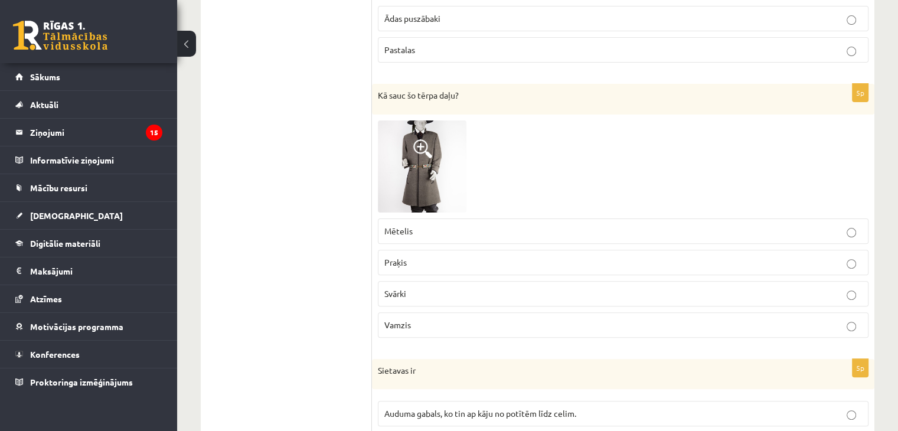
scroll to position [326, 0]
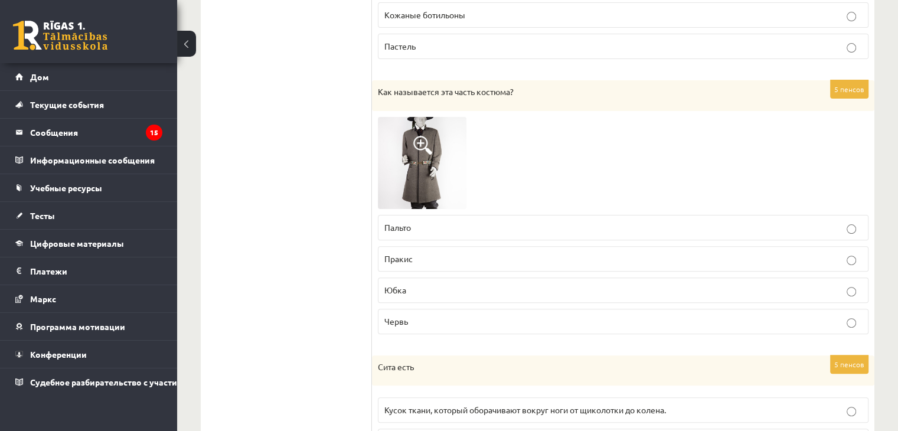
click at [422, 161] on img at bounding box center [422, 163] width 89 height 92
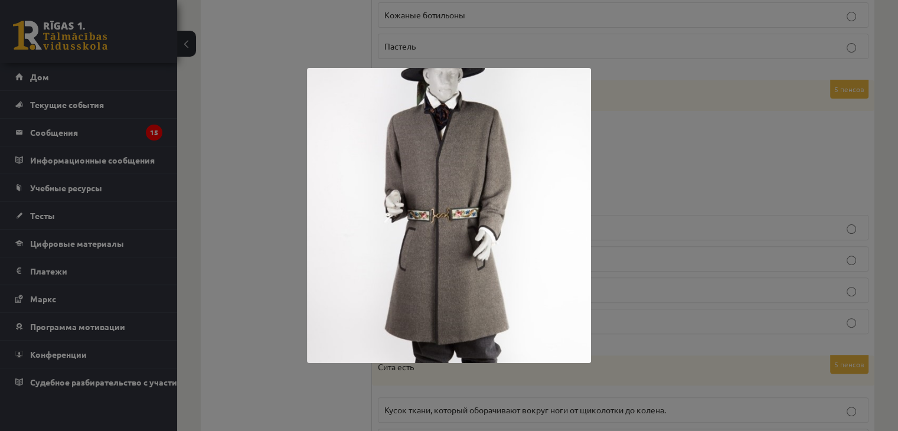
click at [223, 252] on div at bounding box center [449, 215] width 898 height 431
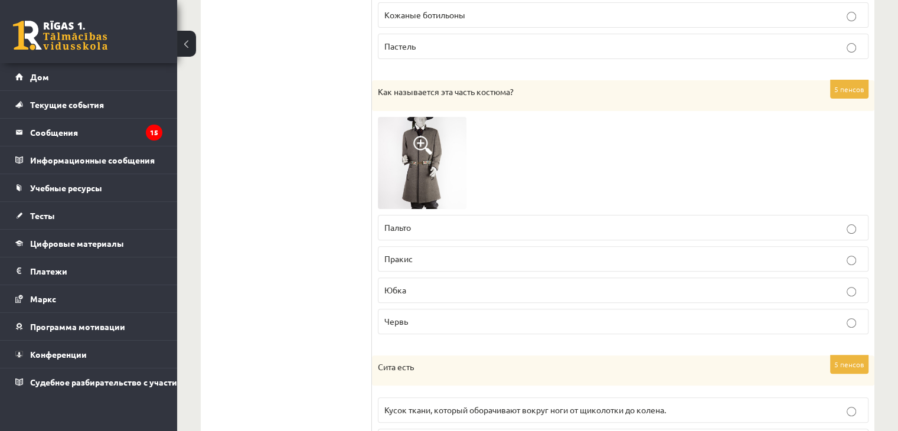
drag, startPoint x: 454, startPoint y: 230, endPoint x: 433, endPoint y: 220, distance: 22.2
click at [454, 230] on p "Пальто" at bounding box center [623, 227] width 478 height 12
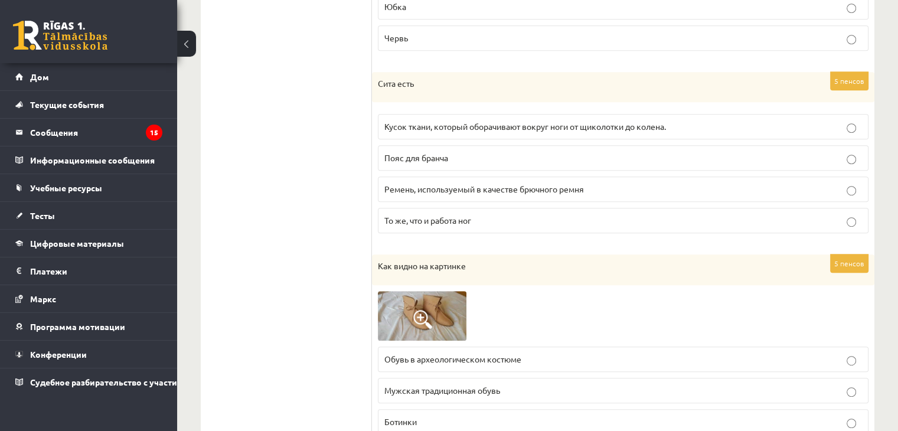
scroll to position [621, 0]
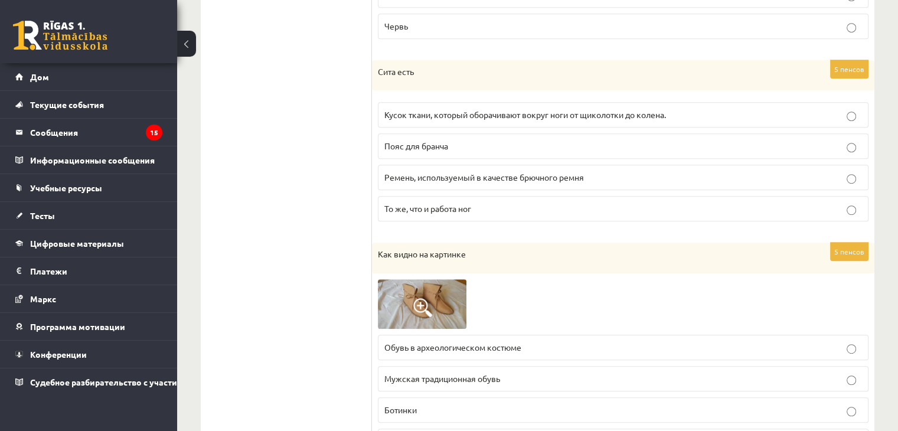
click at [782, 26] on p "Червь" at bounding box center [623, 26] width 478 height 12
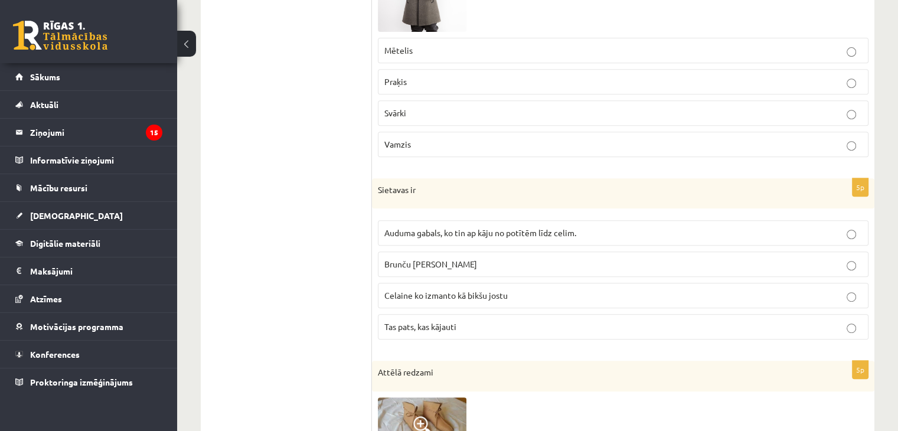
click at [413, 44] on p "Mētelis" at bounding box center [623, 50] width 478 height 12
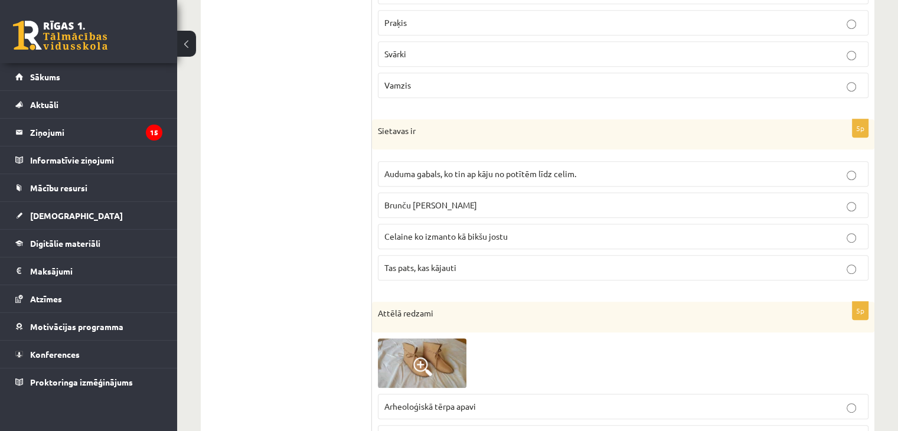
drag, startPoint x: 404, startPoint y: 156, endPoint x: 404, endPoint y: 169, distance: 12.4
click at [404, 158] on fieldset "Auduma gabals, ko tin ap kāju no potītēm līdz celim. [GEOGRAPHIC_DATA] josta Ce…" at bounding box center [623, 219] width 491 height 129
click at [404, 169] on span "Auduma gabals, ko tin ap kāju no potītēm līdz celim." at bounding box center [480, 173] width 192 height 11
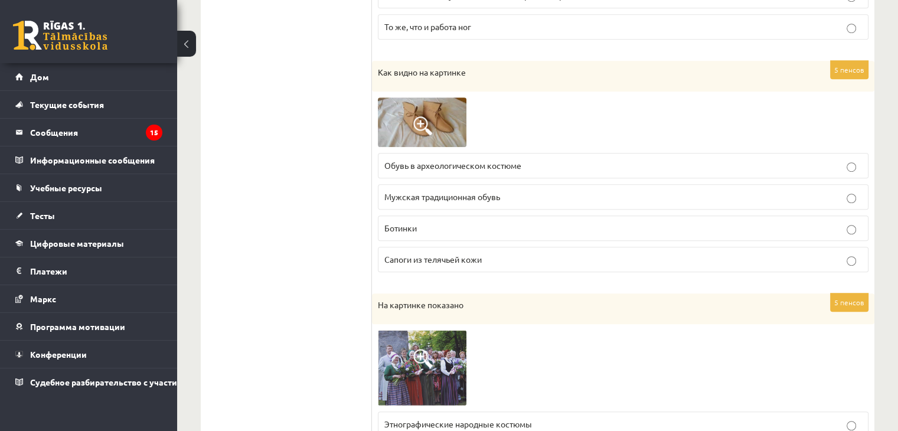
scroll to position [798, 0]
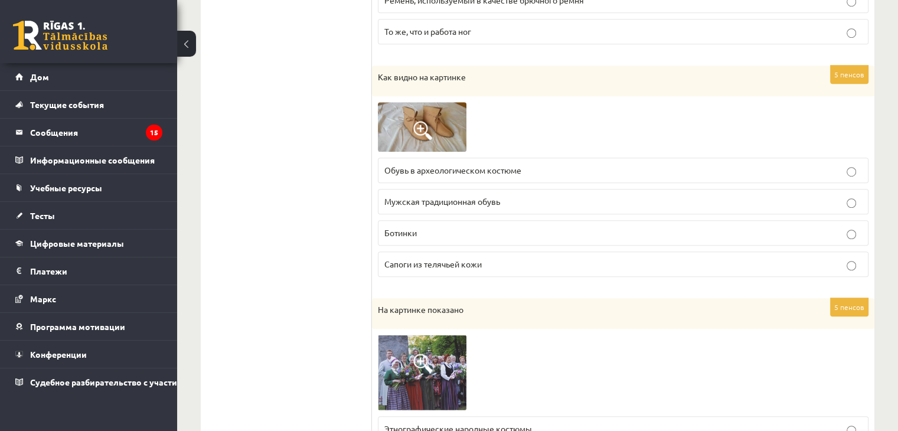
click at [331, 166] on ul "Задание 1 Задание 2" at bounding box center [292, 389] width 159 height 1951
click at [416, 132] on span at bounding box center [422, 130] width 19 height 19
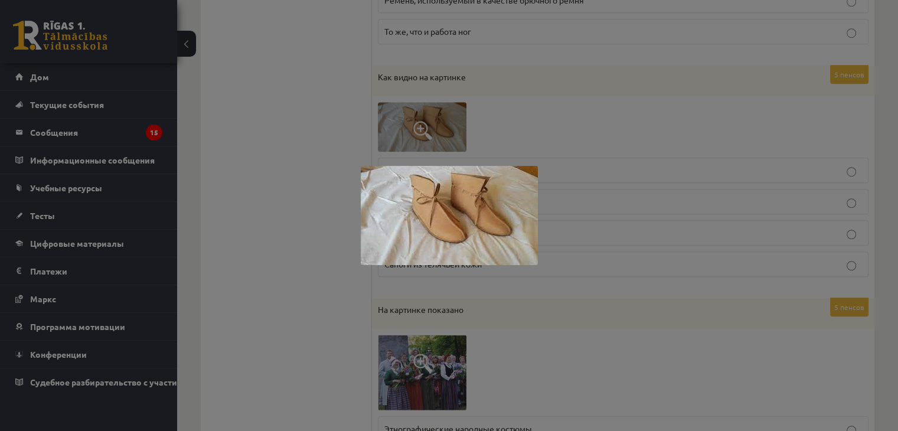
click at [298, 225] on div at bounding box center [449, 215] width 898 height 431
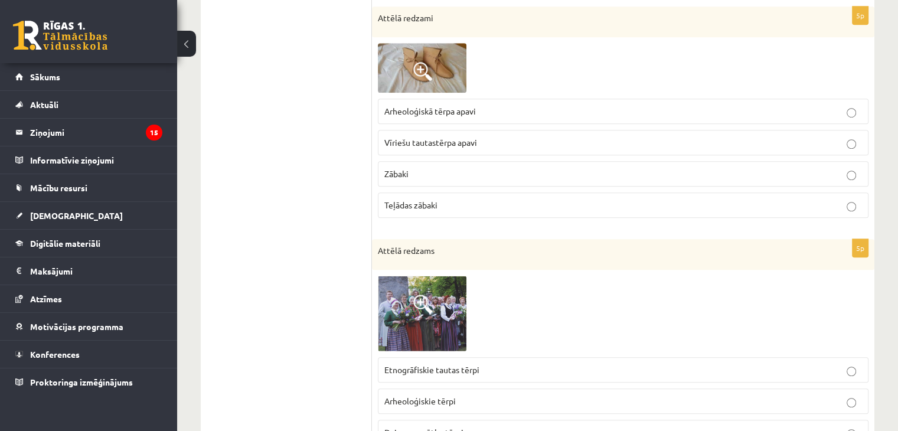
click at [412, 100] on label "Arheoloģiskā tērpa apavi" at bounding box center [623, 111] width 491 height 25
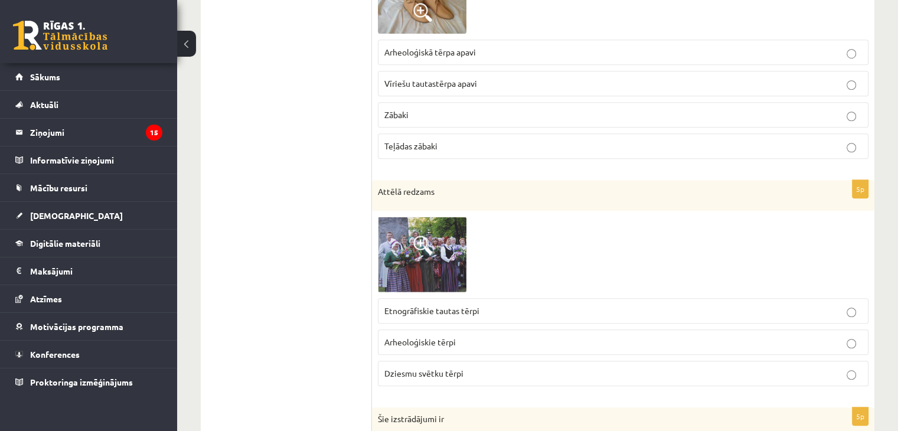
scroll to position [1035, 0]
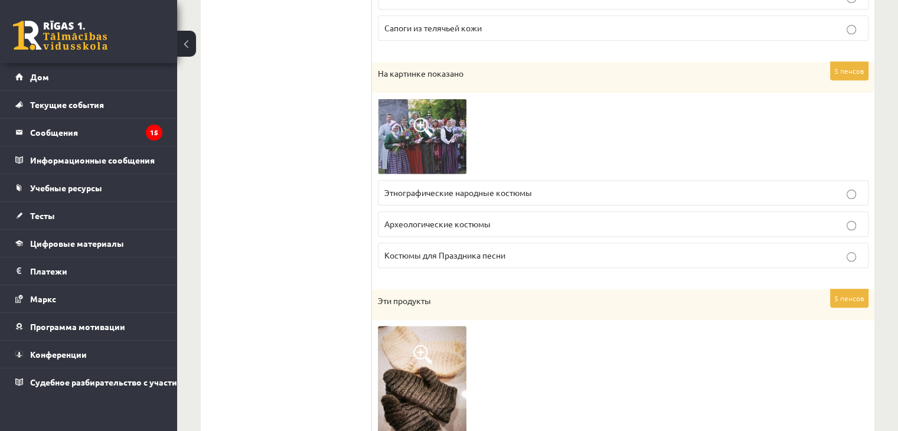
click at [420, 131] on span at bounding box center [422, 127] width 19 height 19
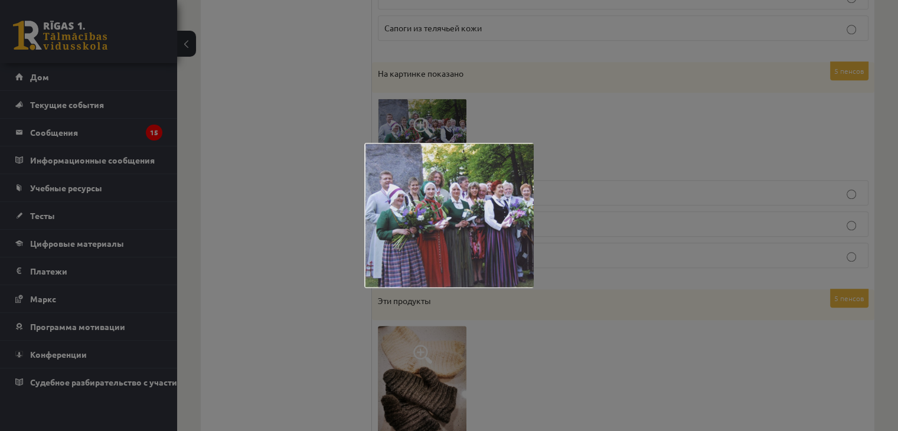
click at [291, 237] on div at bounding box center [449, 215] width 898 height 431
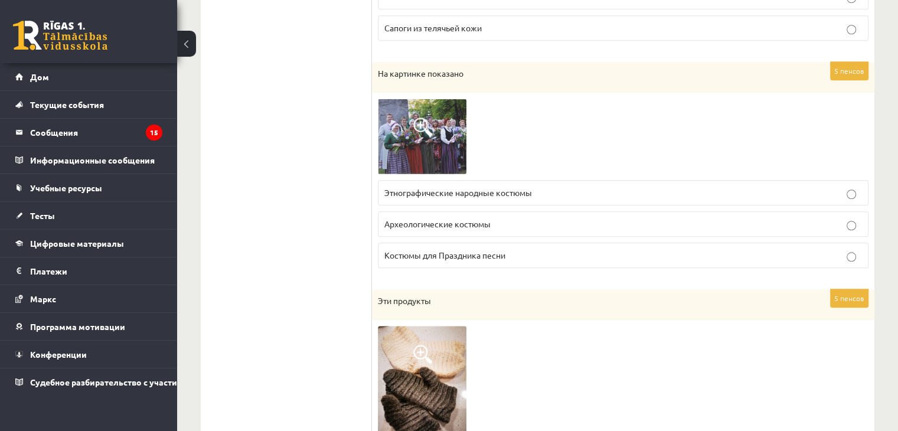
click at [423, 99] on img at bounding box center [422, 137] width 89 height 76
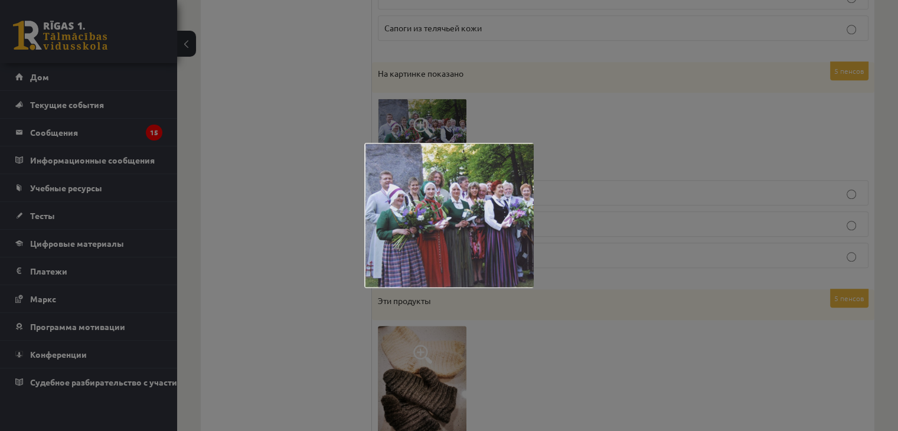
click at [300, 187] on div at bounding box center [449, 215] width 898 height 431
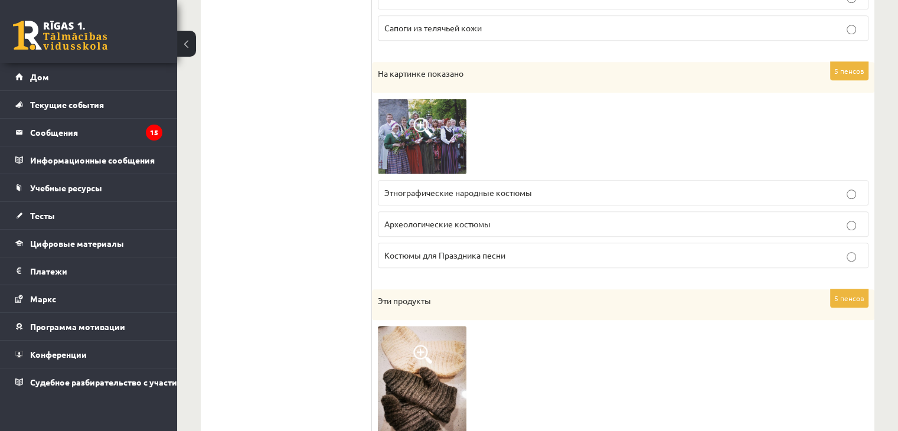
click at [444, 256] on label "Костюмы для Праздника песни" at bounding box center [623, 255] width 491 height 25
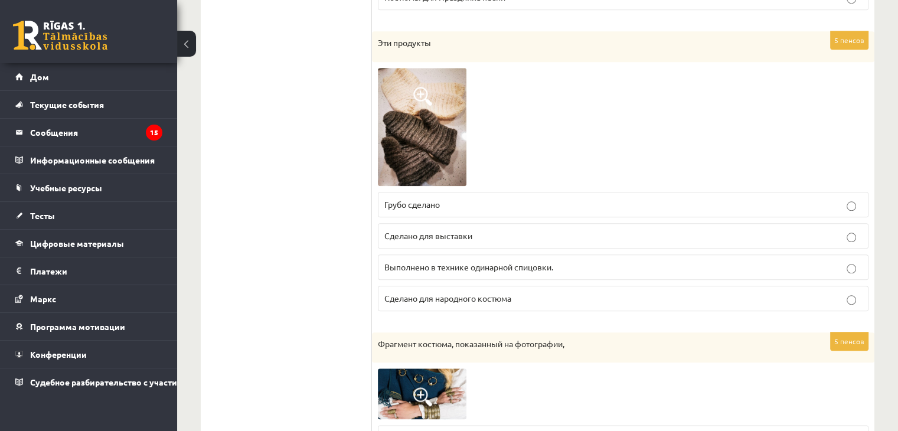
scroll to position [1330, 0]
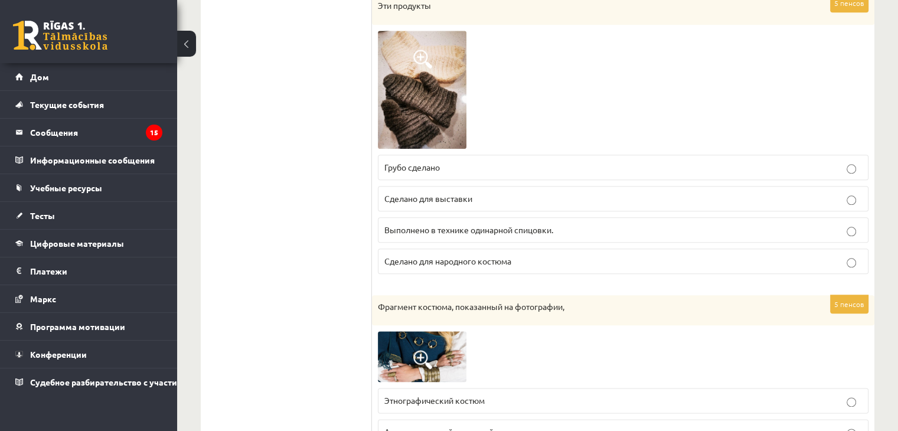
click at [401, 122] on img at bounding box center [422, 90] width 89 height 118
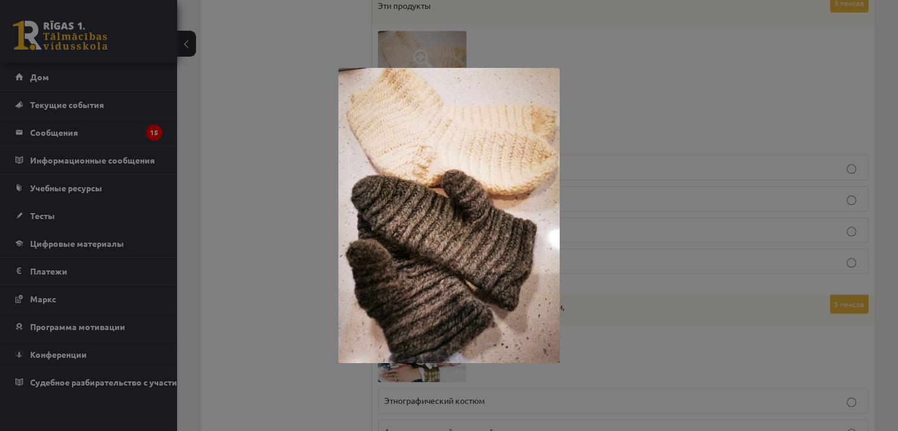
click at [255, 203] on div at bounding box center [449, 215] width 898 height 431
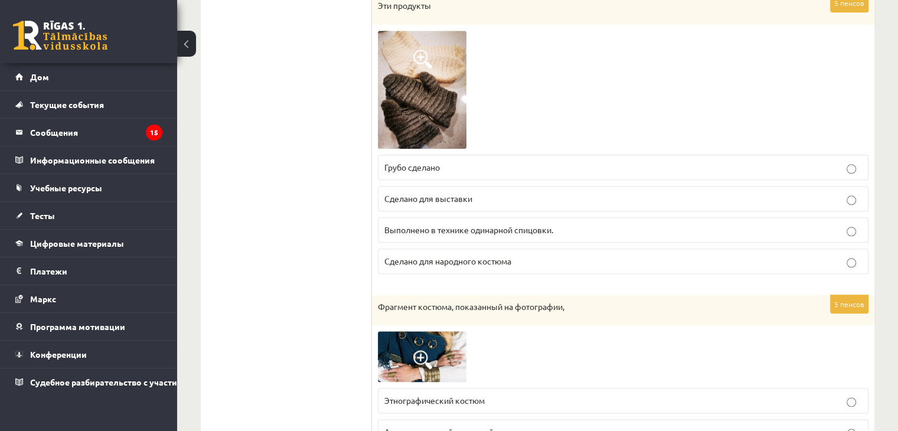
click at [401, 47] on img at bounding box center [422, 90] width 89 height 118
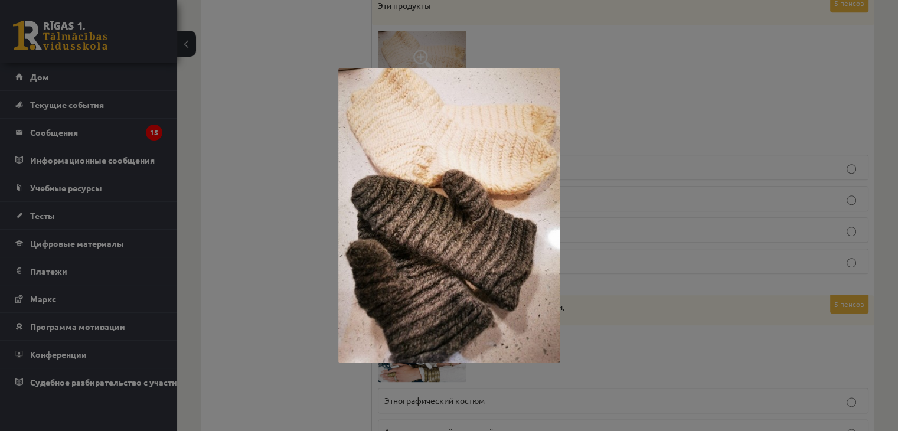
click at [293, 166] on div at bounding box center [449, 215] width 898 height 431
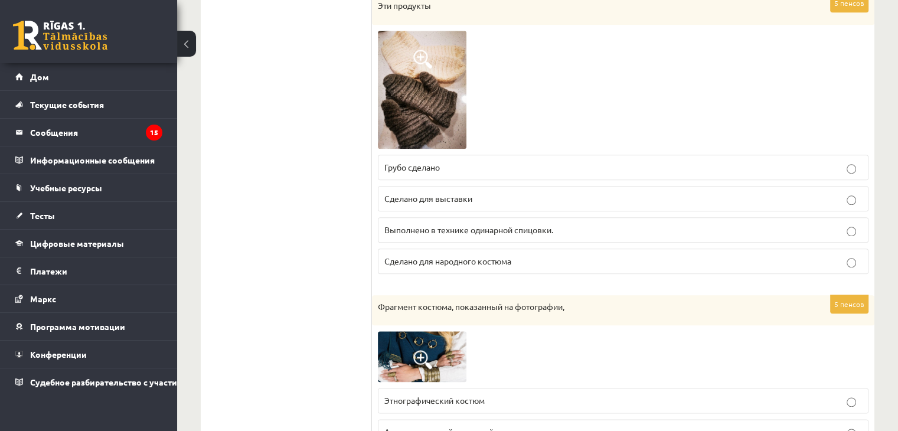
click at [417, 193] on p "Сделано для выставки" at bounding box center [623, 199] width 478 height 12
click at [415, 162] on font "Грубо сделано" at bounding box center [412, 167] width 56 height 11
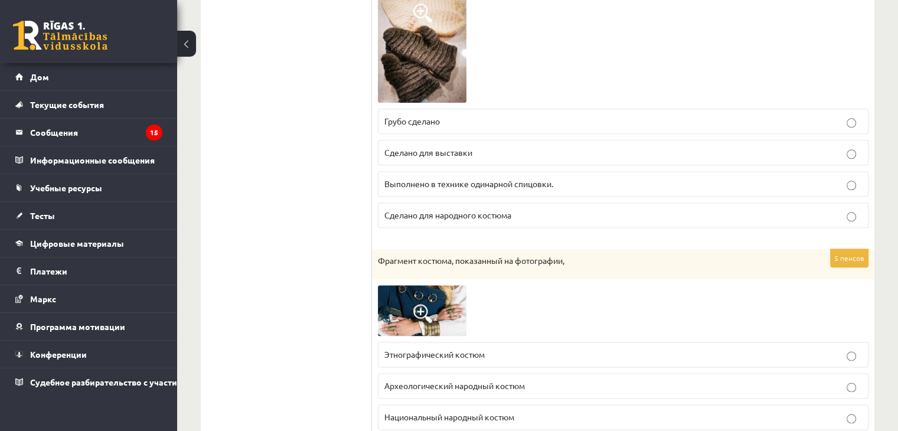
scroll to position [1507, 0]
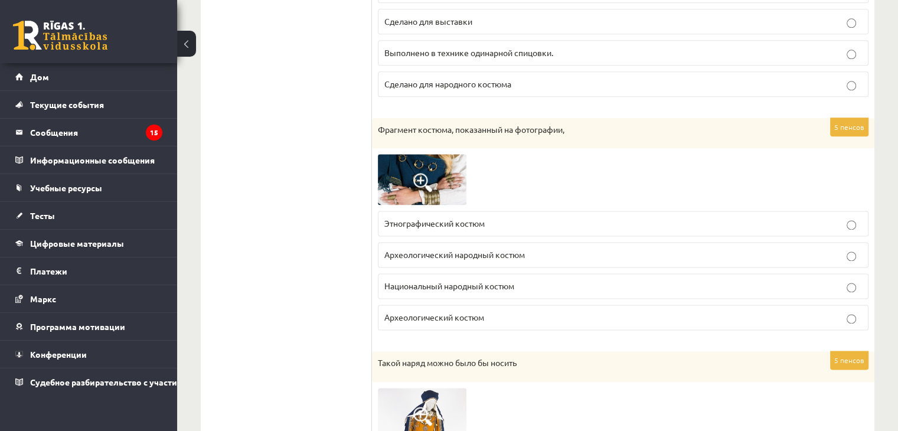
click at [394, 158] on img at bounding box center [422, 179] width 89 height 51
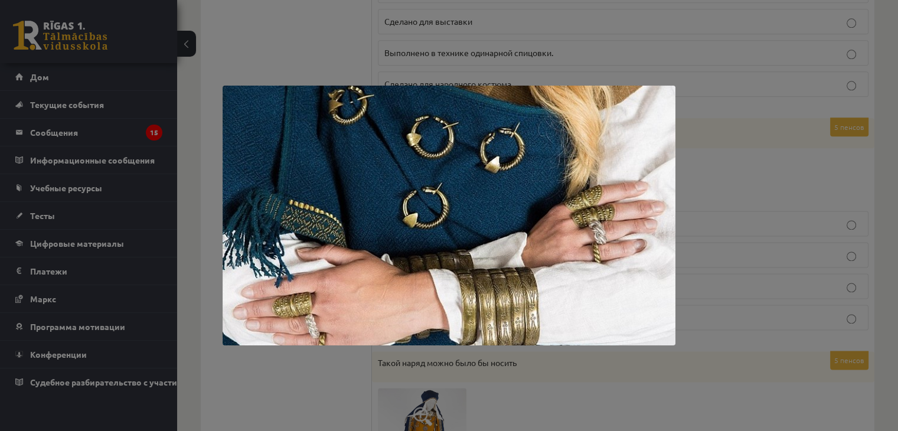
click at [321, 391] on div at bounding box center [449, 215] width 898 height 431
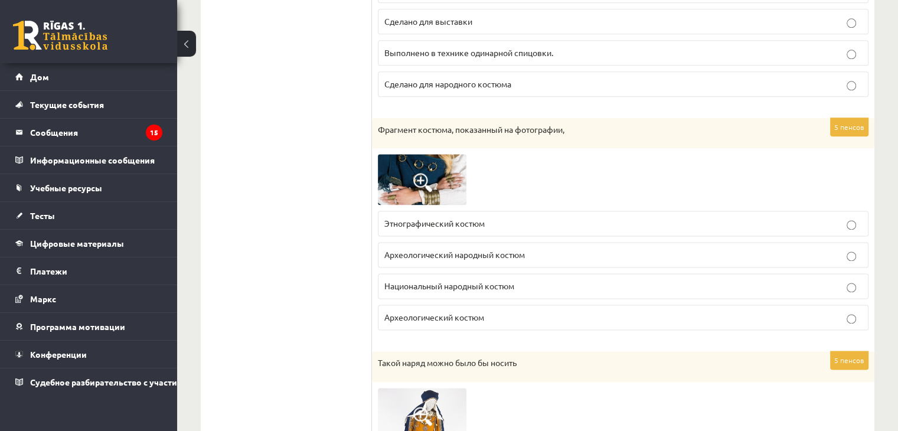
click at [425, 218] on font "Этнографический костюм" at bounding box center [434, 223] width 100 height 11
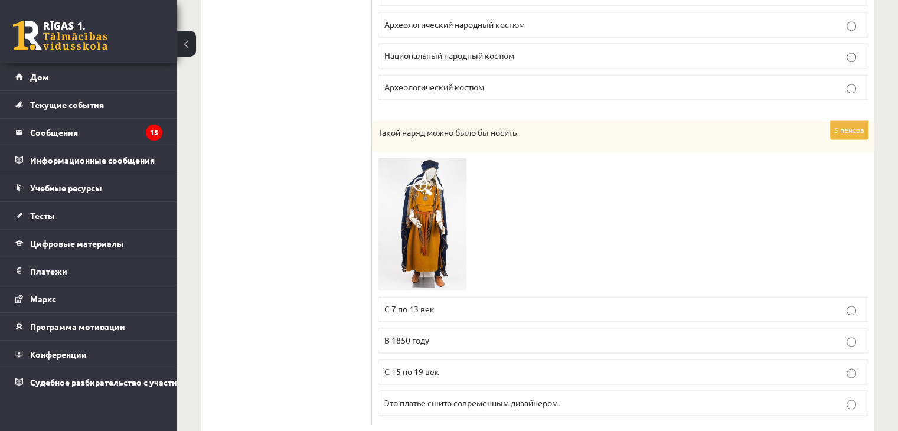
scroll to position [1743, 0]
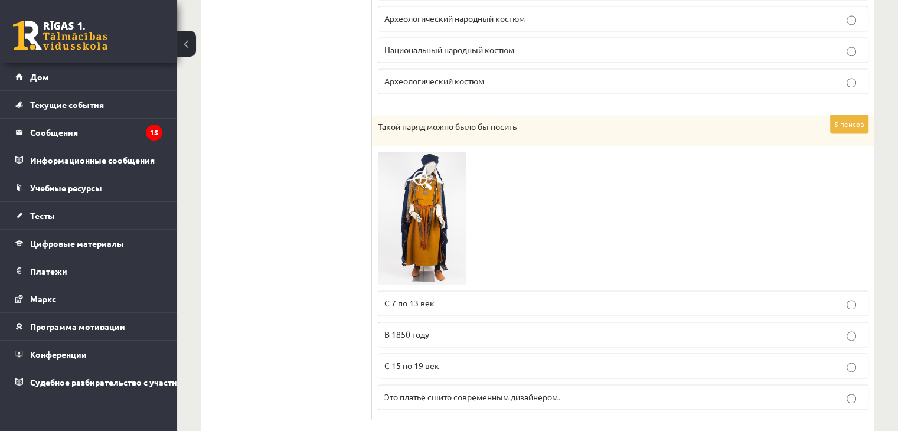
click at [418, 207] on img at bounding box center [422, 218] width 89 height 133
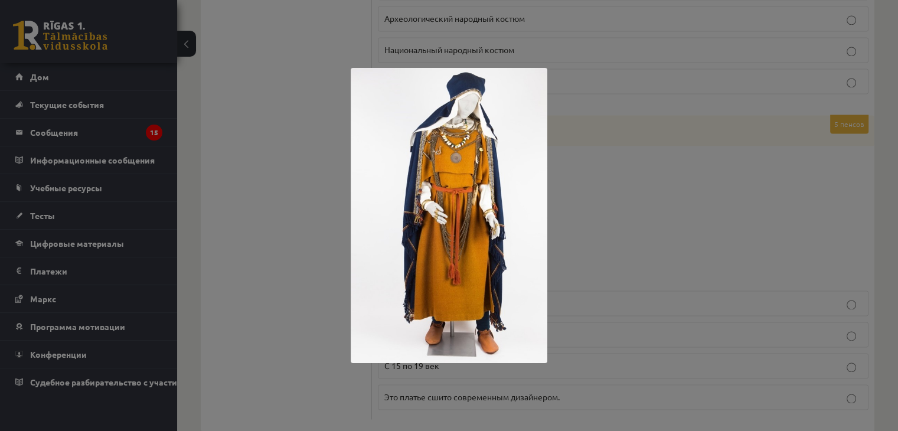
click at [298, 222] on div at bounding box center [449, 215] width 898 height 431
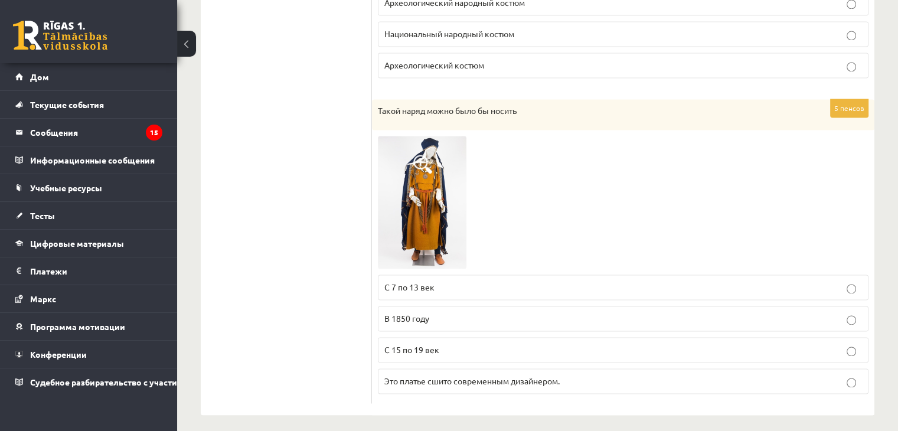
scroll to position [1760, 0]
click at [416, 286] on label "С 7 по 13 век" at bounding box center [623, 286] width 491 height 25
click at [418, 249] on img at bounding box center [422, 201] width 89 height 133
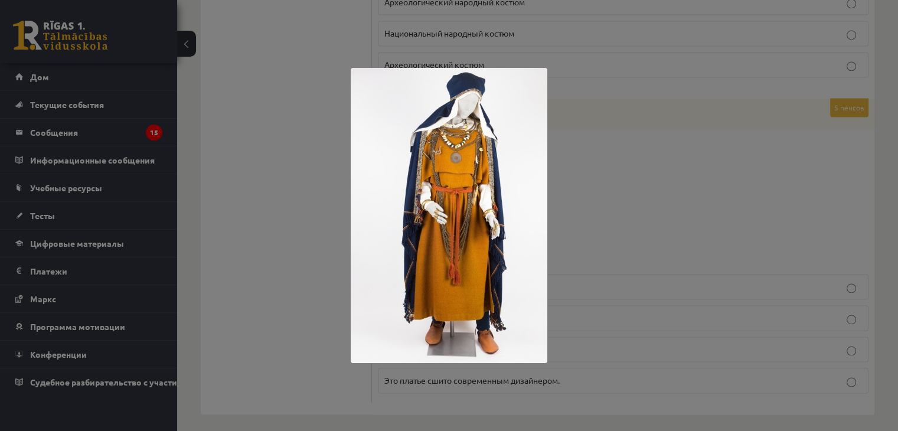
click at [286, 296] on div at bounding box center [449, 215] width 898 height 431
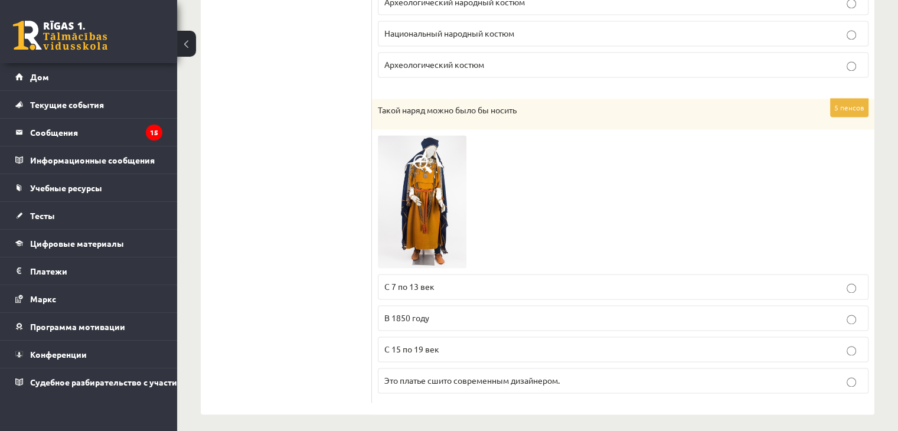
click at [420, 375] on font "Это платье сшито современным дизайнером." at bounding box center [471, 380] width 175 height 11
click at [416, 190] on img at bounding box center [422, 201] width 89 height 133
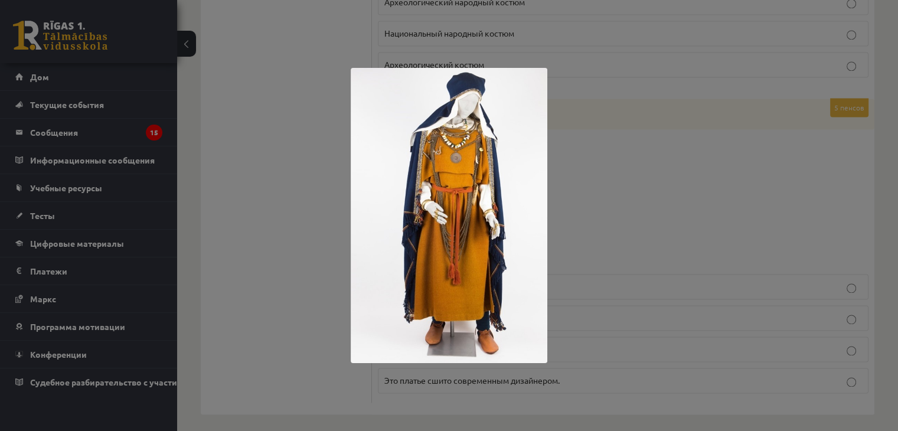
click at [314, 256] on div at bounding box center [449, 215] width 898 height 431
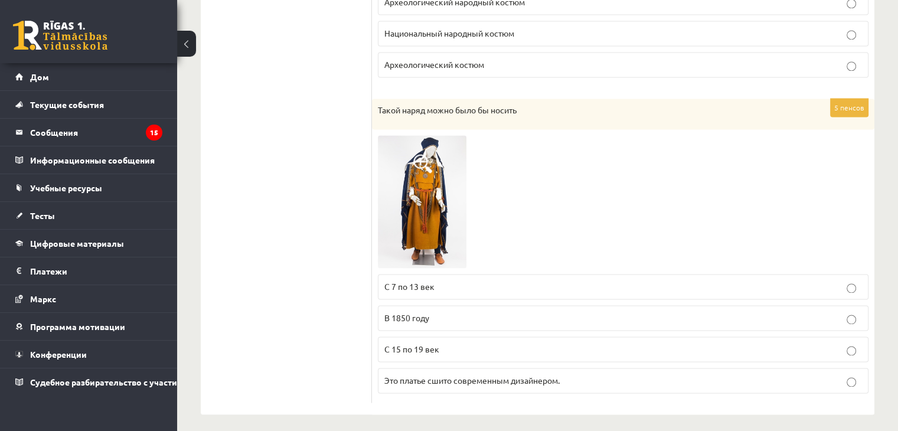
click at [419, 210] on img at bounding box center [422, 201] width 89 height 133
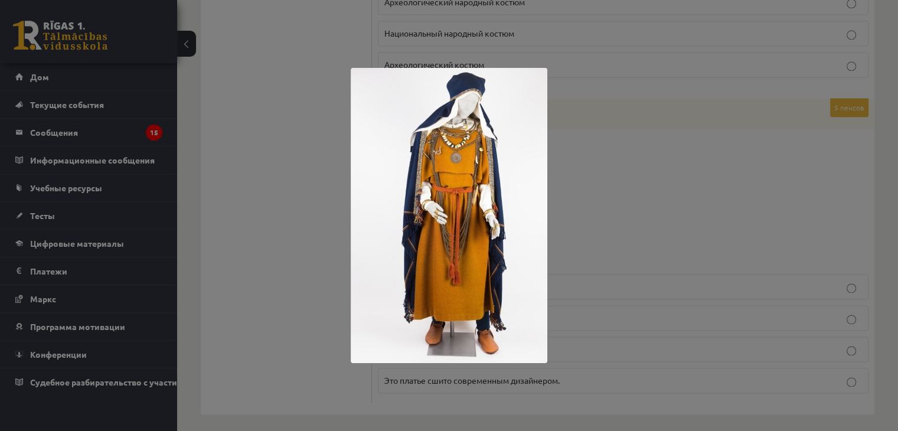
click at [321, 249] on div at bounding box center [449, 215] width 898 height 431
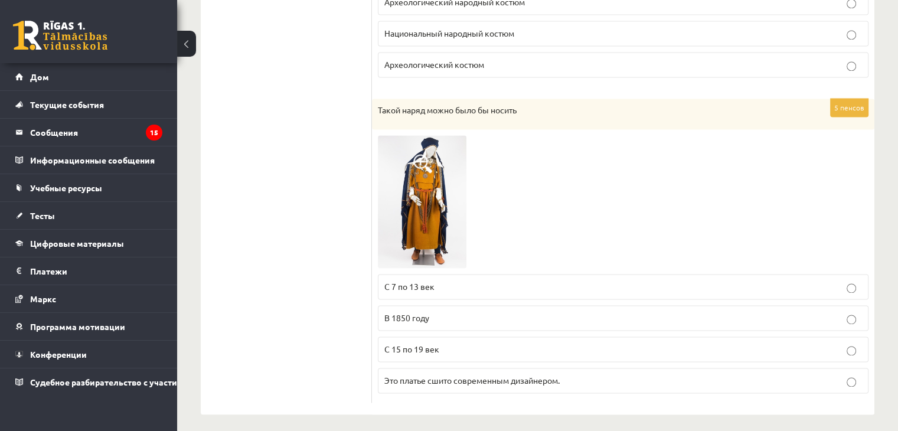
click at [442, 282] on p "С 7 по 13 век" at bounding box center [623, 287] width 478 height 12
click at [419, 213] on img at bounding box center [422, 201] width 89 height 133
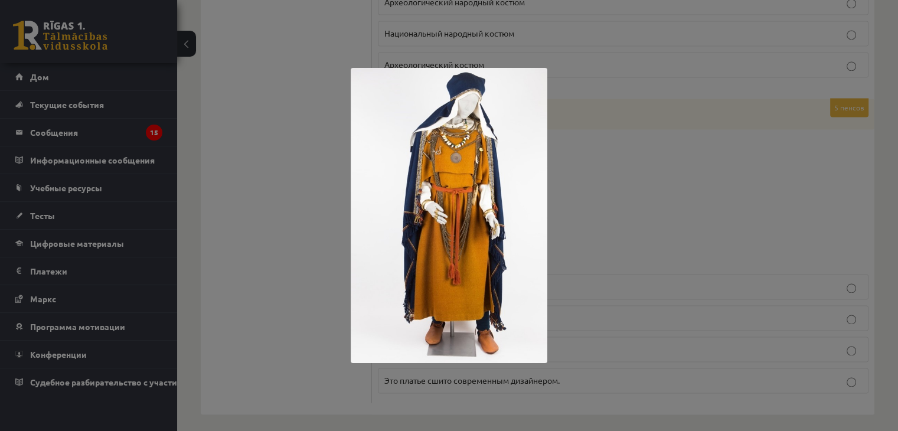
click at [354, 260] on img at bounding box center [449, 215] width 197 height 295
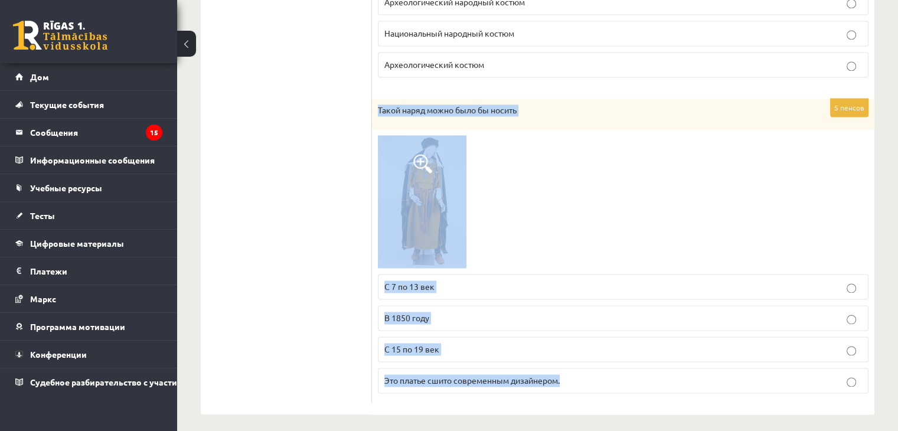
drag, startPoint x: 586, startPoint y: 281, endPoint x: 601, endPoint y: 367, distance: 88.2
click at [609, 376] on div "5 пенсов Такой наряд можно было бы носить С 7 по 13 век В 1850 году С 15 по 19 …" at bounding box center [623, 251] width 503 height 304
copy div "Такой наряд можно было бы носить С 7 по 13 век В 1850 году С 15 по 19 век Это п…"
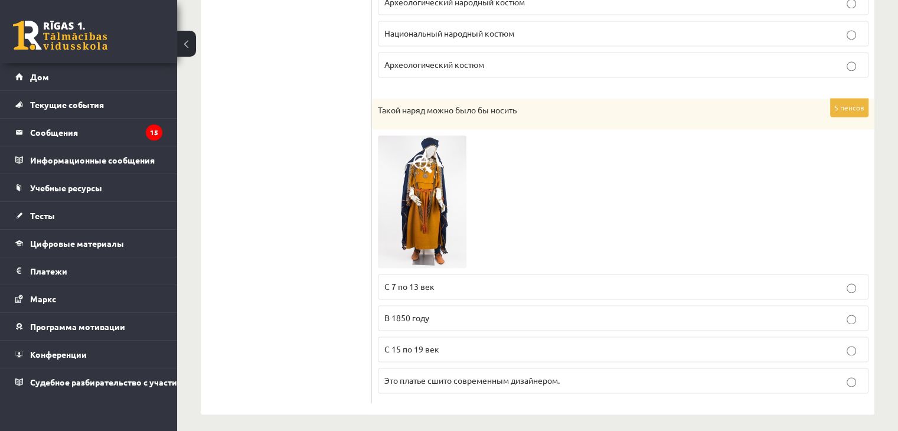
click at [393, 315] on font "В 1850 году" at bounding box center [406, 317] width 45 height 11
click at [402, 348] on label "С 15 по 19 век" at bounding box center [623, 349] width 491 height 25
click at [406, 282] on font "С 7 по 13 век" at bounding box center [409, 286] width 50 height 11
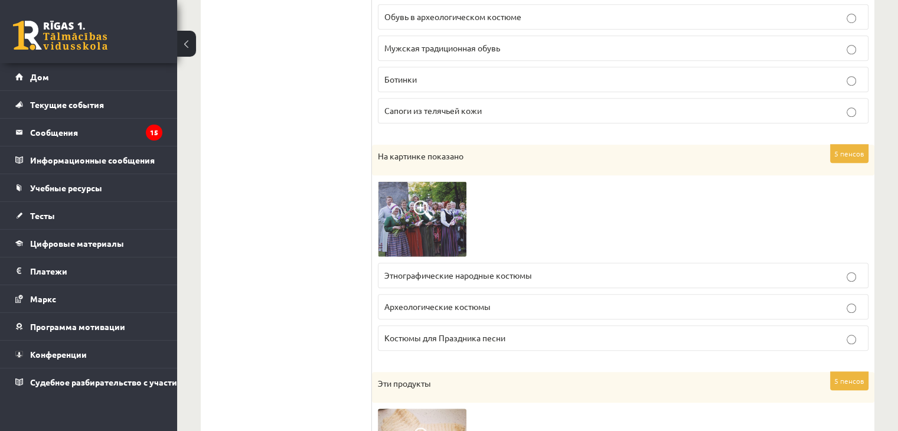
scroll to position [0, 0]
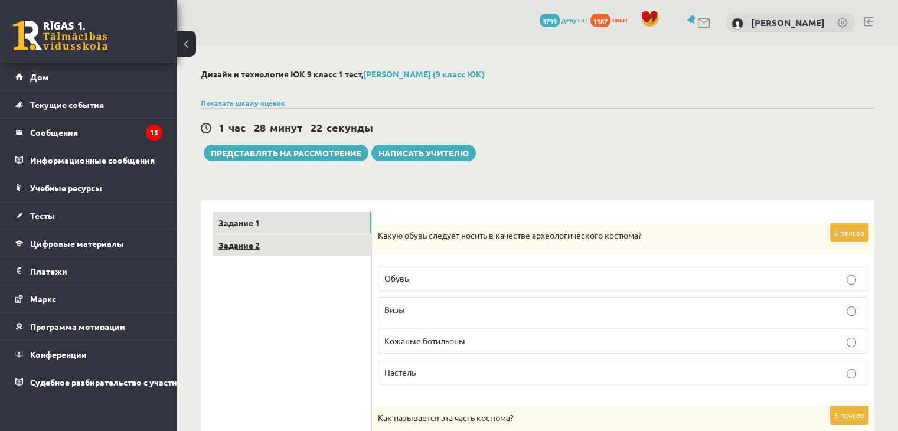
drag, startPoint x: 320, startPoint y: 260, endPoint x: 318, endPoint y: 250, distance: 9.7
click at [318, 249] on link "Задание 2" at bounding box center [292, 245] width 159 height 22
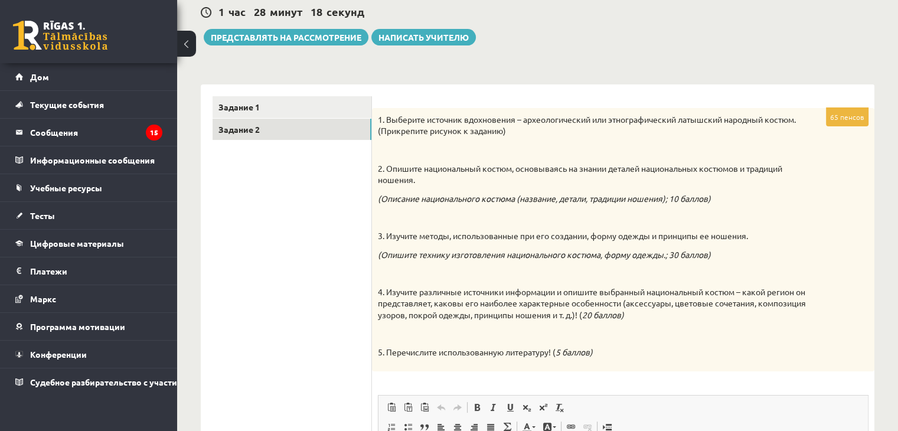
scroll to position [118, 0]
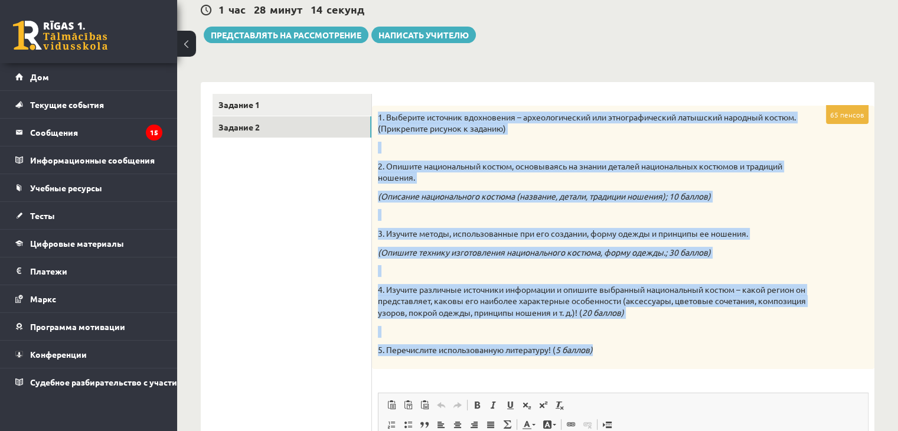
drag, startPoint x: 439, startPoint y: 227, endPoint x: 380, endPoint y: 107, distance: 134.4
click at [380, 107] on div "1. Выберите источник вдохновения – археологический или этнографический латышски…" at bounding box center [623, 237] width 503 height 263
copy div "1. Loremips dolorsit ametconsect – adipiscingelits doe temporincididun utlabore…"
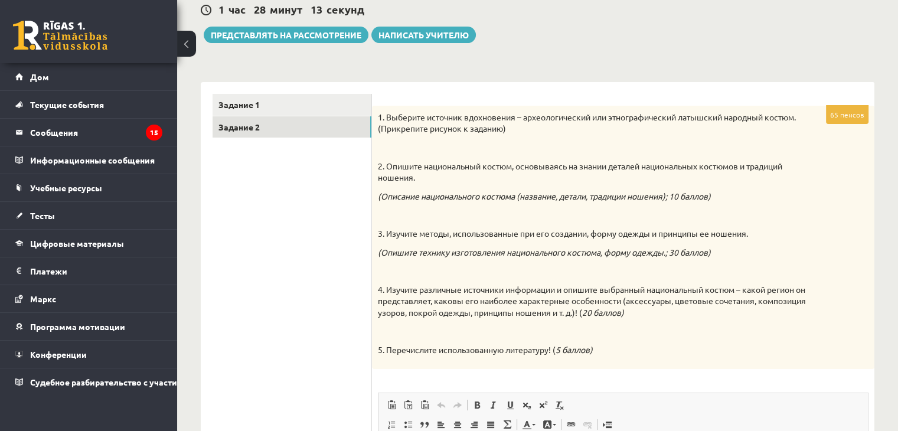
click at [343, 239] on ul "Задание 1 Задание 2" at bounding box center [292, 366] width 159 height 544
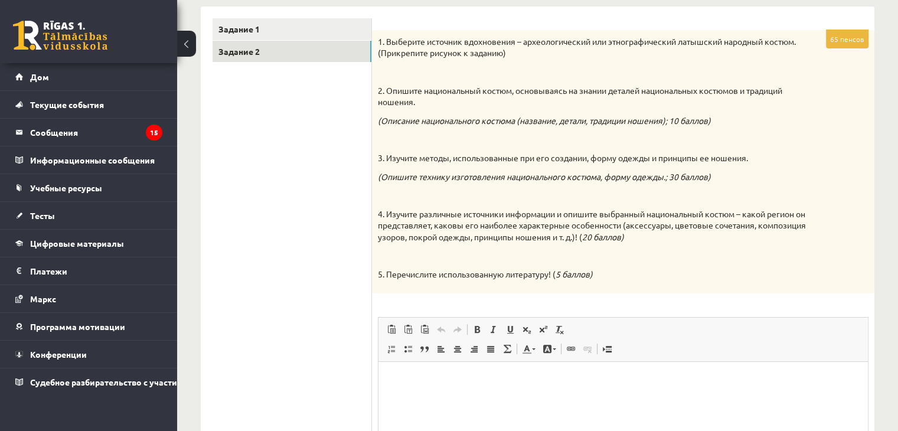
scroll to position [361, 0]
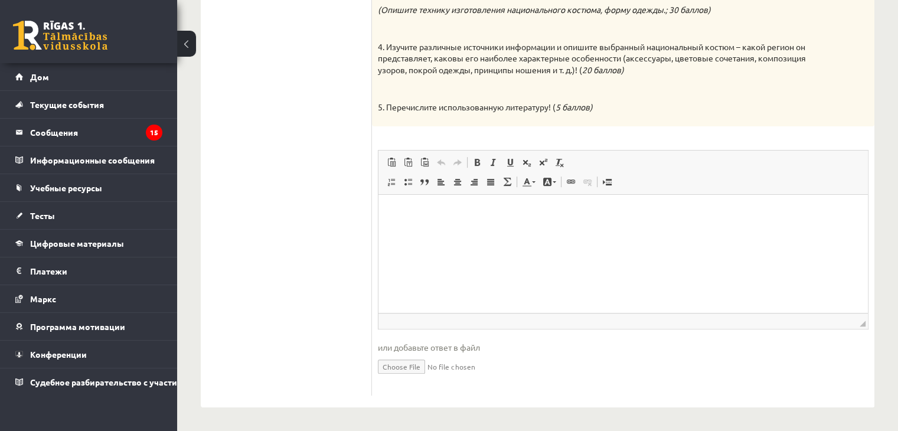
click at [431, 230] on html at bounding box center [624, 212] width 490 height 36
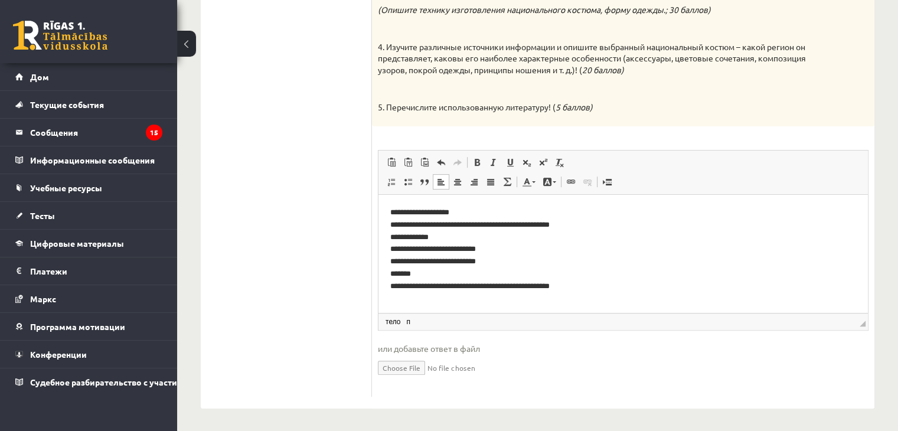
click at [324, 262] on ul "Задание 1 Задание 2" at bounding box center [292, 124] width 159 height 546
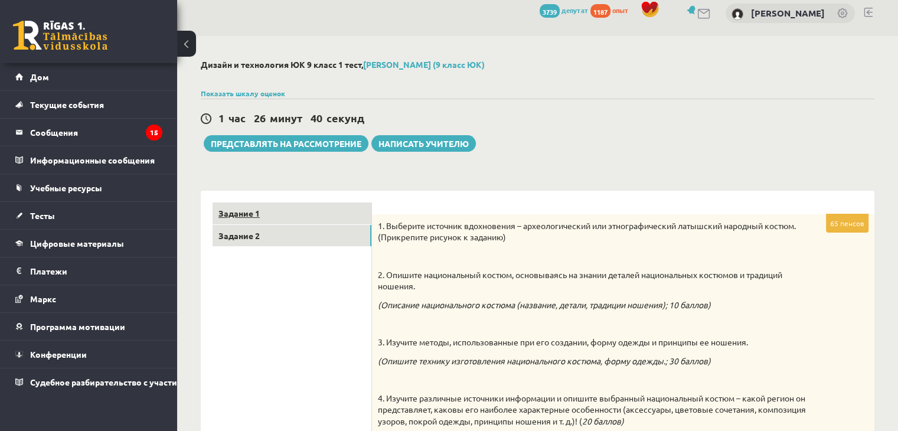
scroll to position [0, 0]
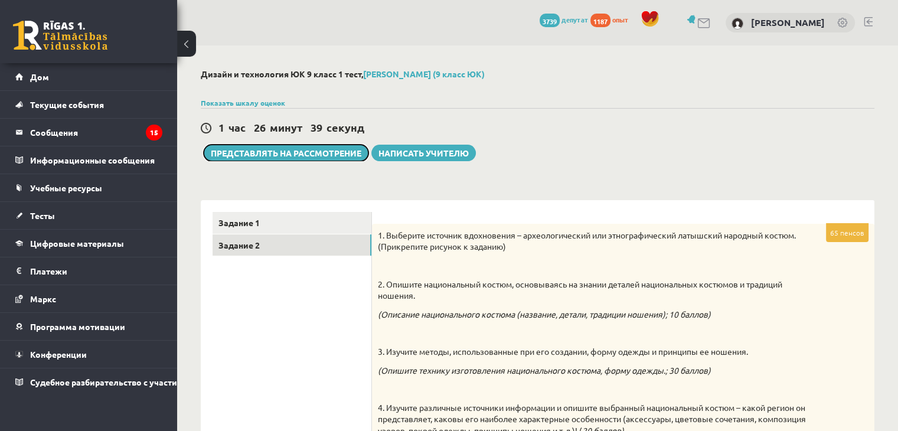
drag, startPoint x: 302, startPoint y: 154, endPoint x: 347, endPoint y: 135, distance: 49.2
click at [302, 154] on font "Представлять на рассмотрение" at bounding box center [286, 153] width 151 height 11
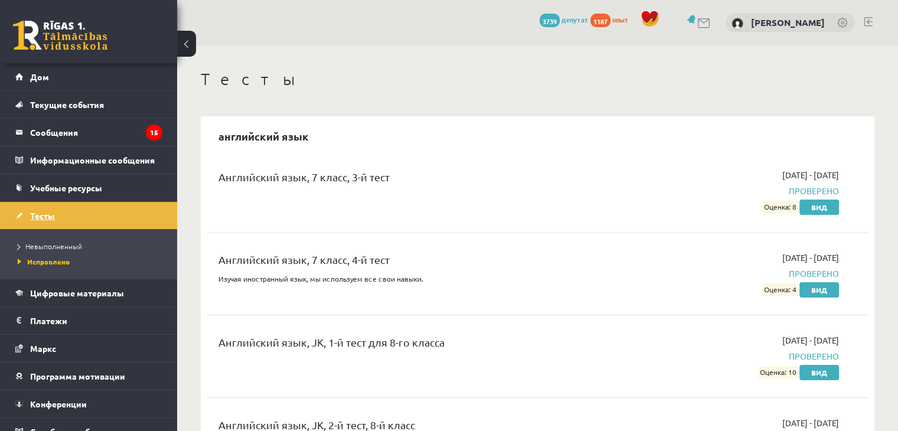
click at [83, 211] on link "Тесты" at bounding box center [88, 215] width 147 height 27
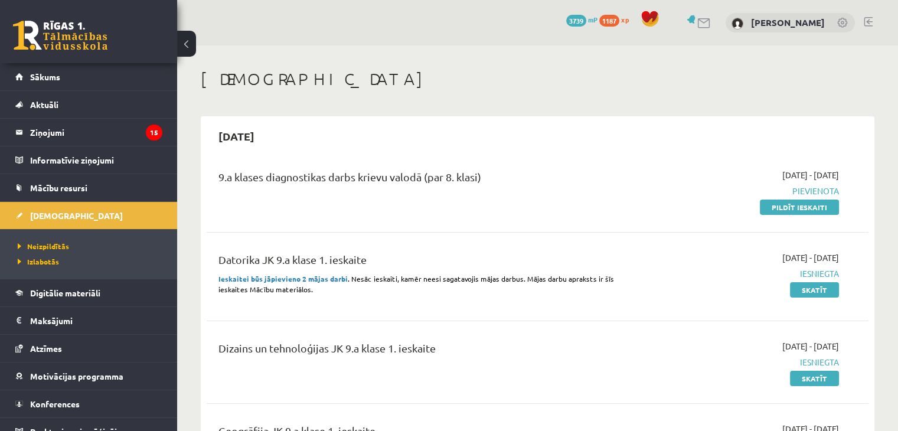
click at [443, 138] on div "[DATE]" at bounding box center [538, 136] width 662 height 28
click at [321, 269] on div "Datorika JK 9.a klase 1. ieskaite" at bounding box center [423, 263] width 408 height 22
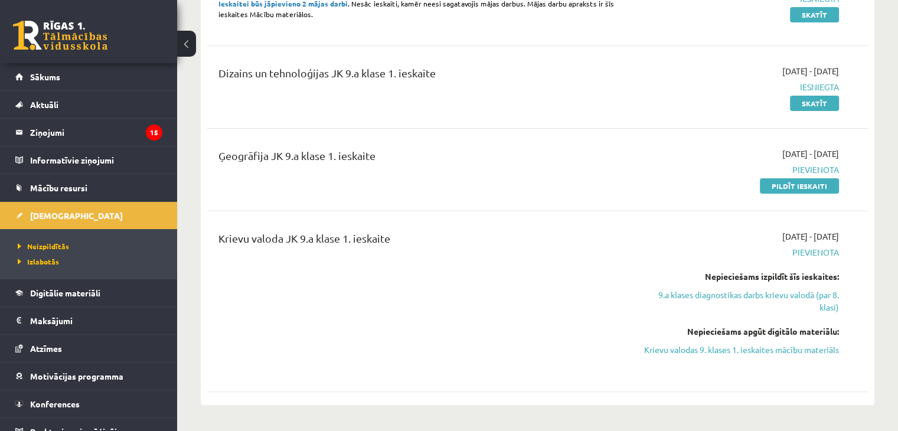
scroll to position [295, 0]
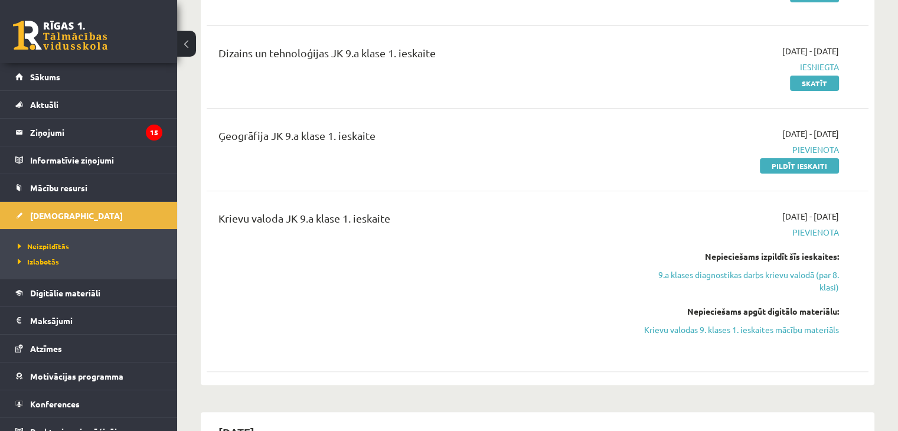
click at [784, 159] on link "Pildīt ieskaiti" at bounding box center [799, 165] width 79 height 15
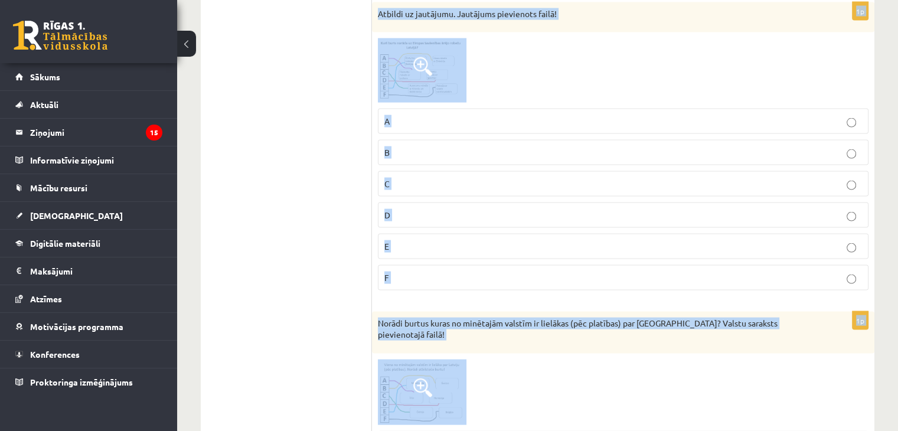
scroll to position [2620, 0]
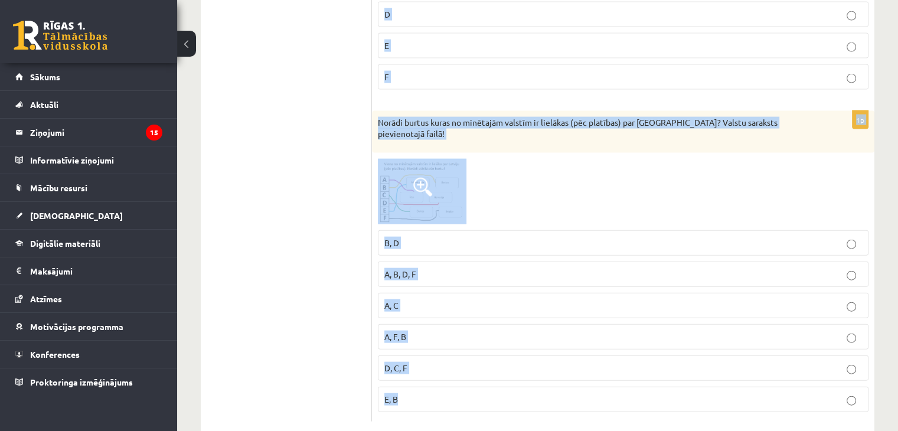
drag, startPoint x: 390, startPoint y: 142, endPoint x: 491, endPoint y: 371, distance: 250.4
copy form "Loremip dolors ... 69. ametcon adipiscin 72. elitsed doeiusmod 00. tempori utla…"
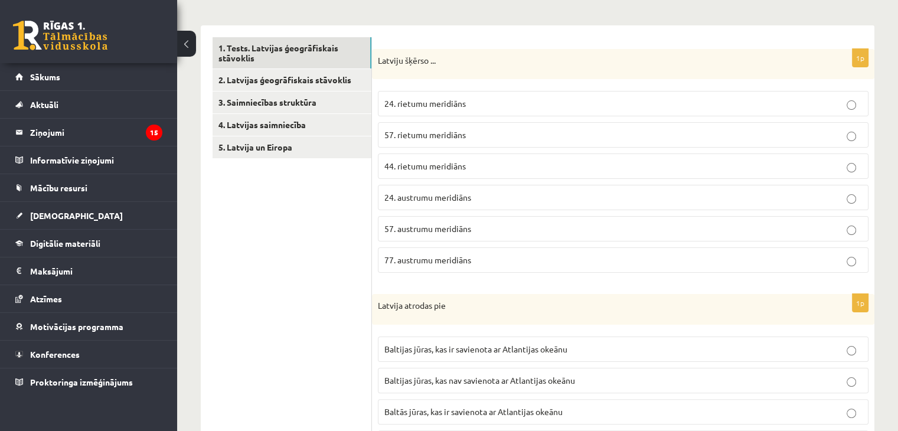
scroll to position [177, 0]
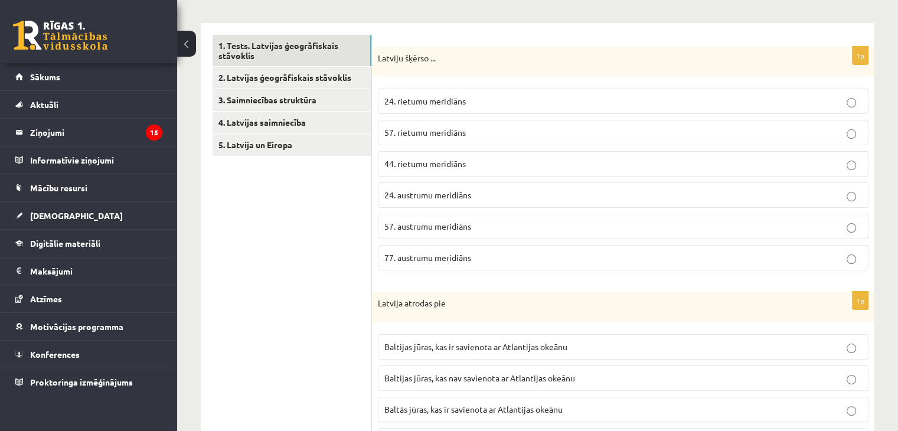
click at [410, 104] on span "24. rietumu meridiāns" at bounding box center [424, 101] width 81 height 11
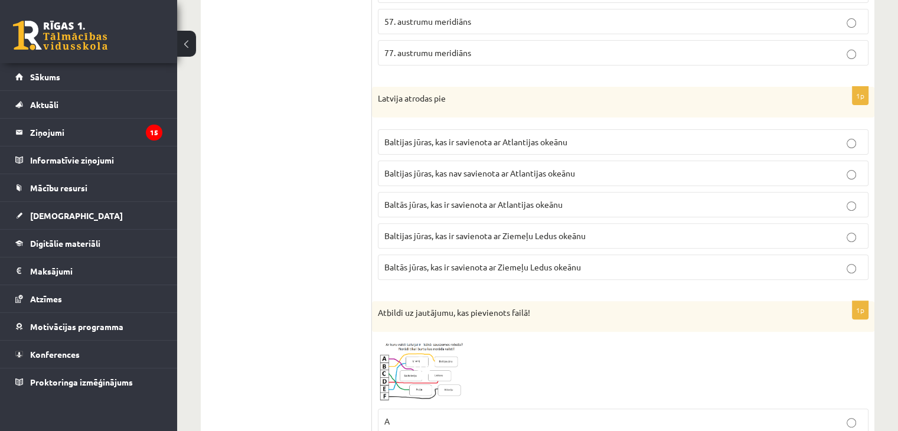
scroll to position [472, 0]
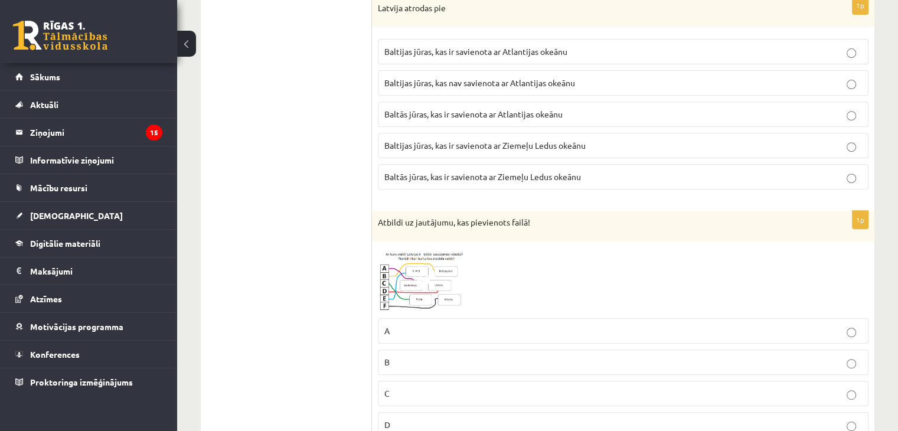
click at [490, 43] on label "Baltijas jūras, kas ir savienota ar Atlantijas okeānu" at bounding box center [623, 51] width 491 height 25
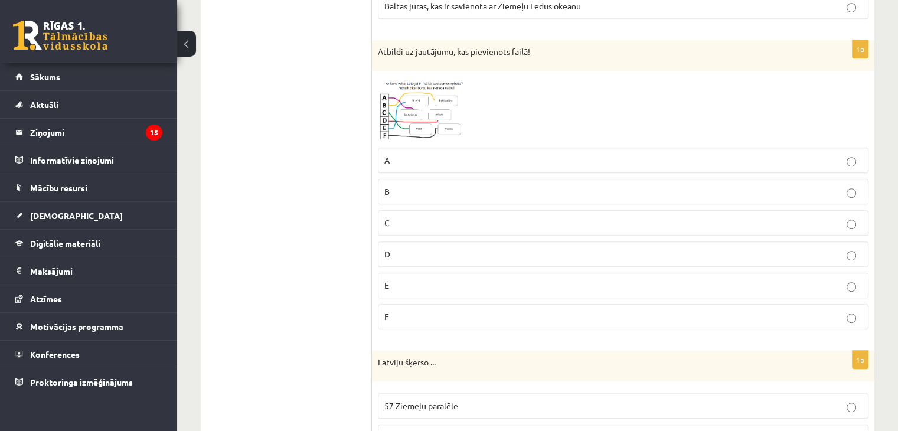
scroll to position [650, 0]
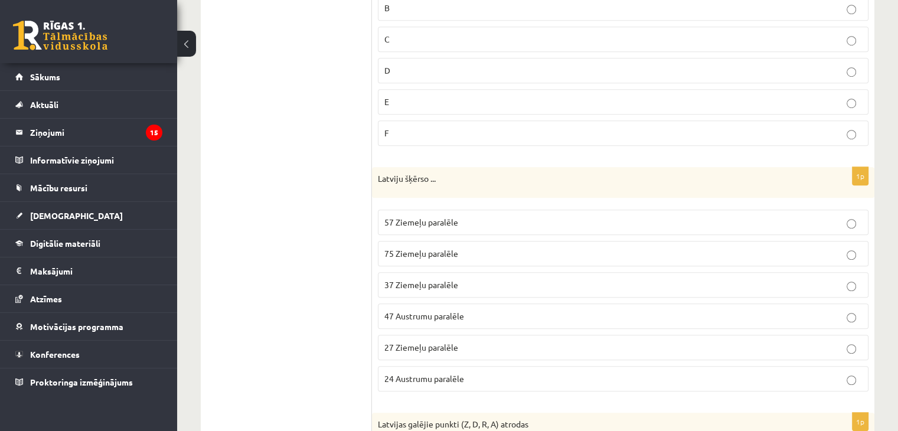
click at [402, 223] on p "57 Ziemeļu paralēle" at bounding box center [623, 222] width 478 height 12
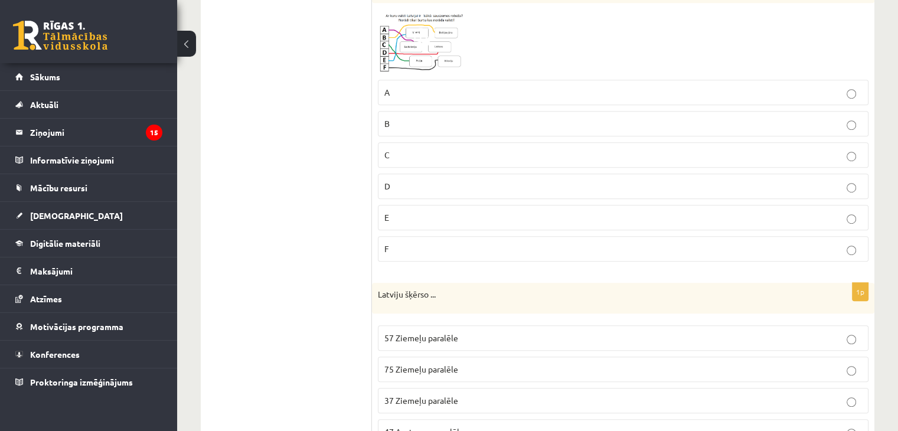
scroll to position [709, 0]
drag, startPoint x: 394, startPoint y: 187, endPoint x: 377, endPoint y: 152, distance: 38.8
click at [394, 186] on p "D" at bounding box center [623, 188] width 478 height 12
click at [387, 66] on img at bounding box center [422, 44] width 89 height 66
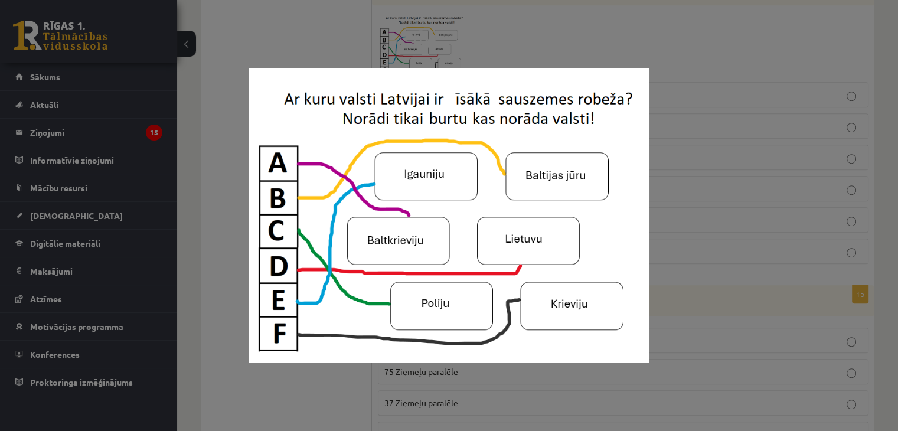
click at [251, 256] on img at bounding box center [449, 215] width 400 height 295
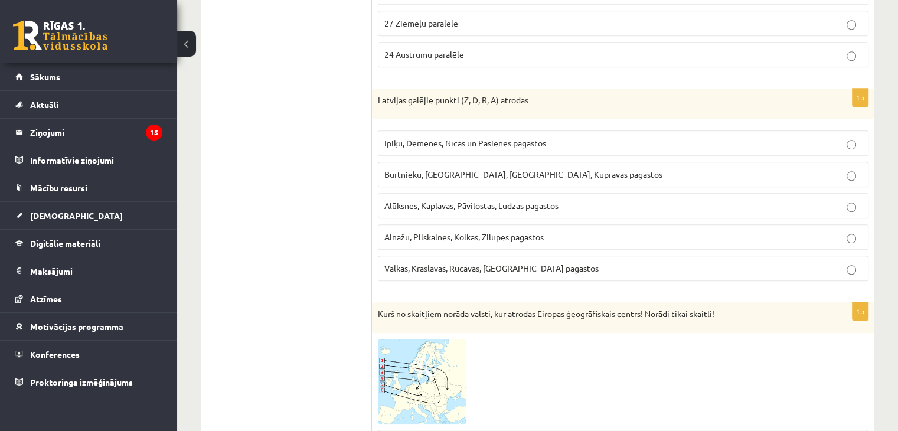
scroll to position [1181, 0]
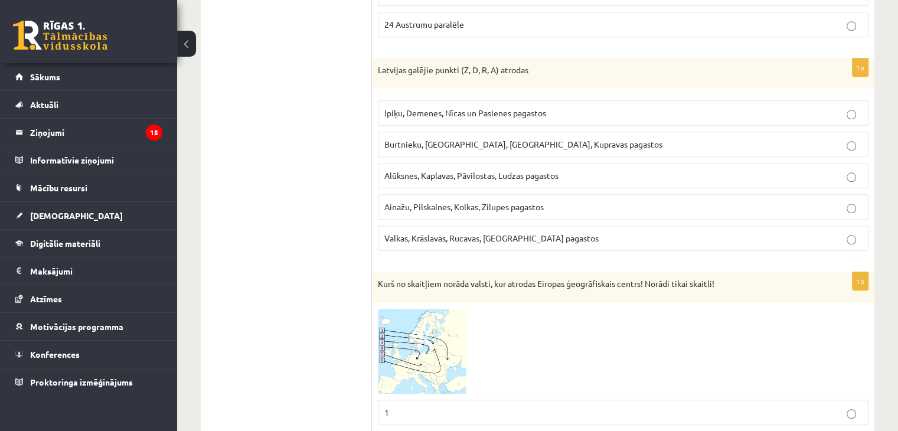
click at [411, 204] on span "Ainažu, Pilskalnes, Kolkas, Zilupes pagastos" at bounding box center [463, 206] width 159 height 11
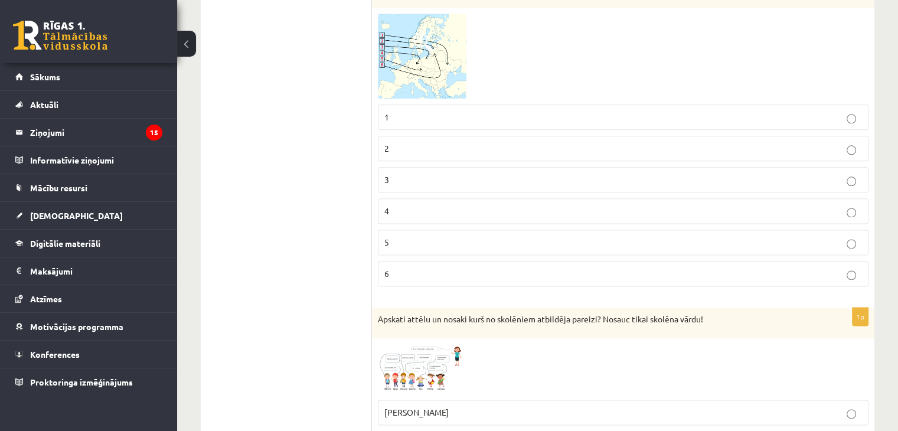
click at [419, 210] on label "4" at bounding box center [623, 210] width 491 height 25
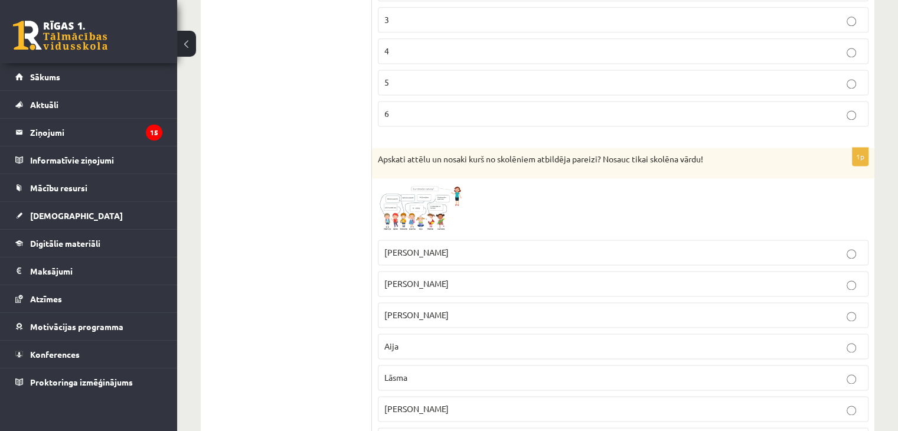
scroll to position [1713, 0]
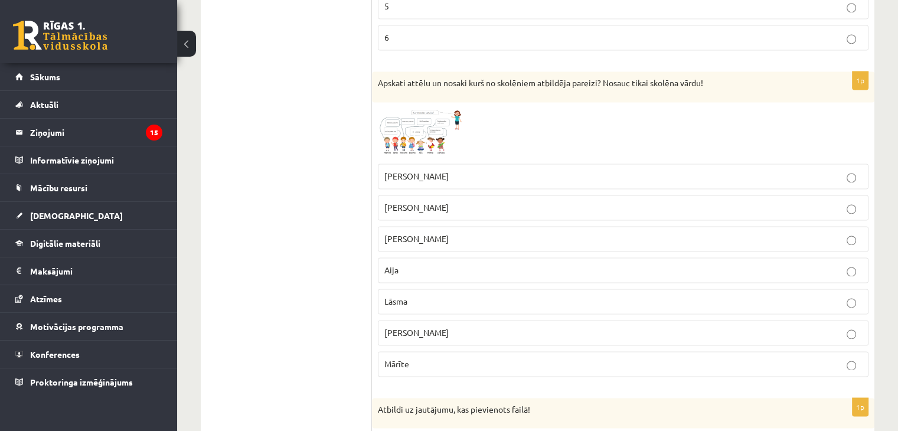
click at [408, 158] on fieldset "[PERSON_NAME] [GEOGRAPHIC_DATA][PERSON_NAME] [PERSON_NAME][GEOGRAPHIC_DATA]" at bounding box center [623, 269] width 491 height 223
click at [406, 170] on p "[PERSON_NAME]" at bounding box center [623, 176] width 478 height 12
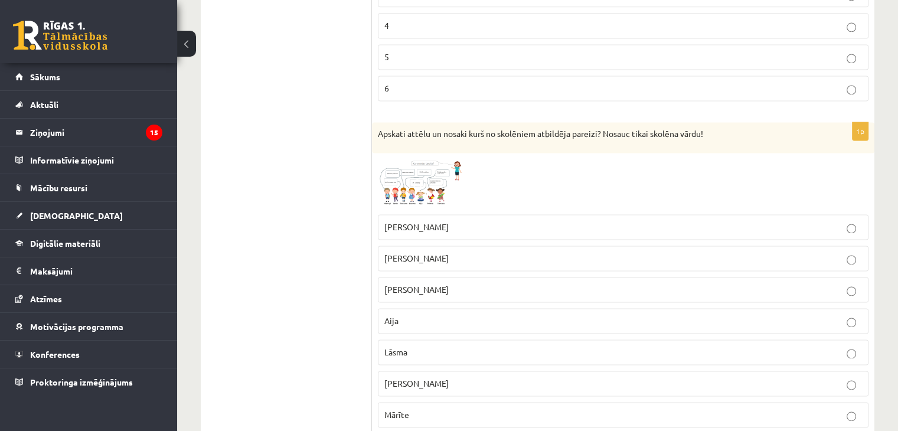
scroll to position [1654, 0]
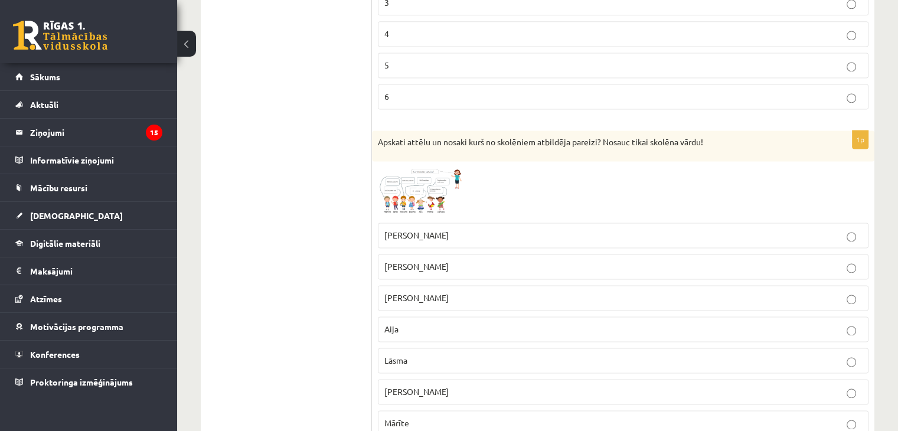
click at [397, 182] on img at bounding box center [422, 192] width 89 height 50
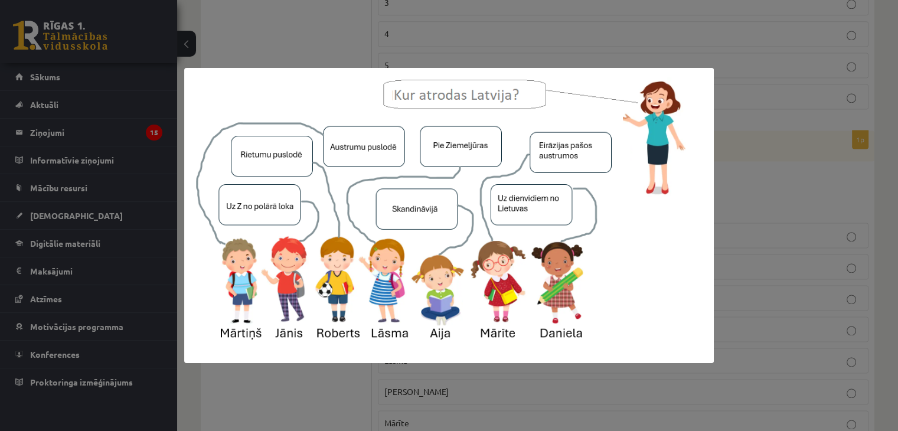
drag, startPoint x: 314, startPoint y: 418, endPoint x: 359, endPoint y: 289, distance: 136.5
click at [314, 417] on div at bounding box center [449, 215] width 898 height 431
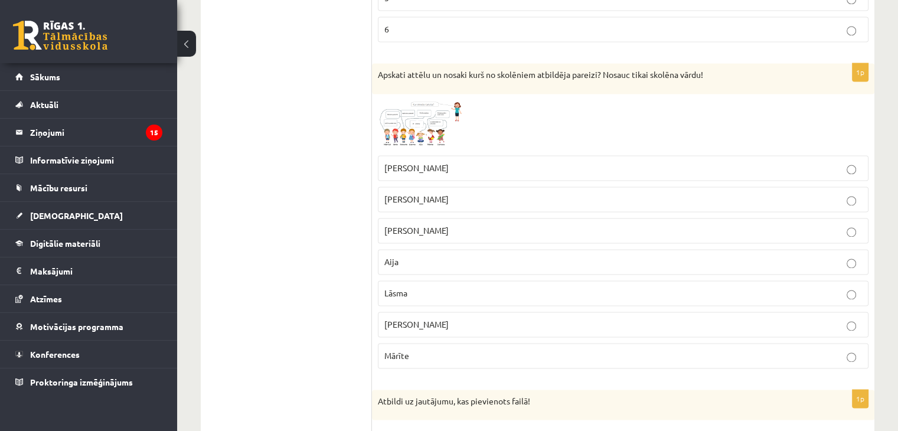
scroll to position [1713, 0]
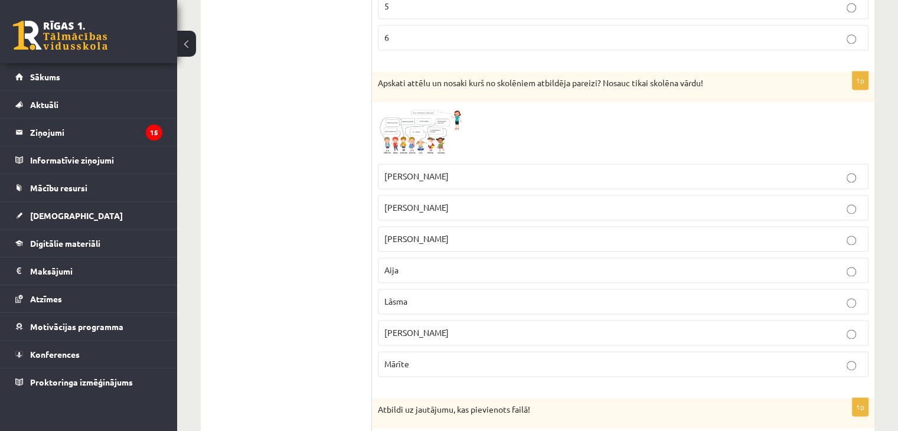
click at [402, 112] on img at bounding box center [422, 133] width 89 height 50
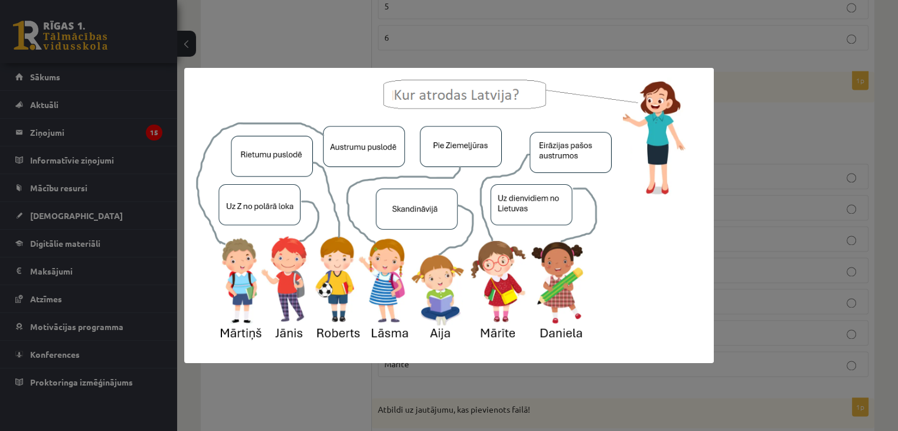
click at [324, 386] on div at bounding box center [449, 215] width 898 height 431
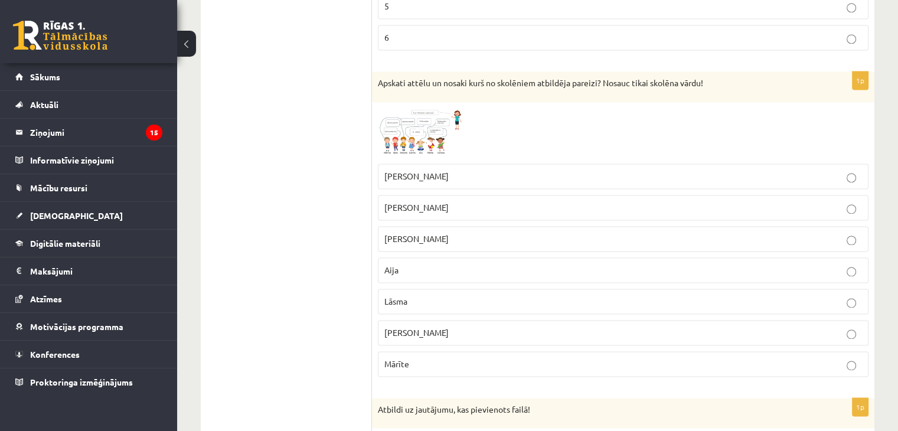
drag, startPoint x: 399, startPoint y: 296, endPoint x: 364, endPoint y: 247, distance: 60.6
click at [397, 295] on p "Lāsma" at bounding box center [623, 301] width 478 height 12
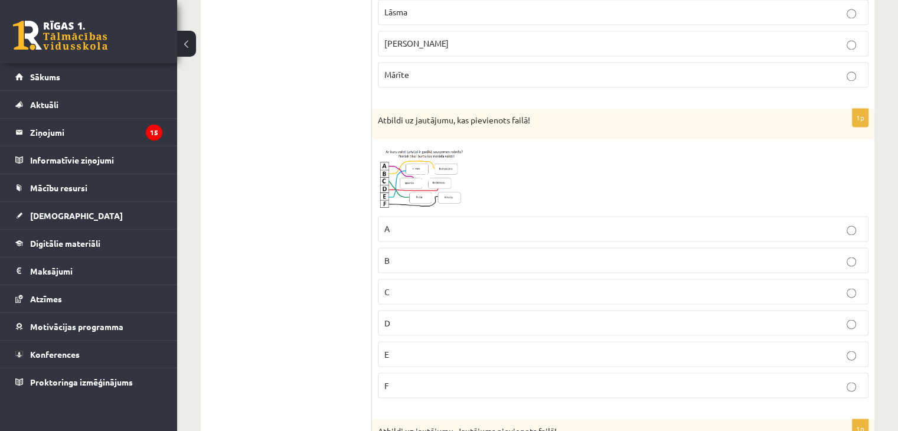
scroll to position [2008, 0]
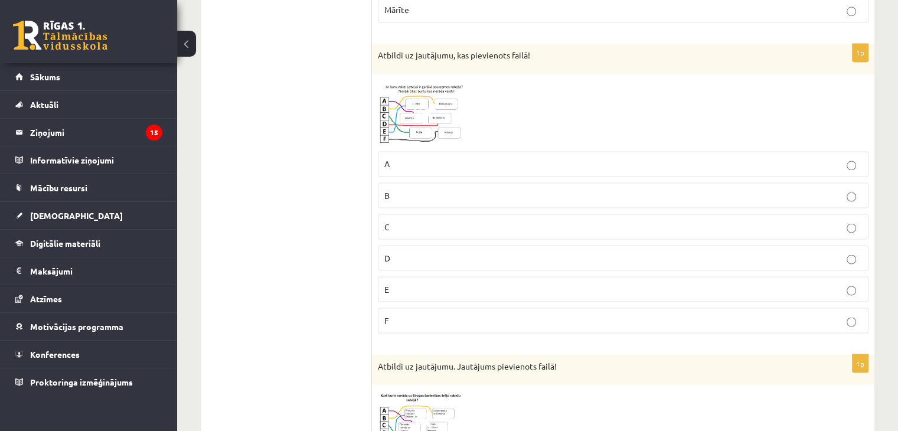
click at [420, 225] on label "C" at bounding box center [623, 226] width 491 height 25
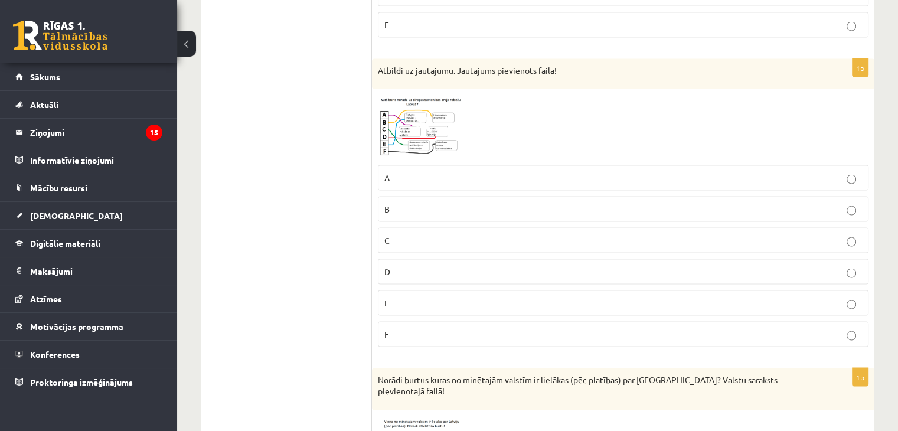
click at [491, 266] on p "D" at bounding box center [623, 272] width 478 height 12
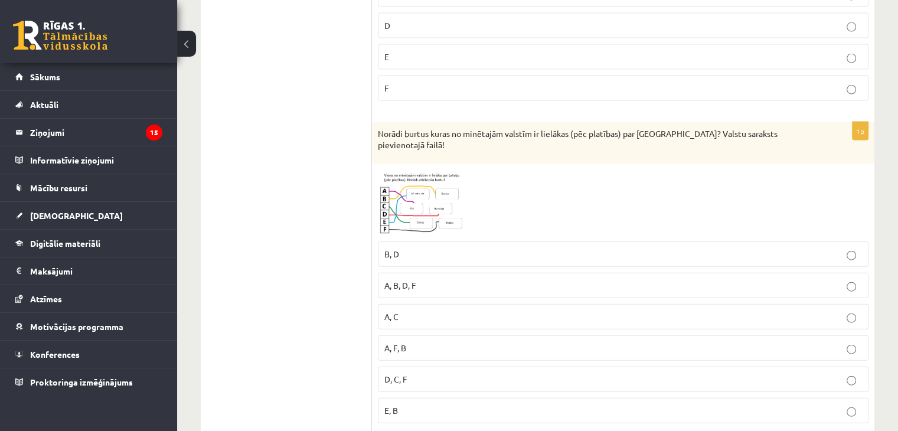
scroll to position [2620, 0]
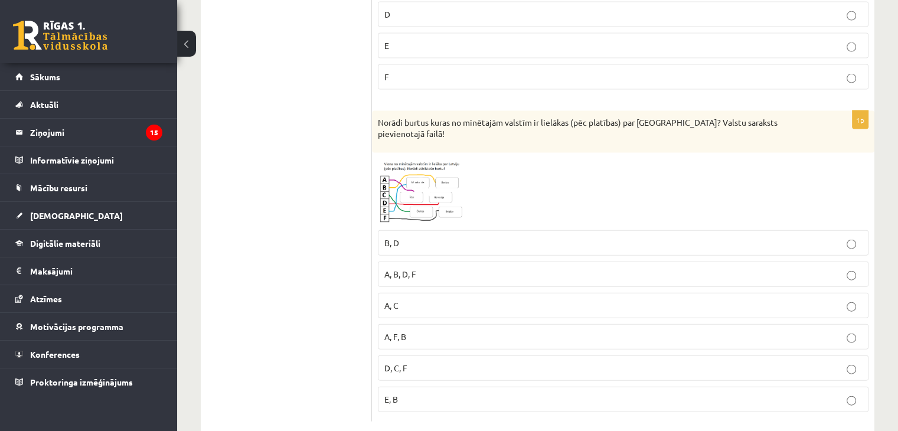
drag, startPoint x: 443, startPoint y: 268, endPoint x: 383, endPoint y: 55, distance: 221.7
click at [443, 293] on label "A, C" at bounding box center [623, 305] width 491 height 25
click at [443, 268] on p "A, B, D, F" at bounding box center [623, 274] width 478 height 12
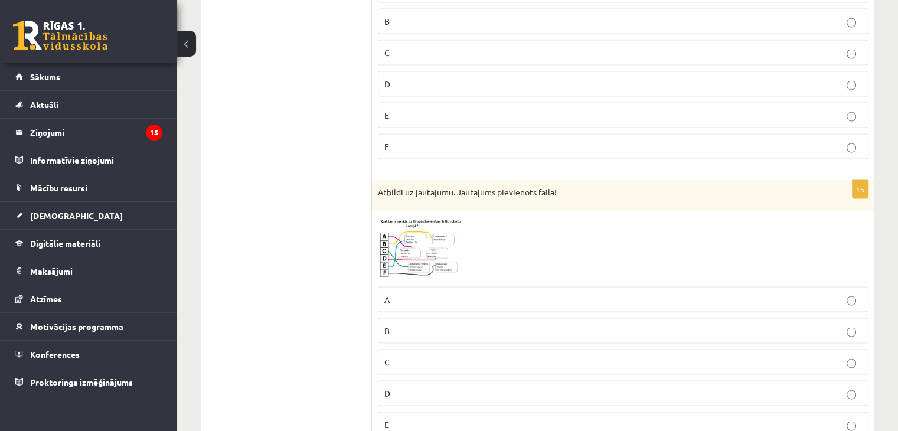
scroll to position [0, 0]
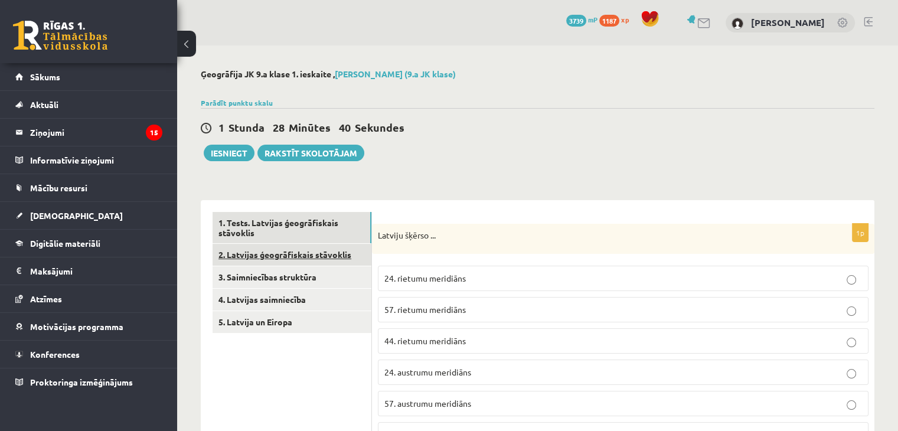
click at [320, 258] on link "2. Latvijas ģeogrāfiskais stāvoklis" at bounding box center [292, 255] width 159 height 22
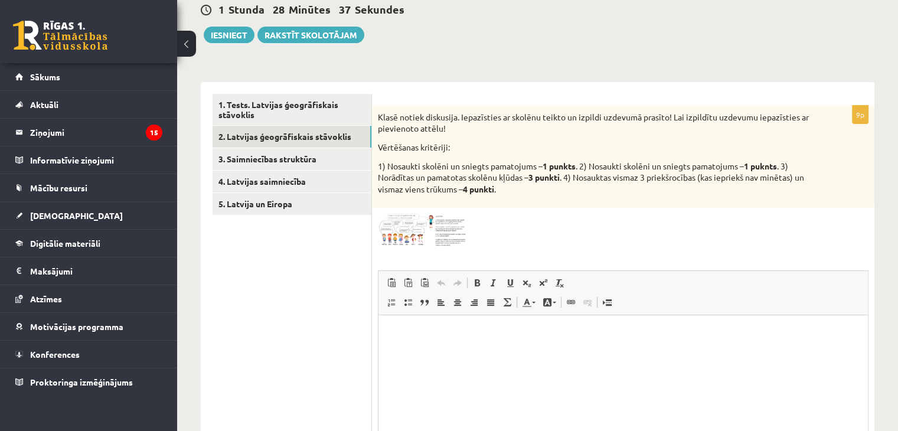
click at [393, 223] on img at bounding box center [422, 230] width 89 height 33
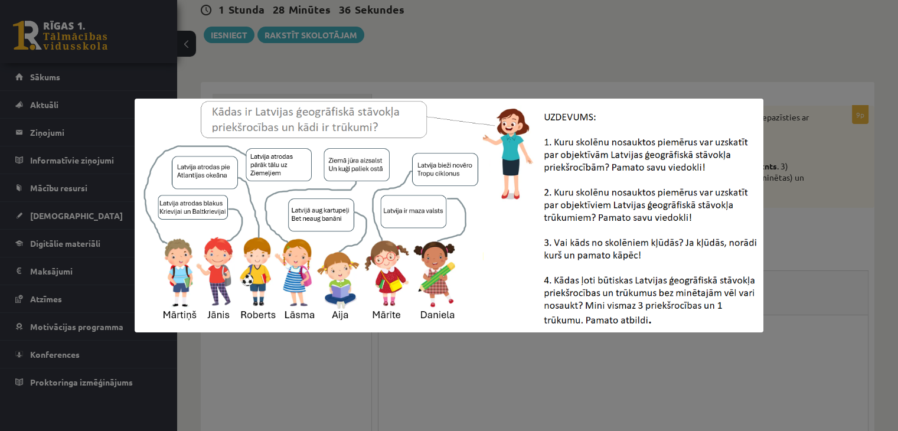
click at [337, 388] on div at bounding box center [449, 215] width 898 height 431
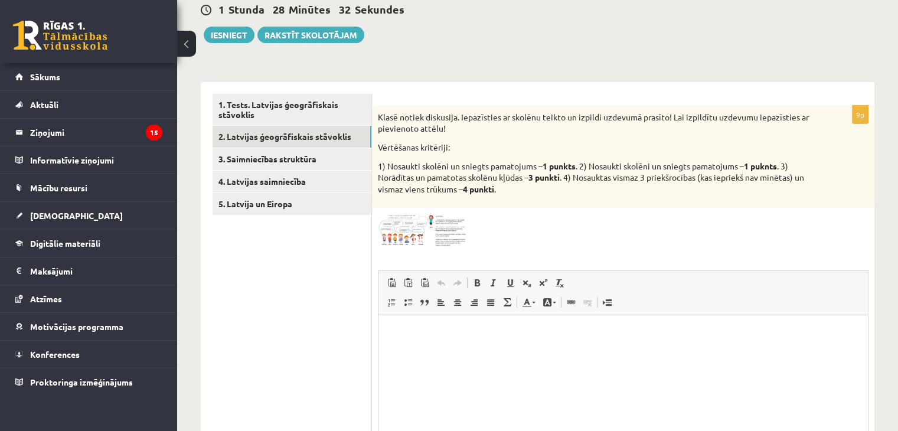
drag, startPoint x: 412, startPoint y: 115, endPoint x: 405, endPoint y: 115, distance: 7.7
click at [413, 115] on p "Klasē notiek diskusija. Iepazīsties ar skolēnu teikto un izpildi uzdevumā prasī…" at bounding box center [594, 123] width 432 height 23
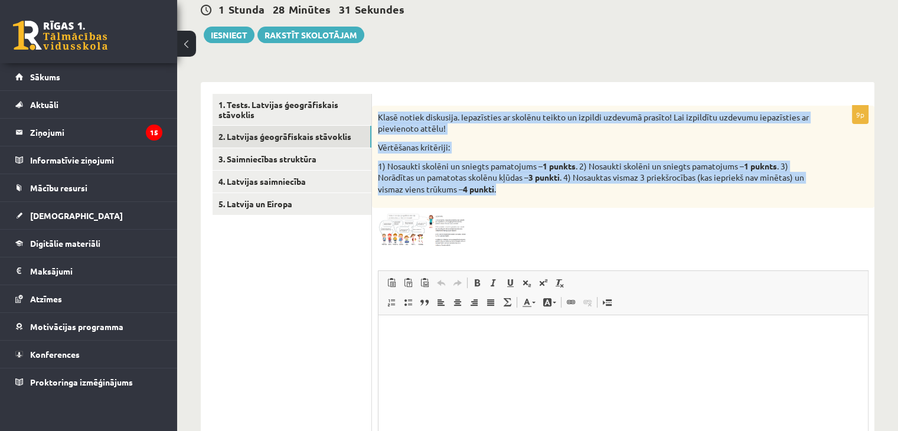
drag, startPoint x: 436, startPoint y: 138, endPoint x: 529, endPoint y: 199, distance: 111.4
click at [529, 204] on div "Klasē notiek diskusija. Iepazīsties ar skolēnu teikto un izpildi uzdevumā prasī…" at bounding box center [623, 157] width 503 height 103
copy div "Klasē notiek diskusija. Iepazīsties ar skolēnu teikto un izpildi uzdevumā prasī…"
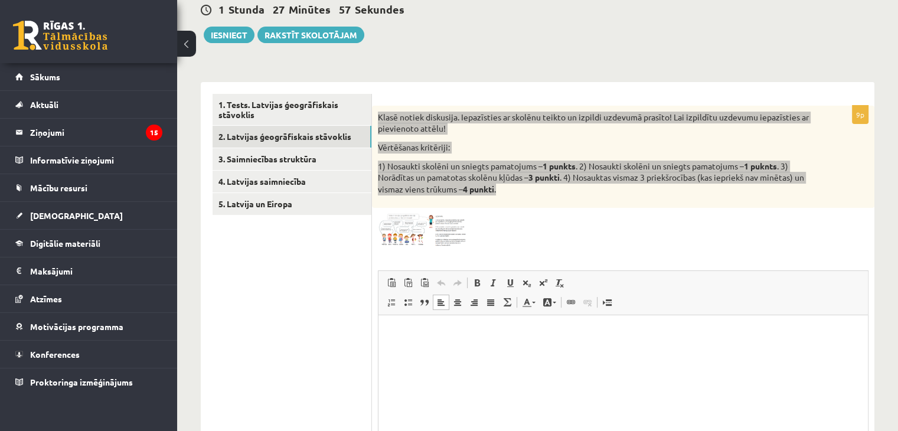
click at [413, 336] on p "Визуальный текстовый редактор, wiswyg-editor-user-answer-47433763186620" at bounding box center [623, 333] width 466 height 12
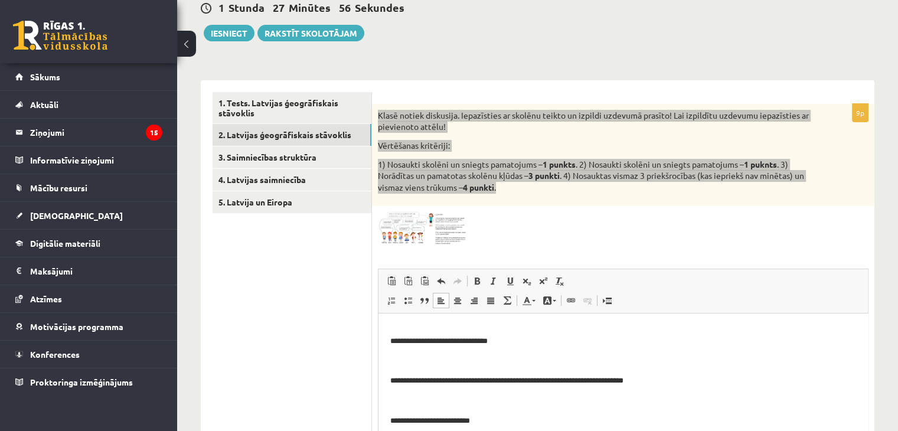
scroll to position [397, 0]
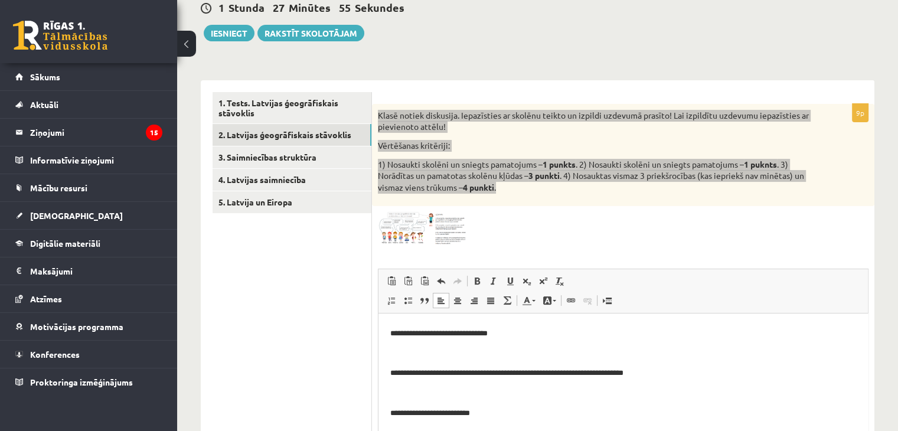
click at [390, 413] on html "**********" at bounding box center [624, 174] width 490 height 514
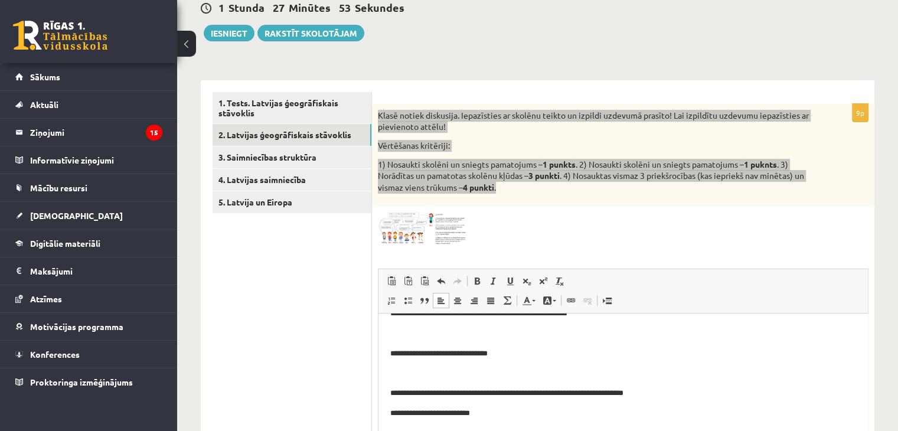
click at [391, 391] on p "**********" at bounding box center [618, 393] width 457 height 12
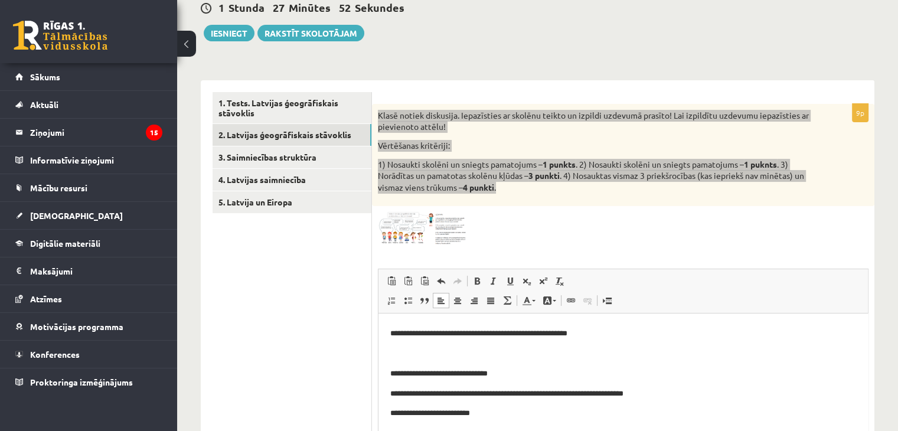
click at [388, 372] on html "**********" at bounding box center [624, 194] width 490 height 474
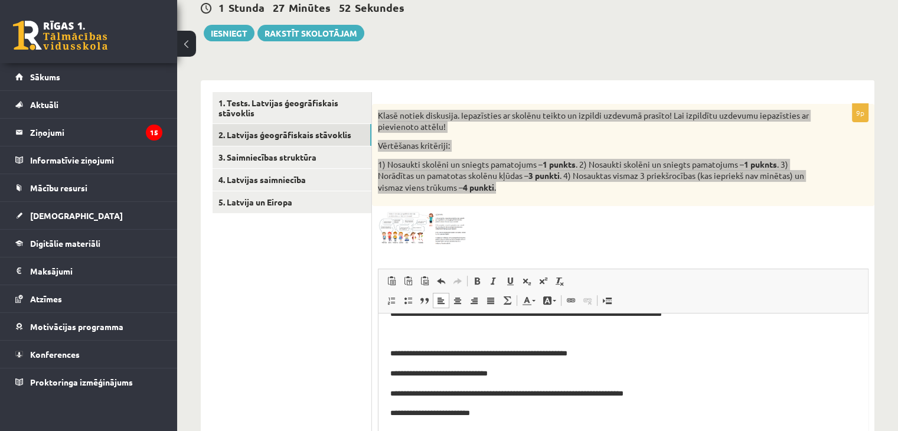
click at [390, 353] on html "**********" at bounding box center [624, 205] width 490 height 454
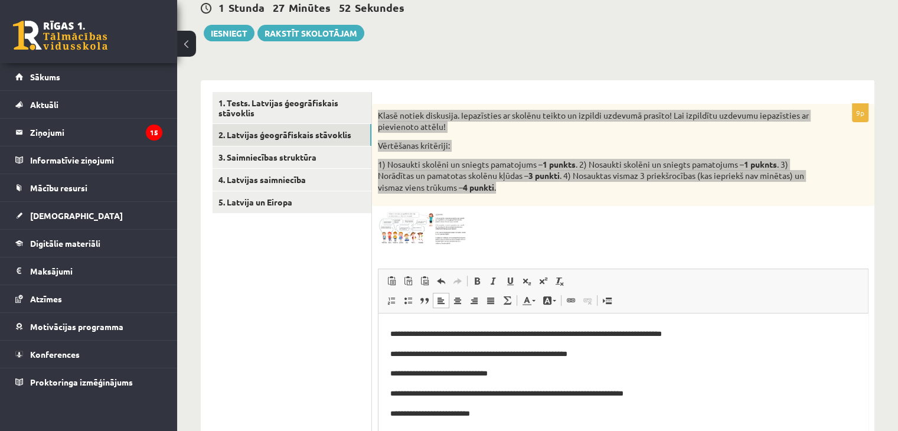
scroll to position [317, 0]
click at [390, 353] on html "**********" at bounding box center [624, 215] width 490 height 434
click at [390, 335] on p "**********" at bounding box center [618, 334] width 457 height 12
click at [388, 318] on html "**********" at bounding box center [624, 224] width 490 height 415
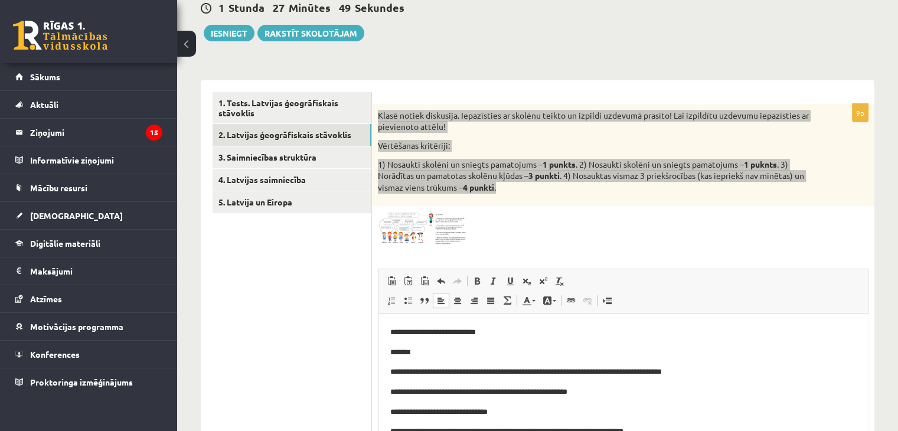
click at [390, 332] on p "**********" at bounding box center [618, 333] width 457 height 12
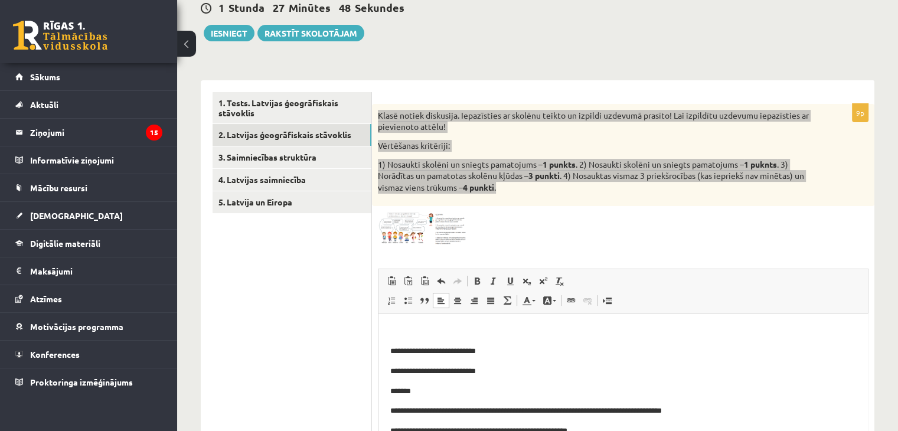
click at [389, 351] on html "**********" at bounding box center [624, 322] width 490 height 374
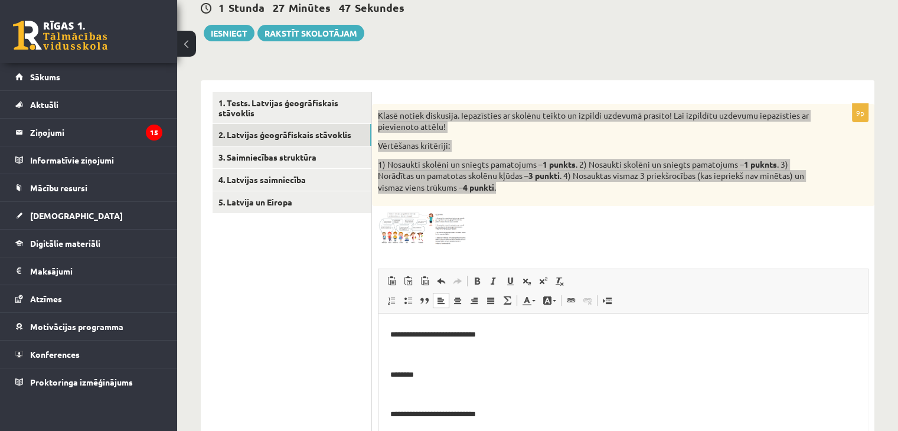
scroll to position [120, 0]
click at [409, 393] on p "**********" at bounding box center [618, 391] width 457 height 12
click at [419, 334] on p "**********" at bounding box center [618, 331] width 457 height 12
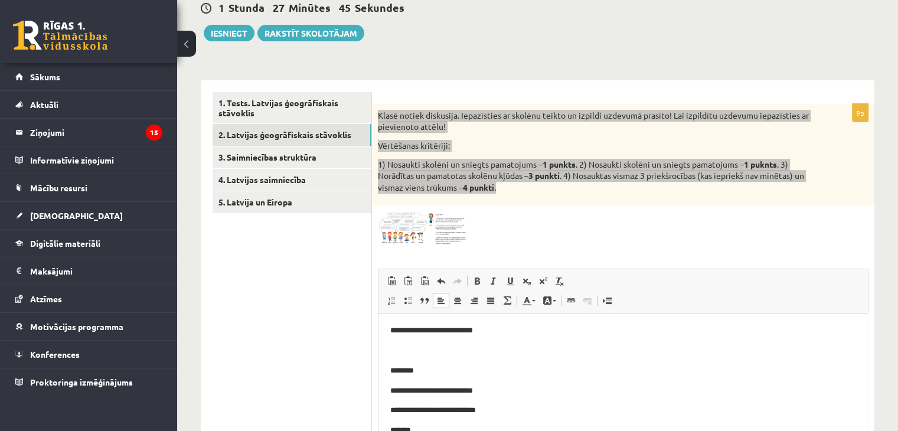
click at [388, 370] on html "**********" at bounding box center [624, 371] width 490 height 354
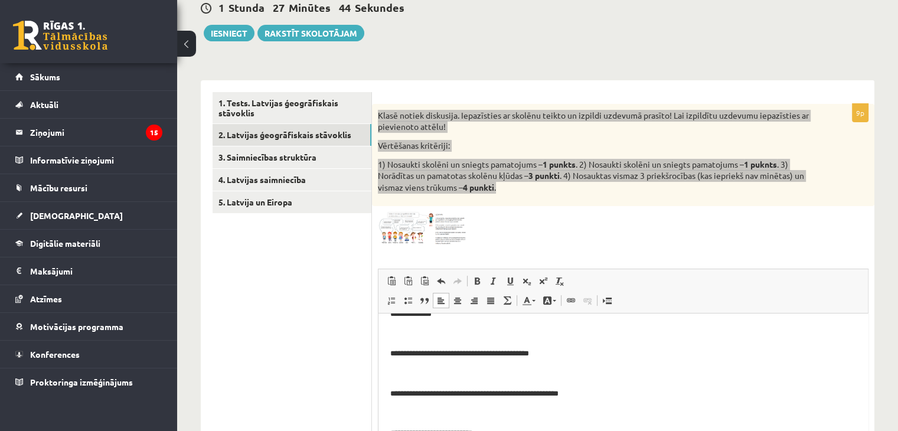
scroll to position [2, 0]
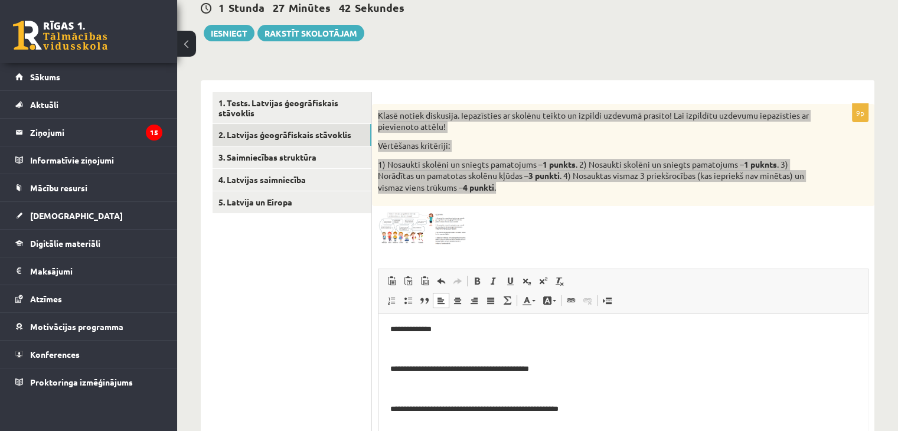
click at [390, 373] on p "**********" at bounding box center [618, 369] width 457 height 12
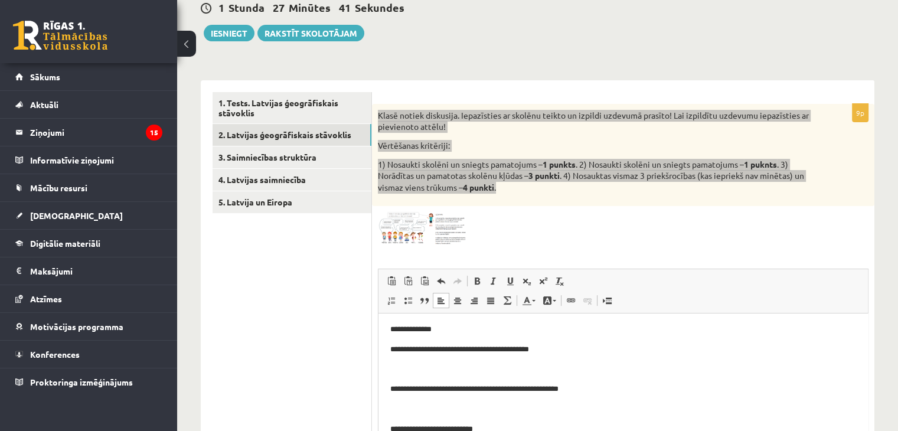
click at [390, 389] on p "**********" at bounding box center [618, 389] width 457 height 12
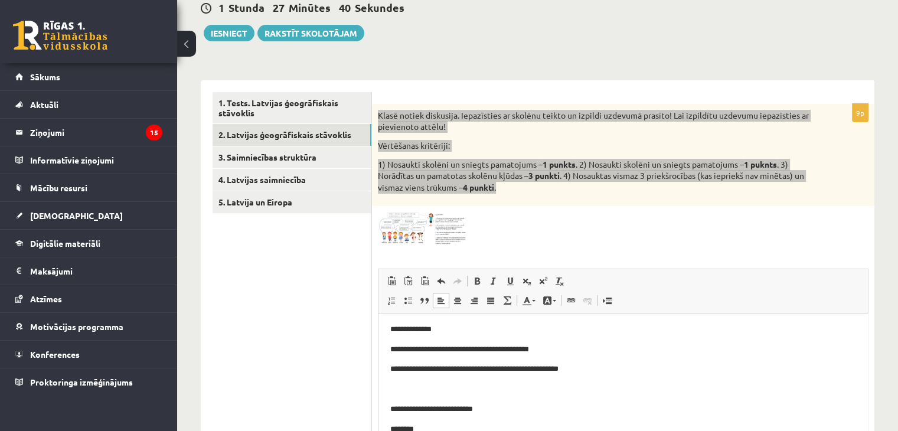
click at [409, 369] on p "**********" at bounding box center [618, 369] width 457 height 12
click at [415, 370] on p "**********" at bounding box center [618, 369] width 457 height 12
click at [419, 348] on p "**********" at bounding box center [618, 350] width 457 height 12
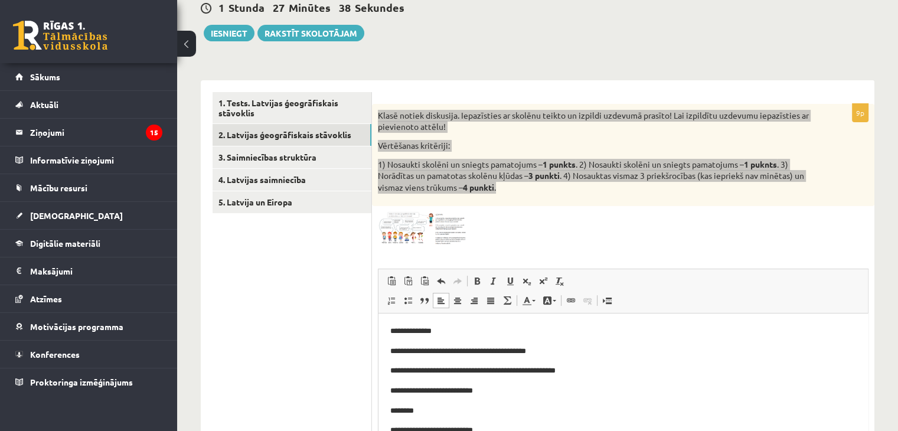
scroll to position [0, 0]
click at [418, 351] on p "**********" at bounding box center [618, 351] width 457 height 12
click at [391, 332] on p "**********" at bounding box center [618, 331] width 457 height 12
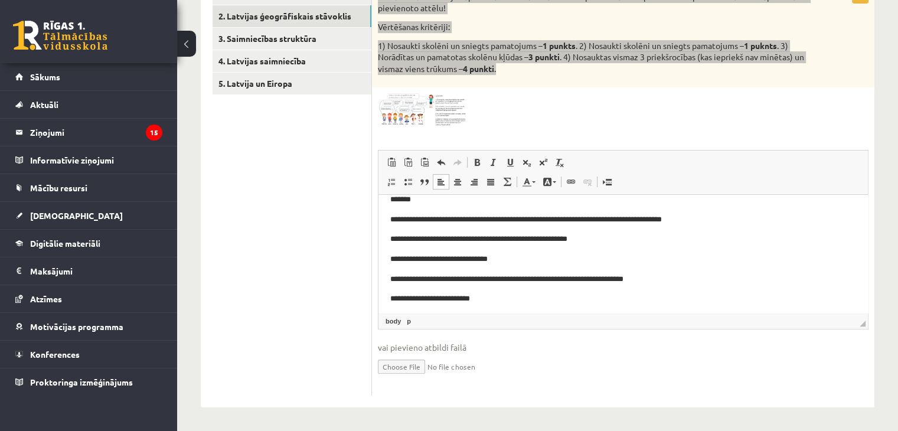
scroll to position [157, 0]
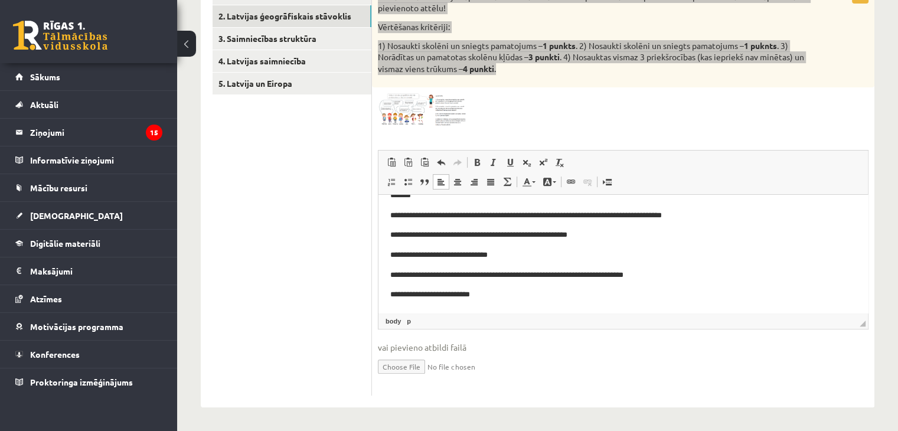
click at [422, 213] on p "**********" at bounding box center [618, 216] width 457 height 12
click at [418, 234] on p "**********" at bounding box center [618, 235] width 457 height 12
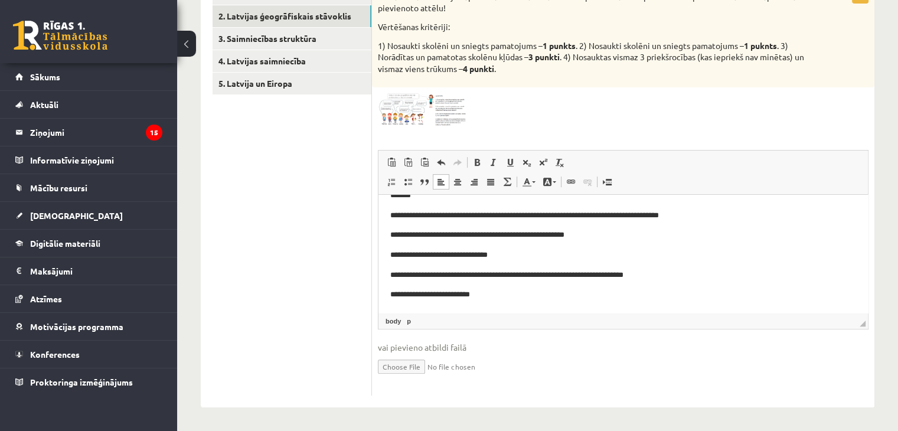
click at [332, 284] on ul "1. Tests. Latvijas ģeogrāfiskais stāvoklis 2. Latvijas ģeogrāfiskais stāvoklis …" at bounding box center [292, 184] width 159 height 422
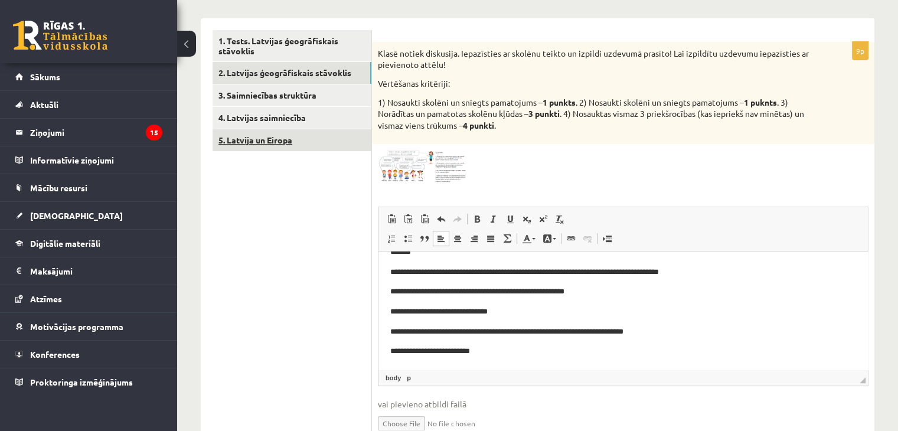
scroll to position [180, 0]
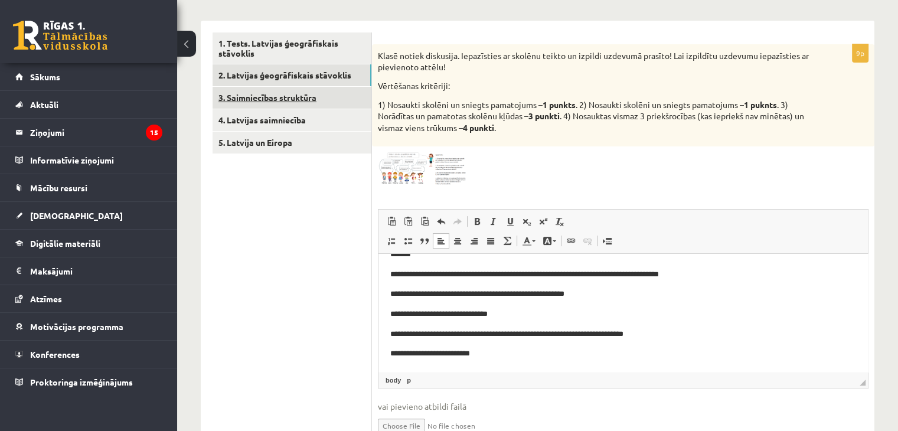
click at [332, 100] on link "3. Saimniecības struktūra" at bounding box center [292, 98] width 159 height 22
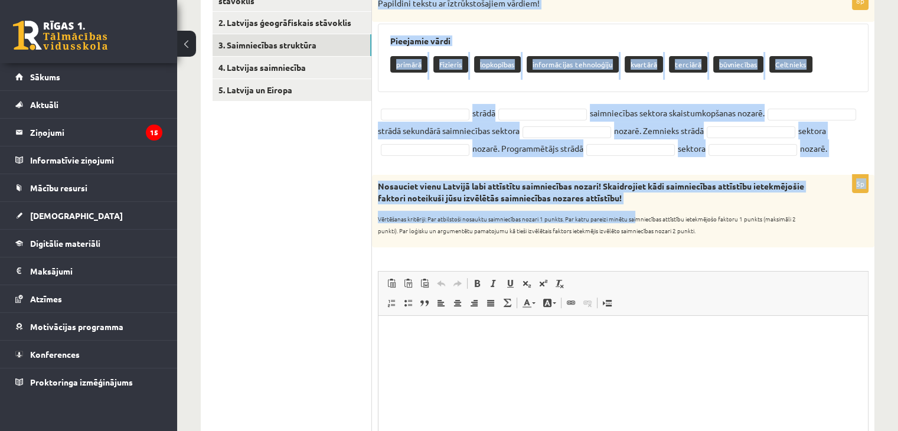
scroll to position [239, 0]
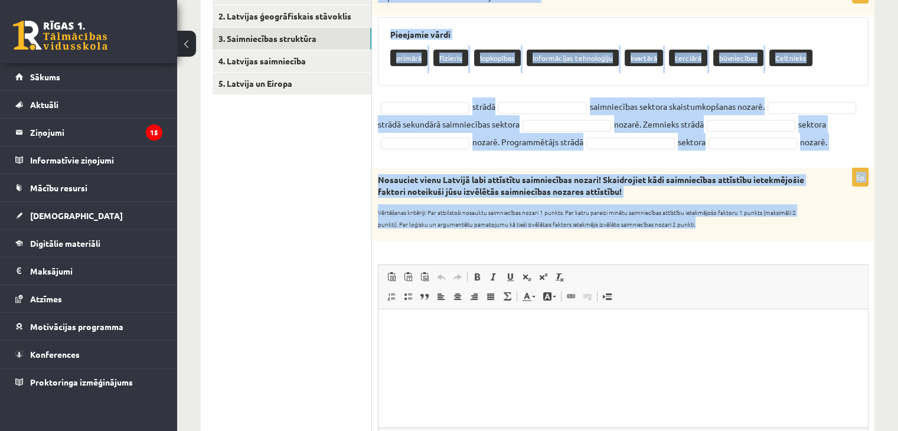
drag, startPoint x: 373, startPoint y: 50, endPoint x: 738, endPoint y: 242, distance: 411.5
click at [738, 242] on form "8p Papildini tekstu ar īztrūkstošajiem vārdiem! Pieejamie vārdi primārā Fizieri…" at bounding box center [623, 357] width 479 height 768
copy form "Papildini tekstu ar īztrūkstošajiem vārdiem! Pieejamie vārdi primārā Fizieris l…"
click at [481, 195] on strong "Nosauciet vienu Latvijā labi attīstītu saimniecības nozari! Skaidrojiet kādi sa…" at bounding box center [591, 185] width 426 height 22
drag, startPoint x: 374, startPoint y: 45, endPoint x: 713, endPoint y: 242, distance: 392.1
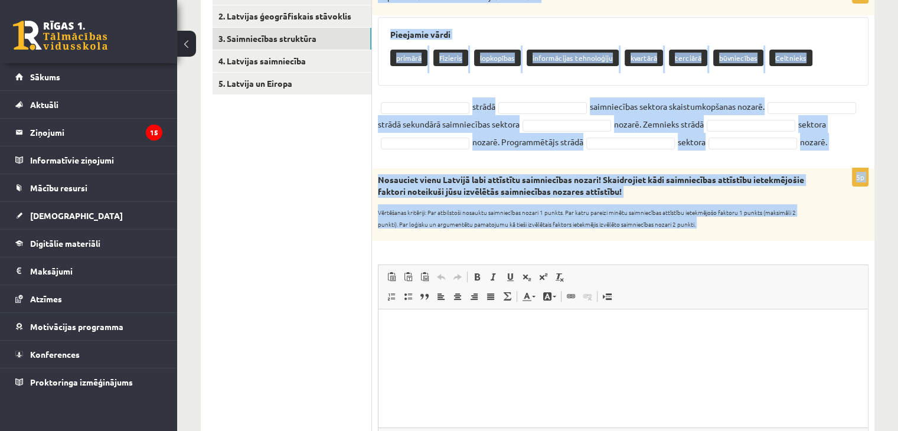
click at [730, 260] on form "8p Papildini tekstu ar īztrūkstošajiem vārdiem! Pieejamie vārdi primārā Fizieri…" at bounding box center [623, 357] width 479 height 768
copy form "Papildini tekstu ar īztrūkstošajiem vārdiem! Pieejamie vārdi primārā Fizieris l…"
click at [424, 79] on div "Pieejamie vārdi primārā Fizieris lopkopības informācijas tehnoloģiju kvartārā t…" at bounding box center [623, 51] width 491 height 69
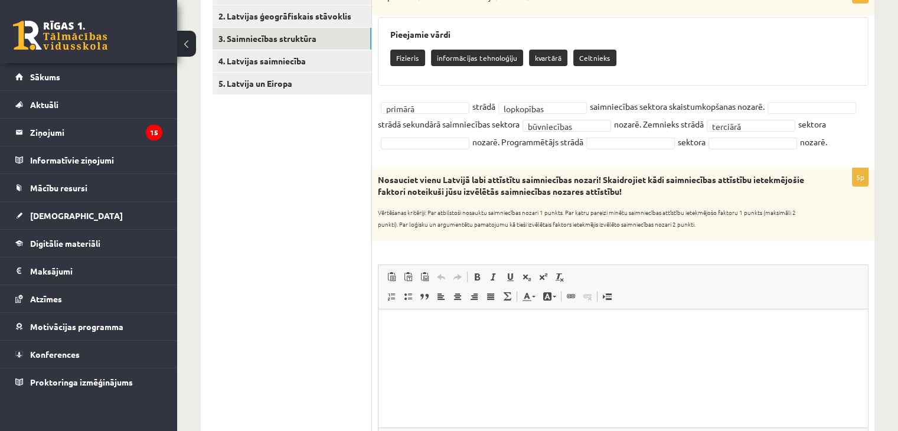
click at [569, 134] on fieldset "**********" at bounding box center [623, 123] width 491 height 53
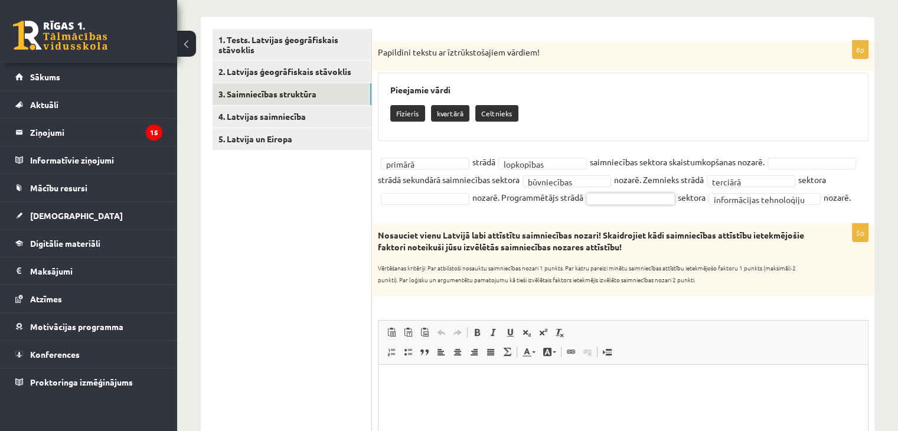
scroll to position [180, 0]
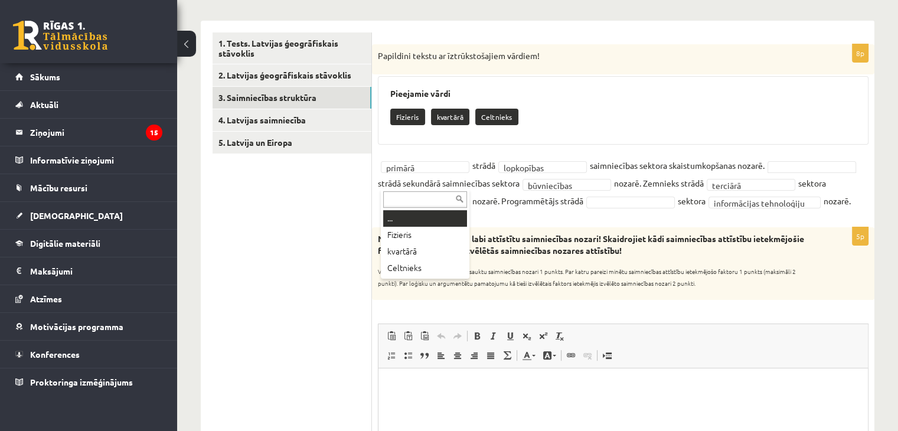
drag, startPoint x: 432, startPoint y: 184, endPoint x: 432, endPoint y: 192, distance: 7.7
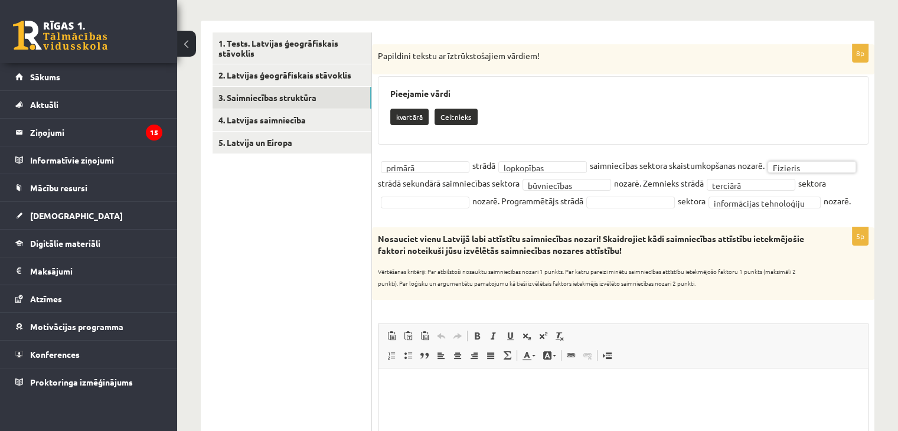
click at [523, 210] on fieldset "**********" at bounding box center [623, 182] width 491 height 53
click at [732, 191] on fieldset "**********" at bounding box center [623, 182] width 491 height 53
drag, startPoint x: 732, startPoint y: 198, endPoint x: 733, endPoint y: 220, distance: 21.9
click at [739, 254] on strong "Nosauciet vienu Latvijā labi attīstītu saimniecības nozari! Skaidrojiet kādi sa…" at bounding box center [591, 244] width 426 height 22
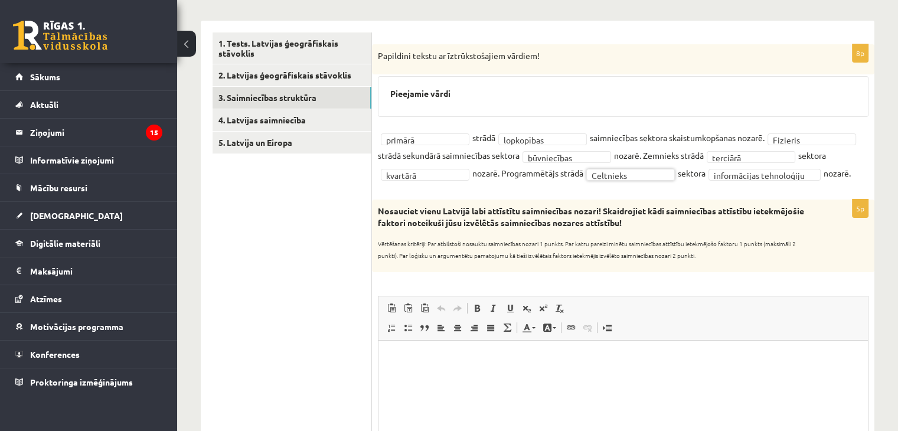
click at [484, 376] on html at bounding box center [624, 358] width 490 height 36
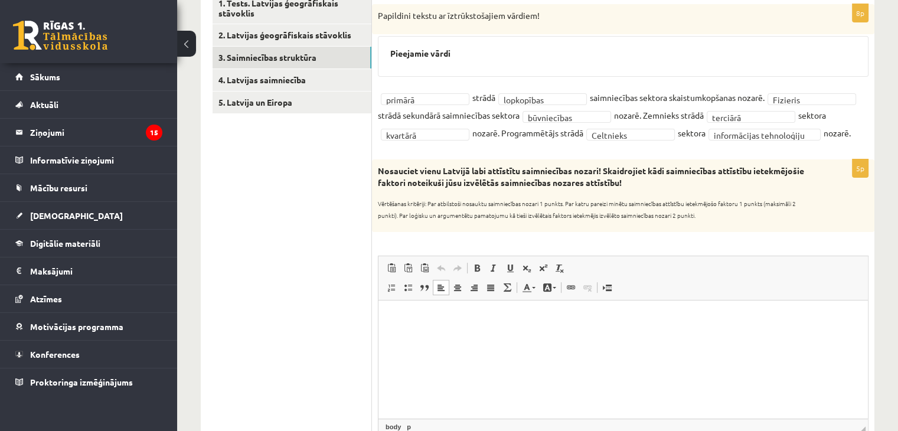
scroll to position [298, 0]
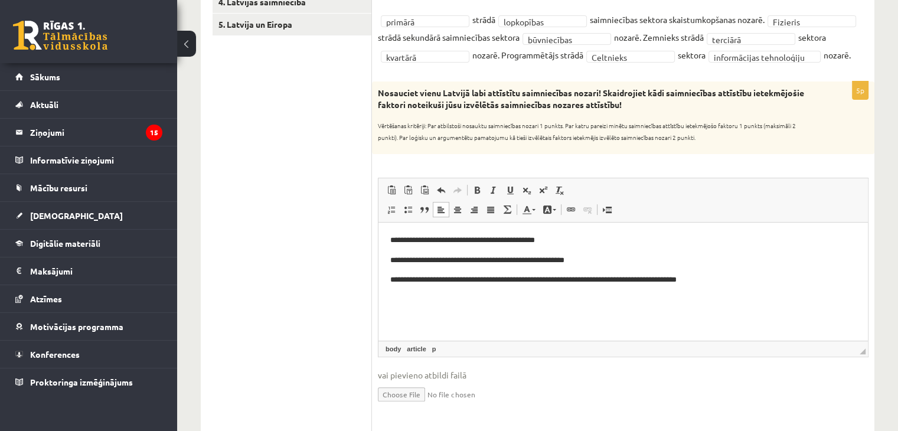
click at [392, 254] on p "**********" at bounding box center [623, 260] width 467 height 12
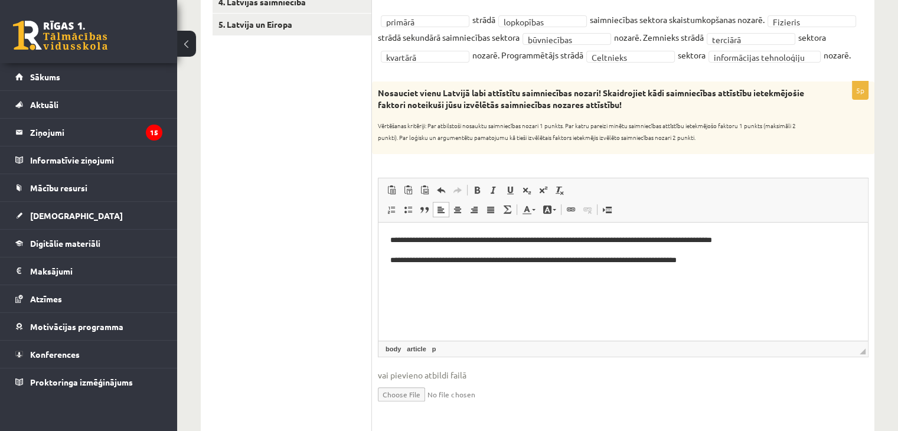
click at [389, 263] on html "**********" at bounding box center [624, 250] width 490 height 56
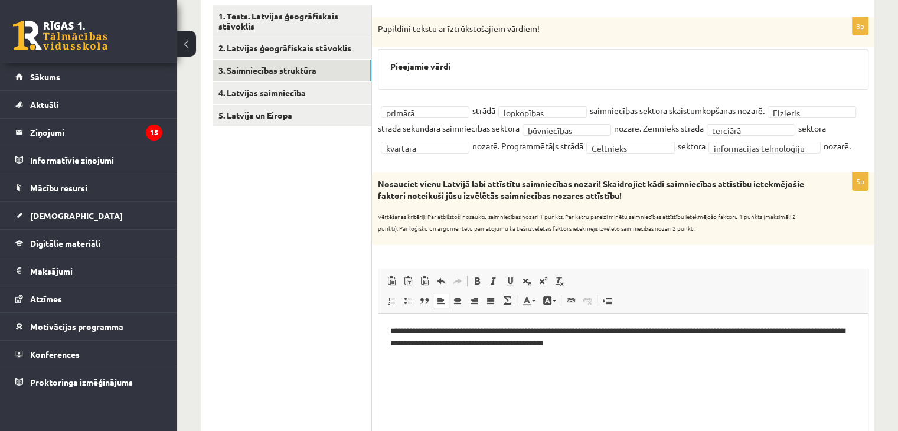
scroll to position [180, 0]
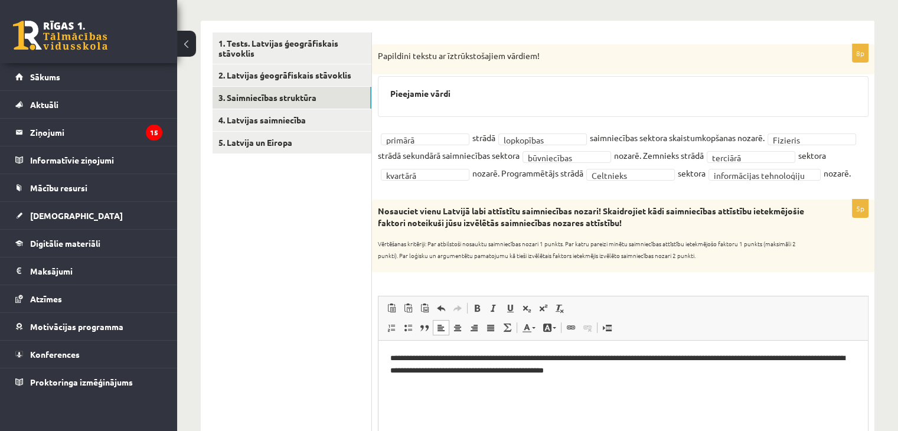
click at [313, 343] on ul "1. Tests. Latvijas ģeogrāfiskais stāvoklis 2. Latvijas ģeogrāfiskais stāvoklis …" at bounding box center [292, 402] width 159 height 740
click at [296, 110] on link "4. Latvijas saimniecība" at bounding box center [292, 120] width 159 height 22
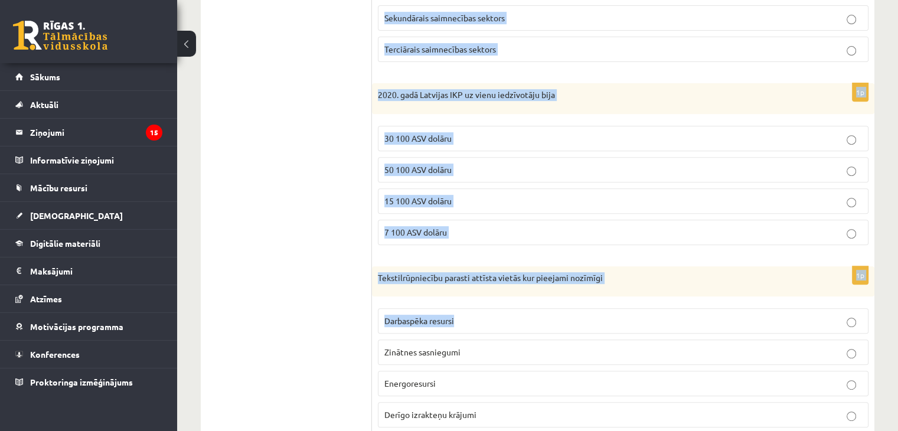
scroll to position [695, 0]
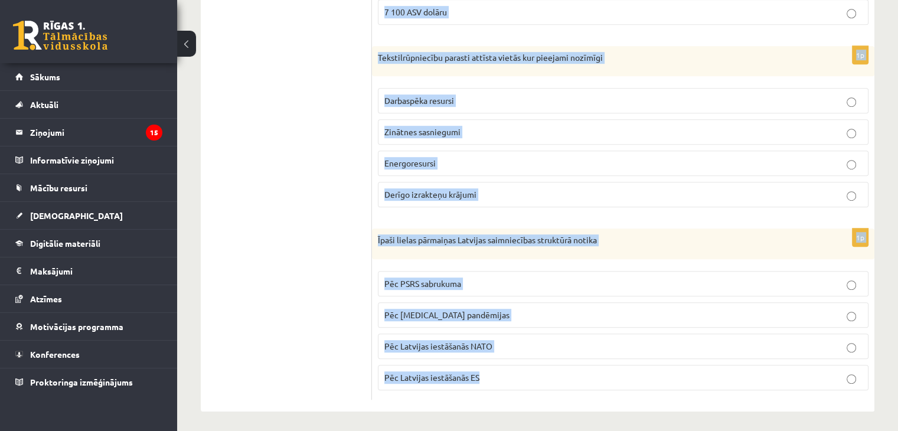
drag, startPoint x: 377, startPoint y: 53, endPoint x: 543, endPoint y: 367, distance: 354.8
copy form "Saimnieciski attīstītākā Latvijas daļa ir Vidzemes ZA Latgale Kurzemes piekrast…"
click at [539, 351] on label "Pēc Latvijas iestāšanās NATO" at bounding box center [623, 346] width 491 height 25
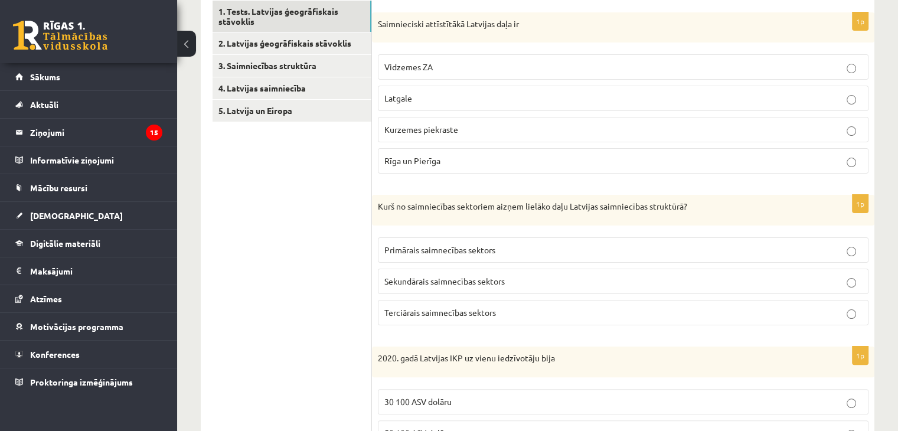
scroll to position [236, 0]
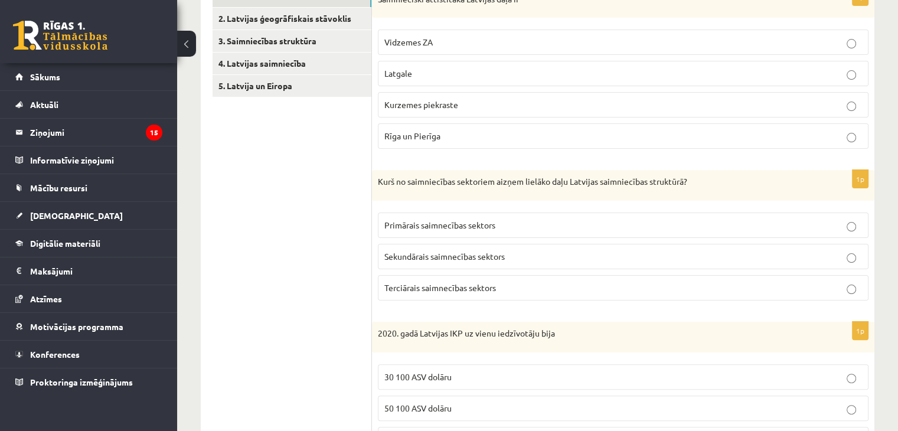
click at [413, 135] on span "Rīga un Pierīga" at bounding box center [412, 136] width 56 height 11
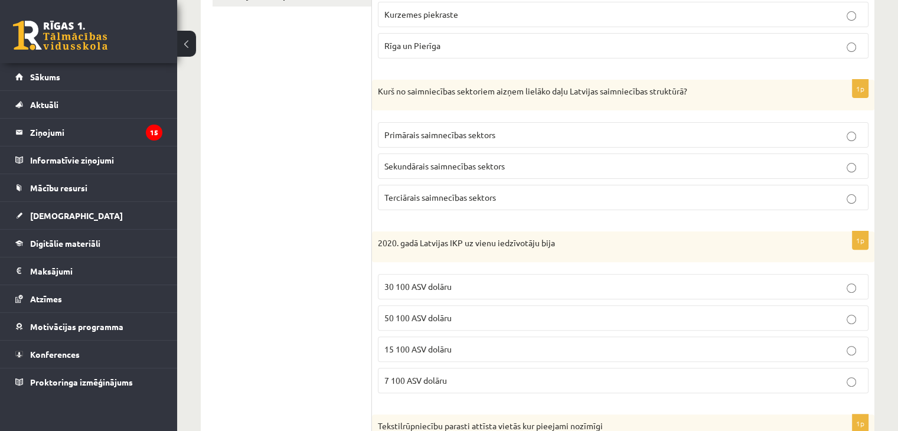
scroll to position [354, 0]
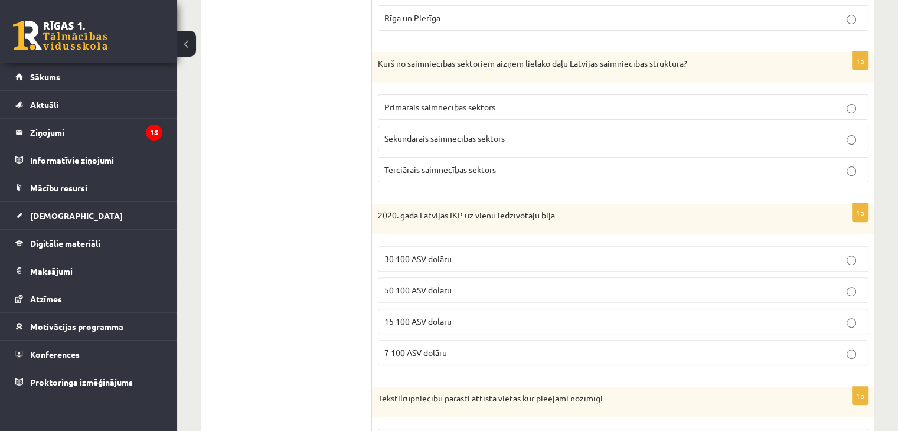
drag, startPoint x: 406, startPoint y: 167, endPoint x: 364, endPoint y: 147, distance: 46.8
click at [406, 167] on span "Terciārais saimnecības sektors" at bounding box center [440, 169] width 112 height 11
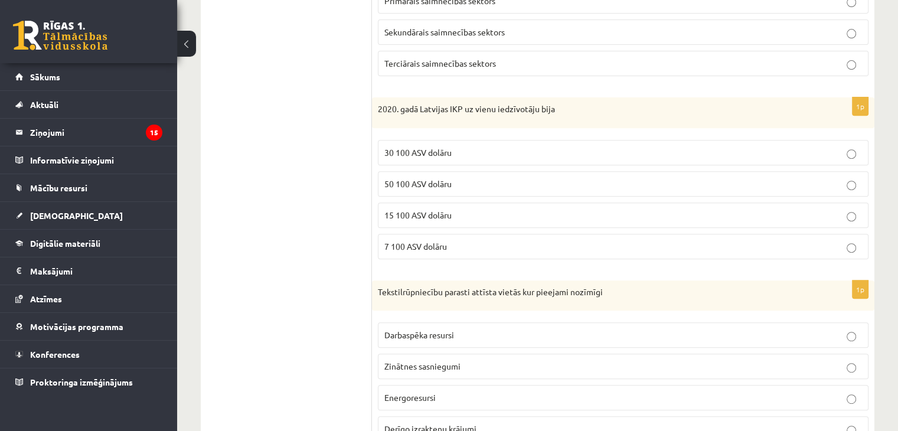
scroll to position [472, 0]
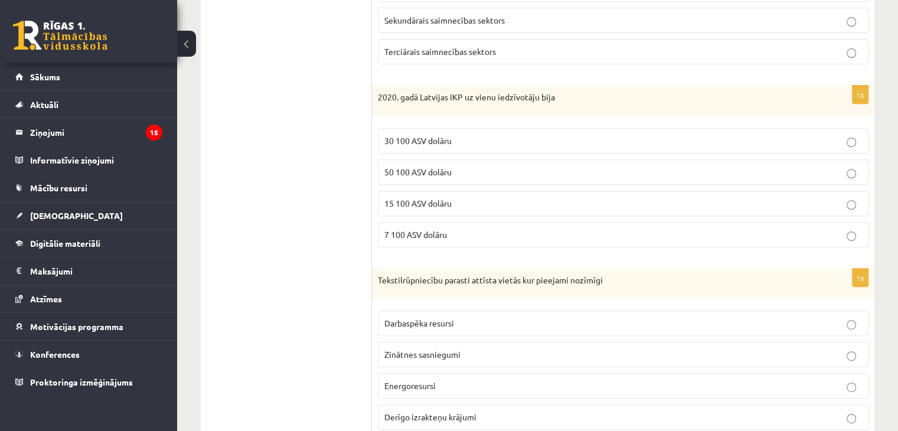
click at [399, 201] on span "15 100 ASV dolāru" at bounding box center [417, 203] width 67 height 11
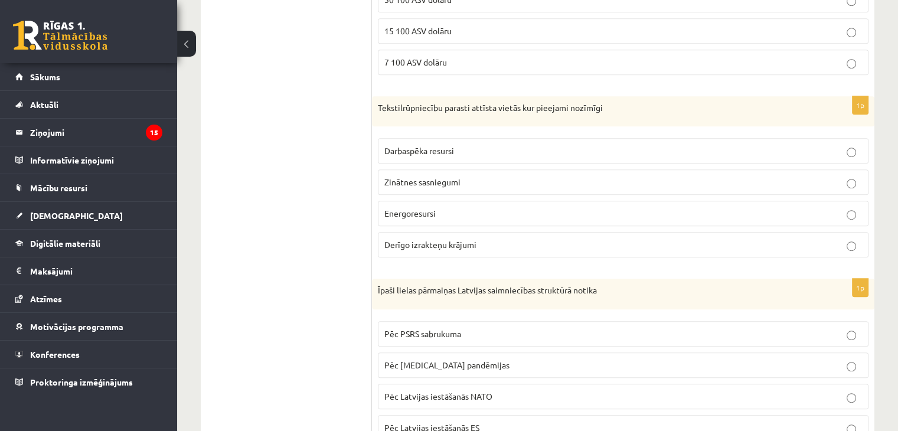
scroll to position [650, 0]
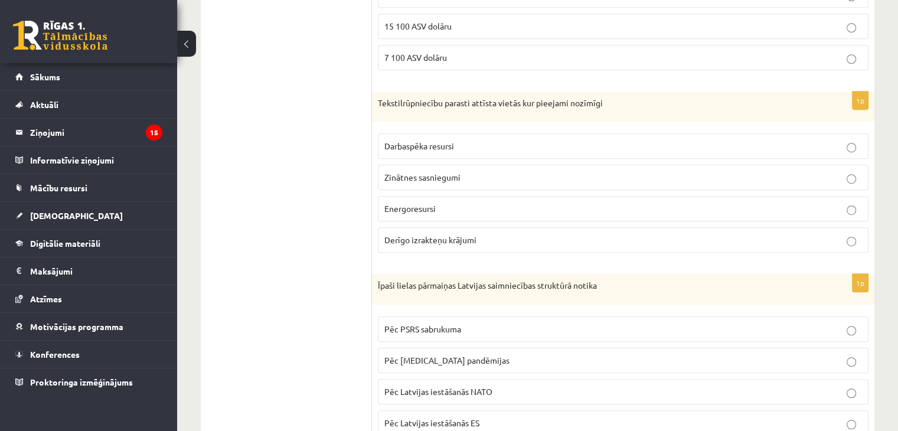
click at [413, 152] on label "Darbaspēka resursi" at bounding box center [623, 145] width 491 height 25
click at [407, 142] on span "Darbaspēka resursi" at bounding box center [419, 146] width 70 height 11
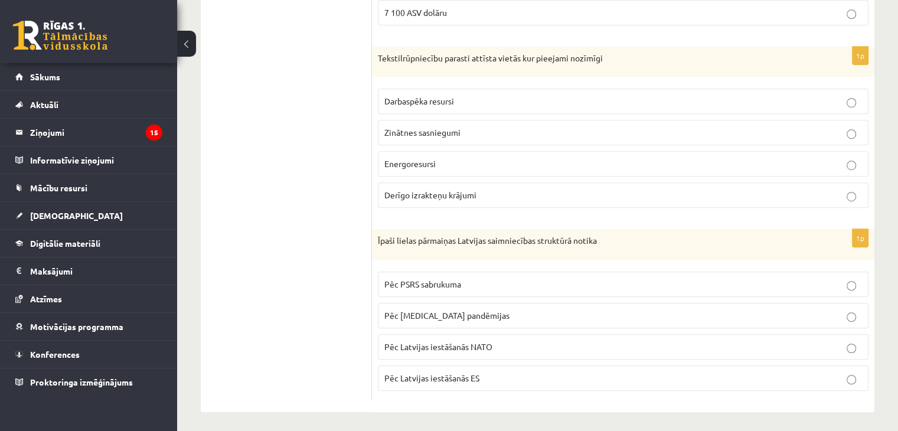
scroll to position [695, 0]
click at [425, 271] on label "Pēc PSRS sabrukuma" at bounding box center [623, 283] width 491 height 25
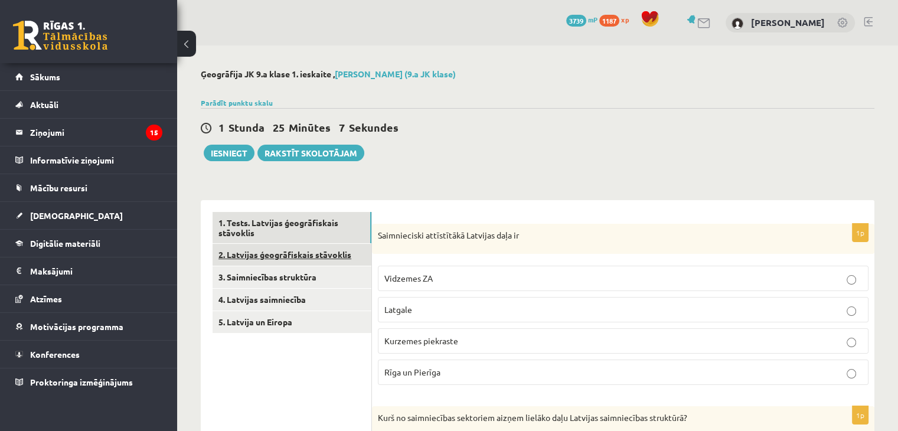
click at [325, 258] on link "2. Latvijas ģeogrāfiskais stāvoklis" at bounding box center [292, 255] width 159 height 22
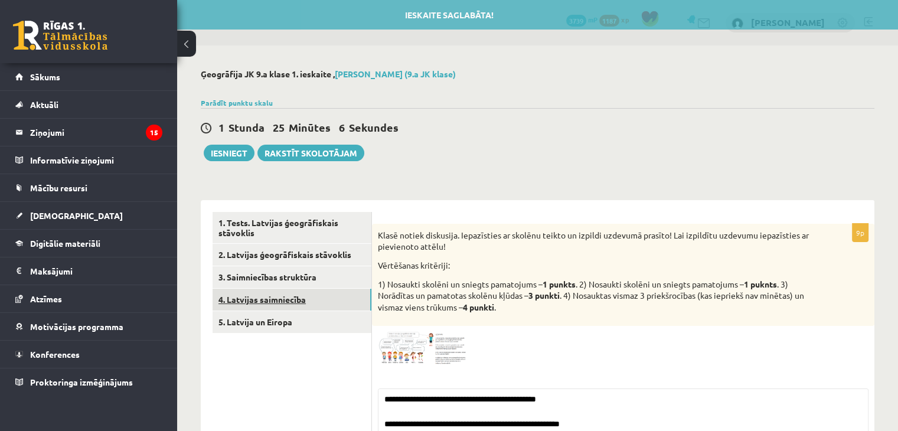
click at [317, 302] on link "4. Latvijas saimniecība" at bounding box center [292, 300] width 159 height 22
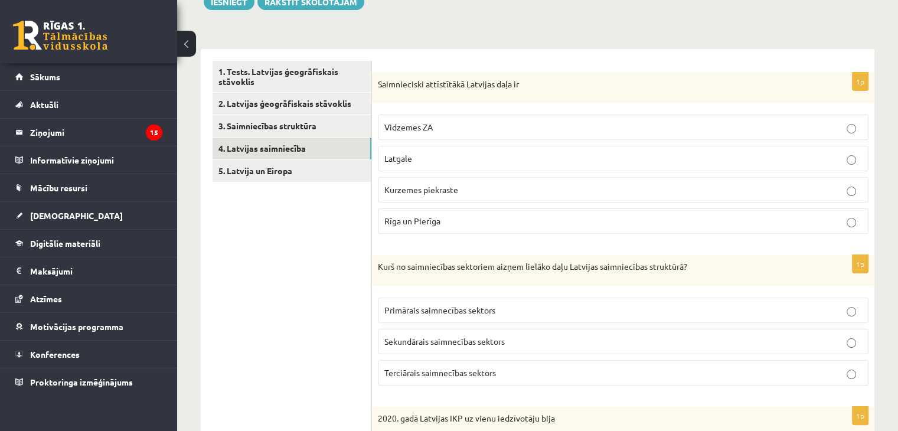
scroll to position [236, 0]
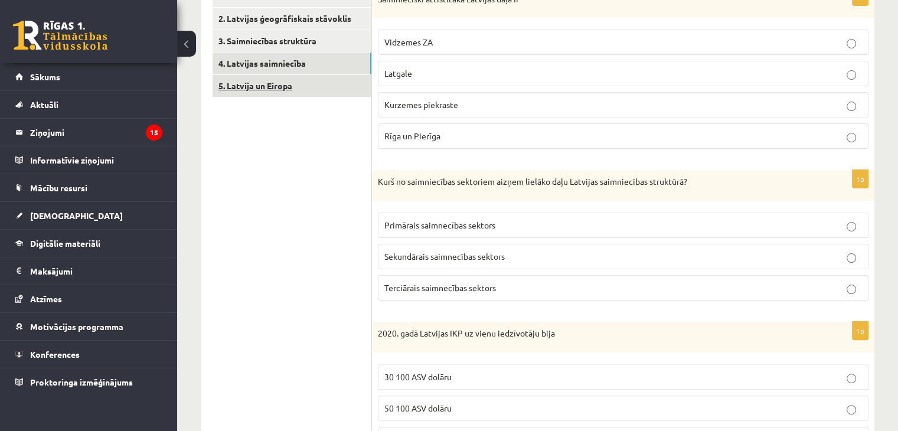
click at [327, 83] on link "5. Latvija un Eiropa" at bounding box center [292, 86] width 159 height 22
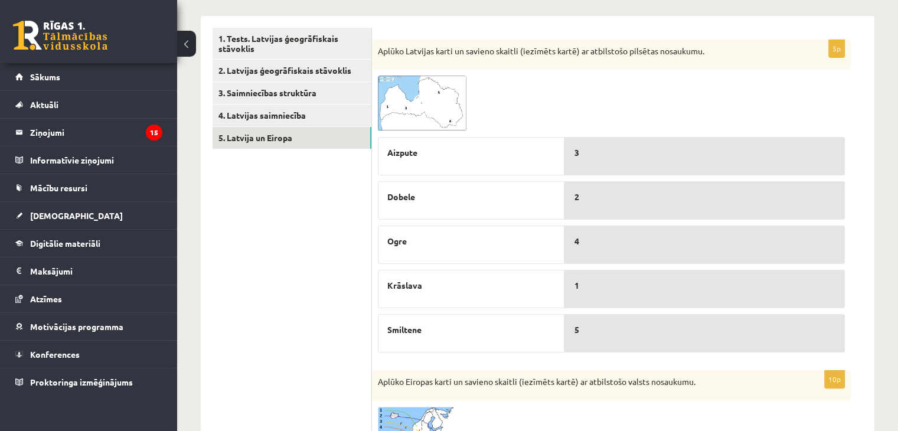
scroll to position [132, 0]
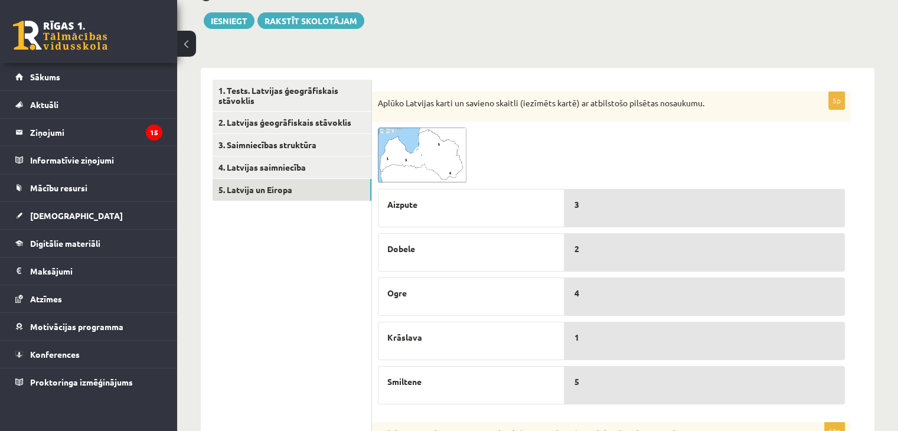
click at [401, 153] on img at bounding box center [422, 156] width 89 height 56
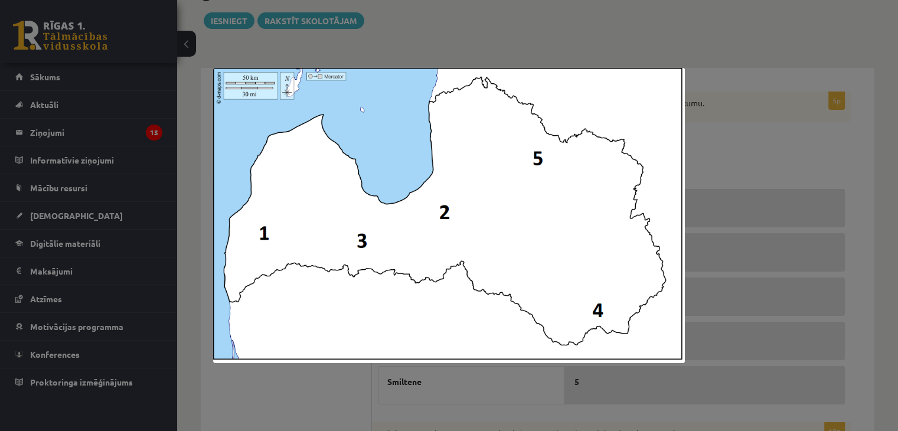
click at [361, 370] on div at bounding box center [449, 215] width 898 height 431
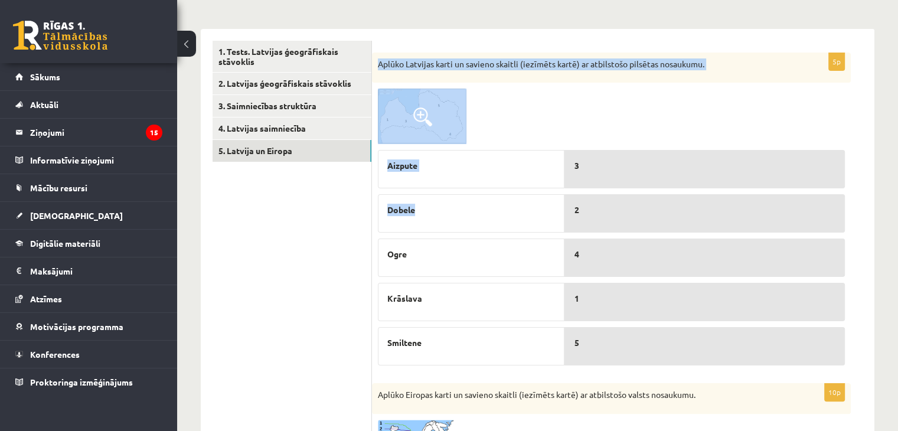
scroll to position [250, 0]
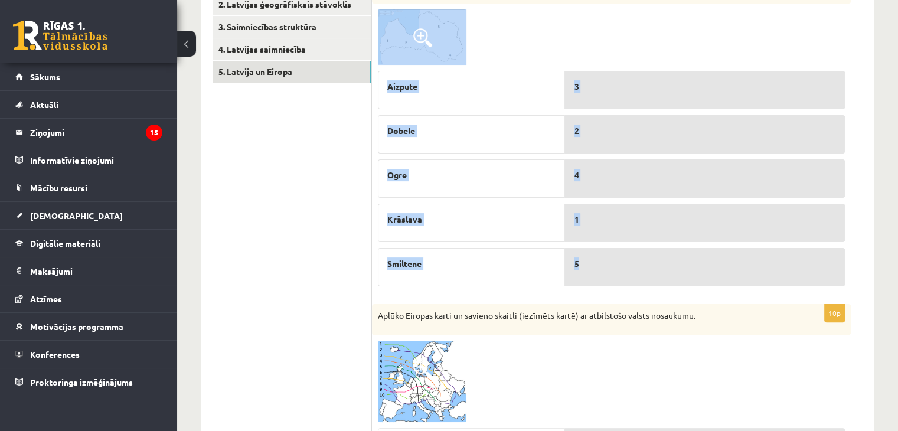
drag, startPoint x: 389, startPoint y: 103, endPoint x: 611, endPoint y: 269, distance: 278.0
click at [611, 269] on div "5p Aplūko Latvijas karti un savieno skaitli (iezīmēts kartē) ar atbilstošo pils…" at bounding box center [611, 132] width 479 height 319
copy div "Aplūko Latvijas karti un savieno skaitli (iezīmēts kartē) ar atbilstošo pilsēta…"
click at [418, 47] on span at bounding box center [422, 37] width 19 height 19
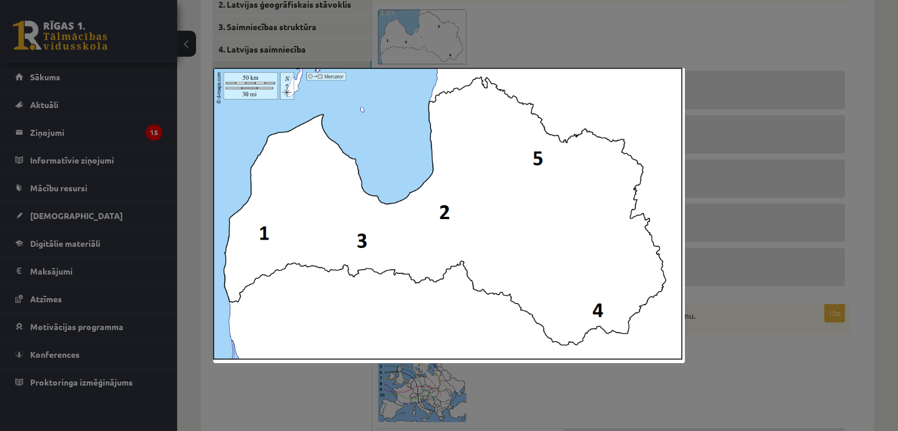
click at [439, 24] on div at bounding box center [449, 215] width 898 height 431
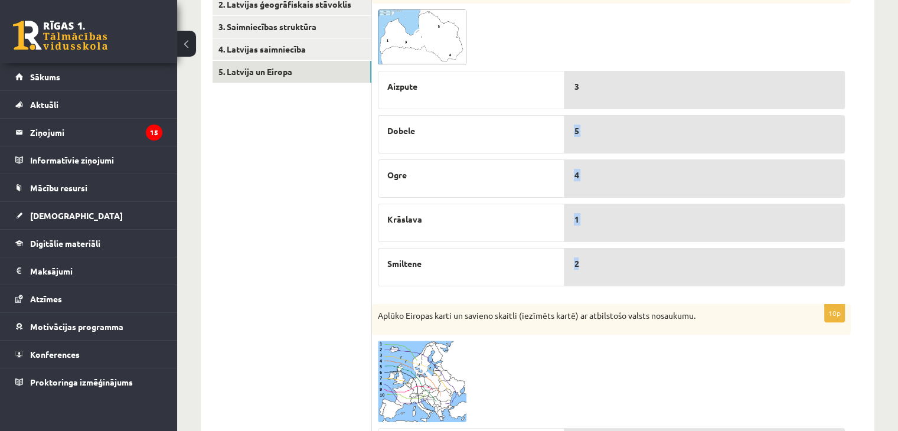
drag, startPoint x: 592, startPoint y: 229, endPoint x: 580, endPoint y: 99, distance: 131.1
click at [580, 99] on div "3 5 4 1 2" at bounding box center [705, 175] width 281 height 220
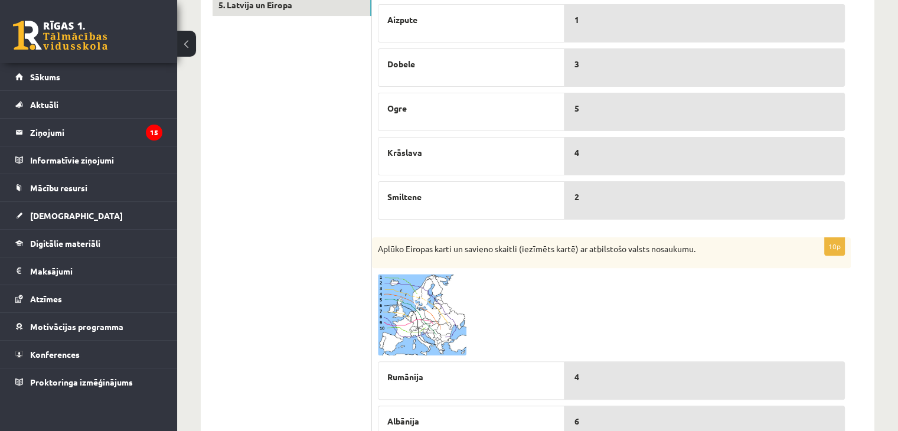
scroll to position [428, 0]
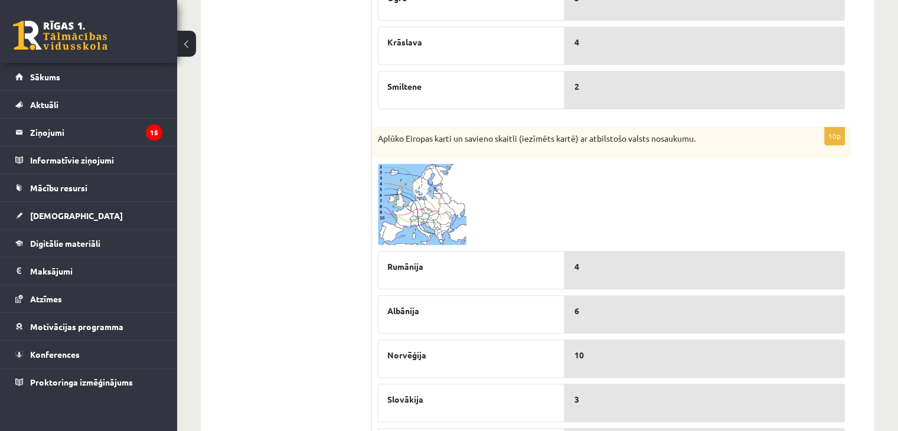
click at [418, 204] on img at bounding box center [422, 204] width 89 height 81
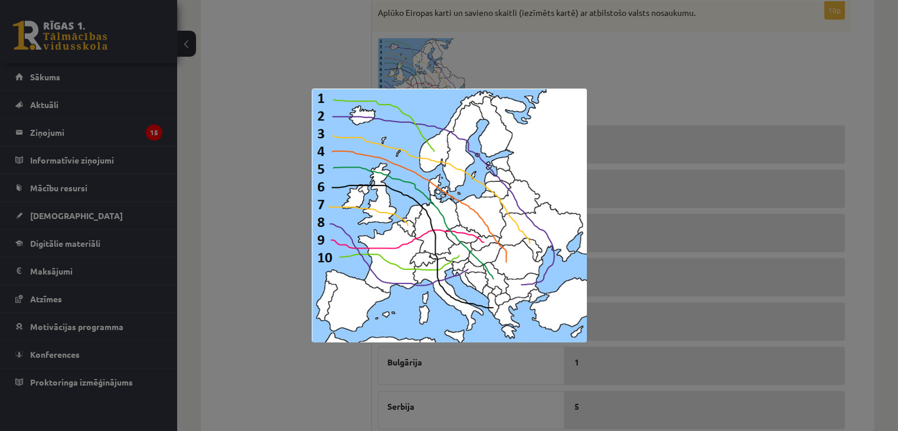
scroll to position [605, 0]
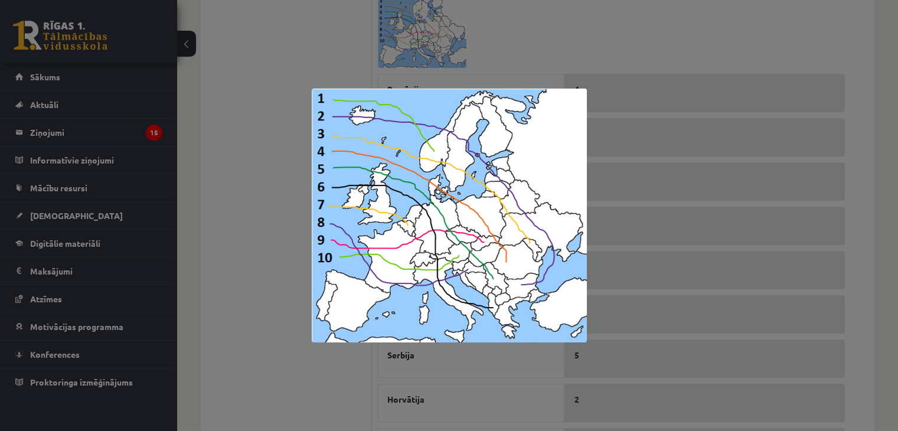
click at [239, 175] on div at bounding box center [449, 215] width 898 height 431
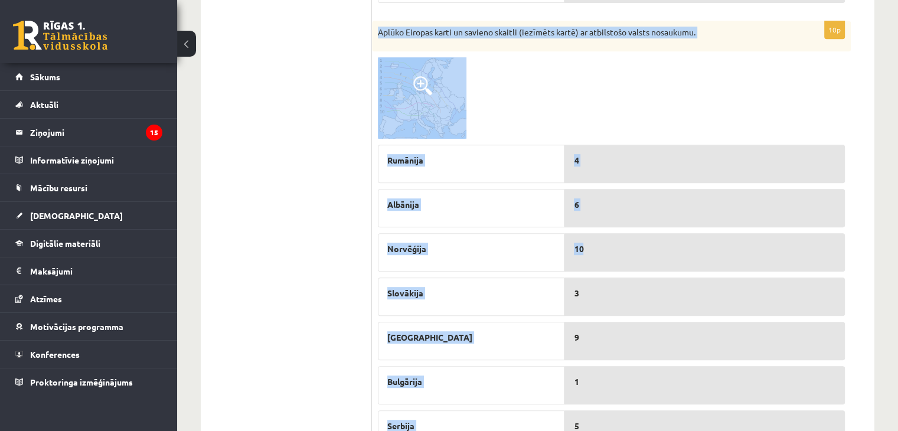
scroll to position [723, 0]
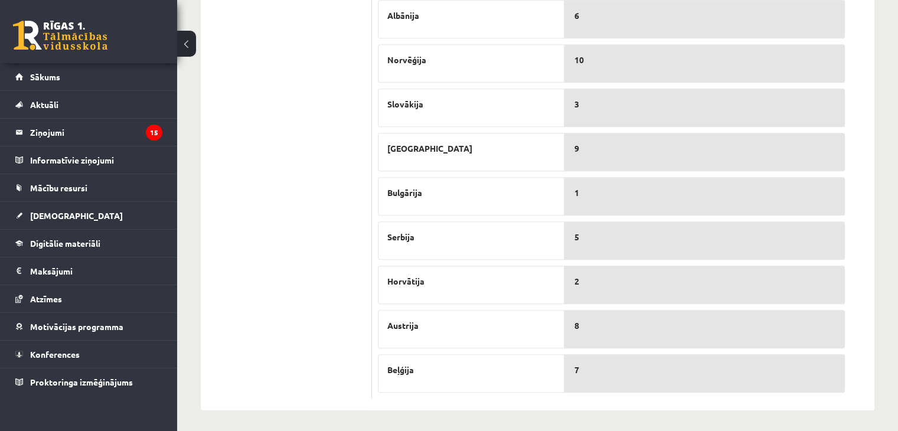
drag, startPoint x: 379, startPoint y: 127, endPoint x: 668, endPoint y: 399, distance: 396.5
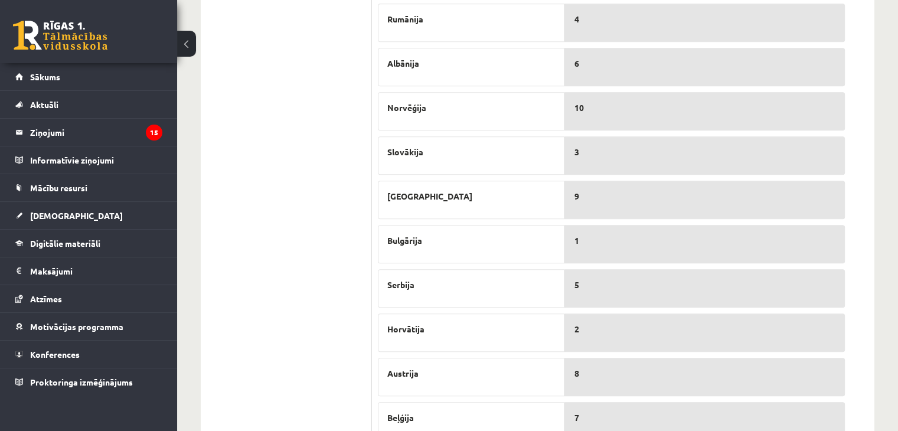
scroll to position [487, 0]
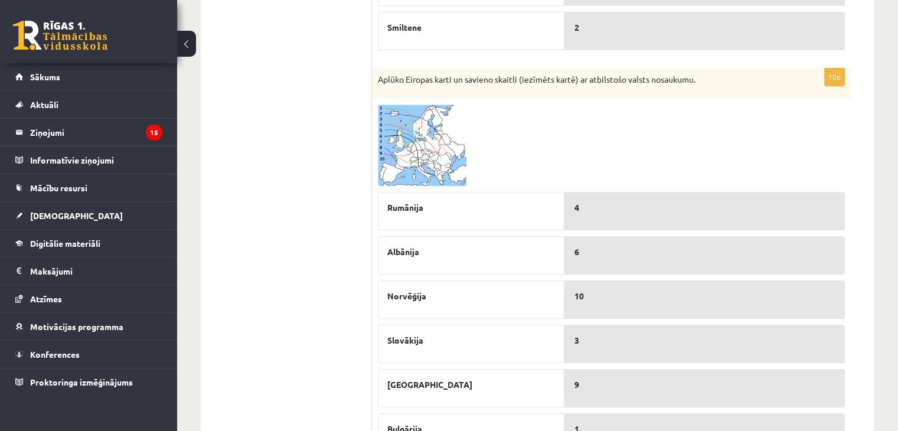
click at [369, 96] on ul "1. Tests. Latvijas ģeogrāfiskais stāvoklis 2. Latvijas ģeogrāfiskais stāvoklis …" at bounding box center [292, 179] width 159 height 909
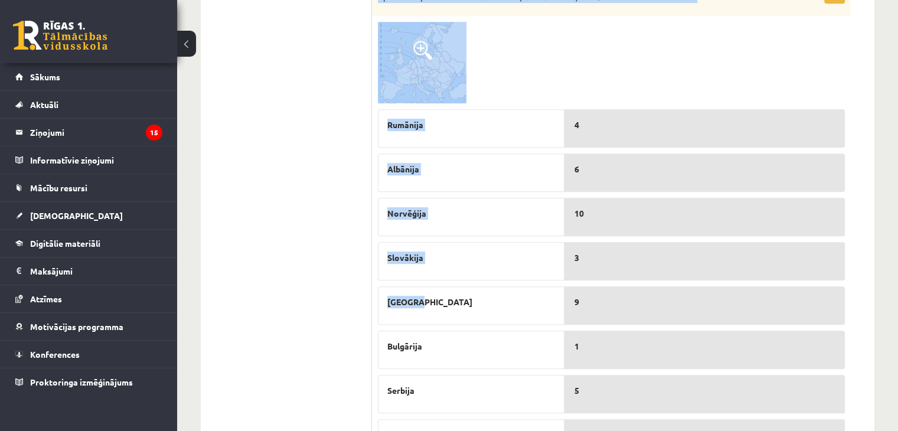
scroll to position [723, 0]
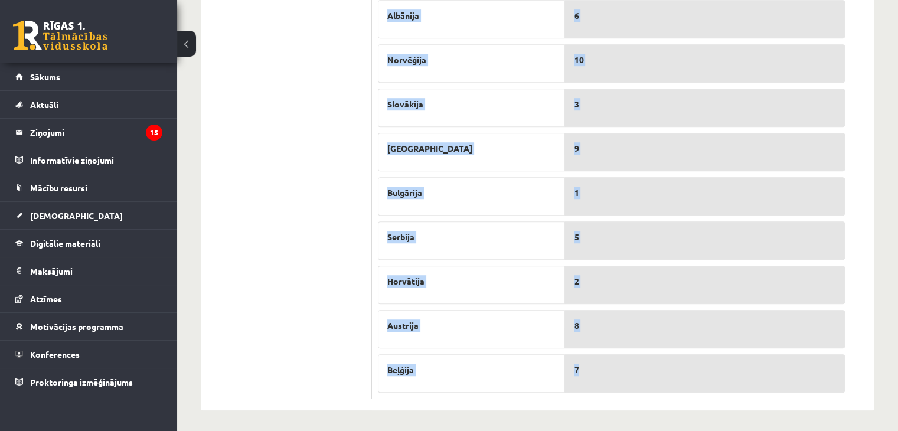
drag, startPoint x: 377, startPoint y: 75, endPoint x: 631, endPoint y: 379, distance: 395.8
click at [631, 379] on div "10p Aplūko Eiropas karti un savieno skaitli (iezīmēts kartē) ar atbilstošo vals…" at bounding box center [611, 115] width 479 height 567
copy div "Aplūko Eiropas karti un savieno skaitli (iezīmēts kartē) ar atbilstošo valsts n…"
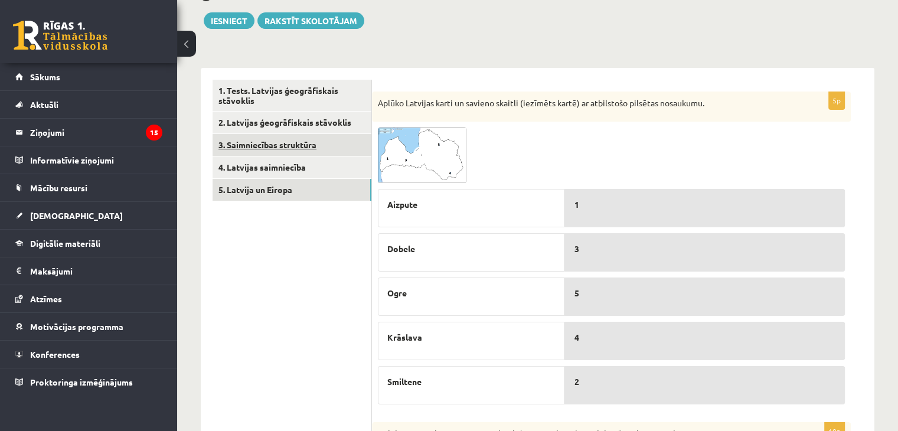
scroll to position [0, 0]
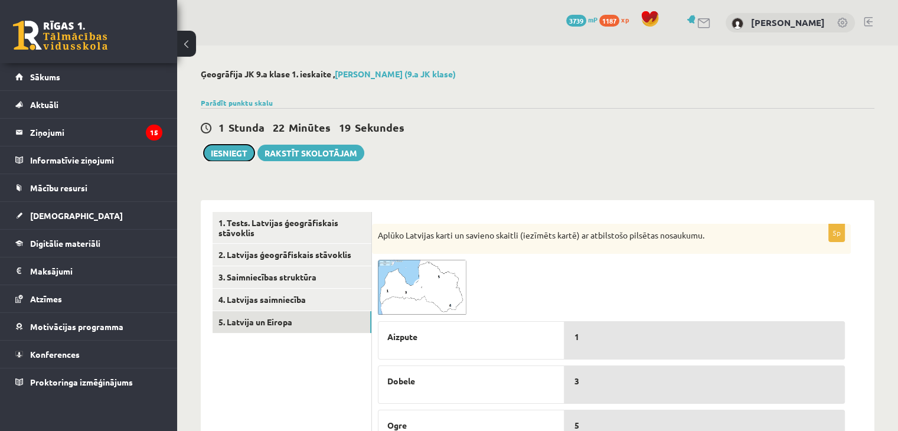
click at [237, 149] on button "Iesniegt" at bounding box center [229, 153] width 51 height 17
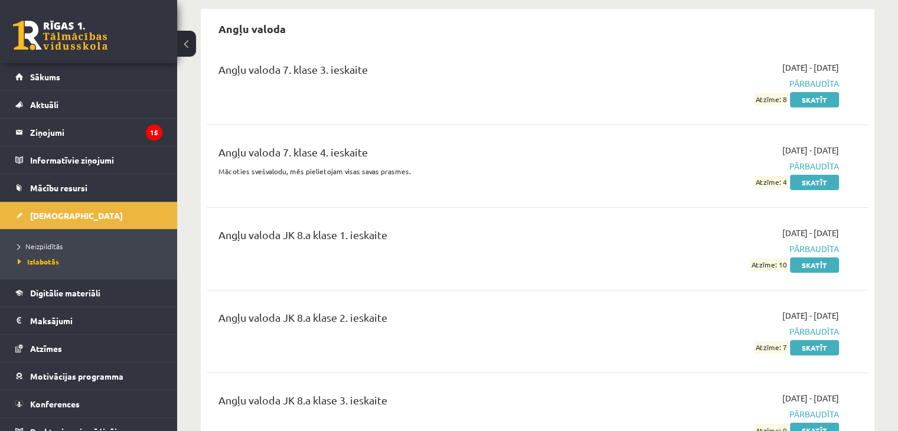
scroll to position [118, 0]
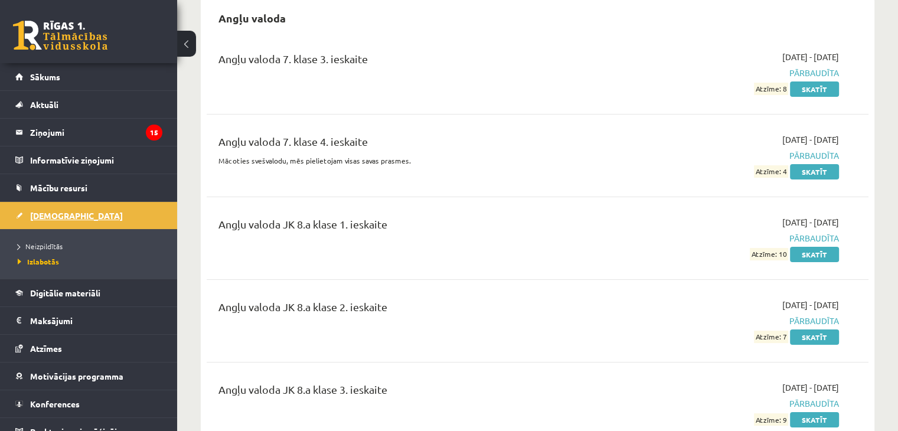
click at [112, 213] on link "[DEMOGRAPHIC_DATA]" at bounding box center [88, 215] width 147 height 27
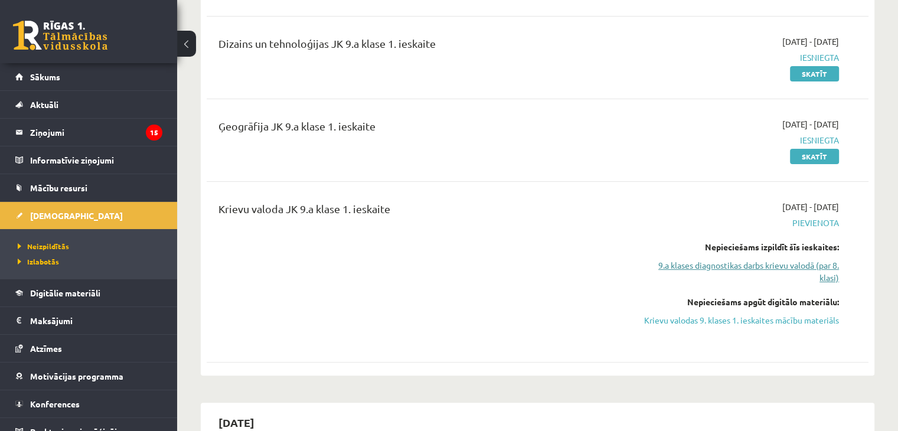
scroll to position [295, 0]
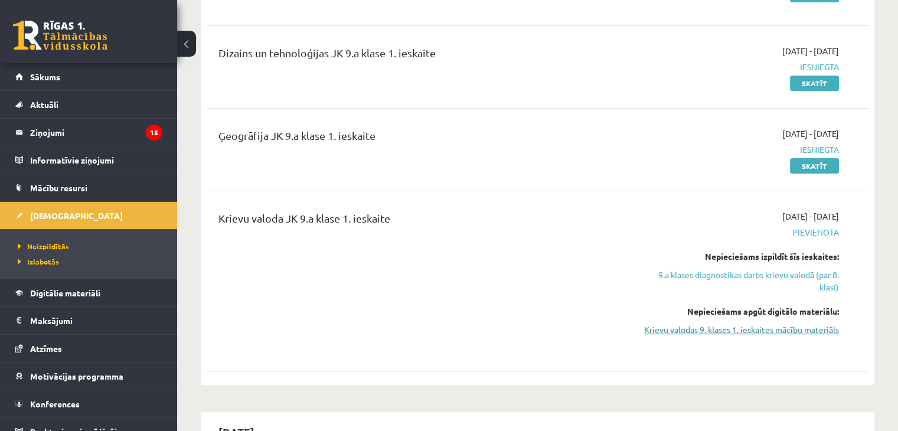
click at [728, 334] on link "Krievu valodas 9. klases 1. ieskaites mācību materiāls" at bounding box center [741, 330] width 195 height 12
